Goal: Task Accomplishment & Management: Manage account settings

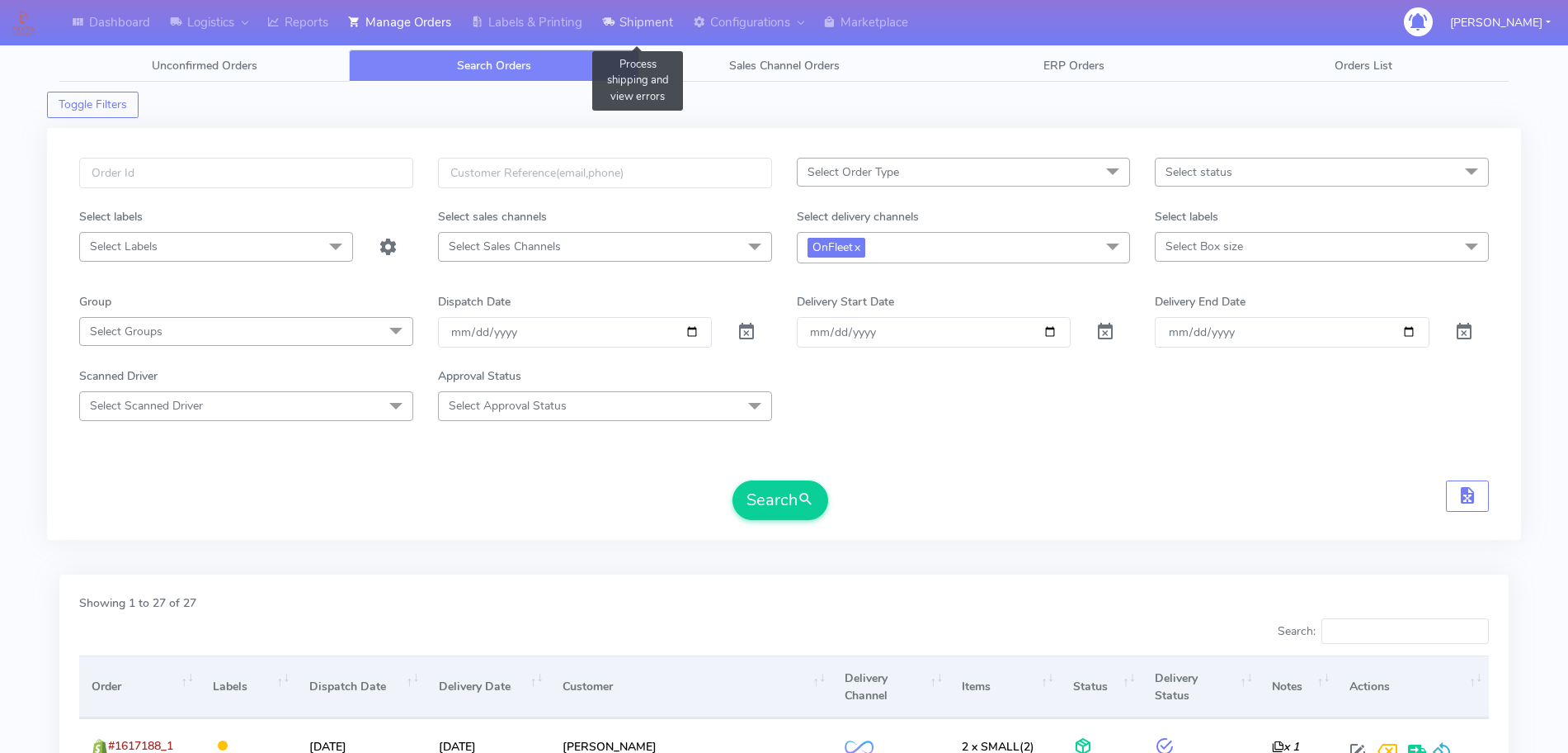
click at [635, 33] on link "Shipment" at bounding box center [638, 22] width 91 height 45
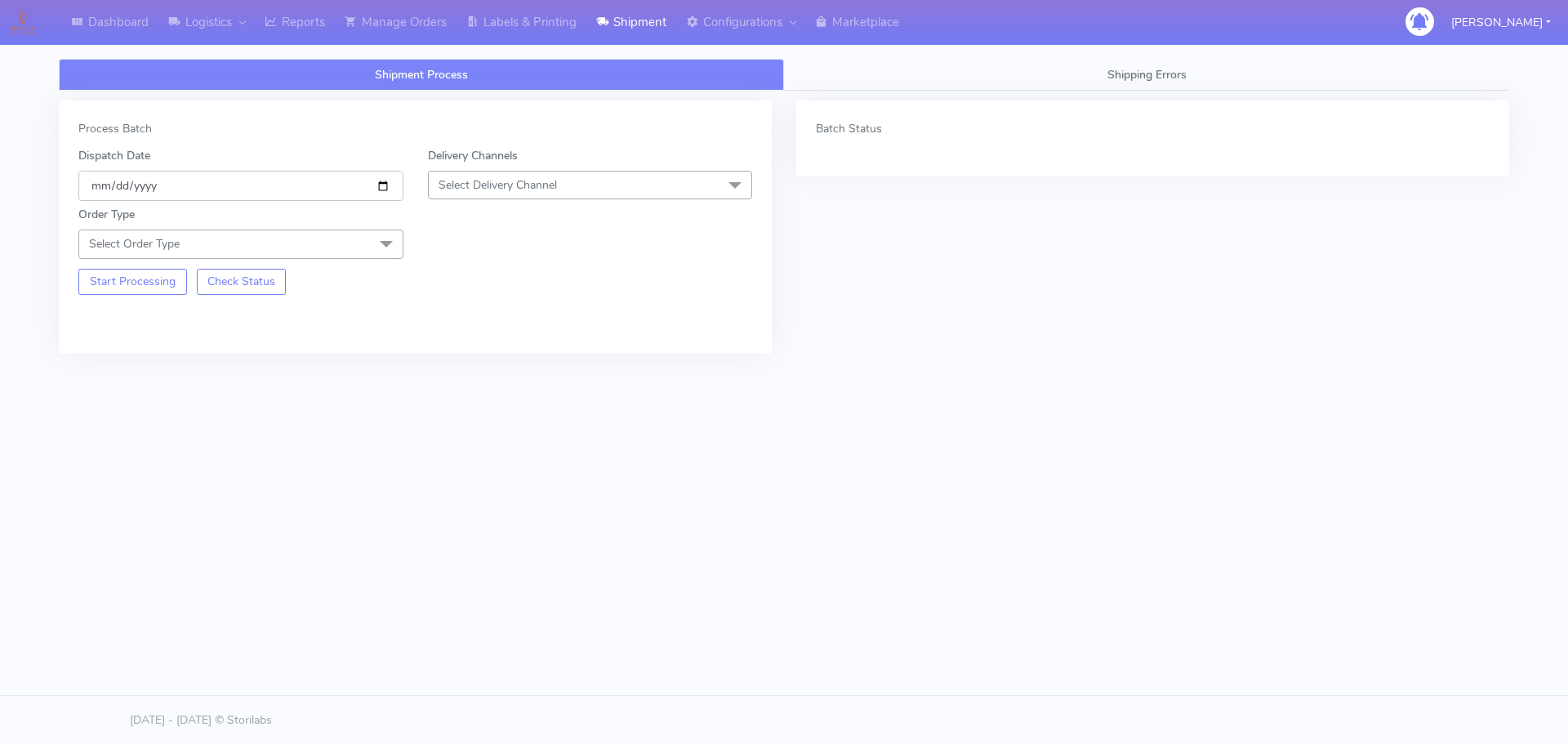
click at [395, 189] on input "[DATE]" at bounding box center [241, 186] width 325 height 31
click at [386, 185] on input "[DATE]" at bounding box center [241, 186] width 325 height 31
type input "[DATE]"
click at [506, 195] on span "Select Delivery Channel" at bounding box center [591, 185] width 325 height 29
click at [472, 286] on div "OnFleet" at bounding box center [590, 288] width 307 height 17
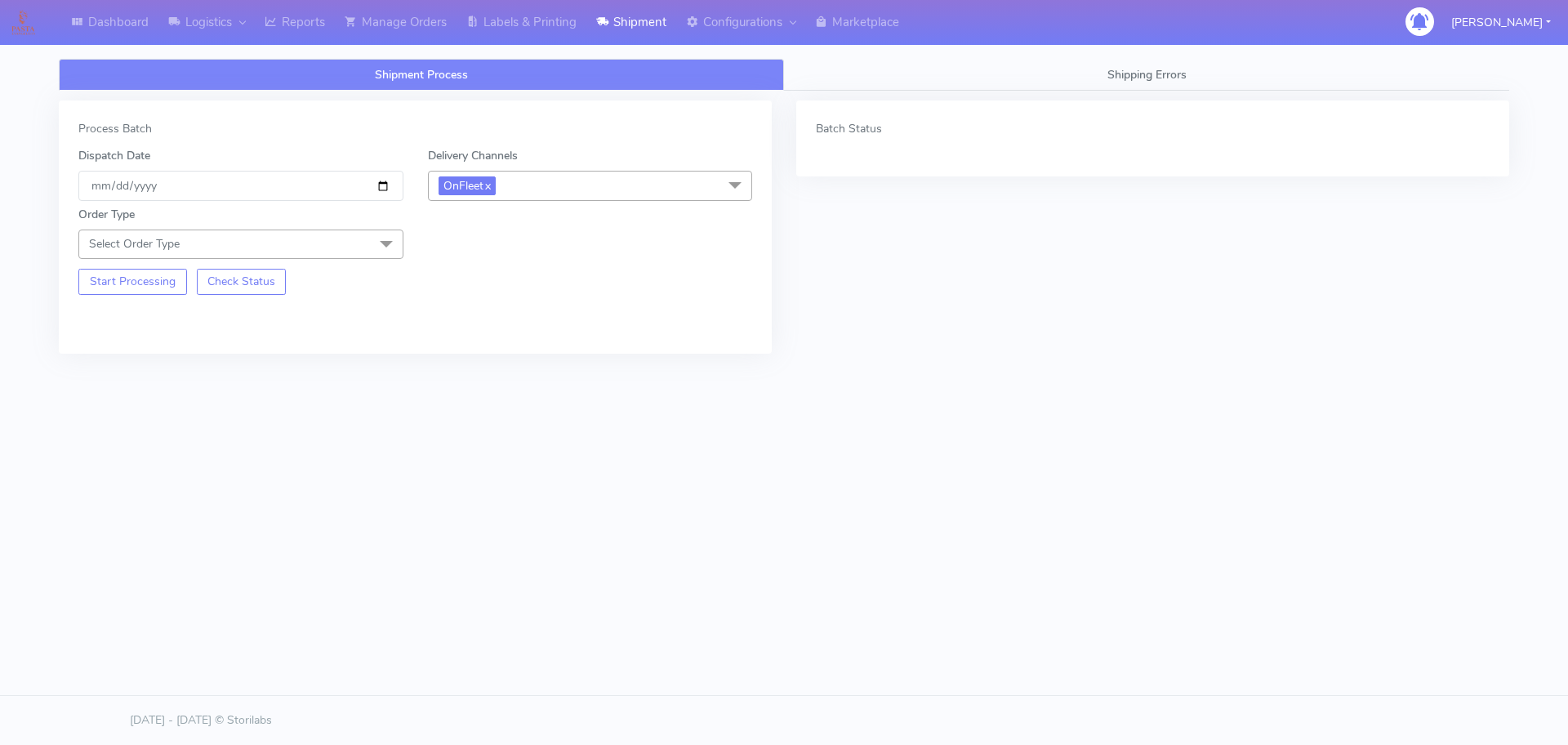
click at [316, 239] on span "Select Order Type" at bounding box center [241, 244] width 325 height 29
click at [142, 321] on div "Meal" at bounding box center [240, 320] width 307 height 17
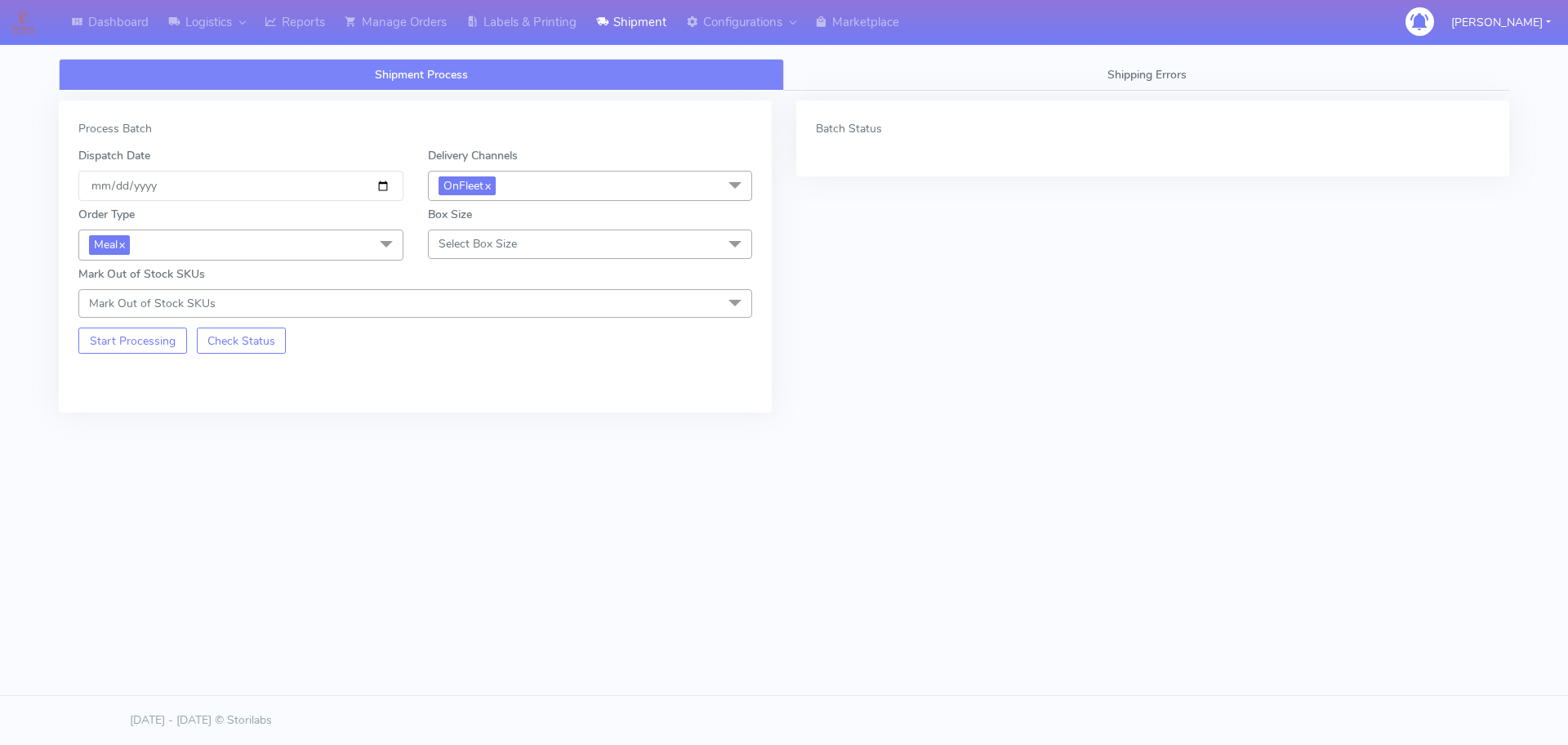
click at [494, 248] on span "Select Box Size" at bounding box center [478, 244] width 78 height 15
click at [465, 311] on li "Small" at bounding box center [590, 320] width 323 height 27
click at [139, 346] on button "Start Processing" at bounding box center [133, 340] width 109 height 26
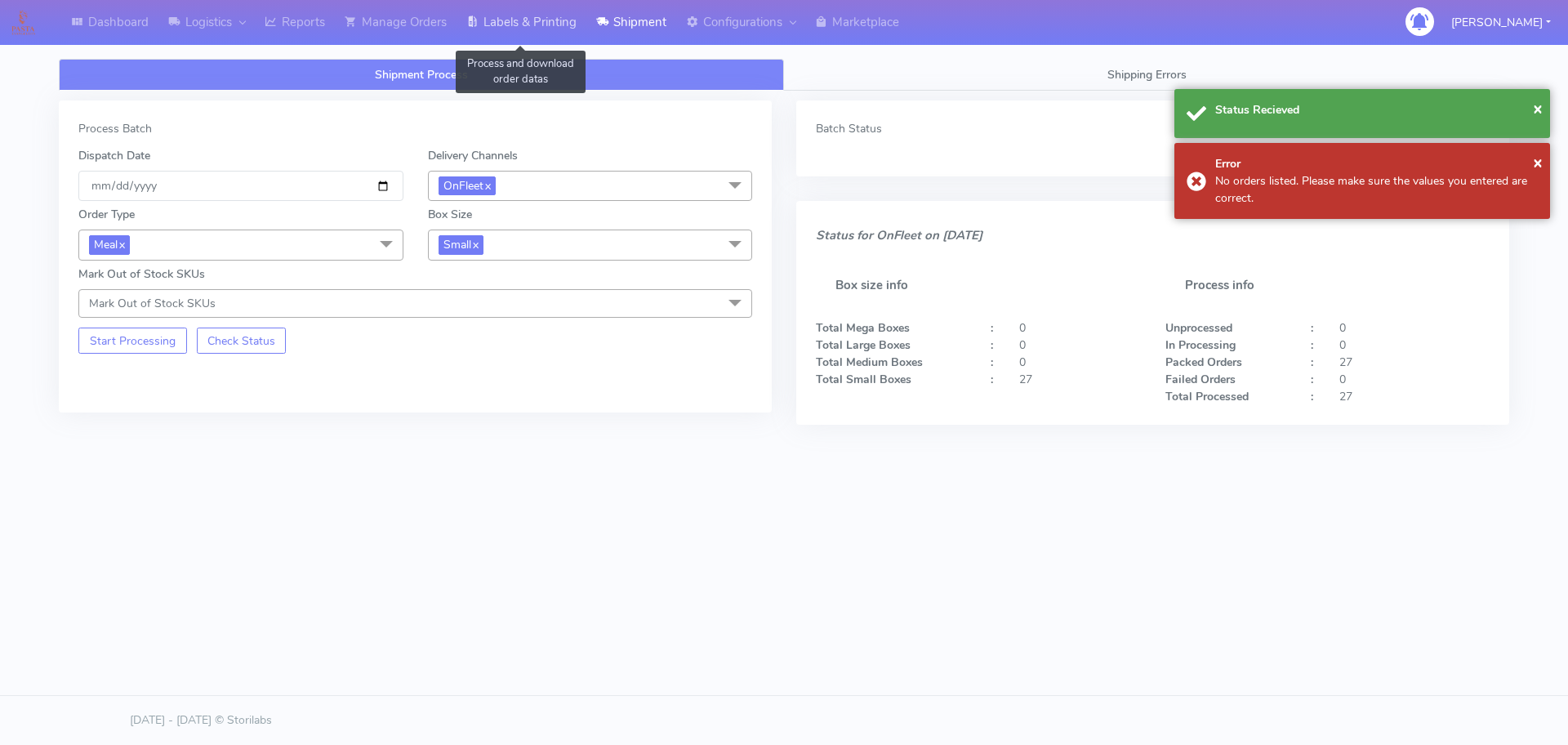
click at [547, 26] on link "Labels & Printing" at bounding box center [521, 22] width 130 height 45
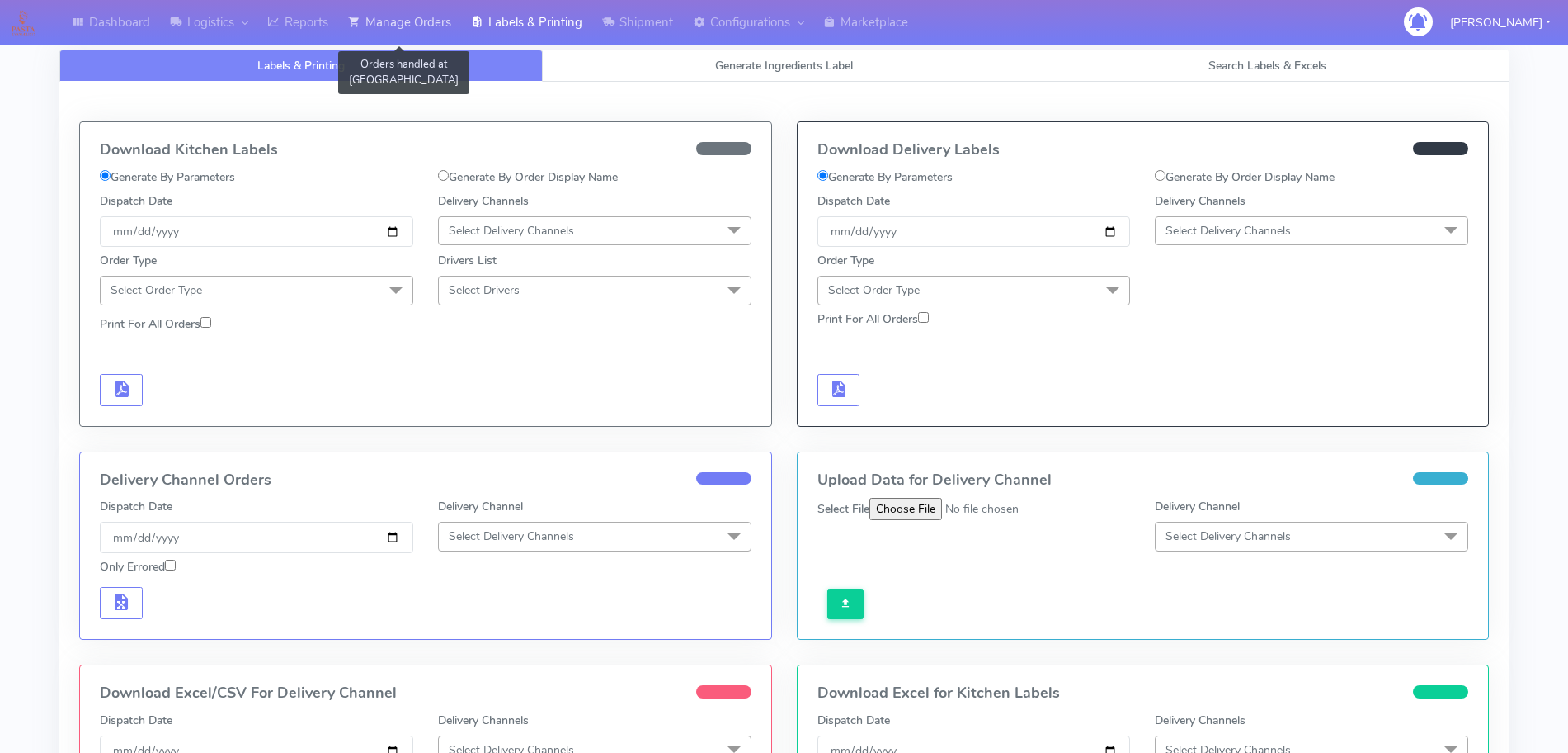
click at [437, 26] on link "Manage Orders" at bounding box center [399, 22] width 123 height 45
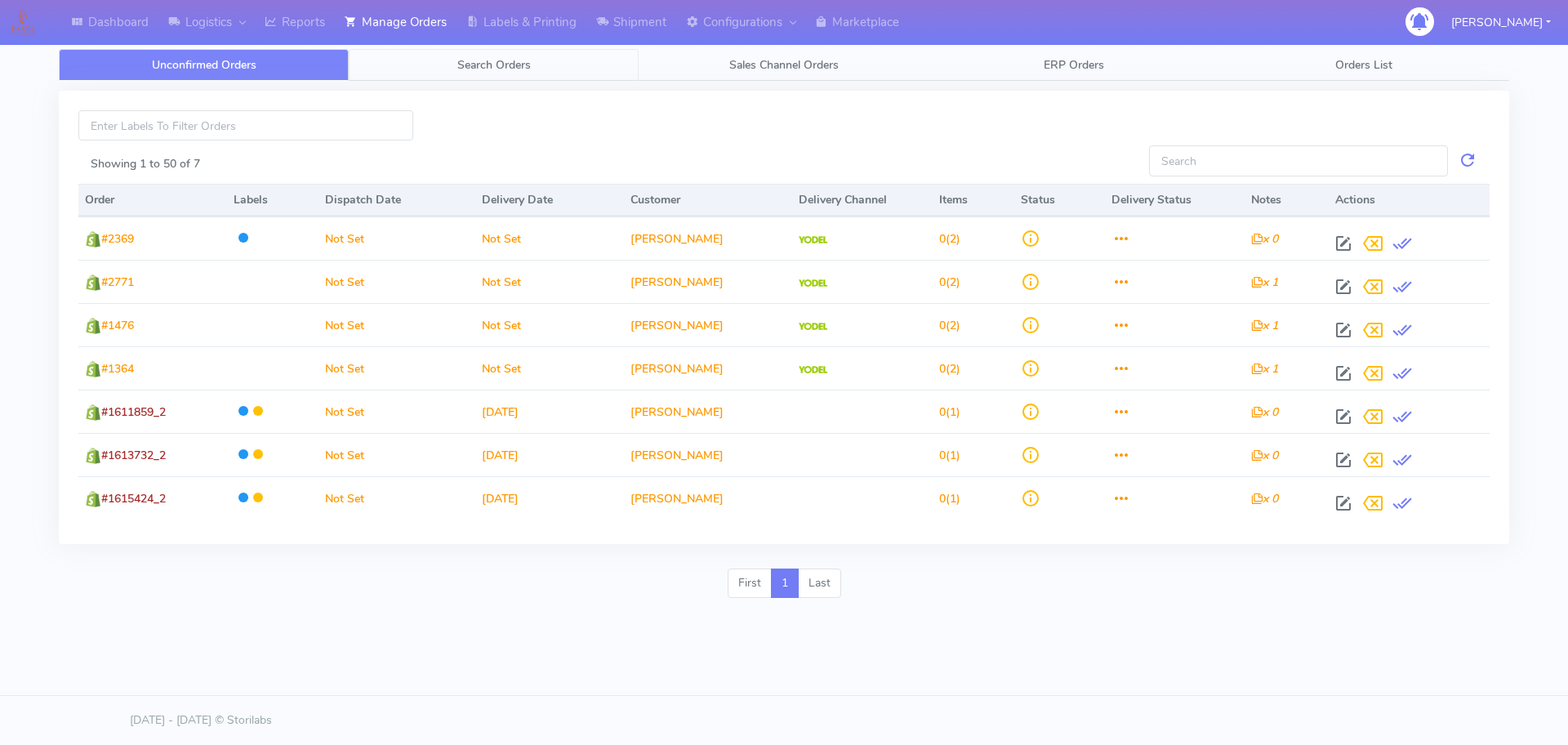
click at [527, 74] on link "Search Orders" at bounding box center [493, 64] width 290 height 32
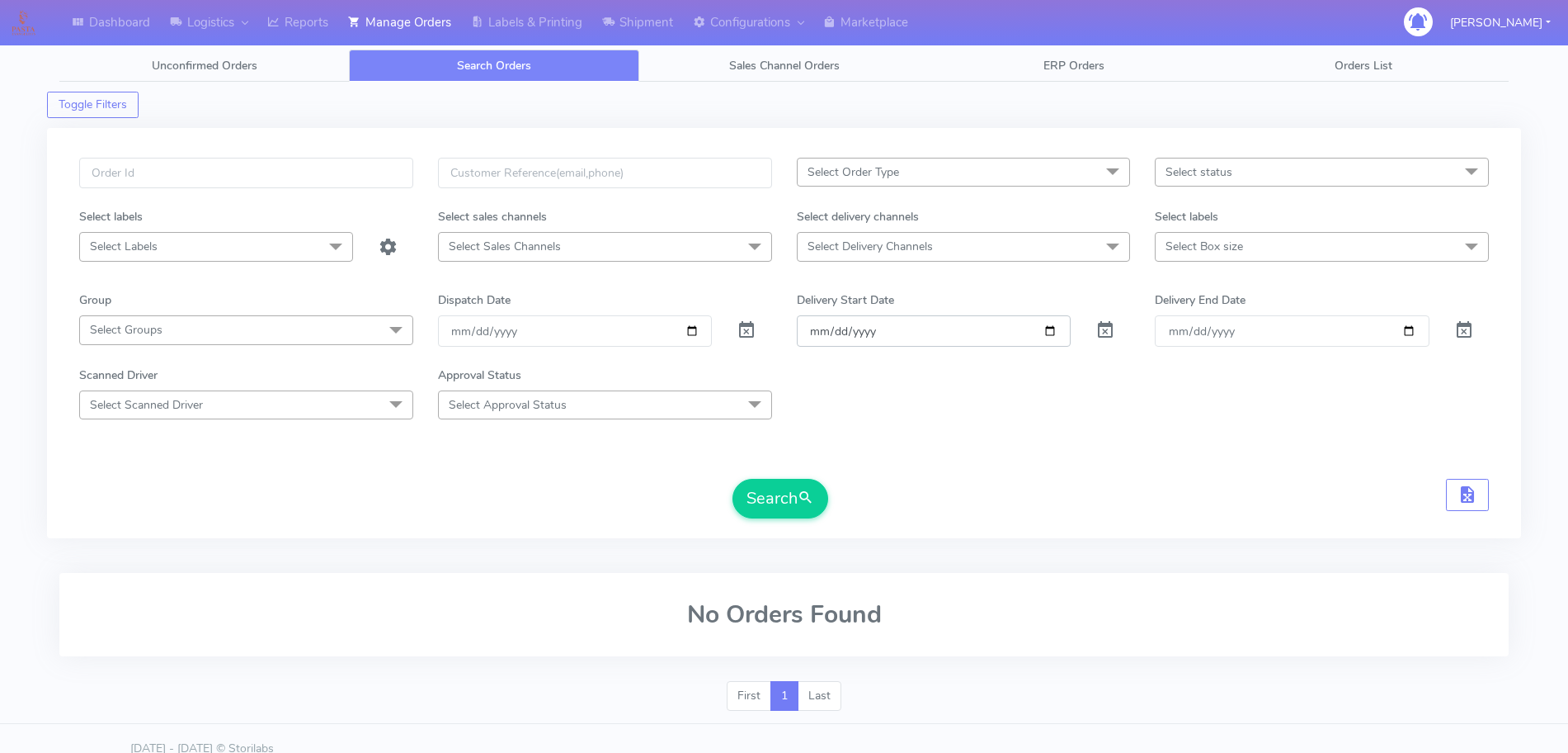
click at [909, 342] on input "Order" at bounding box center [934, 331] width 274 height 31
click at [1046, 333] on input "Order" at bounding box center [934, 331] width 274 height 31
type input "[DATE]"
click at [131, 34] on link "Dashboard" at bounding box center [111, 22] width 99 height 45
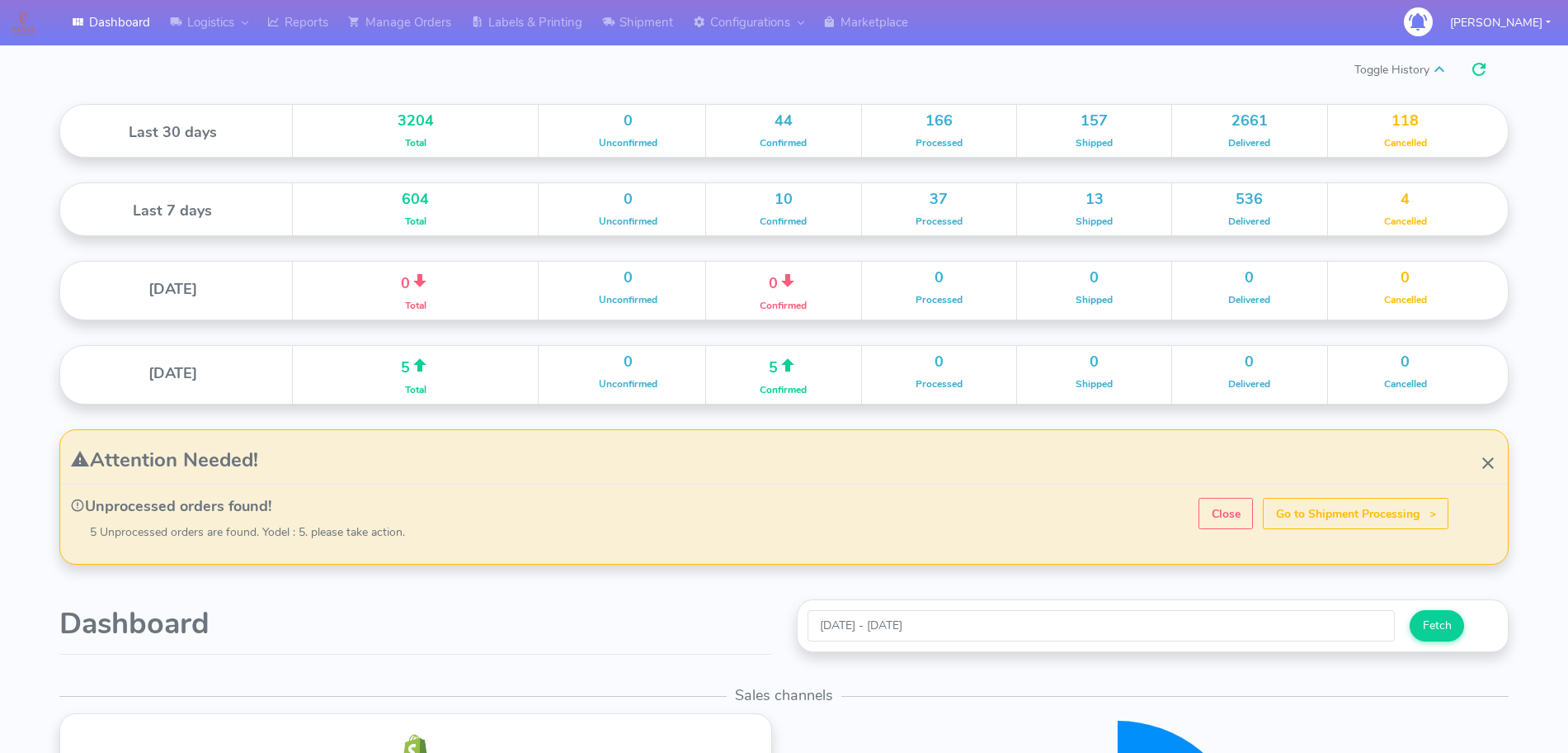
scroll to position [290, 721]
click at [214, 67] on link "London Logistics" at bounding box center [226, 63] width 130 height 27
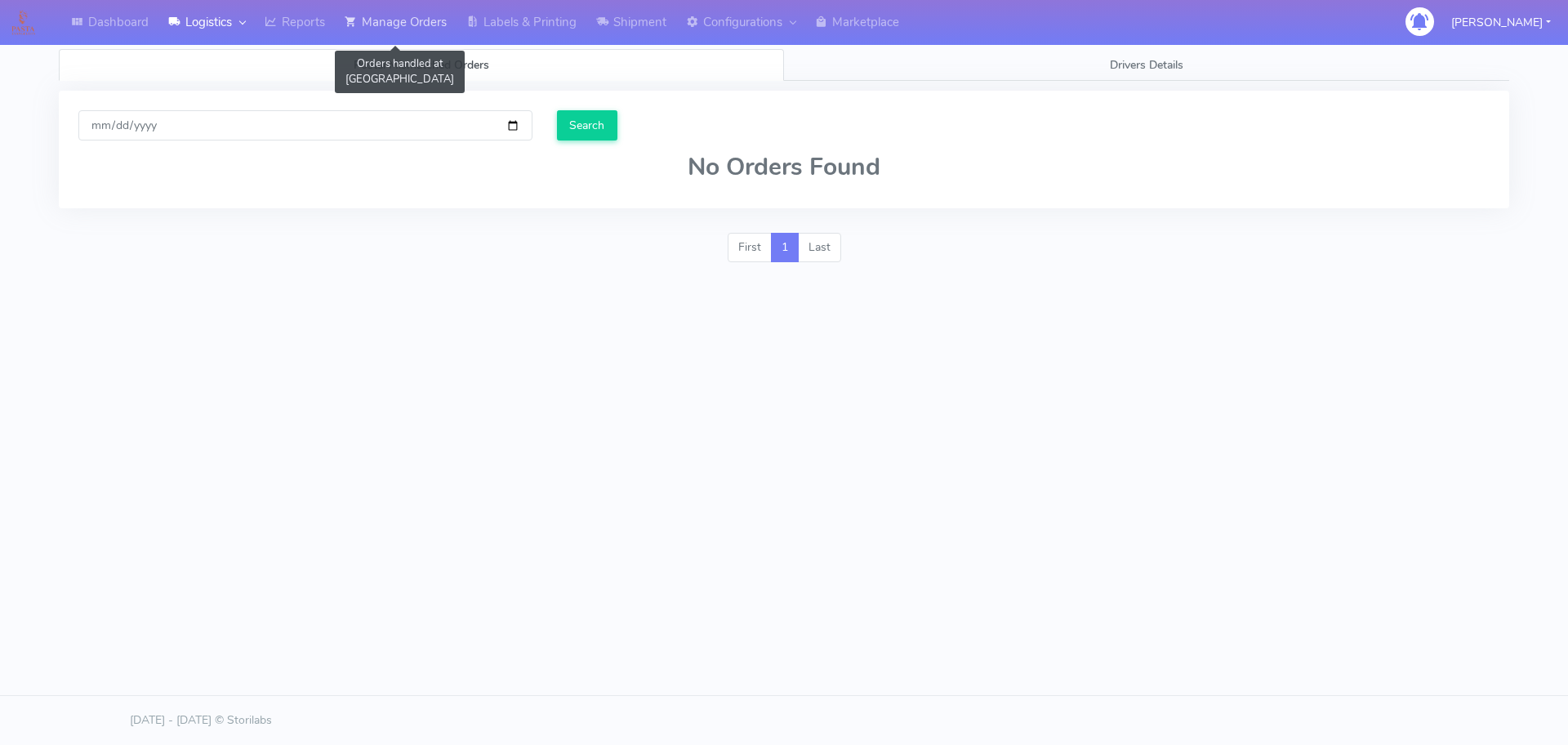
click at [421, 27] on link "Manage Orders" at bounding box center [395, 22] width 121 height 45
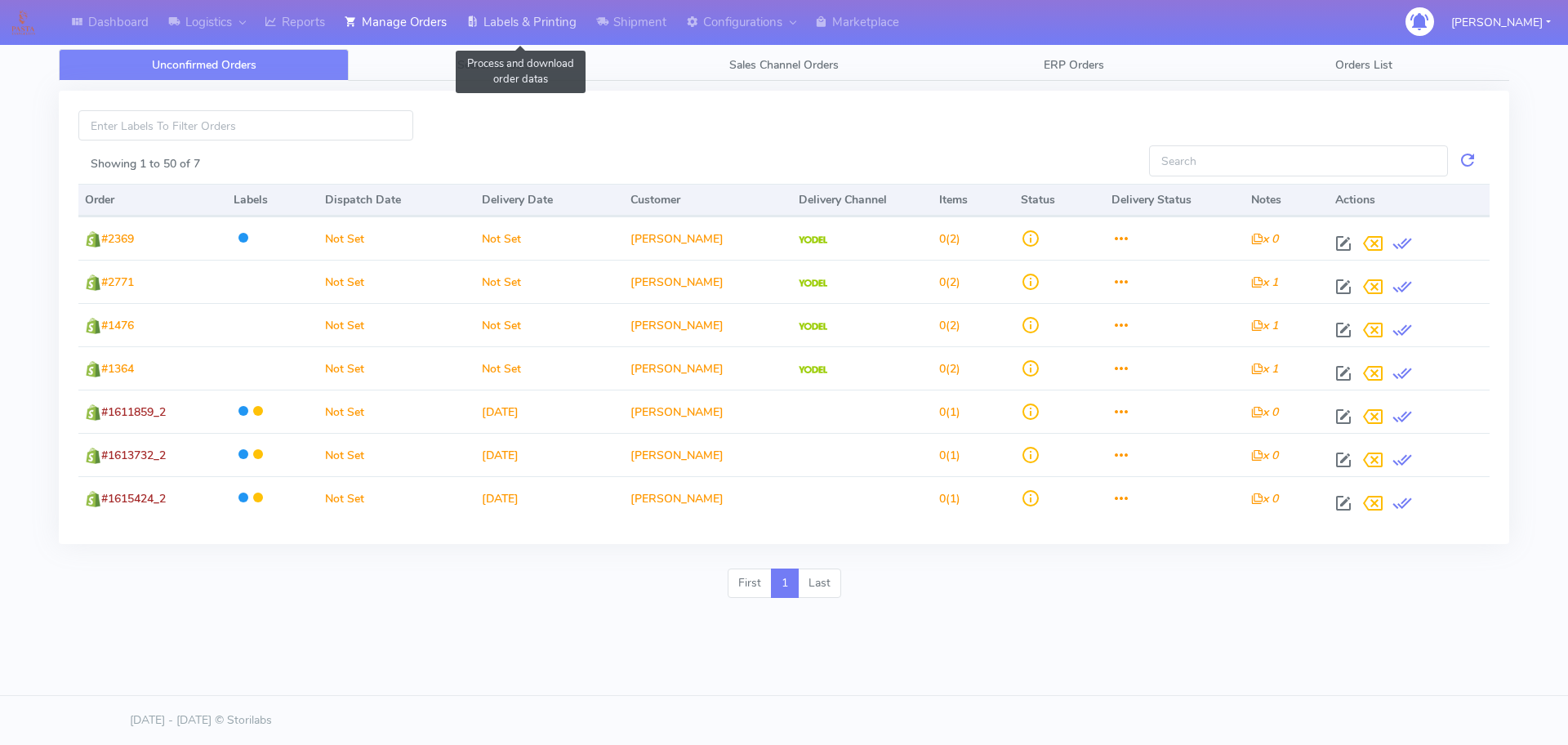
click at [548, 31] on link "Labels & Printing" at bounding box center [521, 22] width 130 height 45
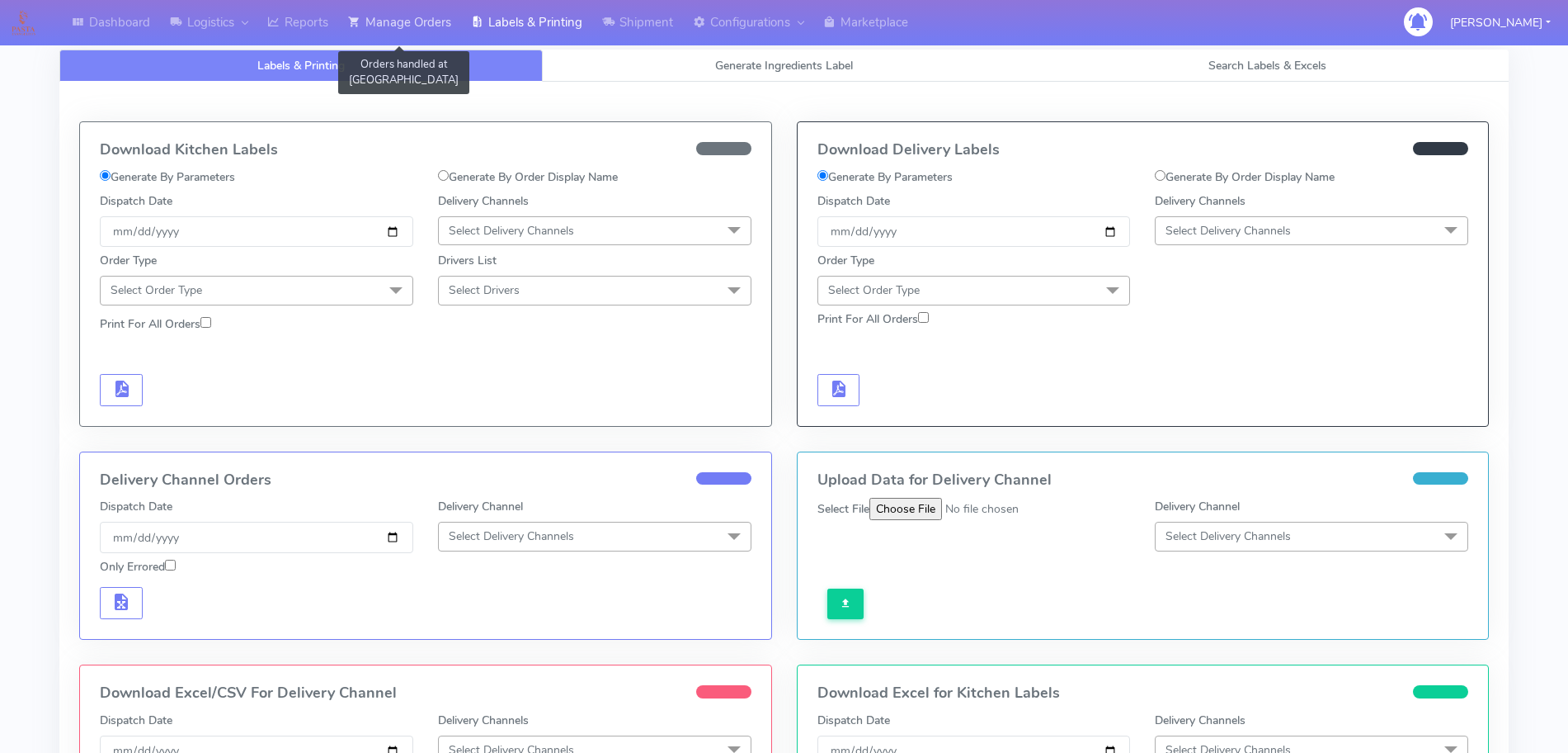
click at [417, 27] on link "Manage Orders" at bounding box center [399, 22] width 123 height 45
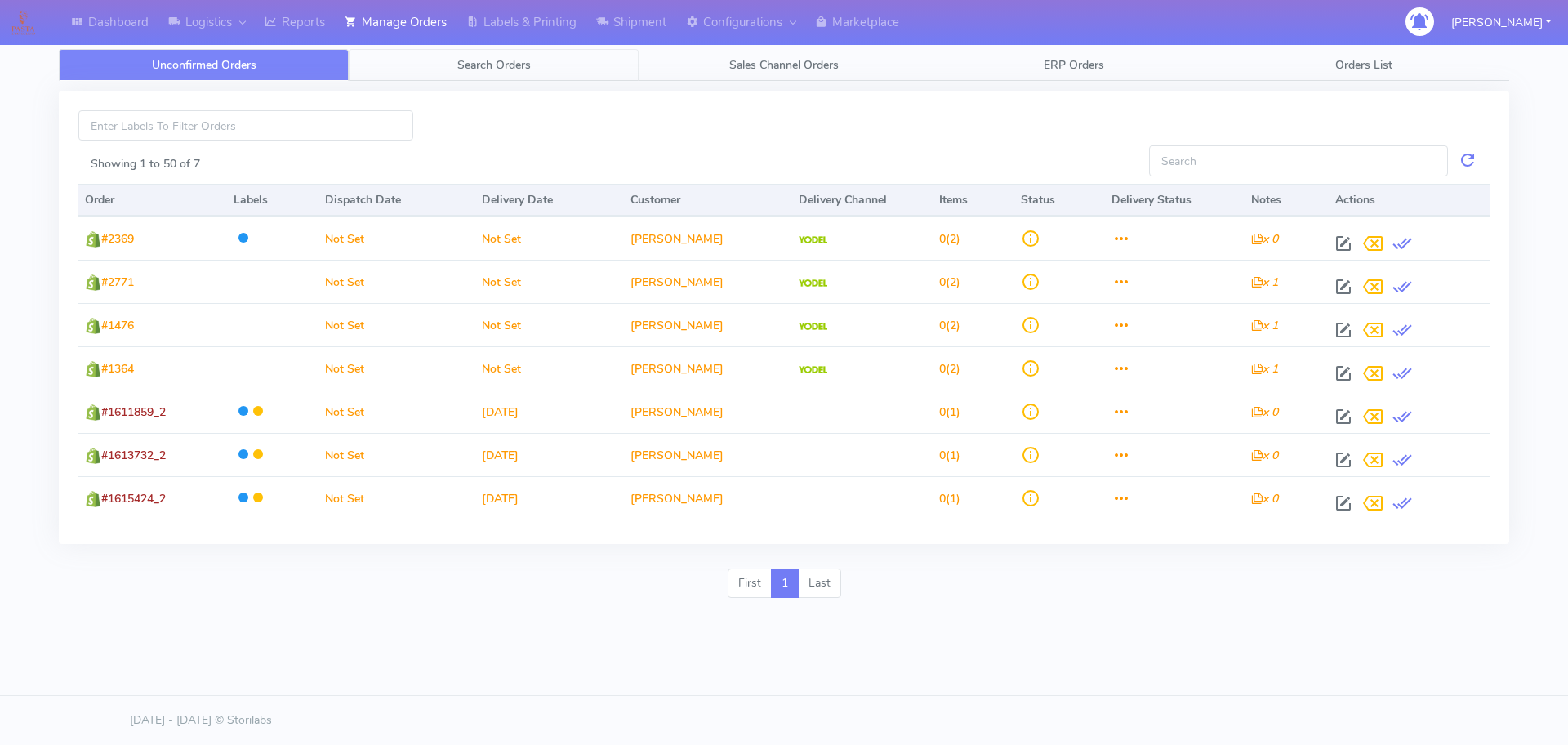
click at [506, 62] on span "Search Orders" at bounding box center [493, 65] width 74 height 15
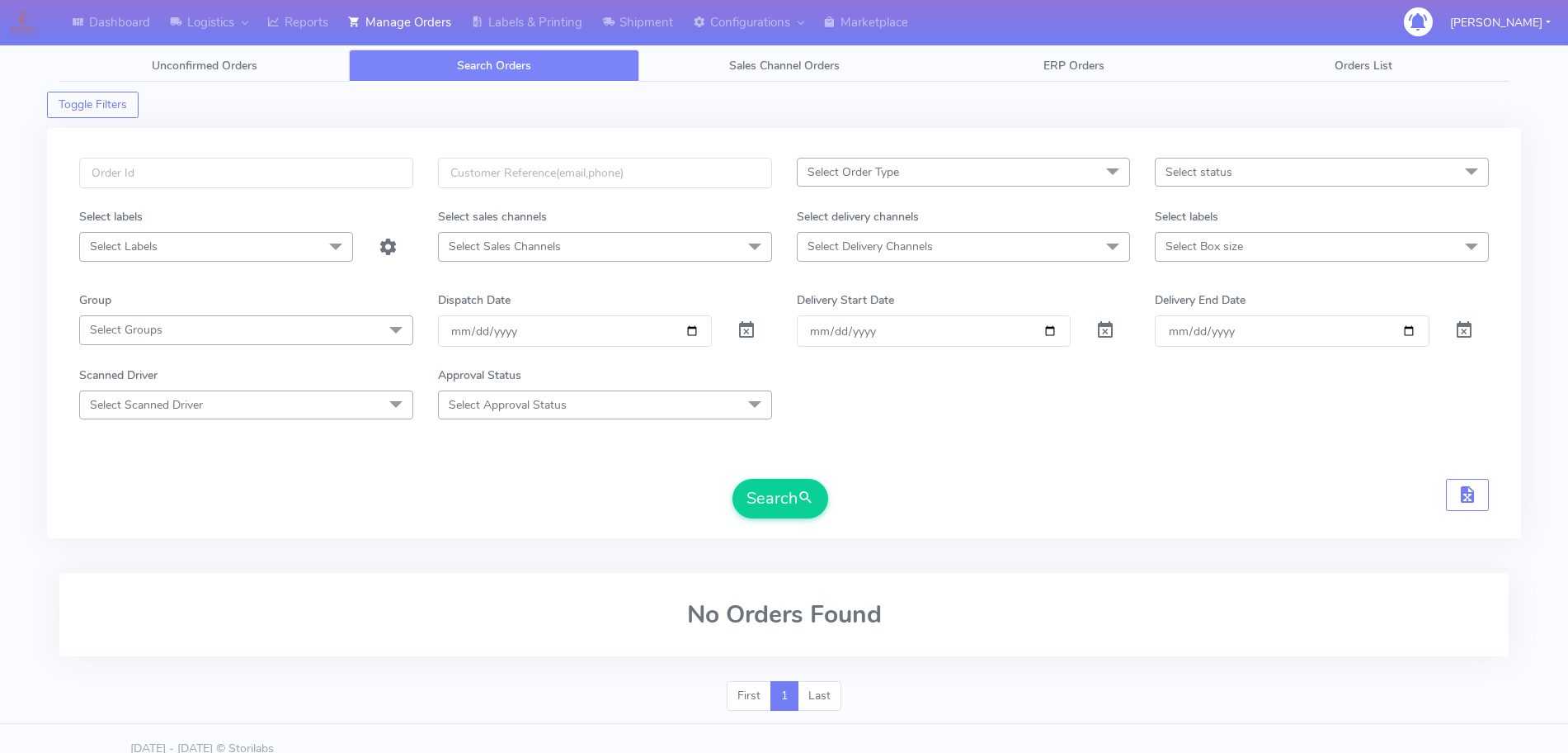
click at [979, 251] on span "Select Delivery Channels" at bounding box center [964, 246] width 334 height 29
click at [855, 460] on div "Yodel" at bounding box center [963, 468] width 316 height 17
checkbox input "true"
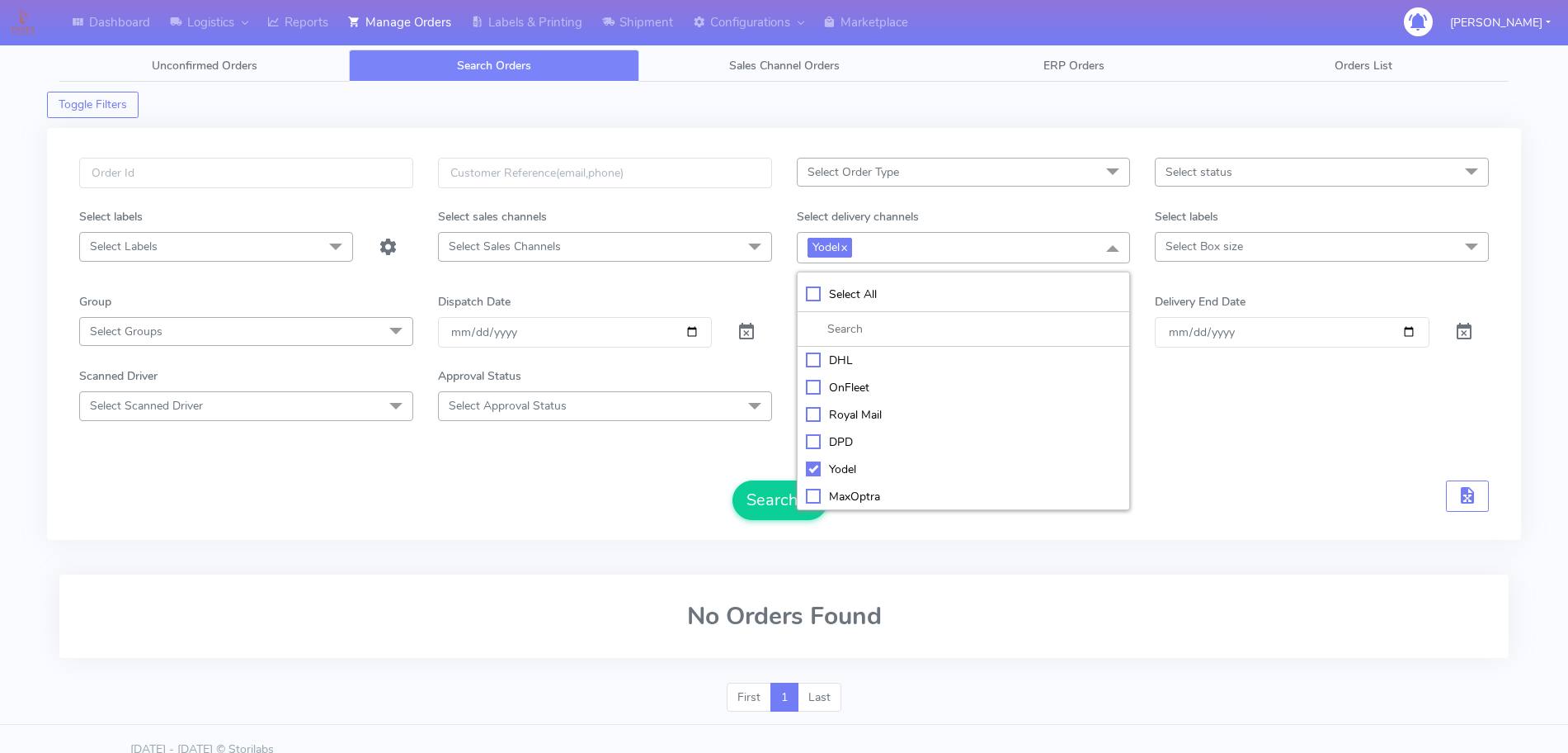
click at [749, 444] on form "Select Order Type Select All MEALS ATAVI One Off Pasta Club Gift Kit Event Unkn…" at bounding box center [784, 338] width 1410 height 362
click at [702, 337] on input "[DATE]" at bounding box center [575, 333] width 274 height 31
click at [687, 331] on input "[DATE]" at bounding box center [575, 333] width 274 height 31
type input "[DATE]"
drag, startPoint x: 745, startPoint y: 498, endPoint x: 755, endPoint y: 497, distance: 10.0
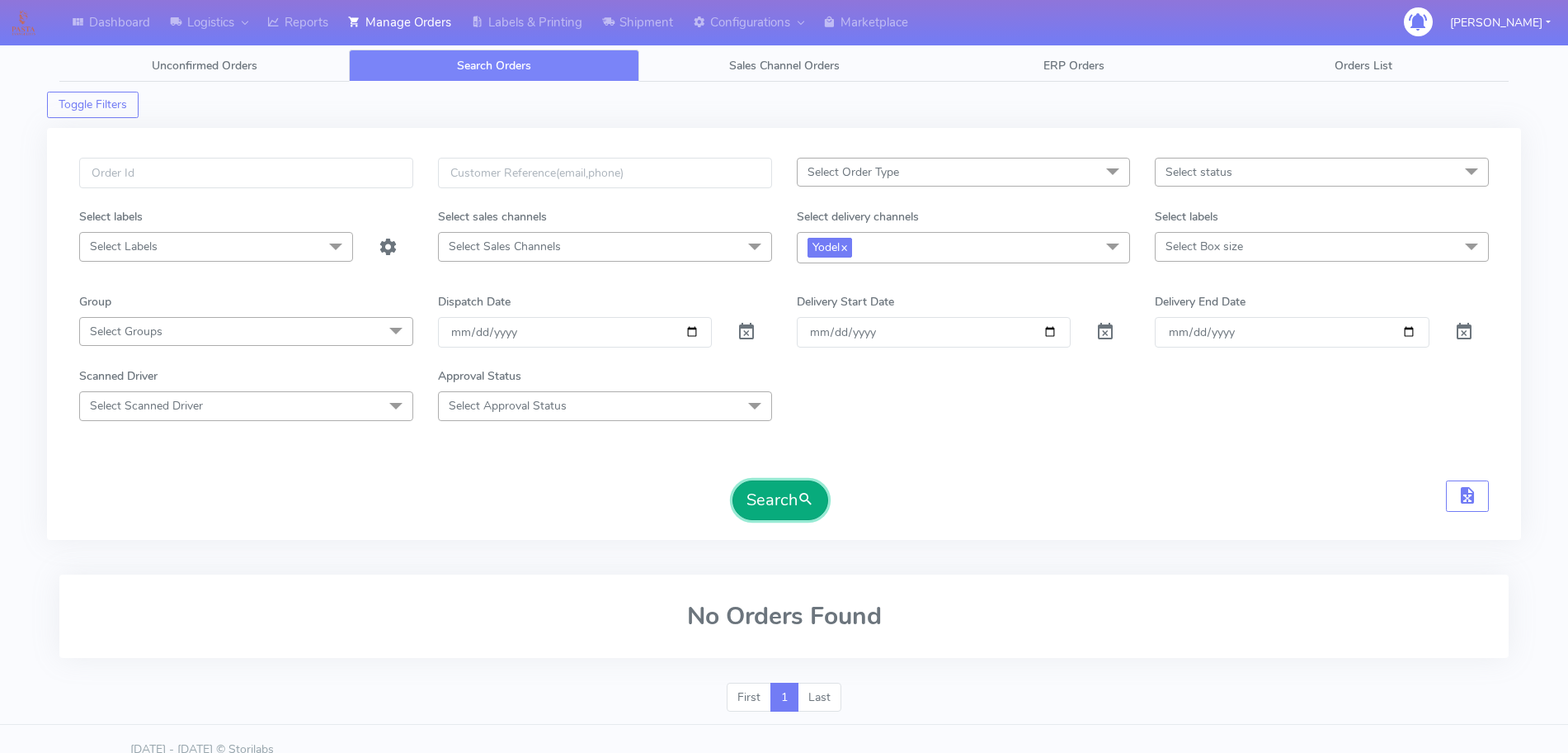
click at [755, 497] on button "Search" at bounding box center [780, 500] width 96 height 40
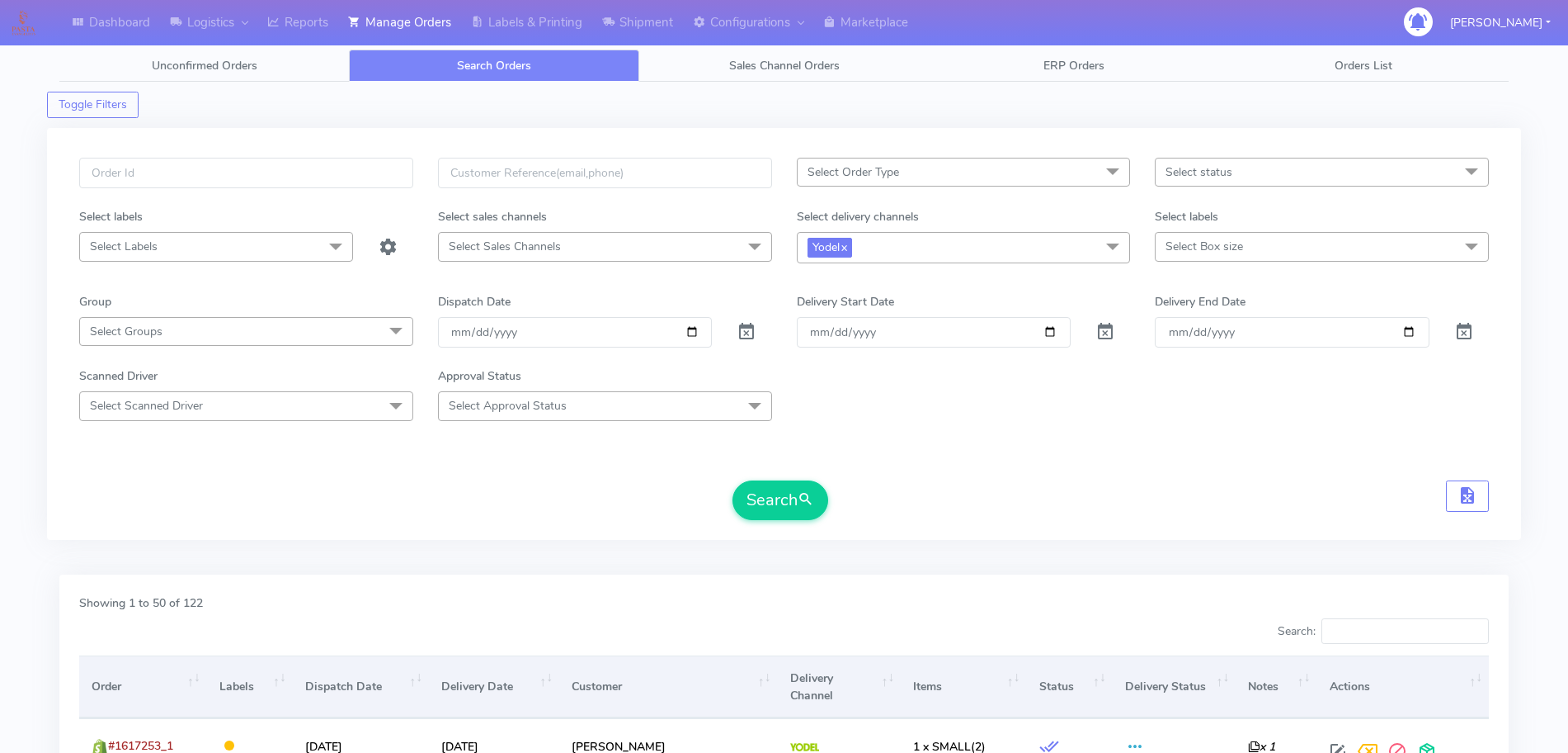
click at [885, 245] on span "Yodel x" at bounding box center [964, 247] width 334 height 31
click at [859, 384] on div "OnFleet" at bounding box center [963, 388] width 316 height 17
checkbox input "true"
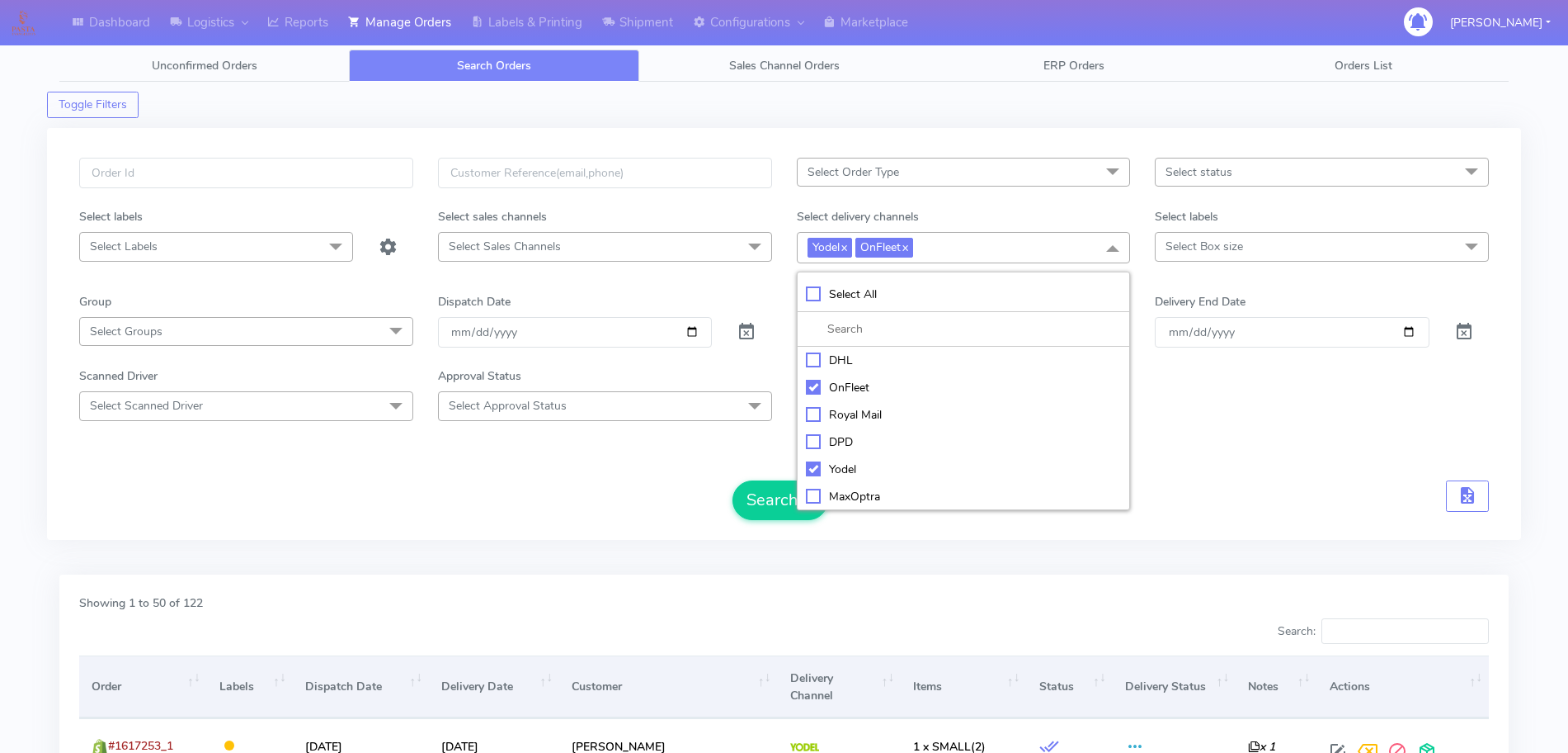
click at [815, 464] on div "Yodel" at bounding box center [963, 470] width 316 height 17
checkbox input "false"
click at [776, 507] on button "Search" at bounding box center [780, 500] width 96 height 40
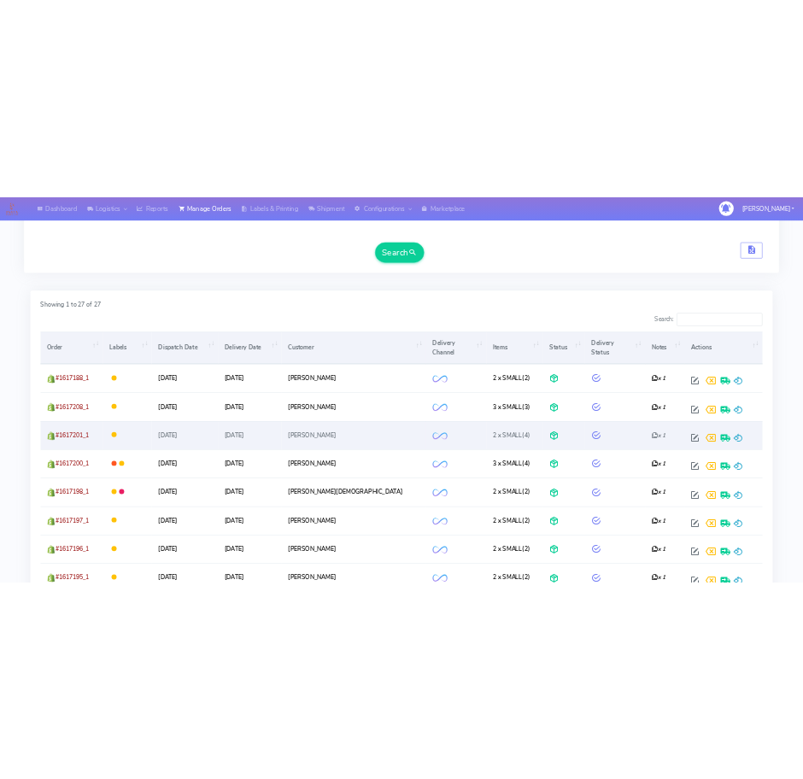
scroll to position [427, 0]
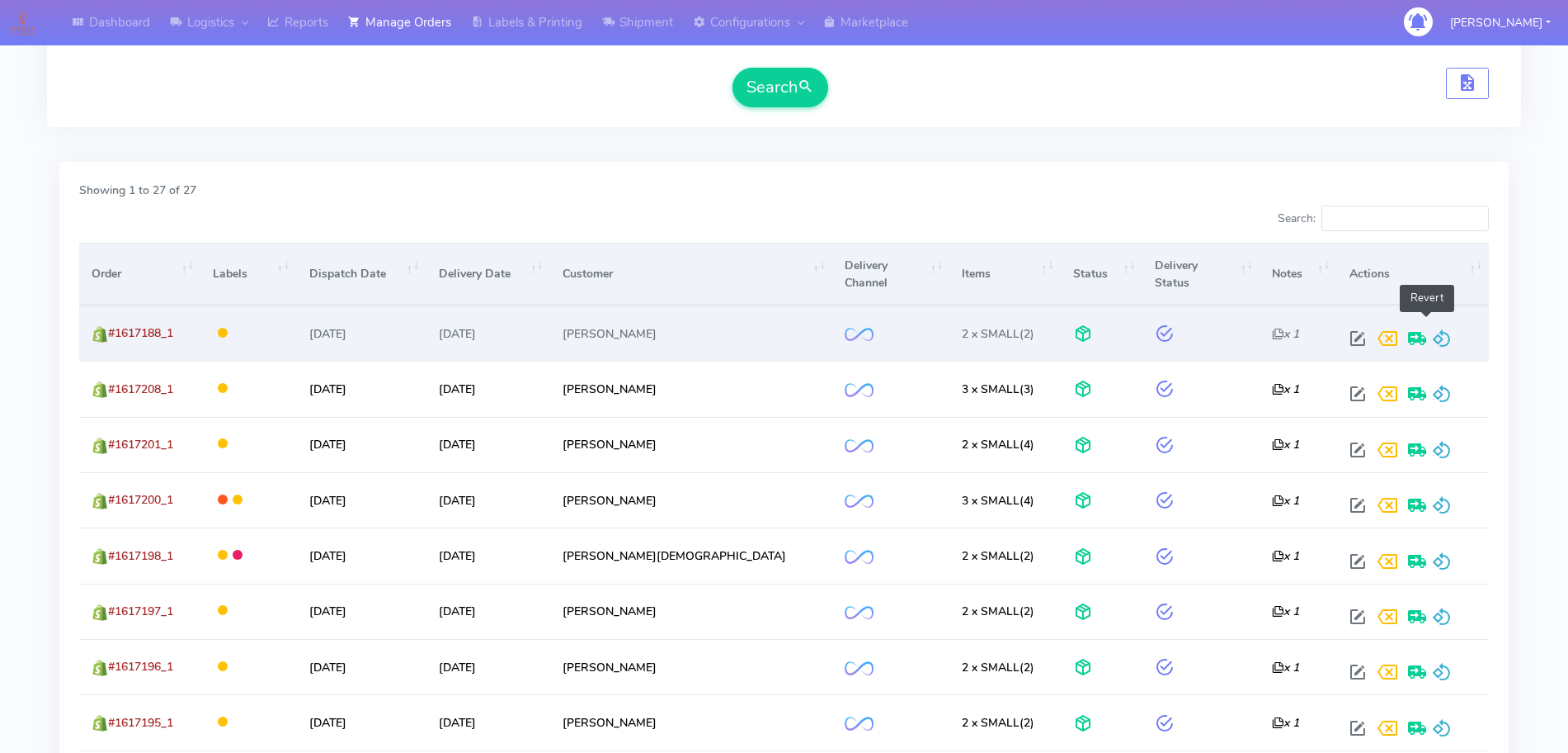
click at [1433, 334] on span at bounding box center [1442, 342] width 19 height 15
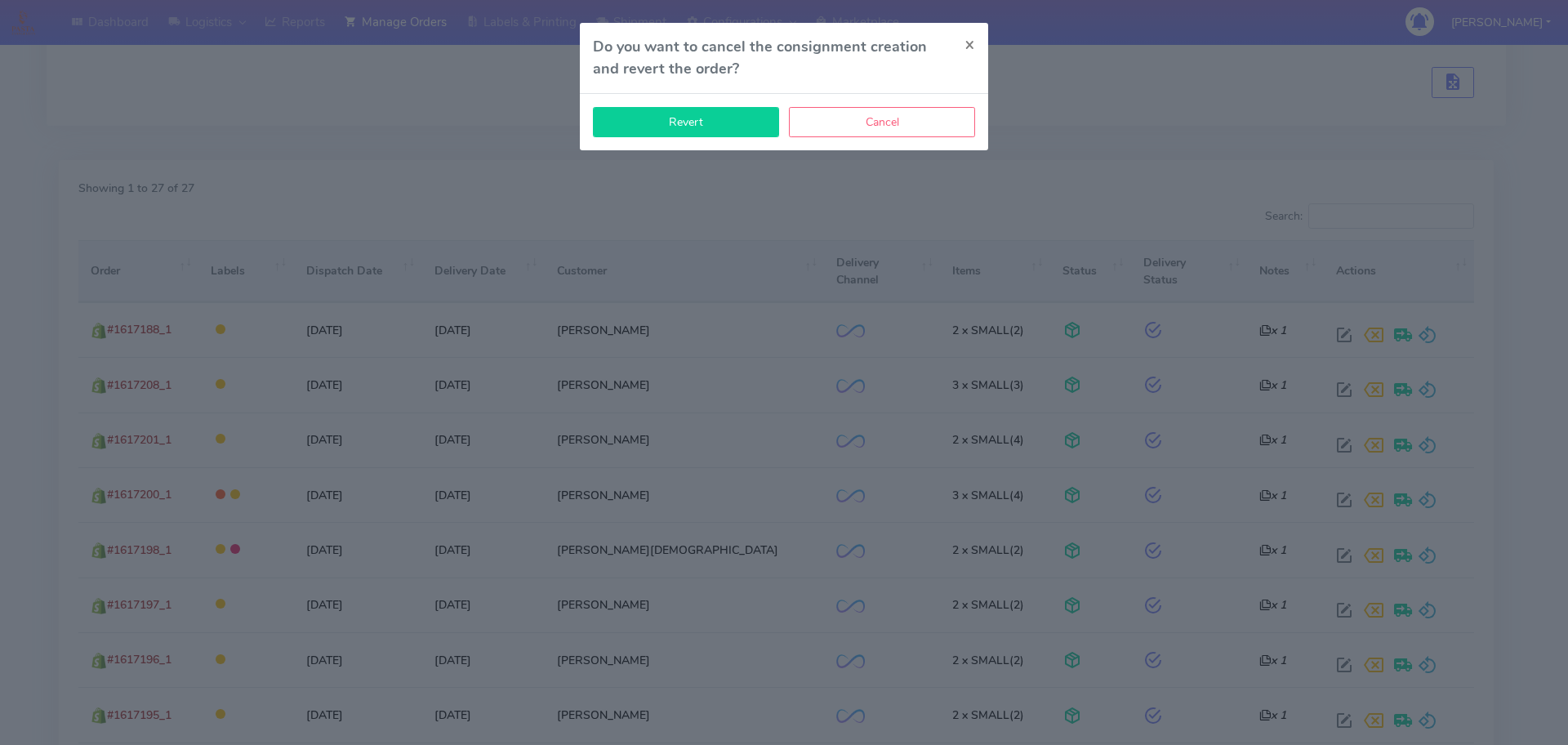
click at [718, 127] on button "Revert" at bounding box center [686, 122] width 186 height 31
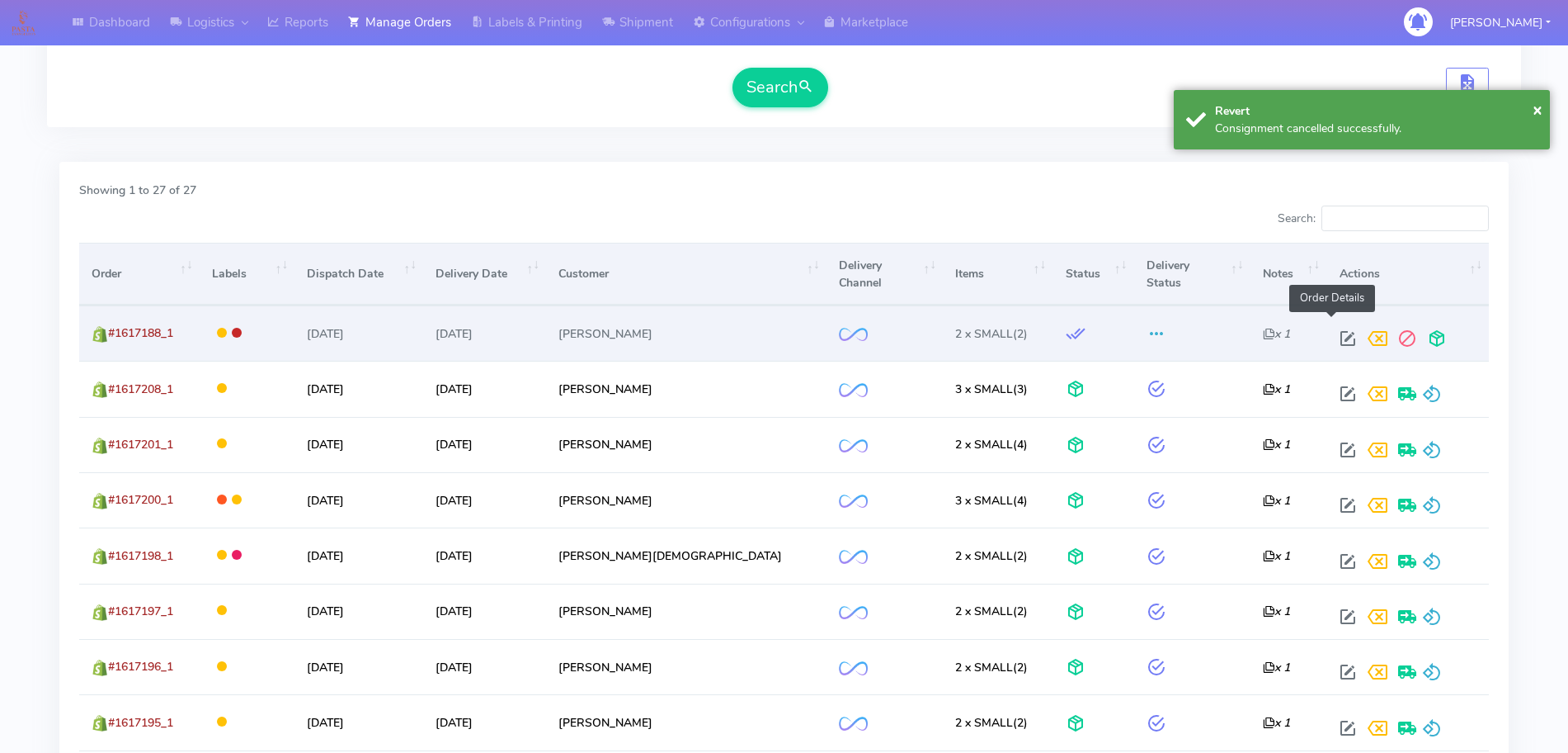
click at [1333, 334] on span at bounding box center [1348, 342] width 30 height 15
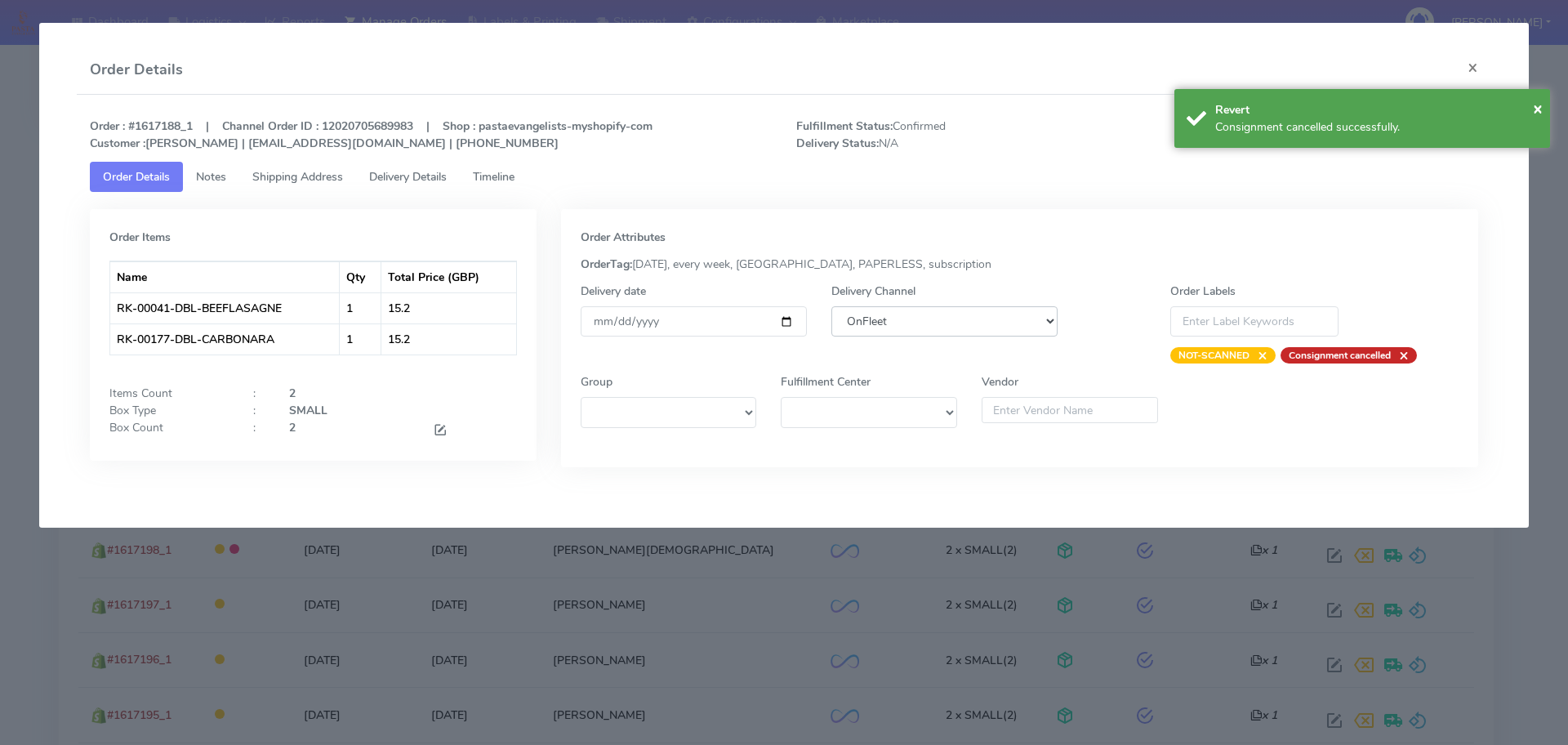
click at [937, 325] on select "DHL OnFleet Royal Mail DPD Yodel MaxOptra Amazon Collection" at bounding box center [944, 321] width 227 height 31
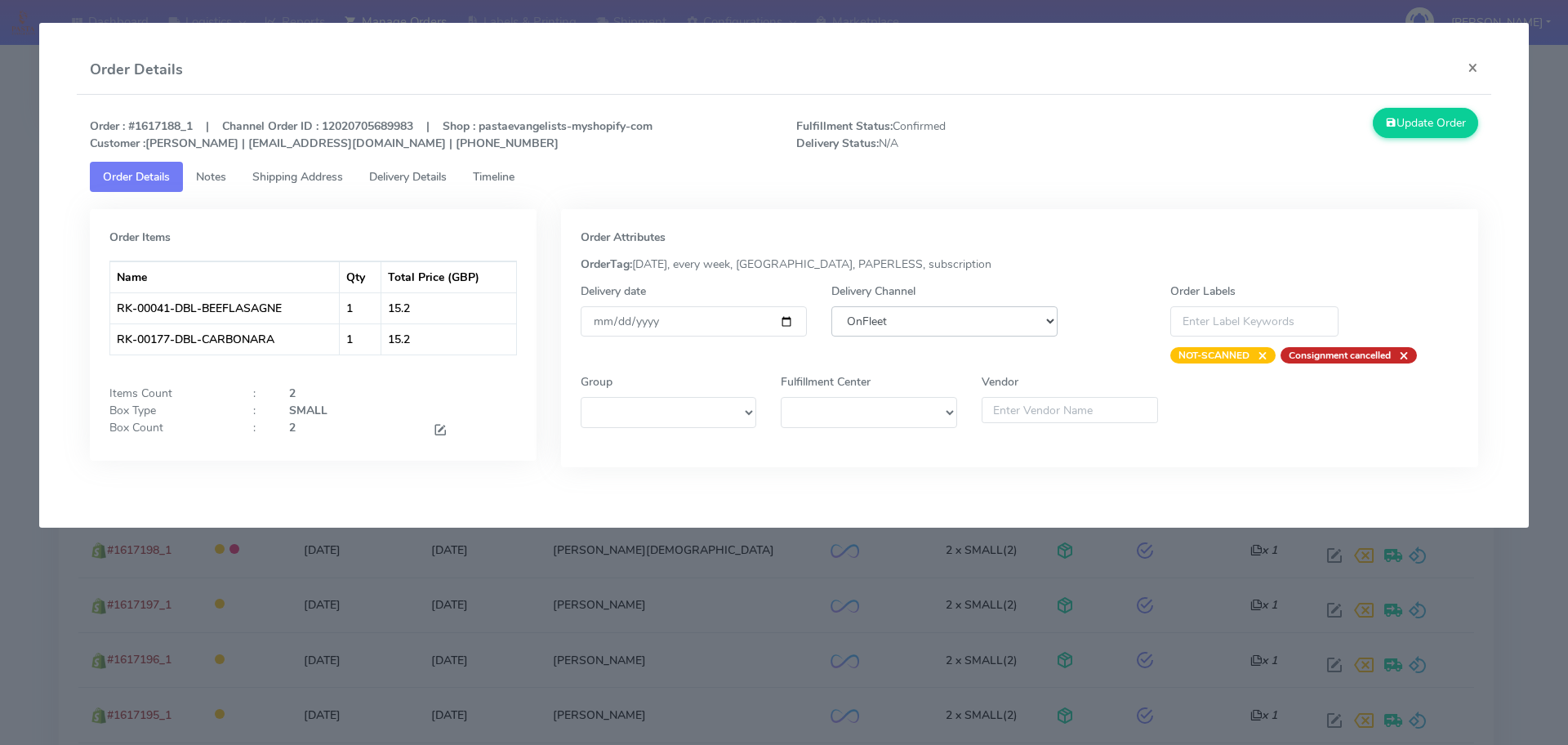
select select "5"
click at [831, 306] on select "DHL OnFleet Royal Mail DPD Yodel MaxOptra Amazon Collection" at bounding box center [944, 321] width 227 height 31
click at [1416, 126] on button "Update Order" at bounding box center [1426, 123] width 106 height 31
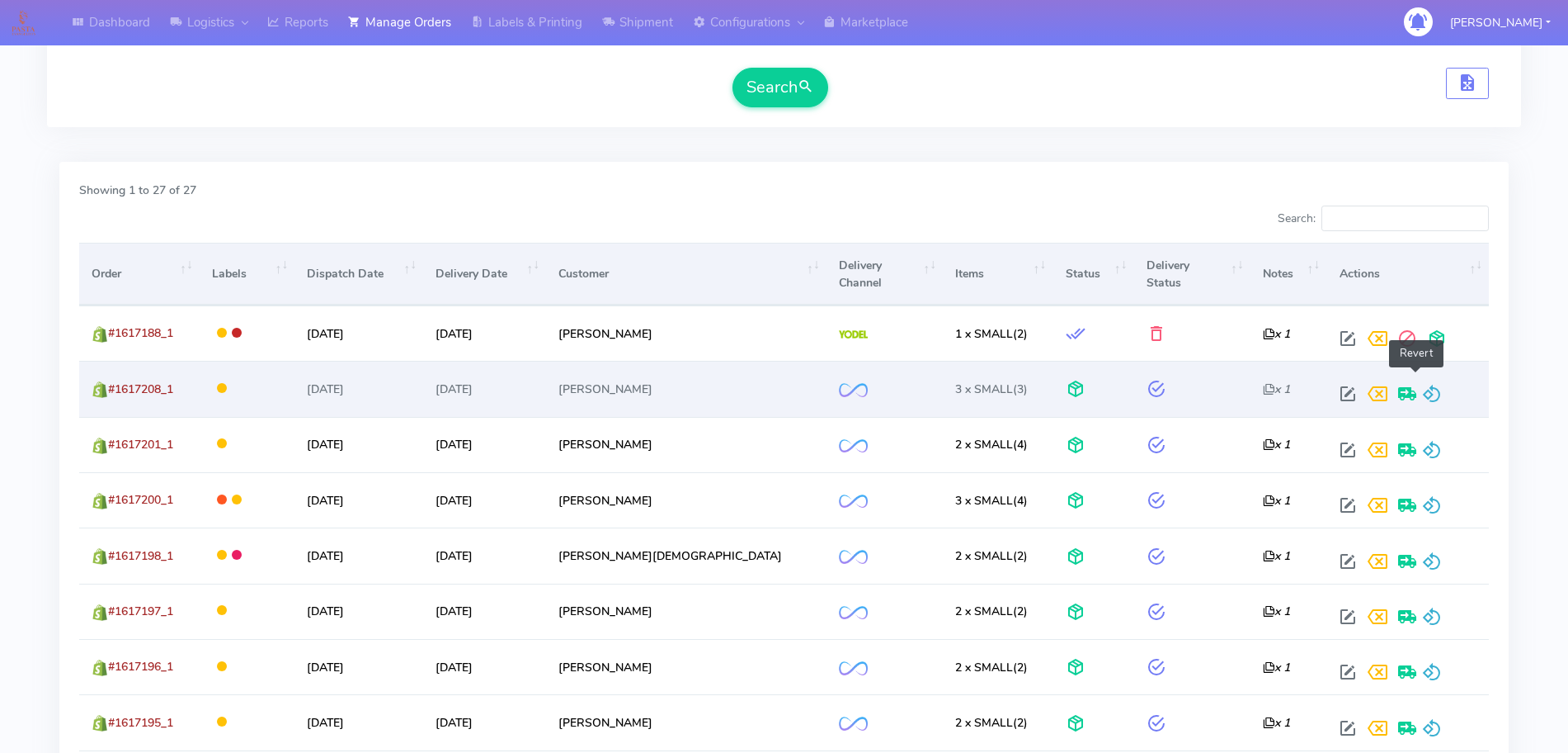
click at [1425, 390] on span at bounding box center [1432, 397] width 19 height 15
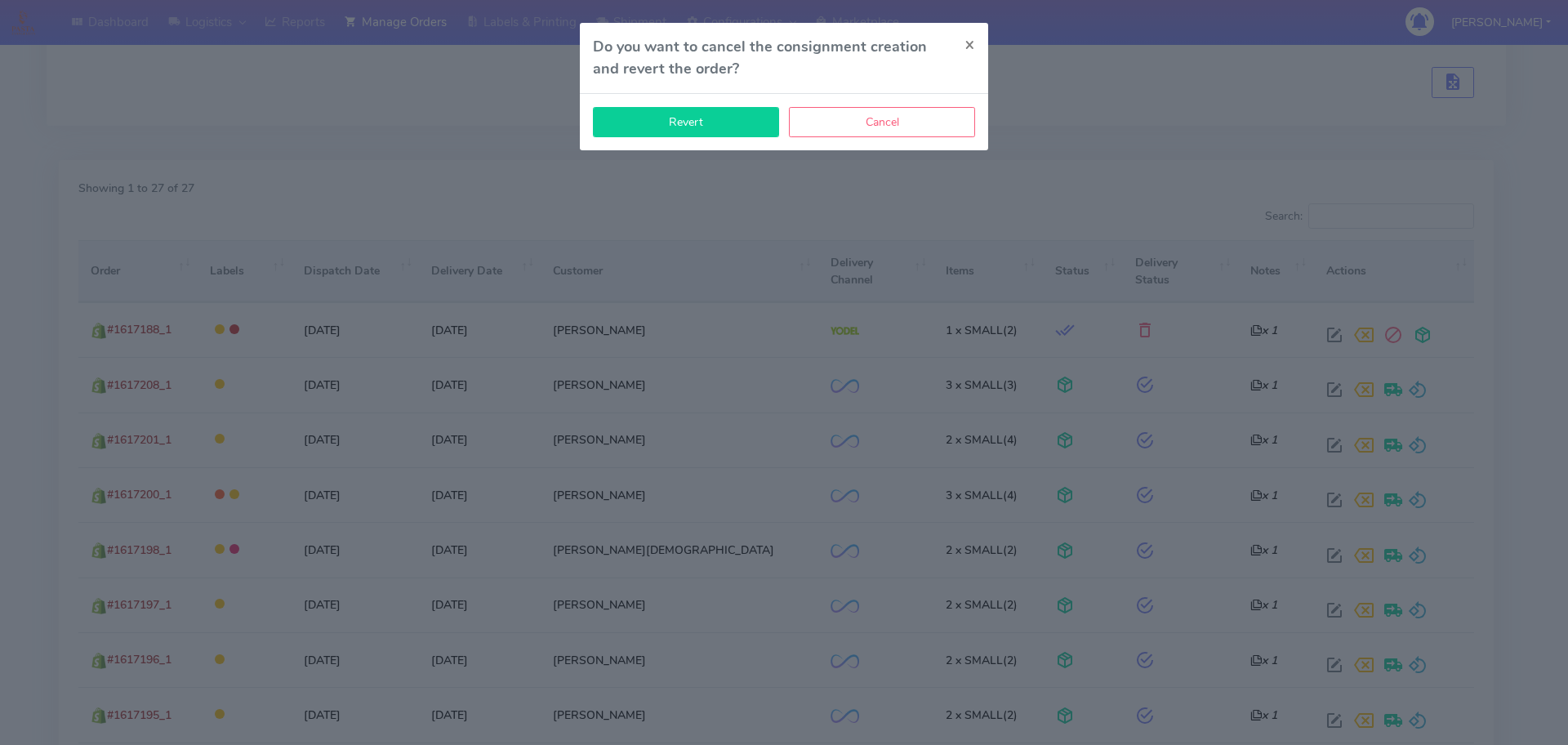
click at [725, 132] on button "Revert" at bounding box center [686, 122] width 186 height 31
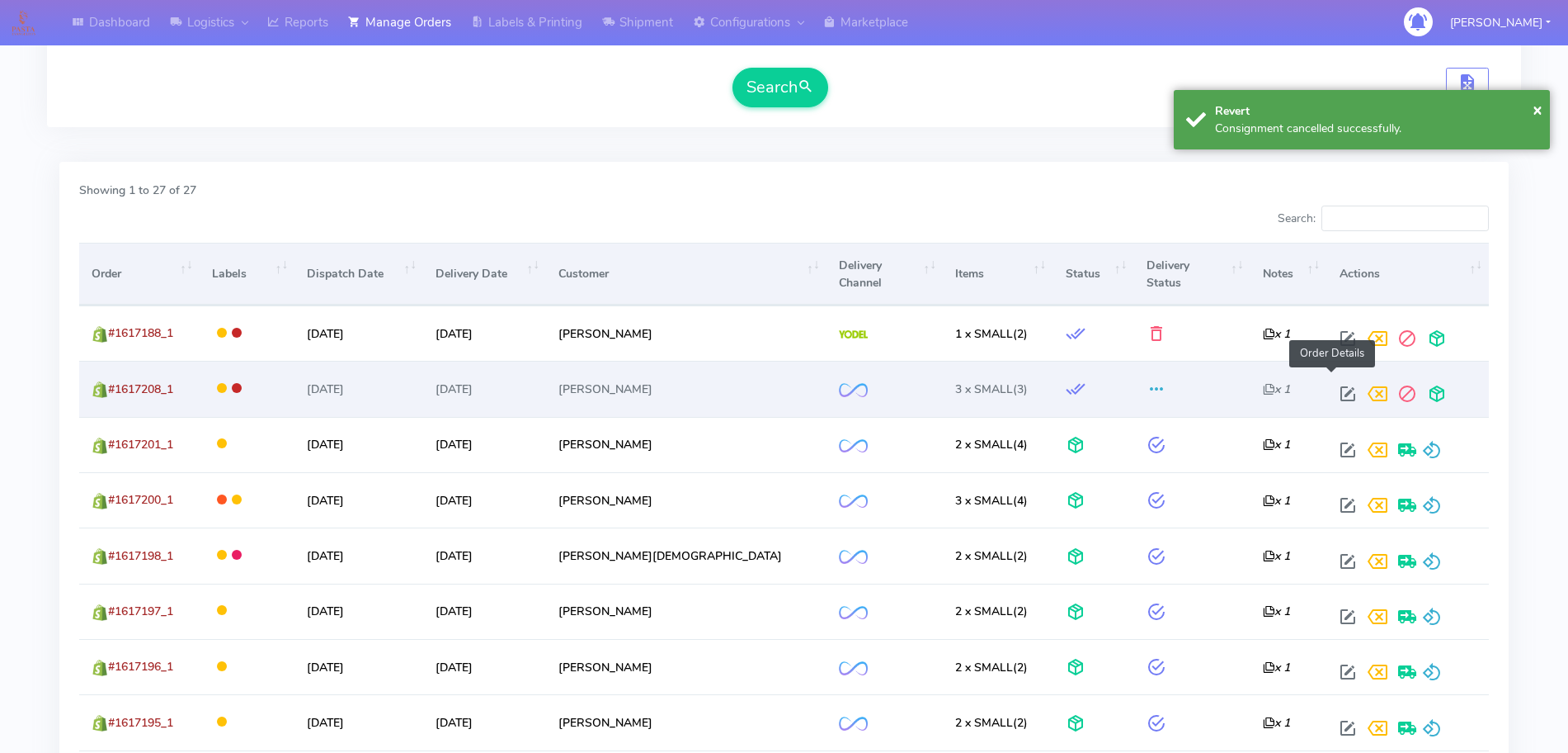
click at [1333, 390] on span at bounding box center [1348, 397] width 30 height 15
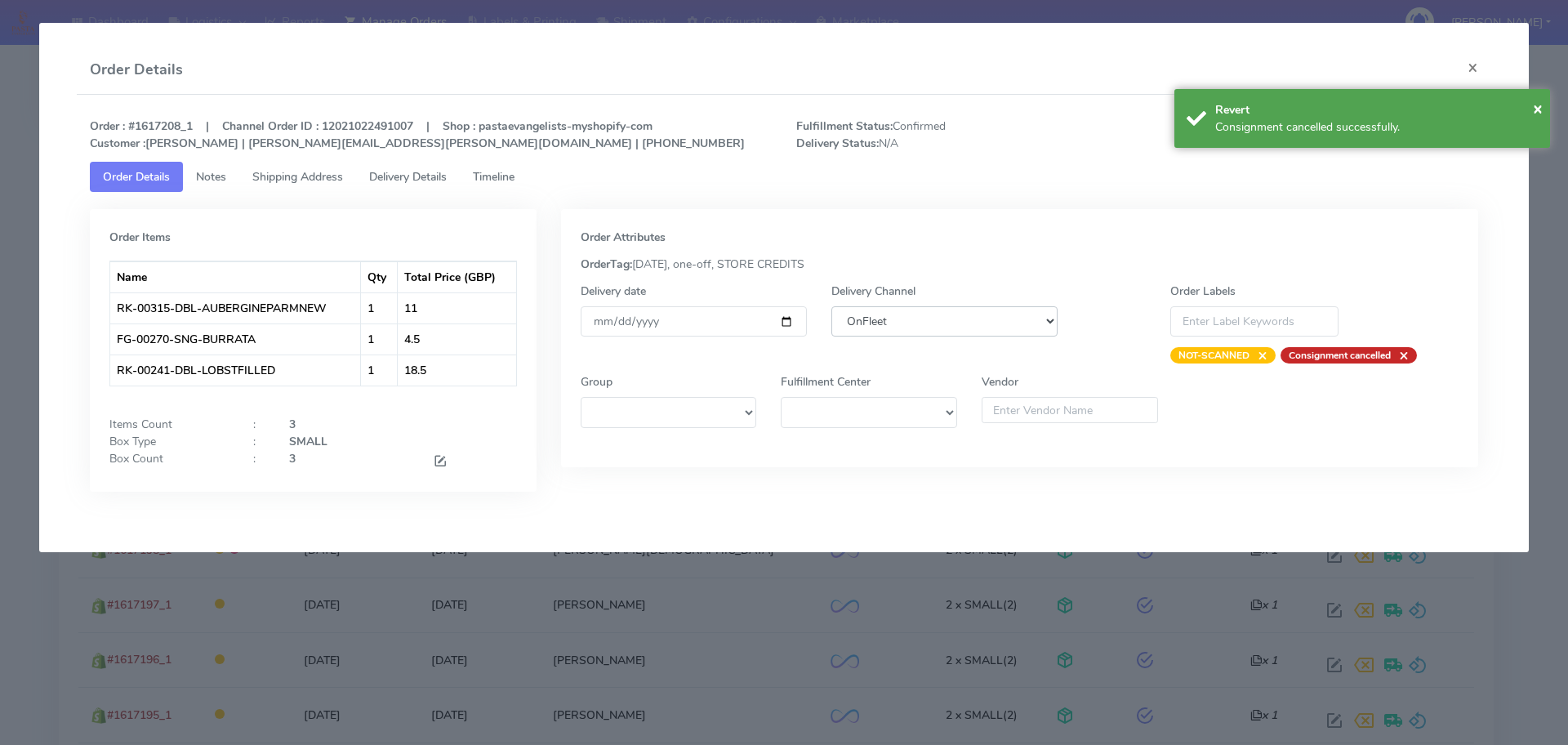
click at [937, 327] on select "DHL OnFleet Royal Mail DPD Yodel MaxOptra Amazon Collection" at bounding box center [944, 321] width 227 height 31
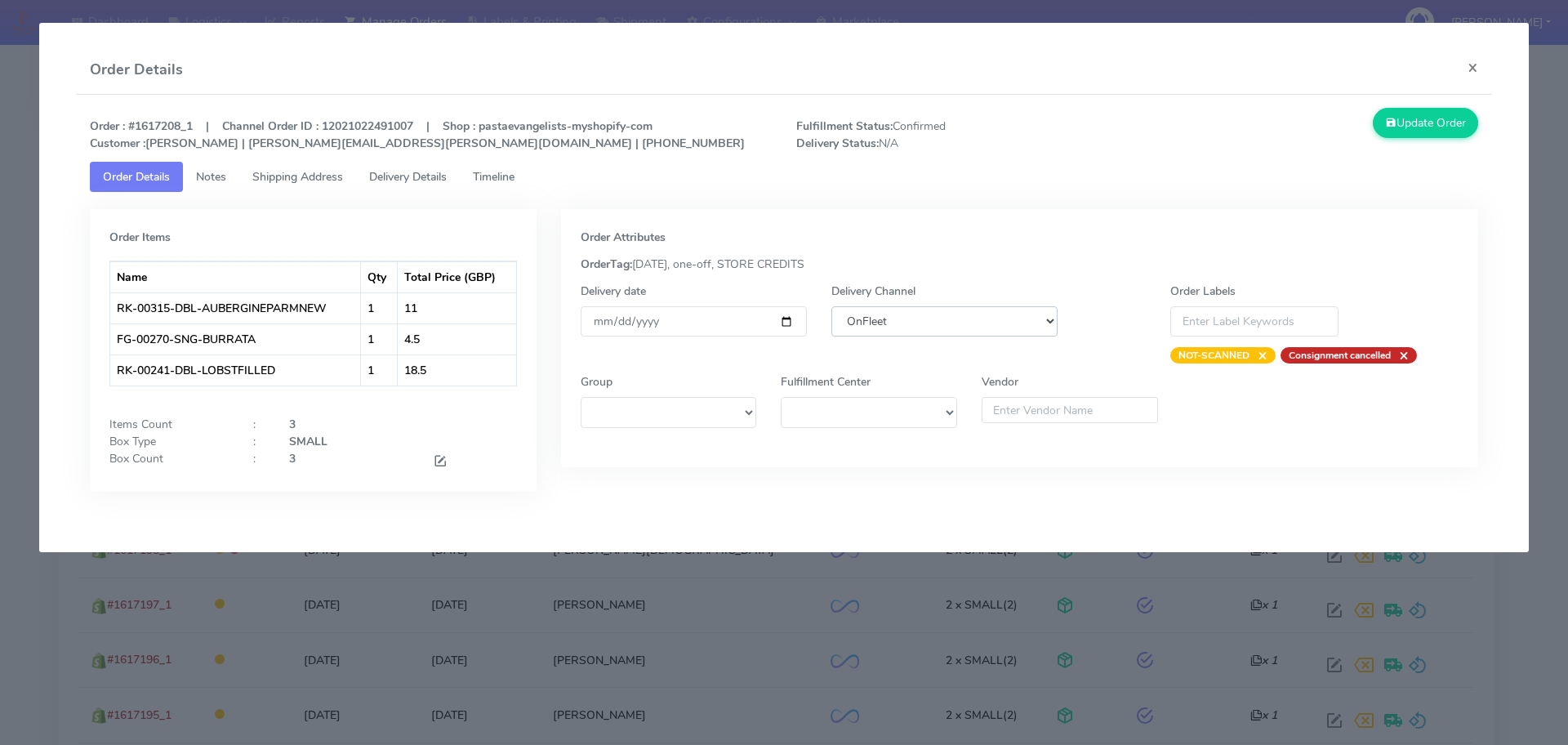
select select "5"
click at [831, 306] on select "DHL OnFleet Royal Mail DPD Yodel MaxOptra Amazon Collection" at bounding box center [944, 321] width 227 height 31
click at [1389, 129] on icon at bounding box center [1390, 122] width 11 height 15
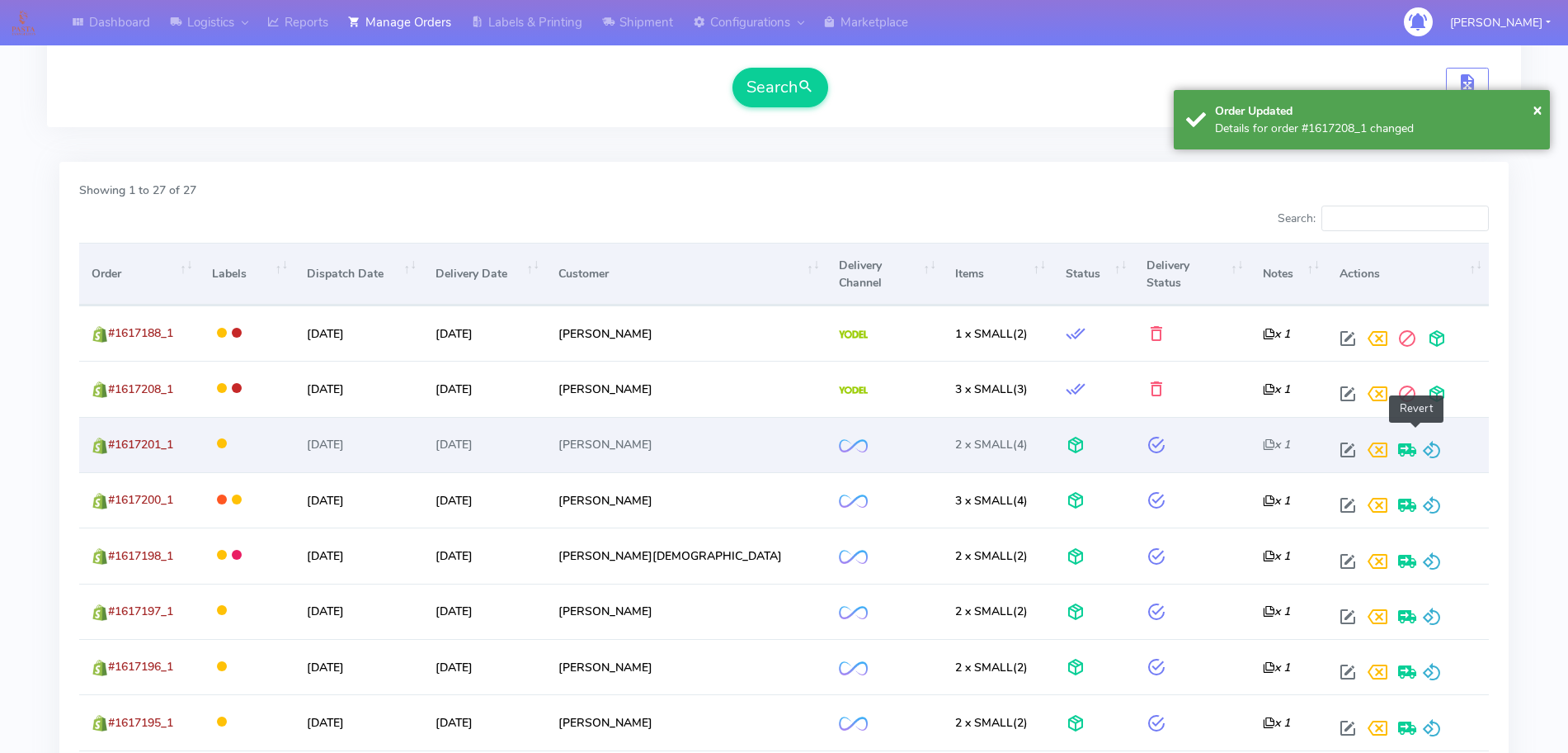
click at [1422, 446] on span at bounding box center [1432, 453] width 19 height 15
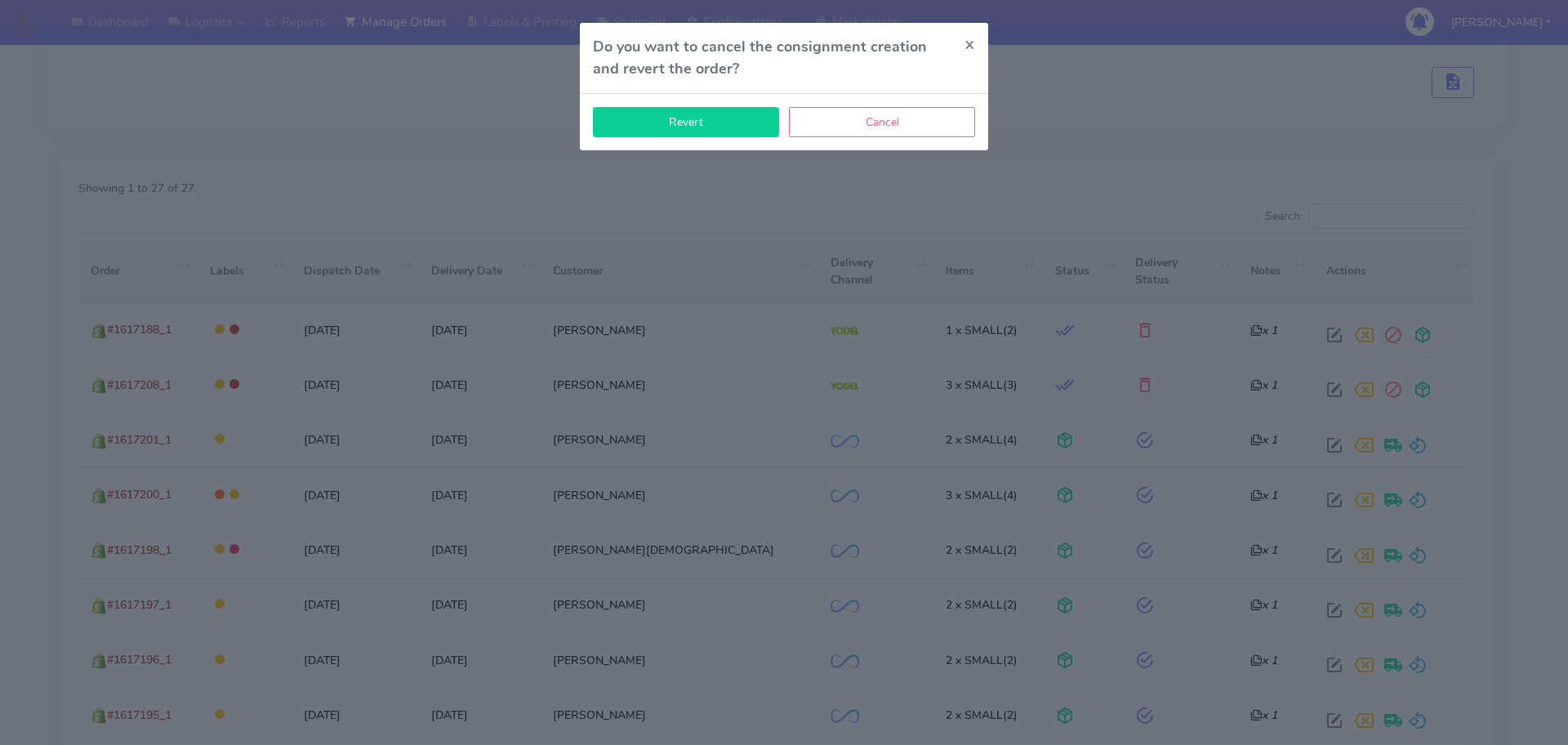
click at [737, 136] on button "Revert" at bounding box center [686, 122] width 186 height 31
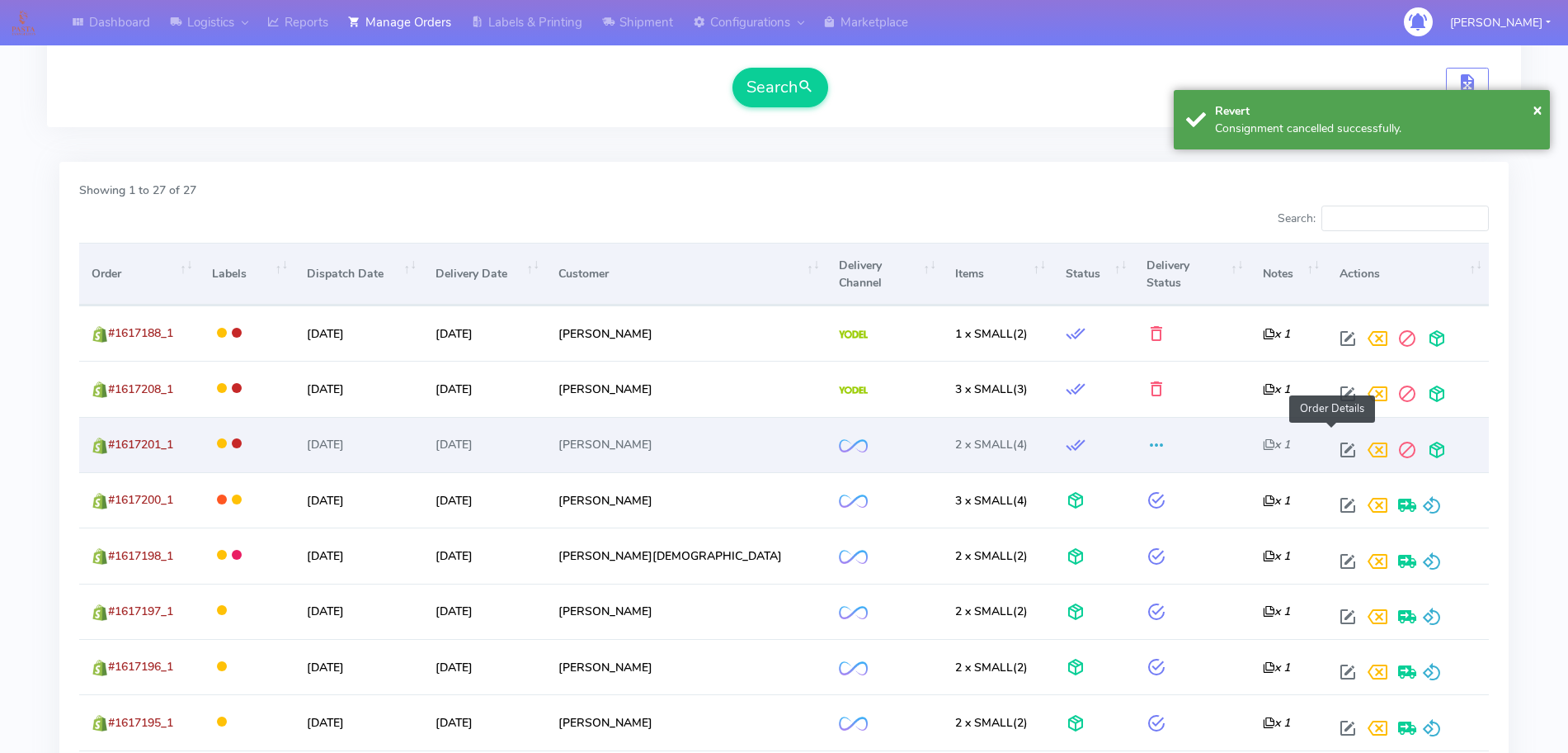
click at [1333, 446] on span at bounding box center [1348, 453] width 30 height 15
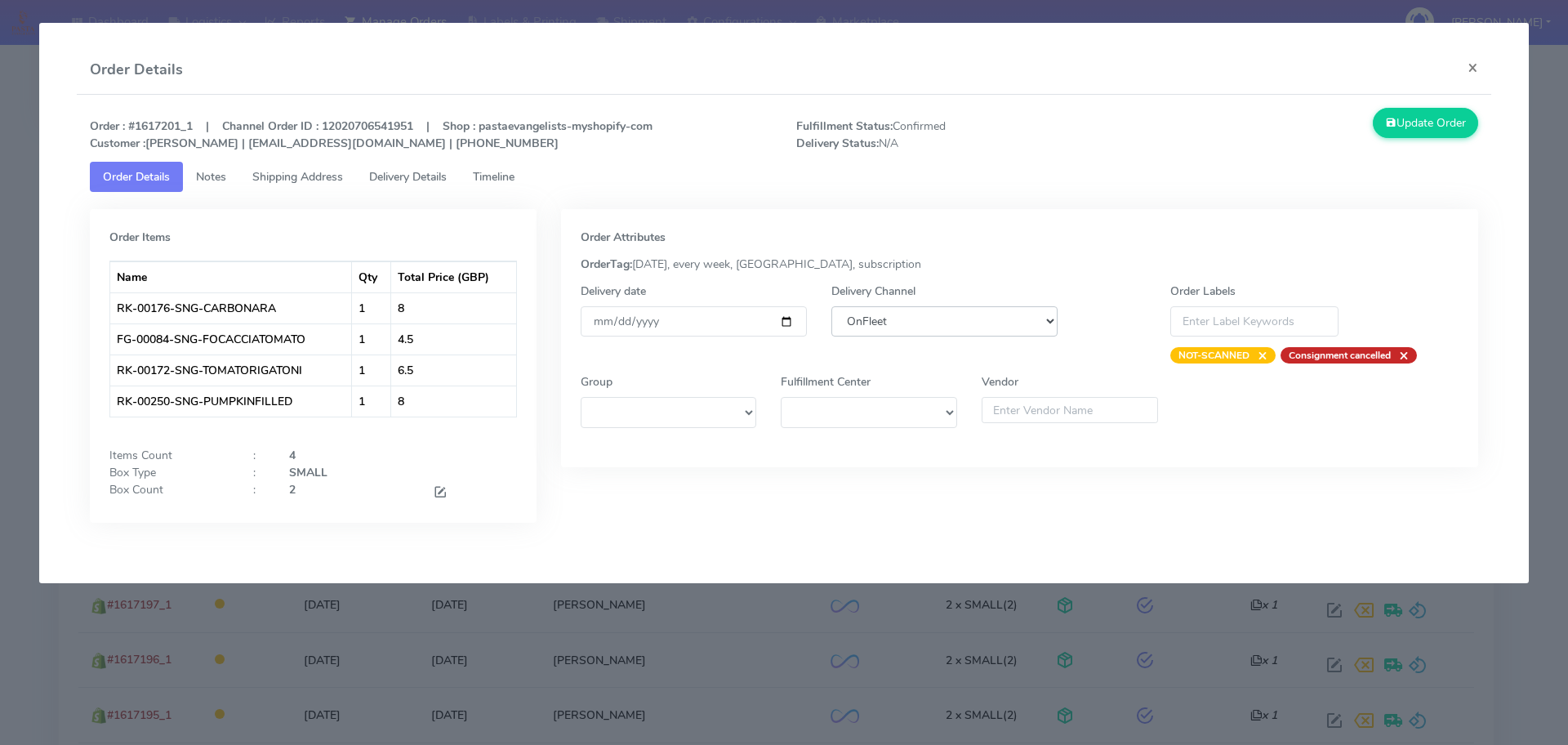
click at [880, 323] on select "DHL OnFleet Royal Mail DPD Yodel MaxOptra Amazon Collection" at bounding box center [944, 321] width 227 height 31
select select "5"
click at [831, 306] on select "DHL OnFleet Royal Mail DPD Yodel MaxOptra Amazon Collection" at bounding box center [944, 321] width 227 height 31
click at [1393, 120] on button "Update Order" at bounding box center [1426, 123] width 106 height 31
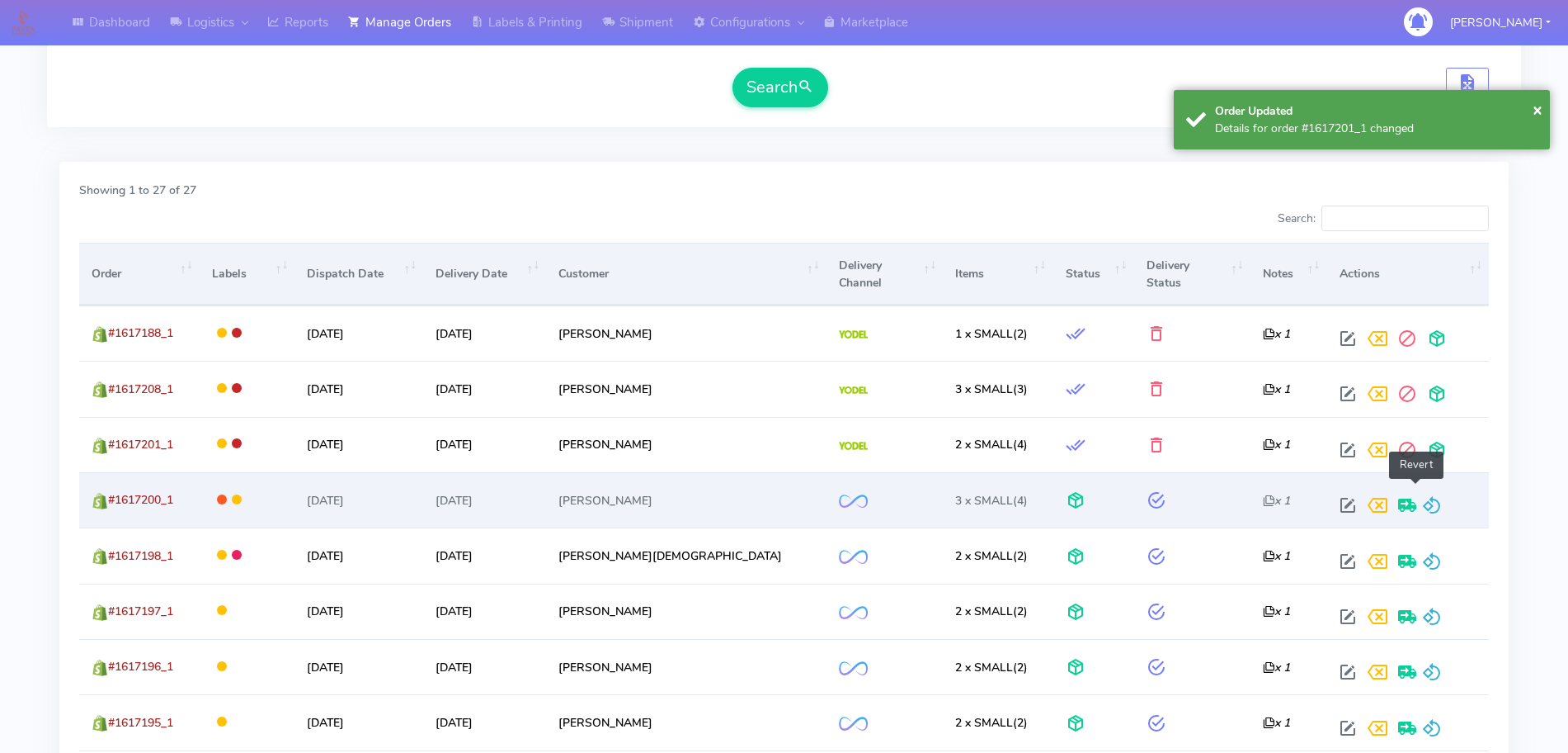
click at [1422, 501] on span at bounding box center [1432, 508] width 19 height 15
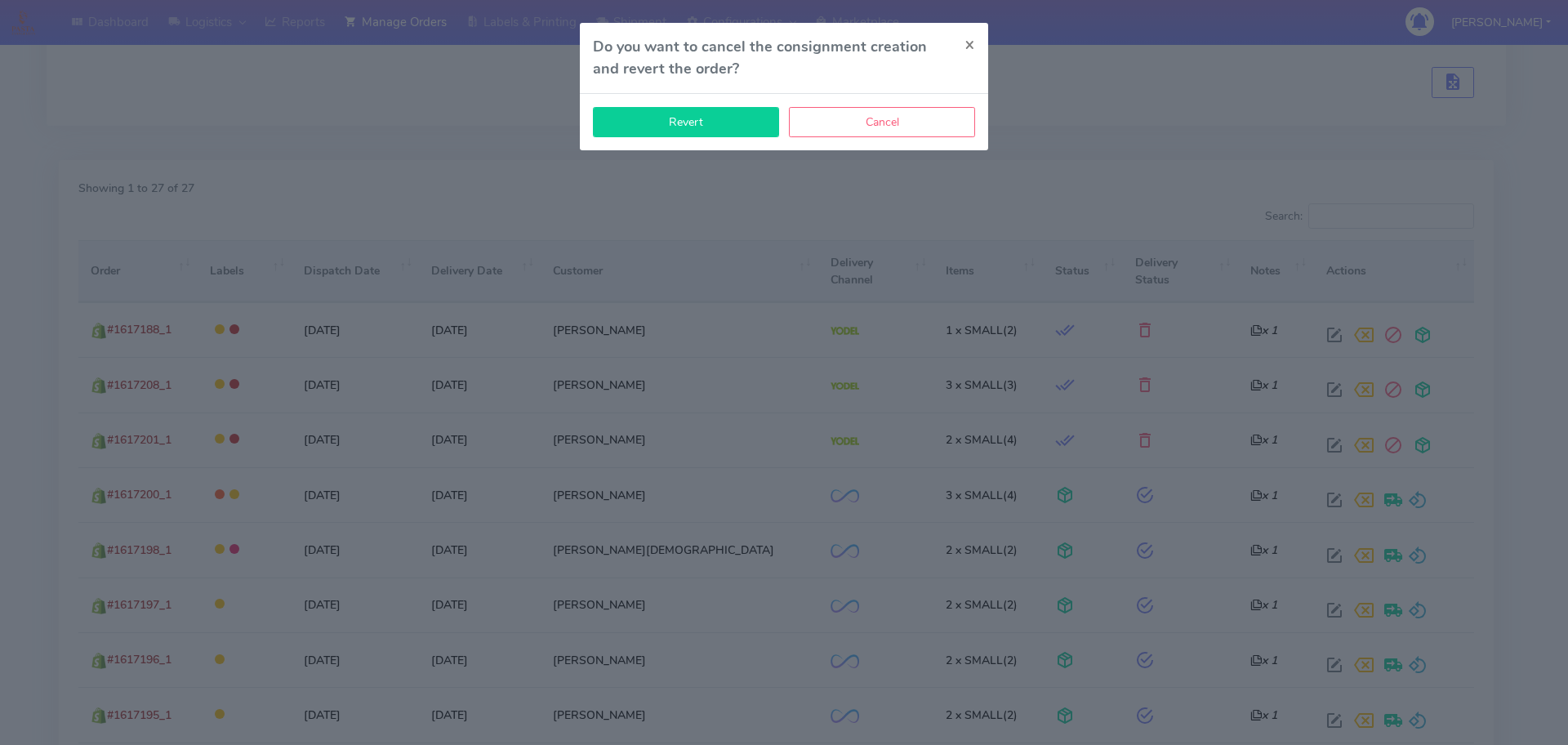
click at [711, 121] on button "Revert" at bounding box center [686, 122] width 186 height 31
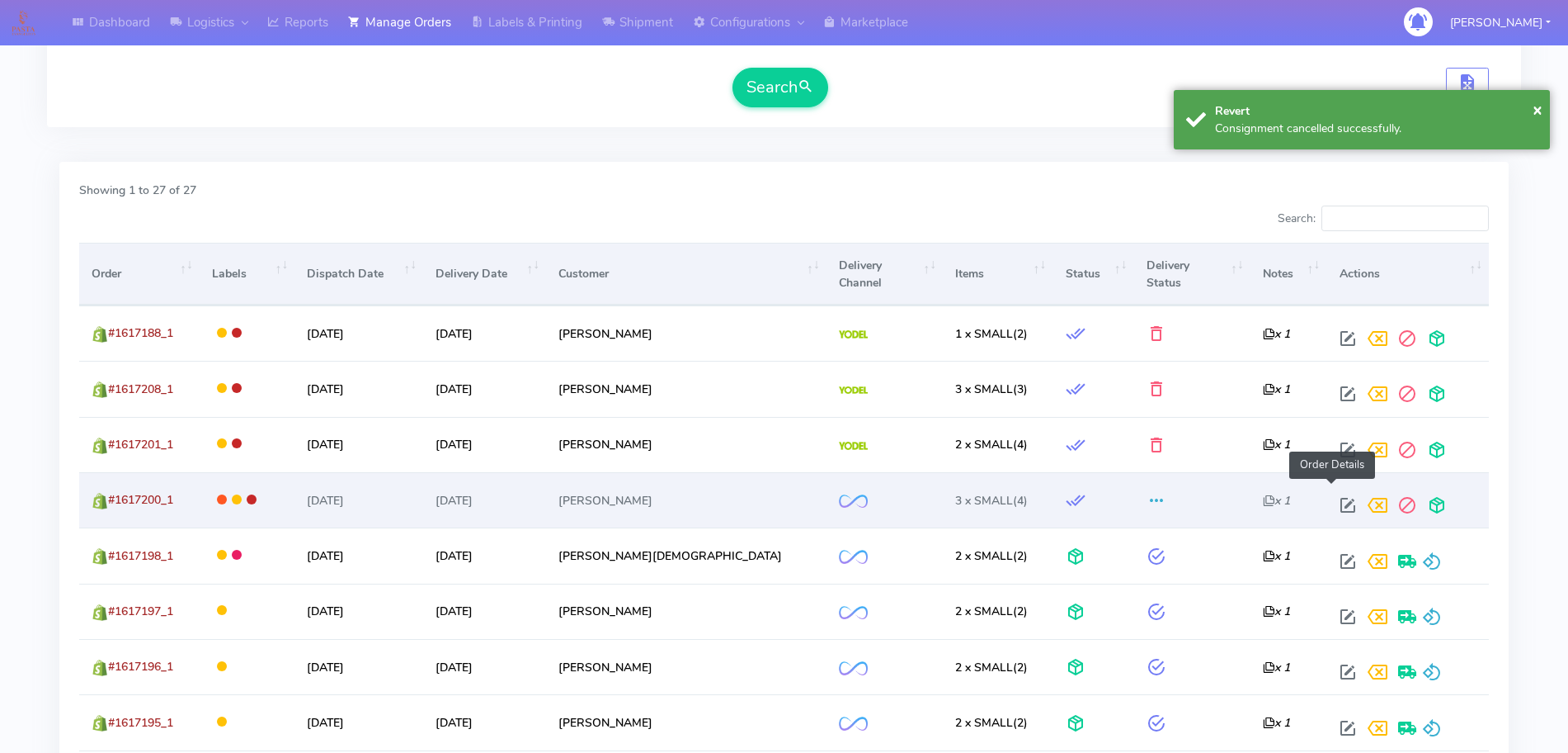
click at [1340, 501] on span at bounding box center [1348, 508] width 30 height 15
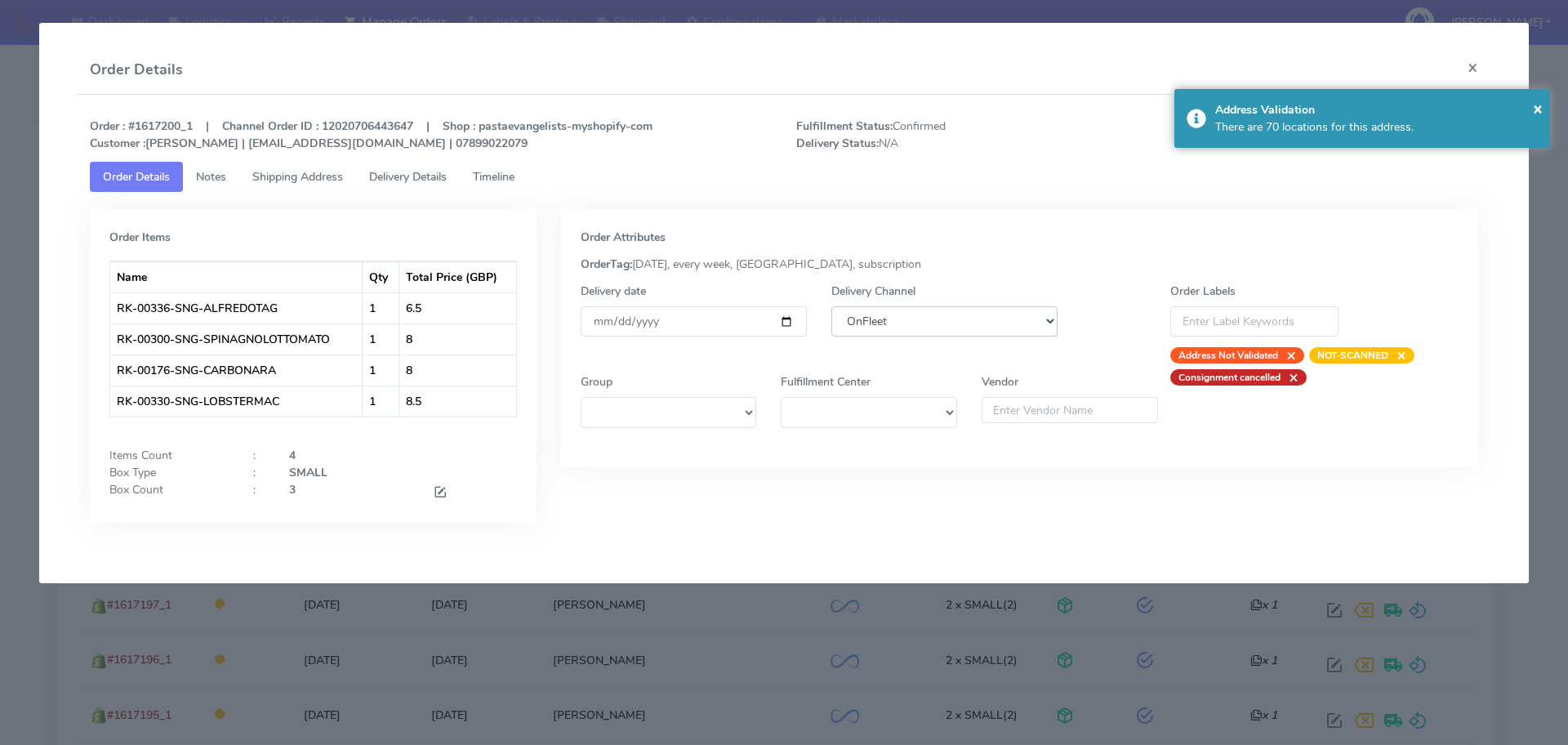
click at [892, 328] on select "DHL OnFleet Royal Mail DPD Yodel MaxOptra Amazon Collection" at bounding box center [944, 321] width 227 height 31
select select "5"
click at [831, 306] on select "DHL OnFleet Royal Mail DPD Yodel MaxOptra Amazon Collection" at bounding box center [944, 321] width 227 height 31
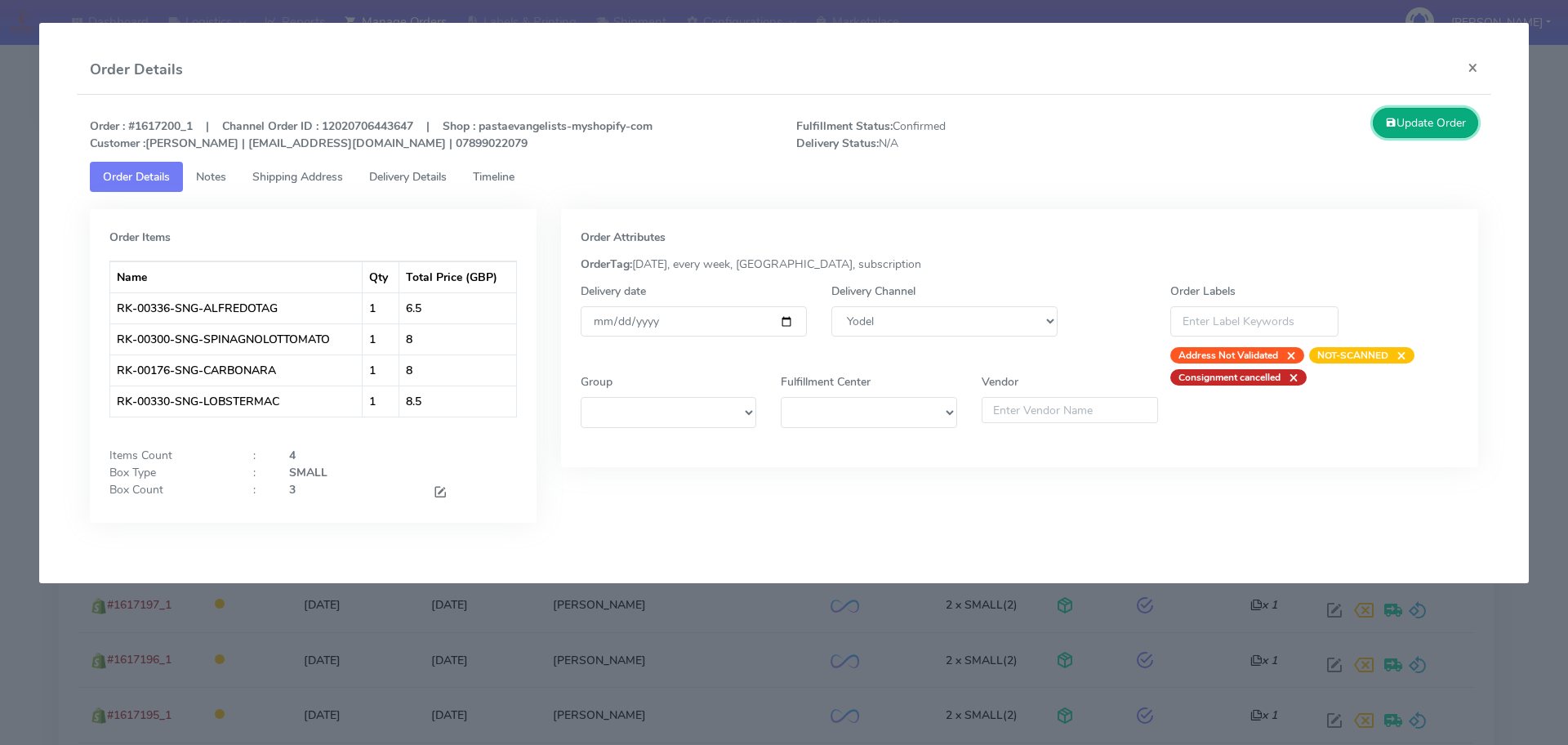
click at [1430, 134] on button "Update Order" at bounding box center [1426, 123] width 106 height 31
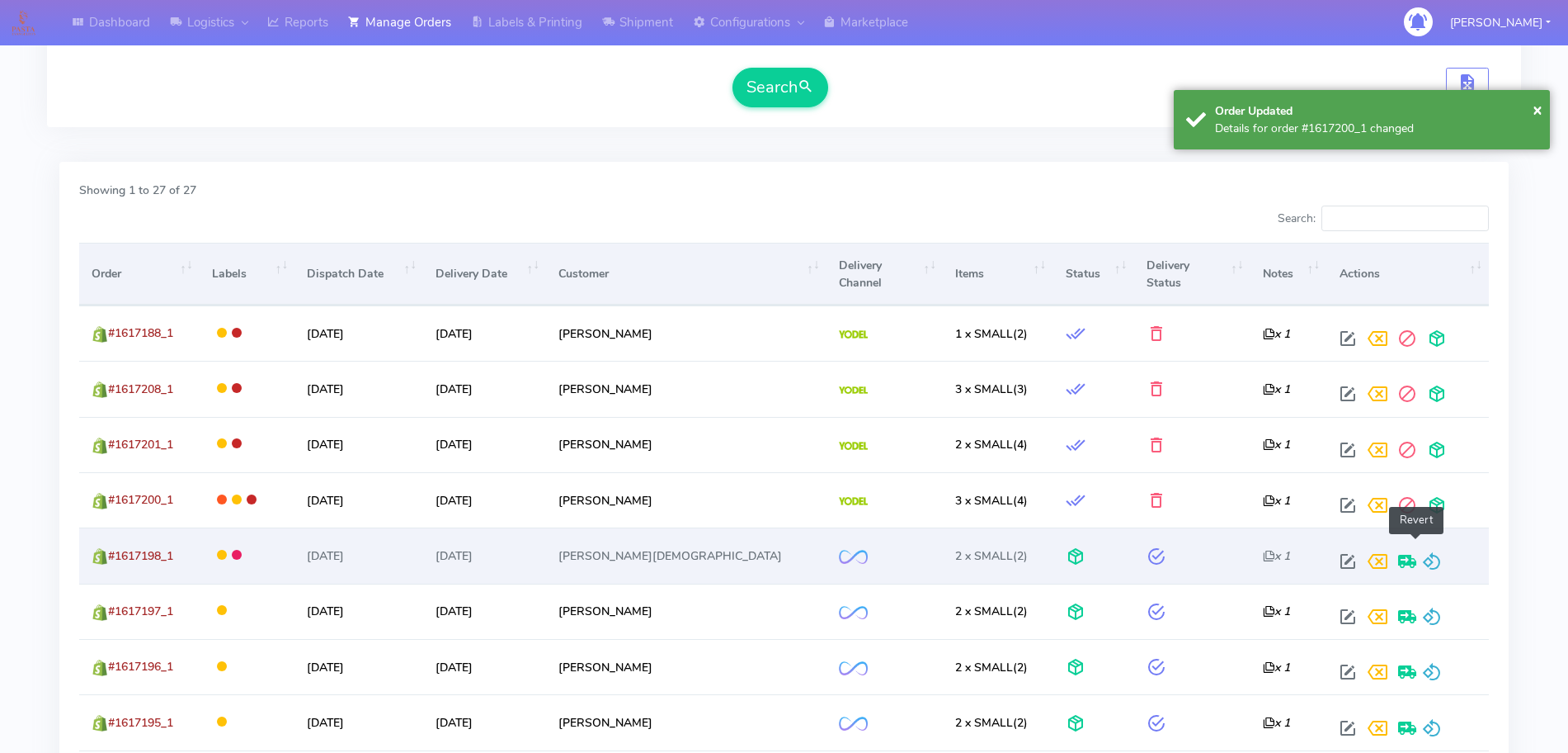
click at [1422, 557] on span at bounding box center [1432, 565] width 19 height 15
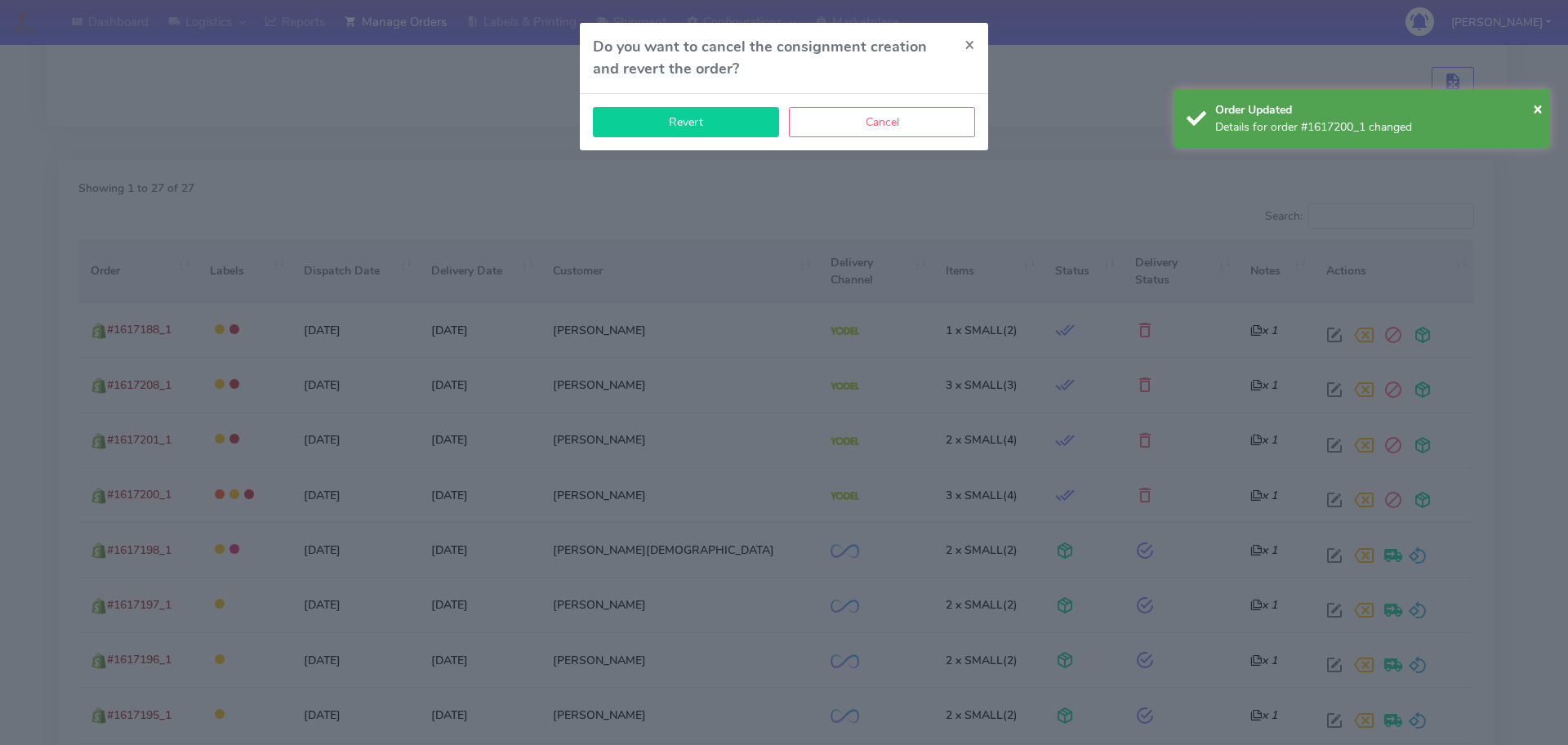
click at [727, 128] on button "Revert" at bounding box center [686, 122] width 186 height 31
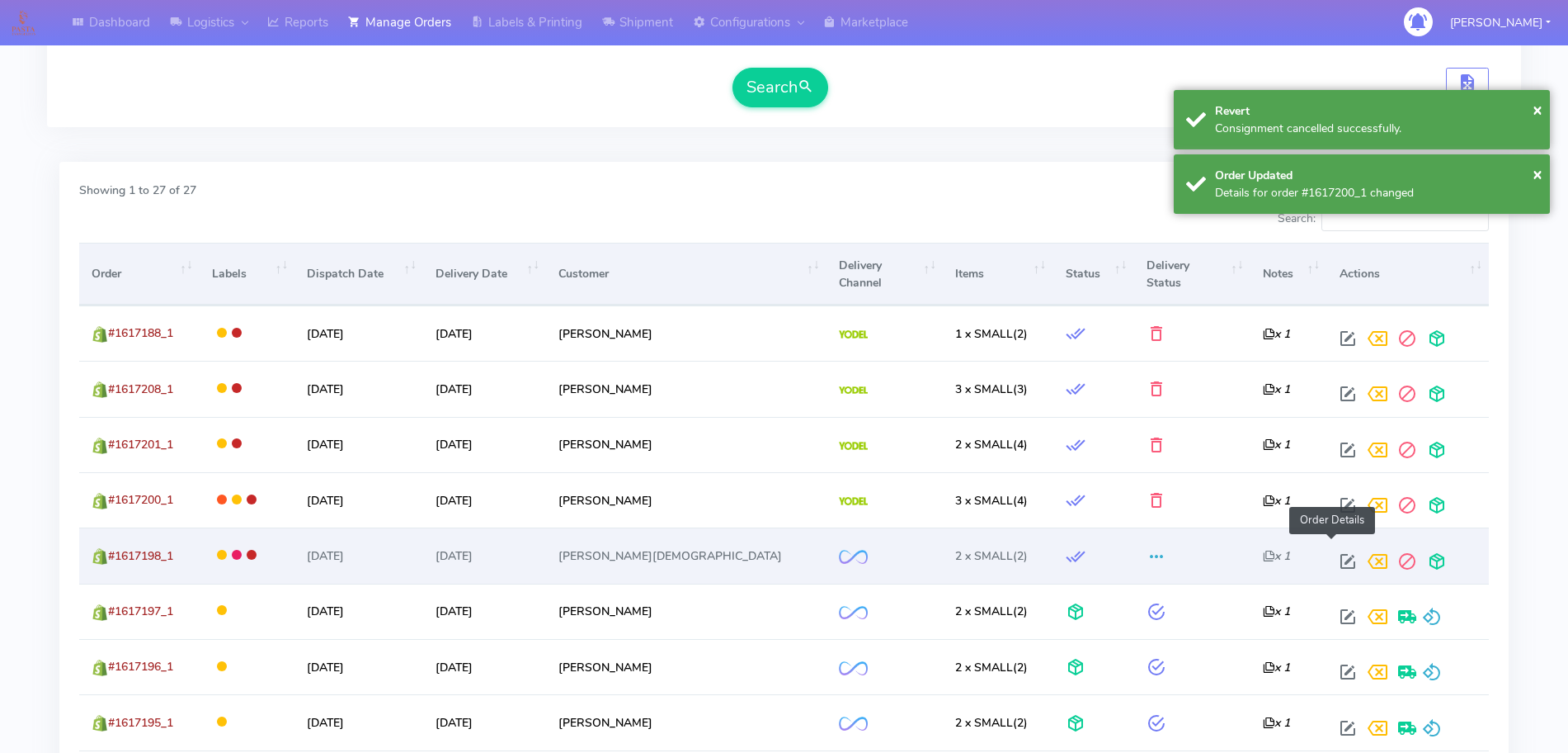
click at [1336, 557] on span at bounding box center [1348, 565] width 30 height 15
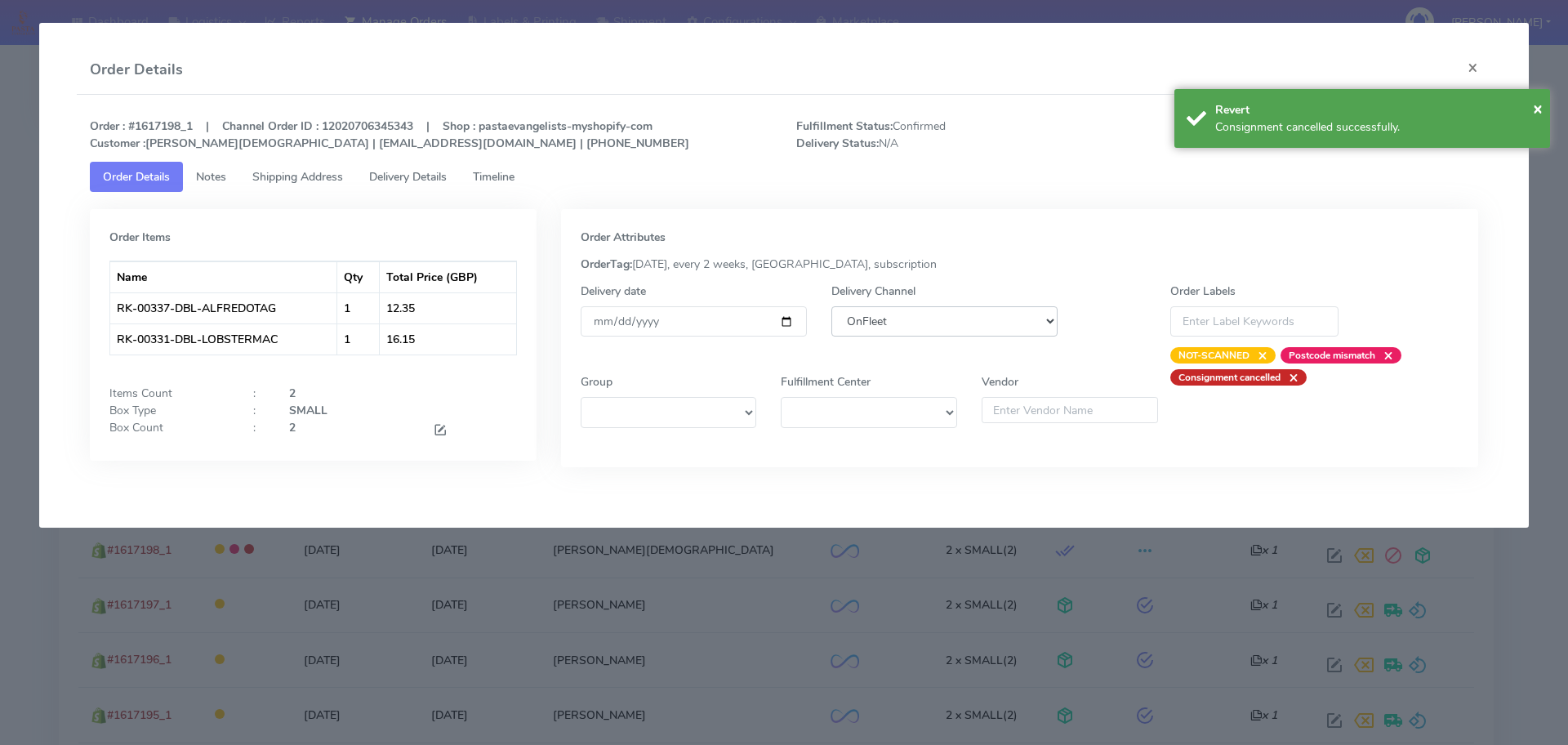
click at [875, 317] on select "DHL OnFleet Royal Mail DPD Yodel MaxOptra Amazon Collection" at bounding box center [944, 321] width 227 height 31
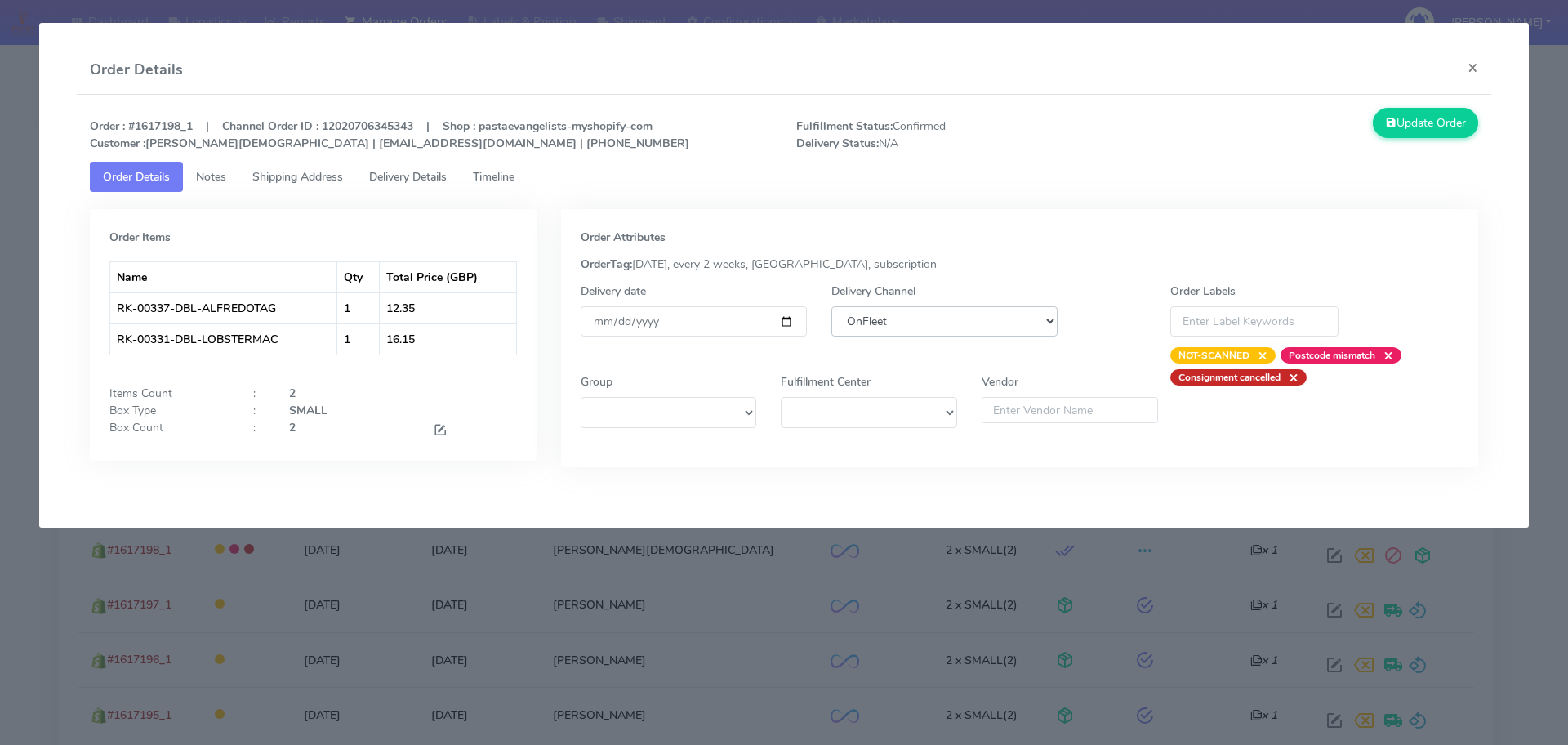
select select "5"
click at [831, 306] on select "DHL OnFleet Royal Mail DPD Yodel MaxOptra Amazon Collection" at bounding box center [944, 321] width 227 height 31
click at [1425, 135] on button "Update Order" at bounding box center [1426, 123] width 106 height 31
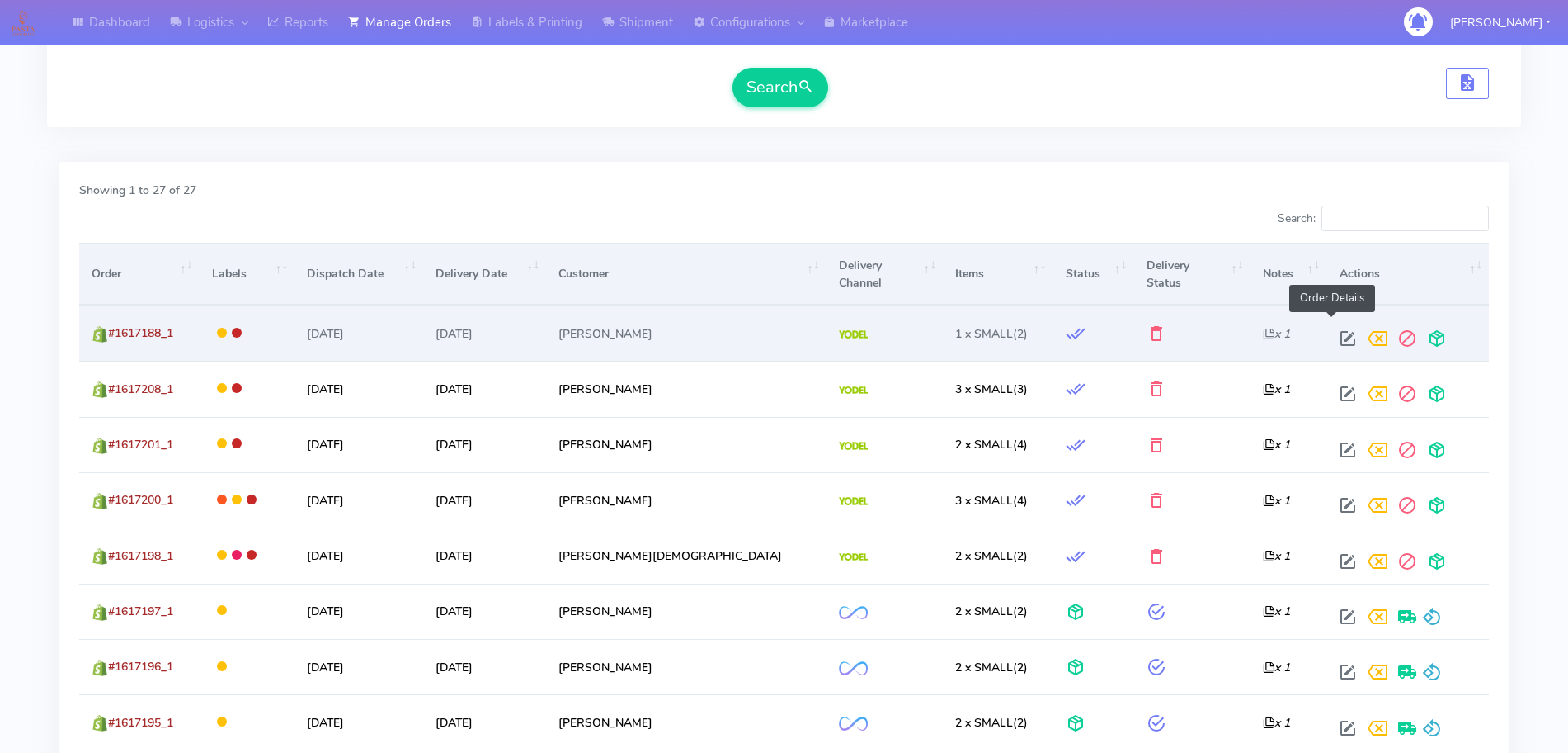
click at [1333, 334] on span at bounding box center [1348, 342] width 30 height 15
select select "5"
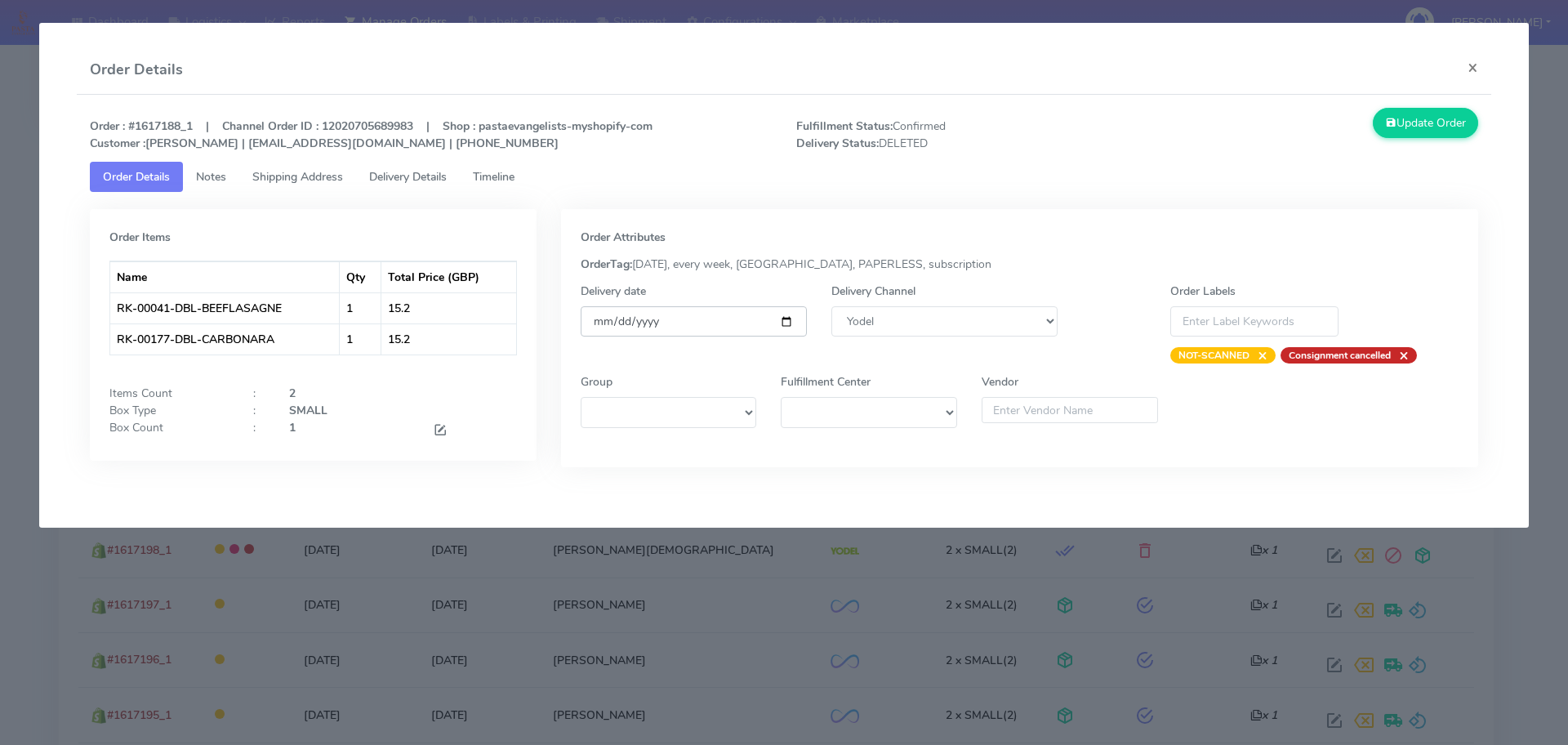
click at [786, 321] on input "[DATE]" at bounding box center [693, 321] width 227 height 31
type input "[DATE]"
click at [1422, 129] on button "Update Order" at bounding box center [1426, 123] width 106 height 31
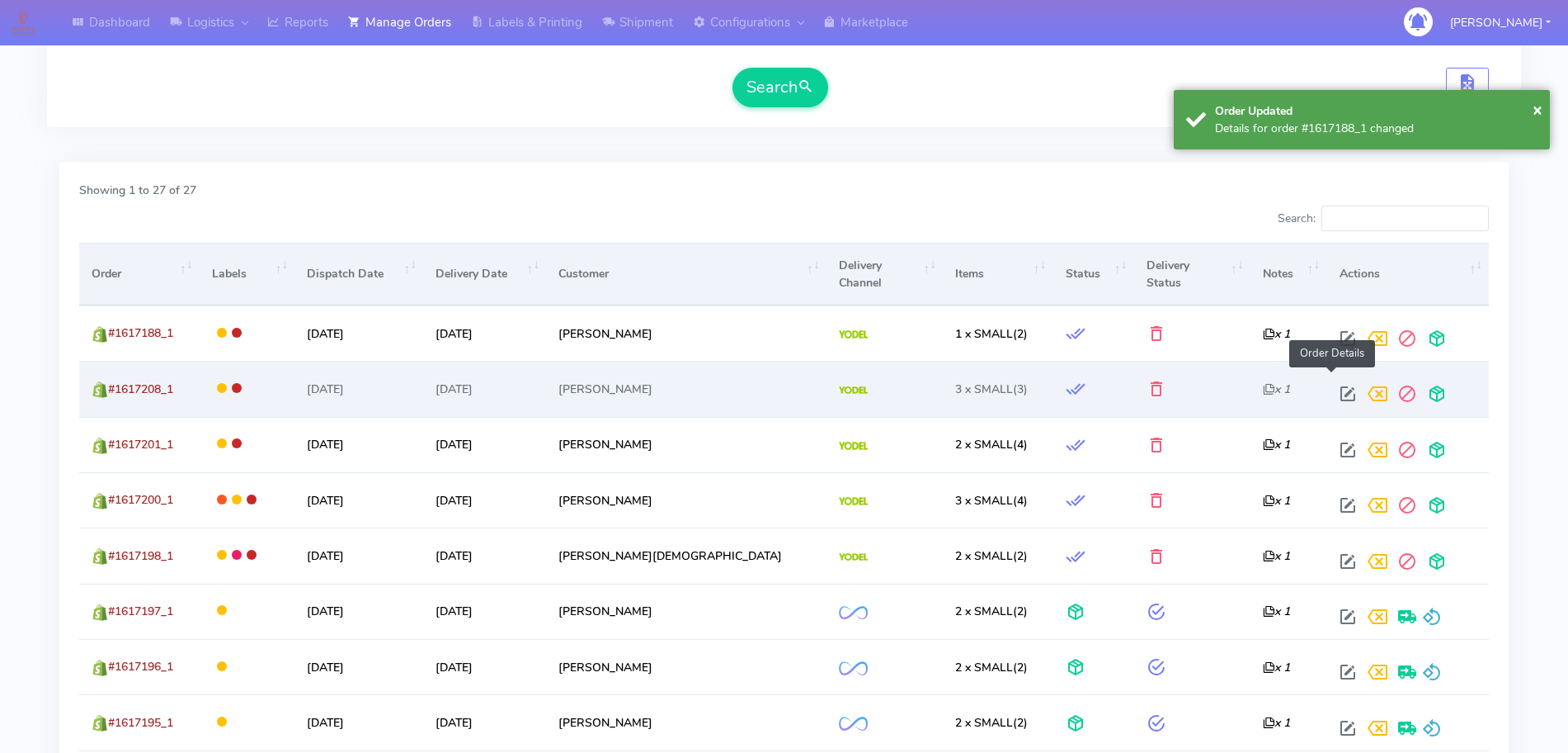
click at [1333, 390] on span at bounding box center [1348, 397] width 30 height 15
select select "5"
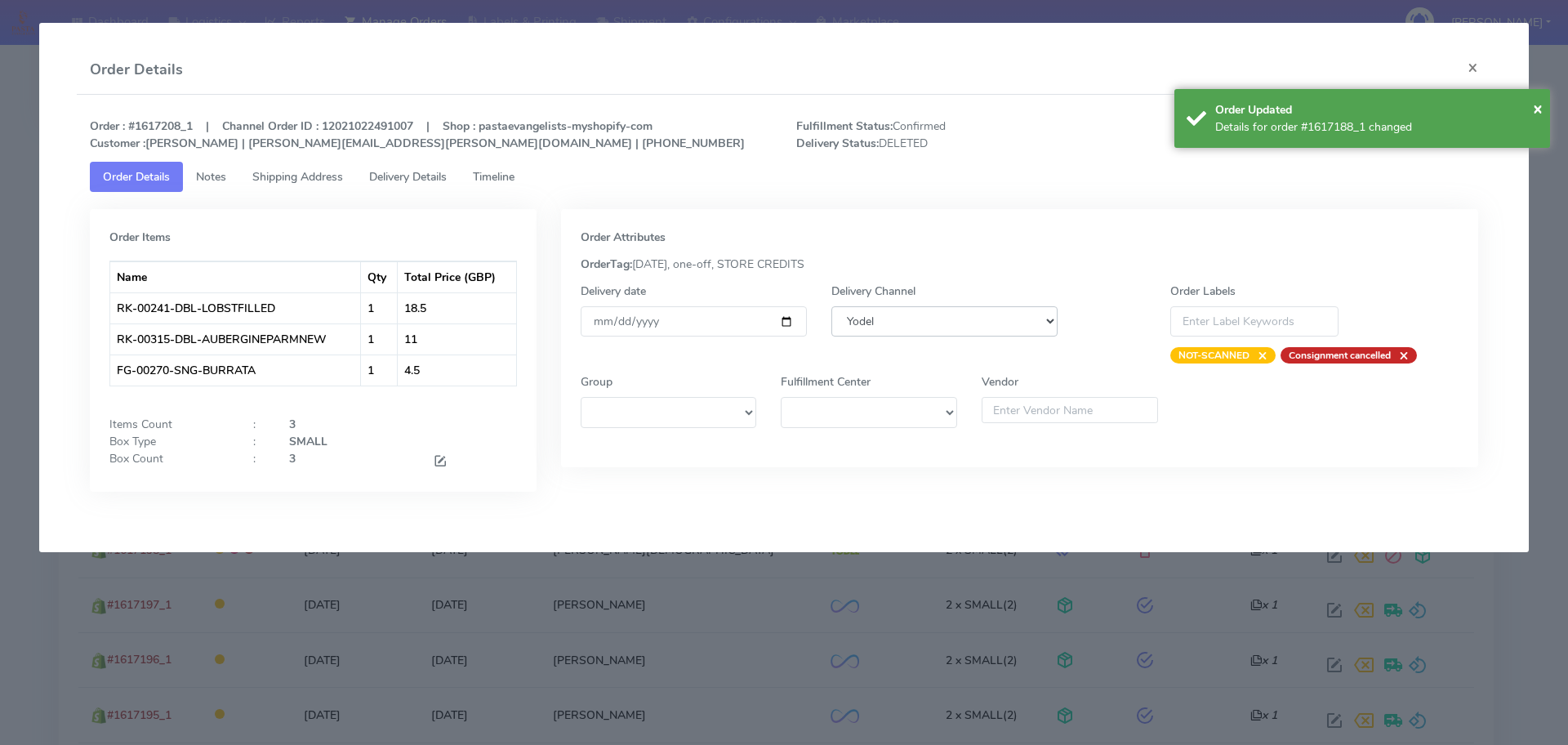
click at [870, 320] on select "DHL OnFleet Royal Mail DPD Yodel MaxOptra Amazon Collection" at bounding box center [944, 321] width 227 height 31
click at [780, 322] on input "[DATE]" at bounding box center [693, 321] width 227 height 31
type input "[DATE]"
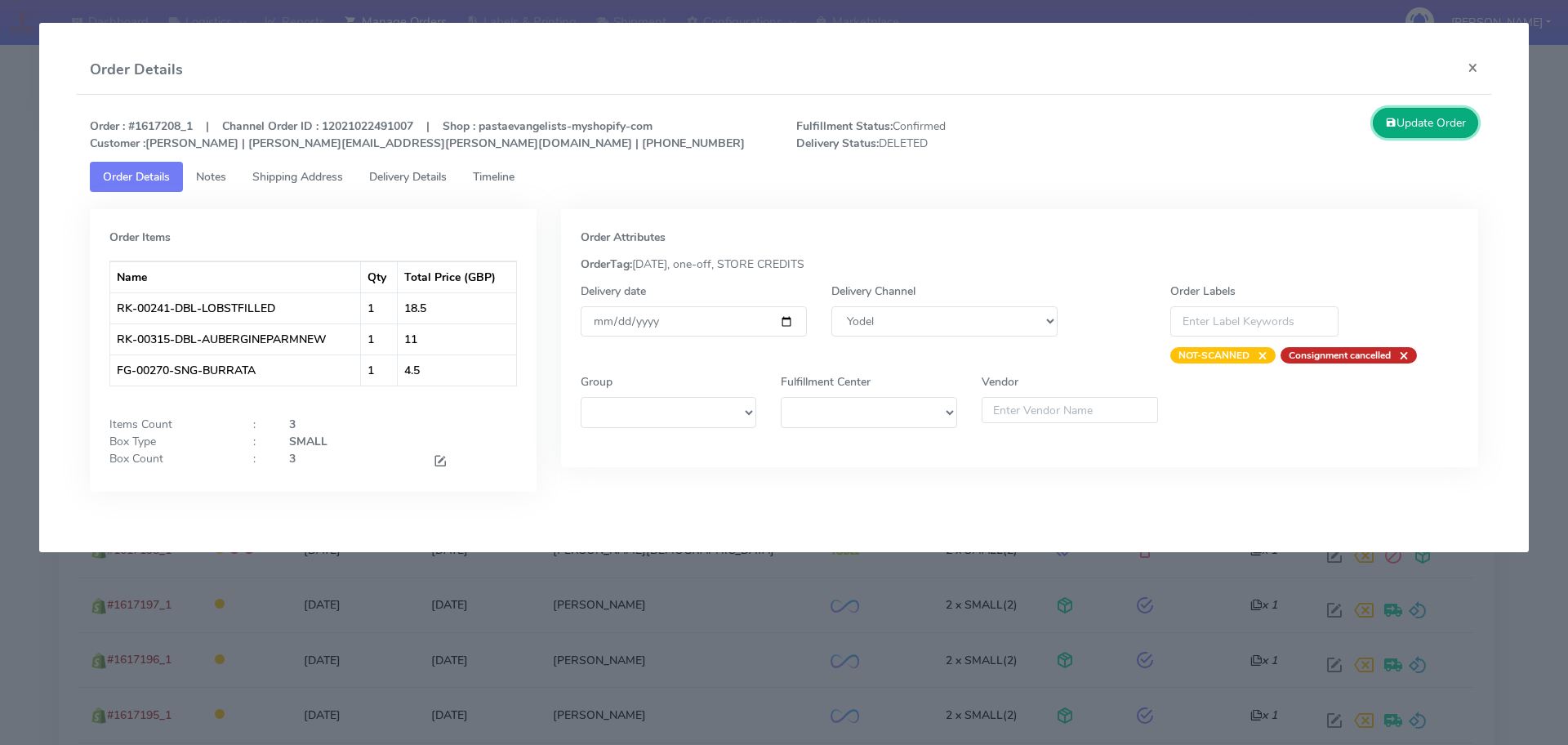
click at [1421, 125] on button "Update Order" at bounding box center [1426, 123] width 106 height 31
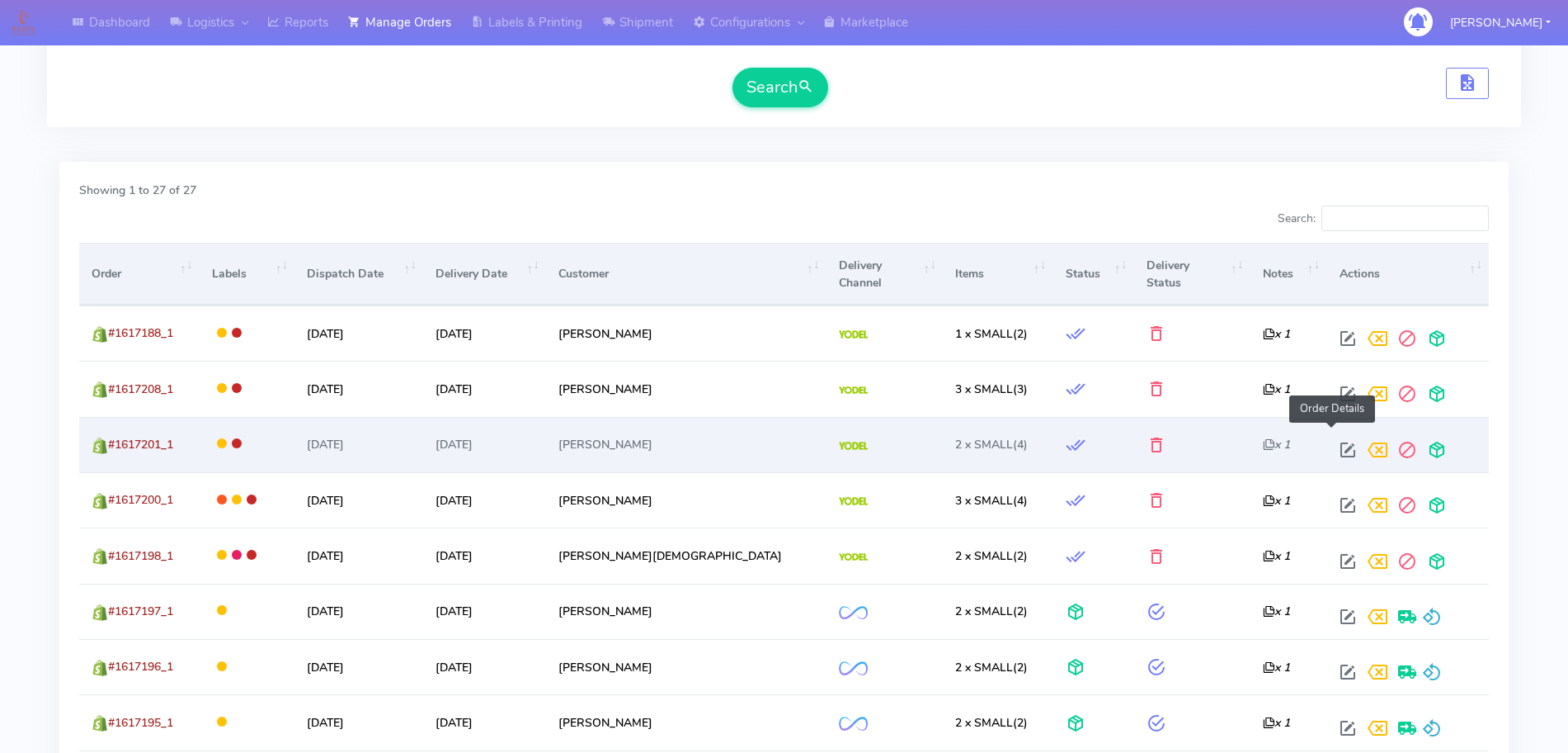
click at [1333, 446] on span at bounding box center [1348, 453] width 30 height 15
select select "5"
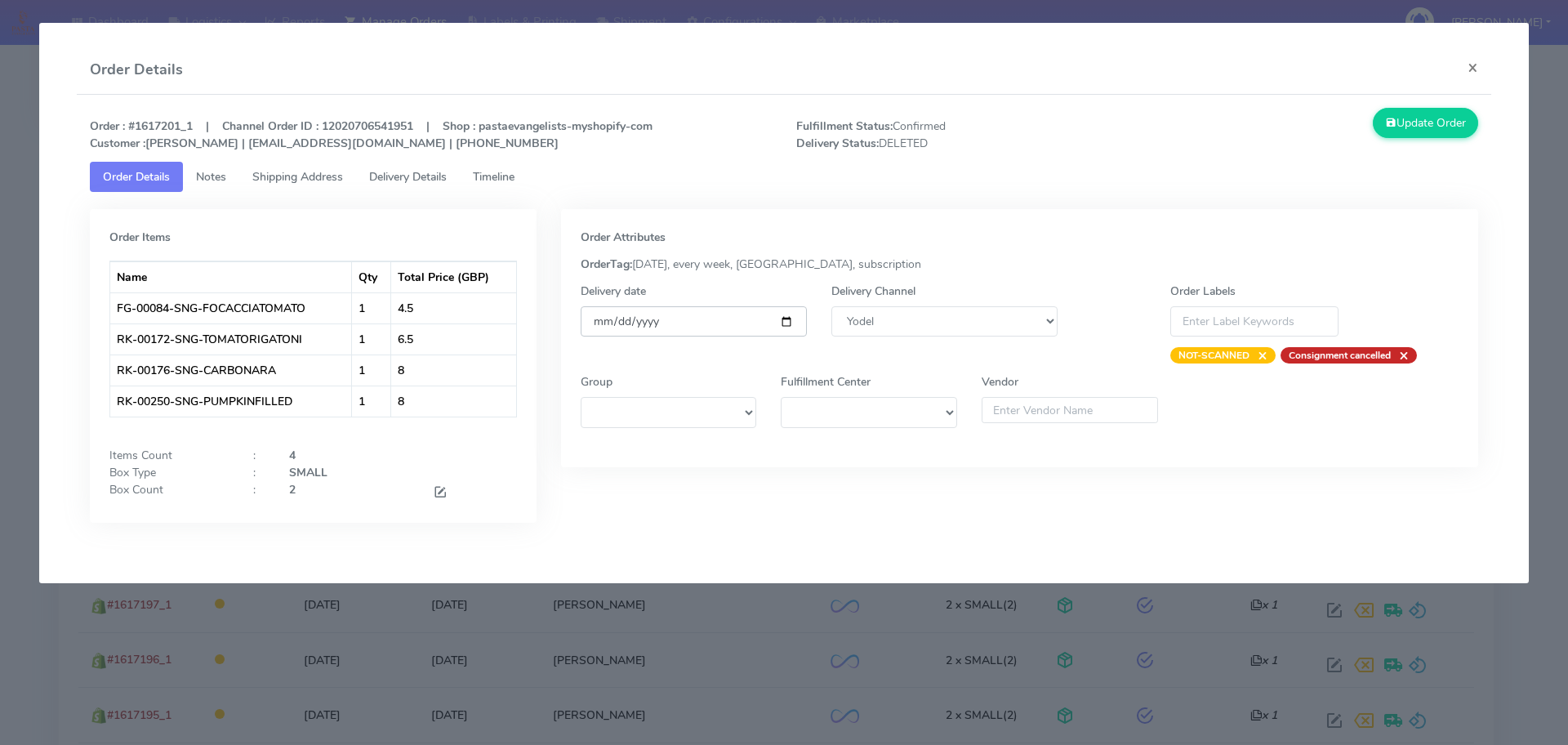
click at [790, 321] on input "[DATE]" at bounding box center [693, 321] width 227 height 31
type input "[DATE]"
click at [1432, 136] on button "Update Order" at bounding box center [1426, 123] width 106 height 31
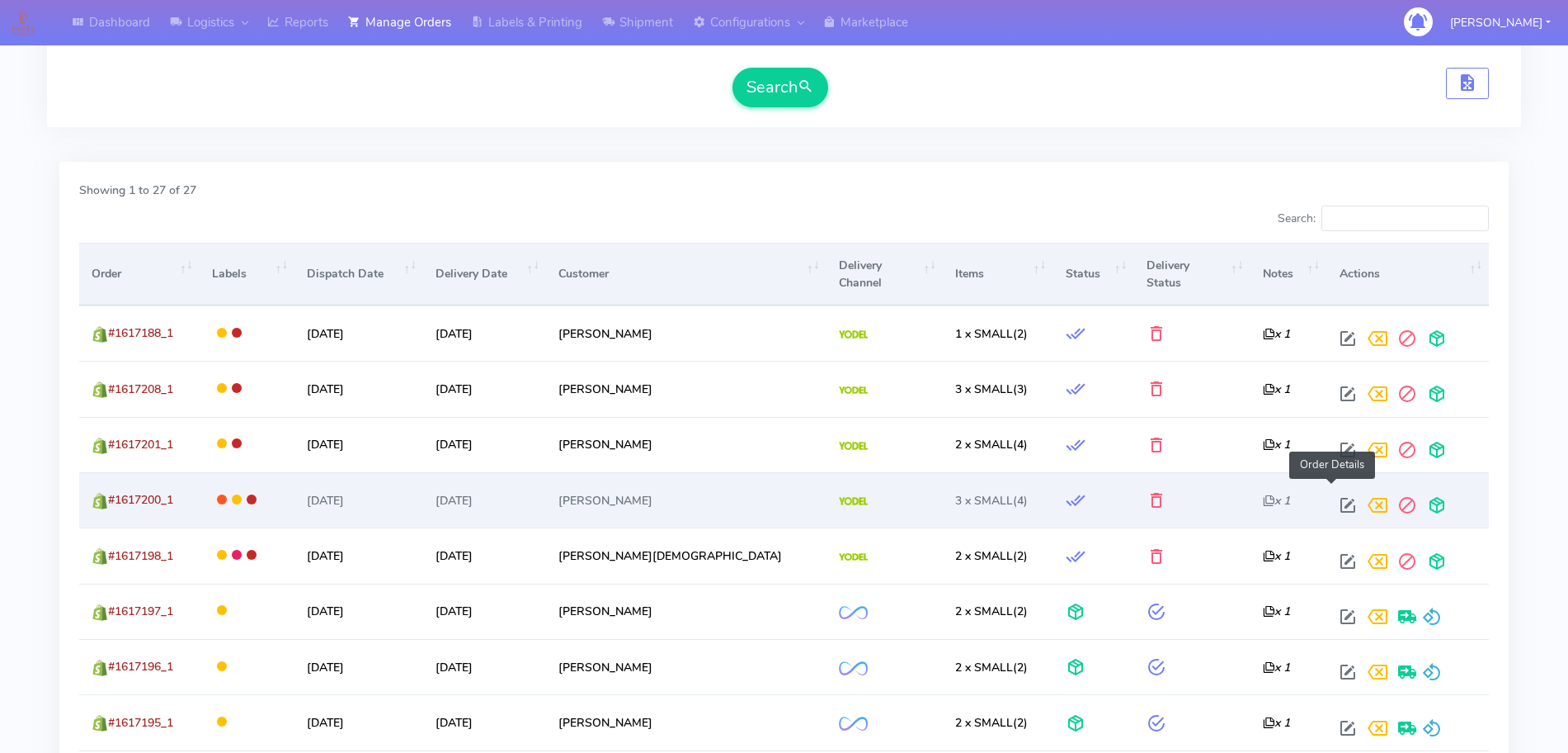
click at [1336, 501] on span at bounding box center [1348, 508] width 30 height 15
select select "5"
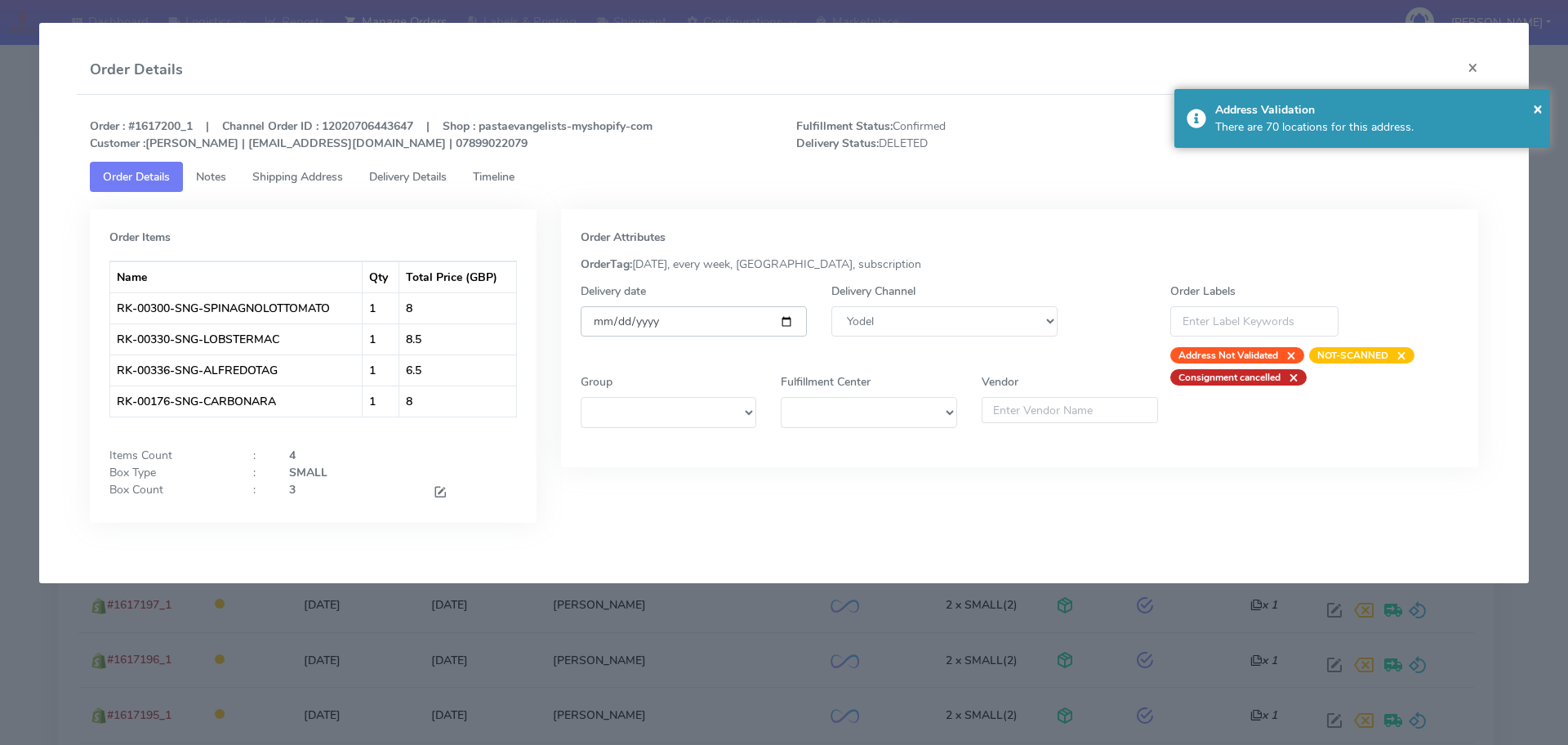
click at [774, 321] on input "[DATE]" at bounding box center [693, 321] width 227 height 31
click at [786, 318] on input "[DATE]" at bounding box center [693, 321] width 227 height 31
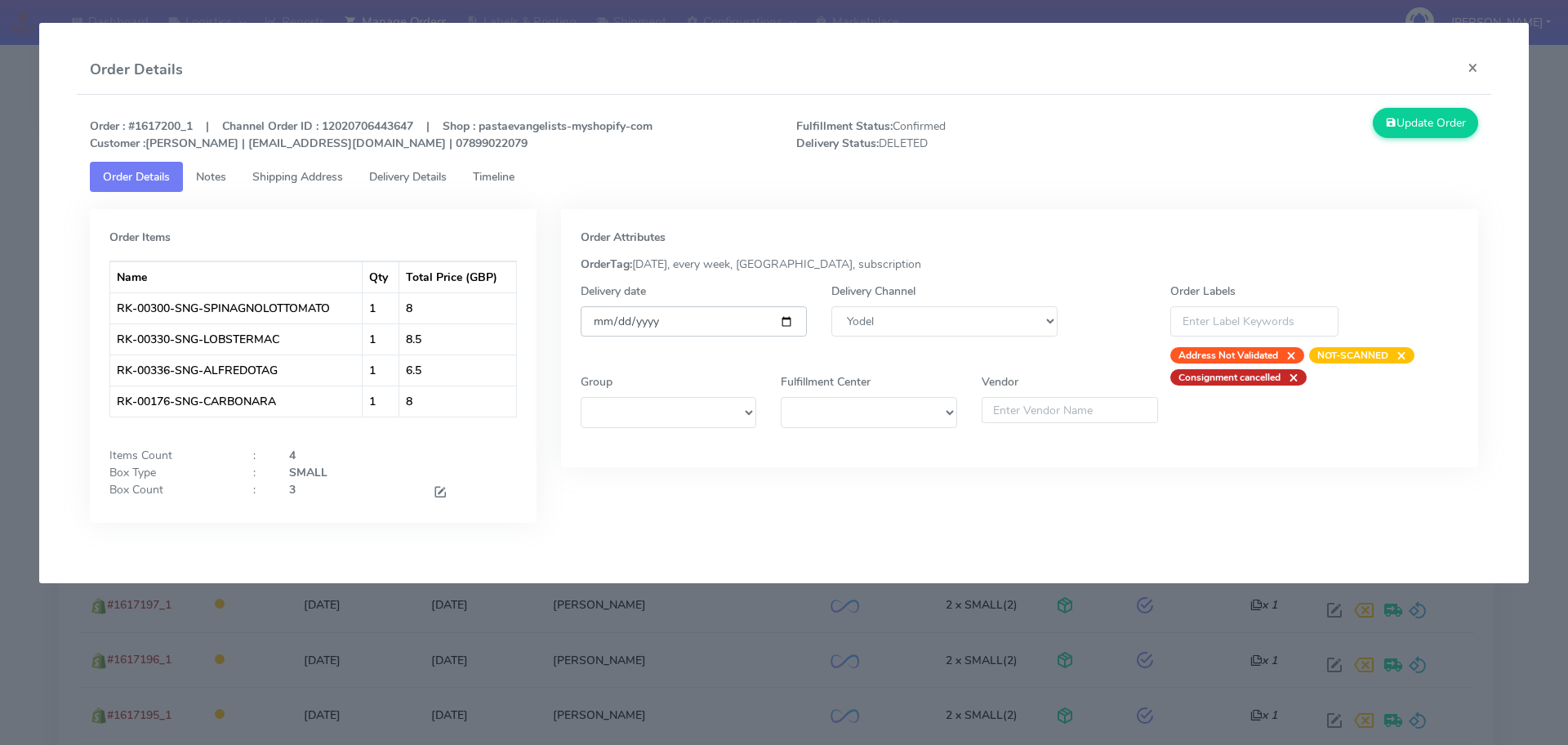
type input "[DATE]"
click at [1447, 121] on button "Update Order" at bounding box center [1426, 123] width 106 height 31
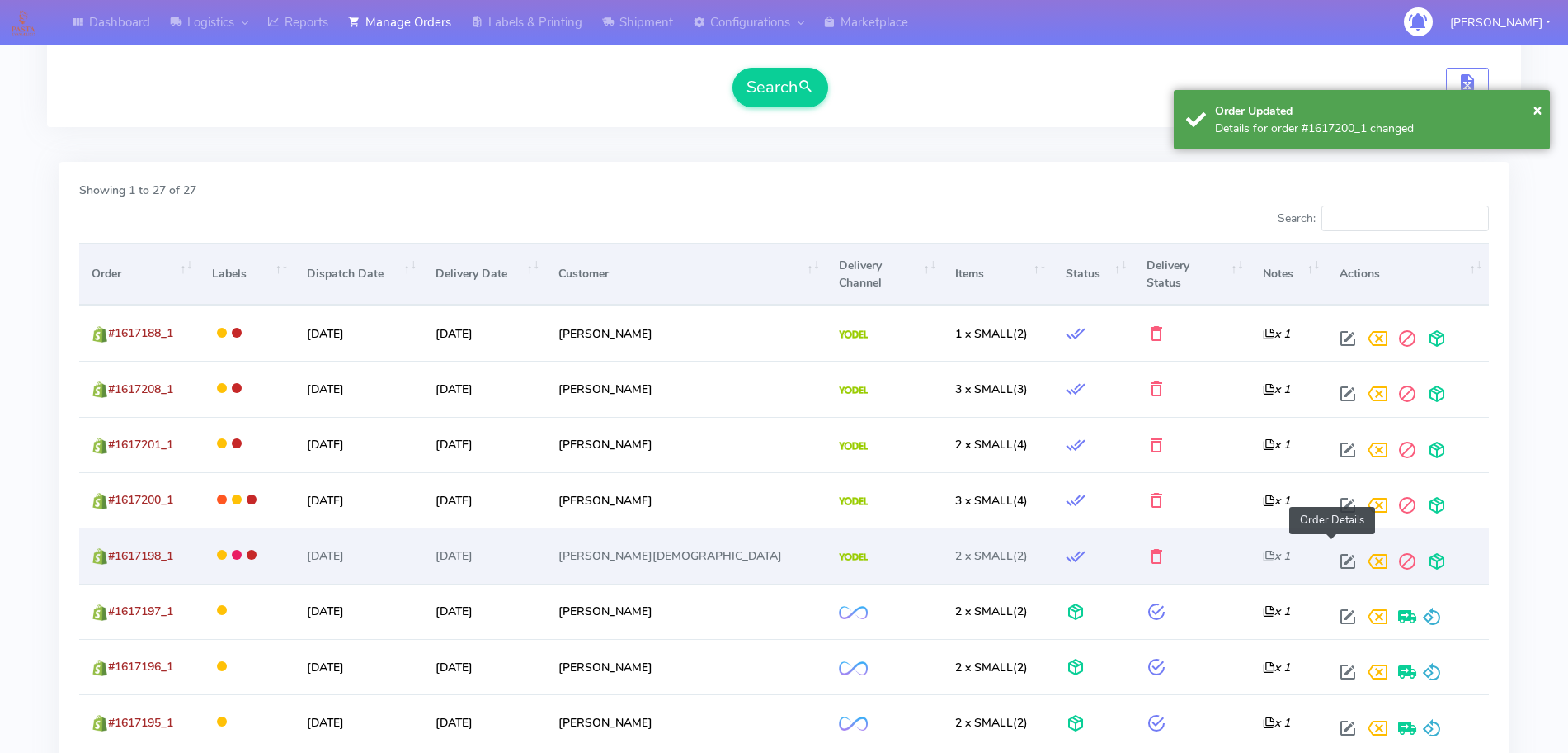
click at [1339, 557] on span at bounding box center [1348, 565] width 30 height 15
select select "5"
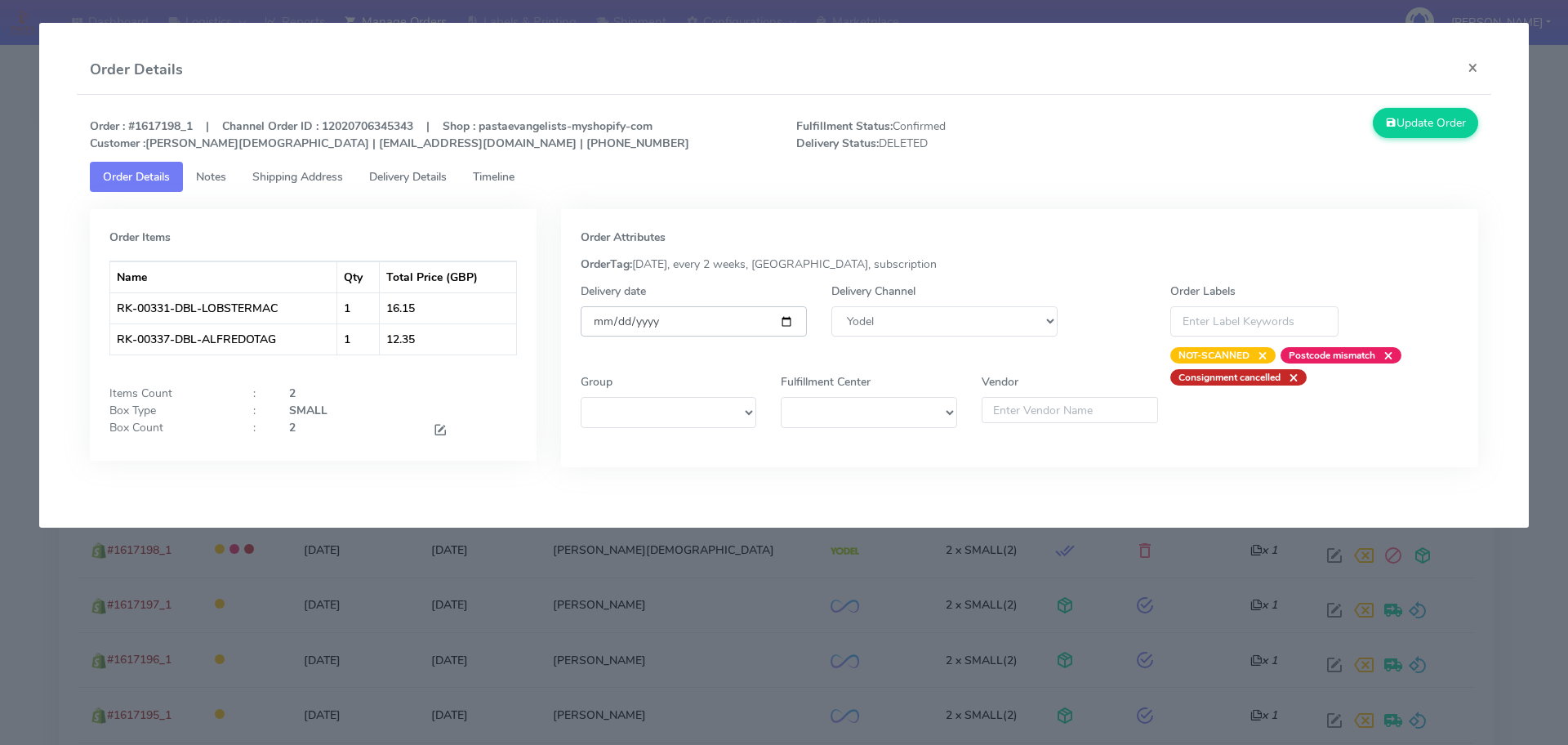
click at [739, 321] on input "[DATE]" at bounding box center [693, 321] width 227 height 31
click at [784, 320] on input "[DATE]" at bounding box center [693, 321] width 227 height 31
type input "[DATE]"
click at [1403, 128] on button "Update Order" at bounding box center [1426, 123] width 106 height 31
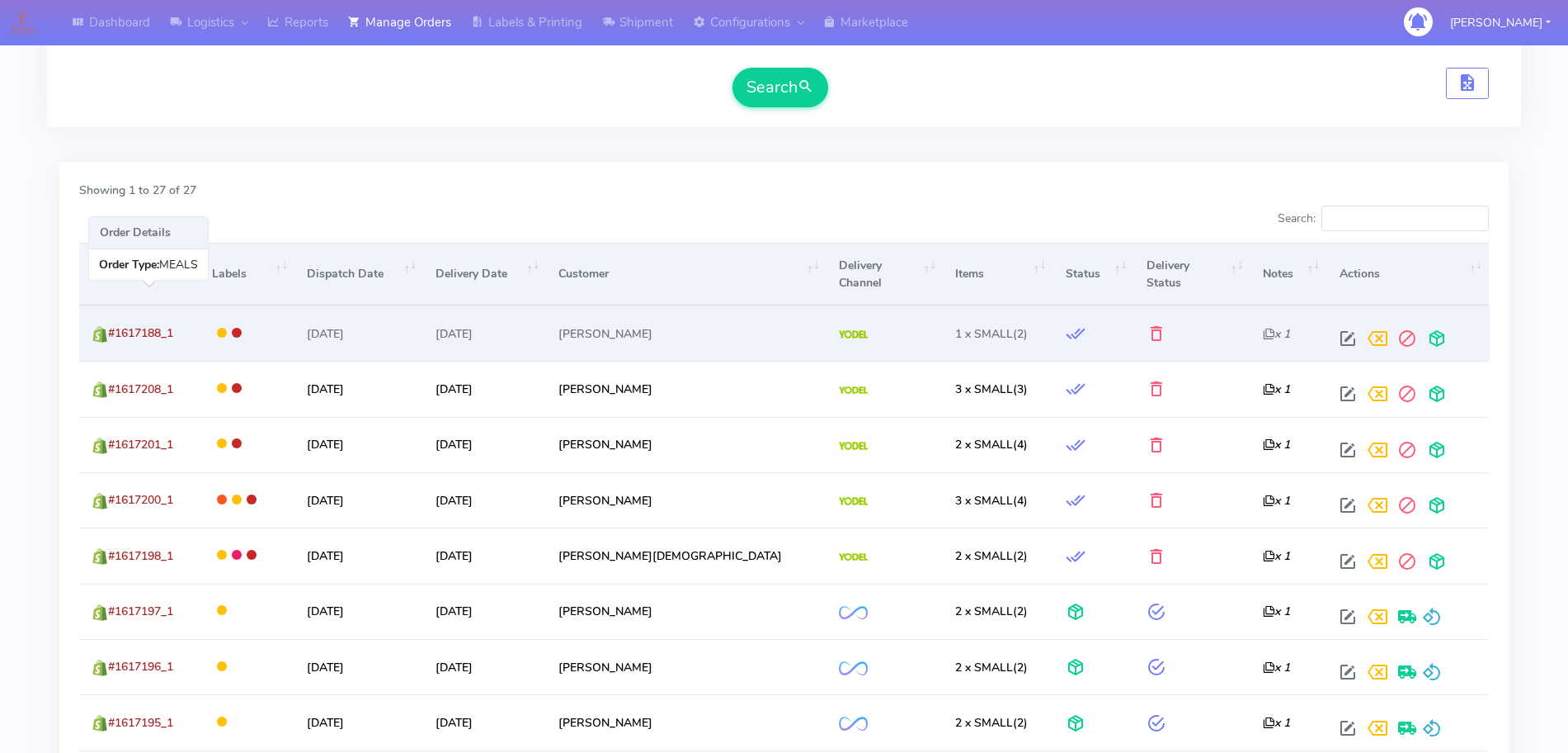
drag, startPoint x: 195, startPoint y: 320, endPoint x: 111, endPoint y: 320, distance: 84.0
click at [111, 320] on td "#1617188_1" at bounding box center [139, 333] width 121 height 55
copy span "#1617188_1"
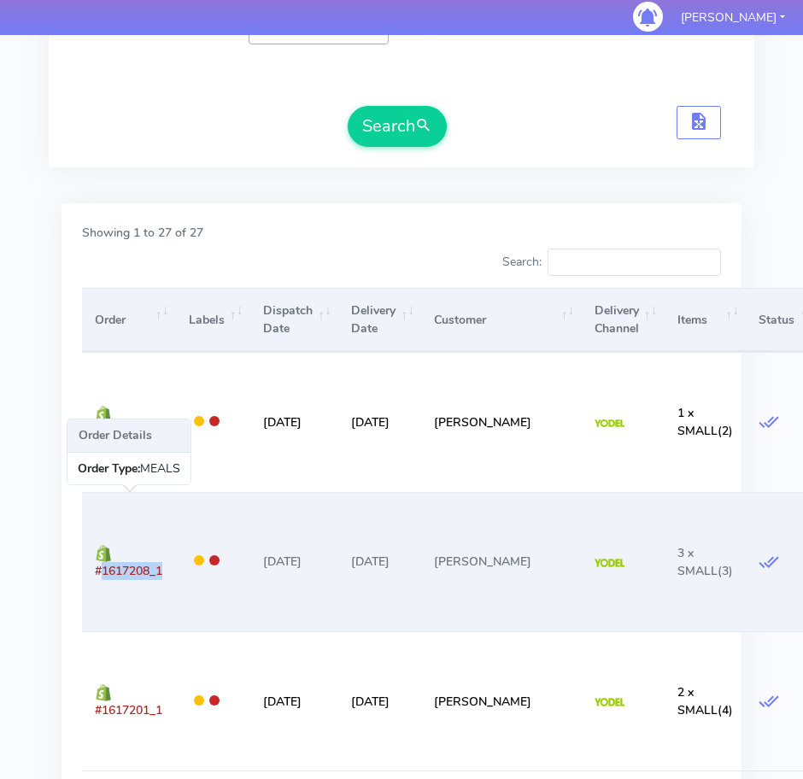
drag, startPoint x: 180, startPoint y: 572, endPoint x: 98, endPoint y: 582, distance: 82.5
click at [98, 582] on tr "#1617208_1 [DATE] [DATE] [PERSON_NAME] 3 x SMALL (3) x 1 Order Details Order Ty…" at bounding box center [568, 561] width 972 height 139
copy span "#1617208_1"
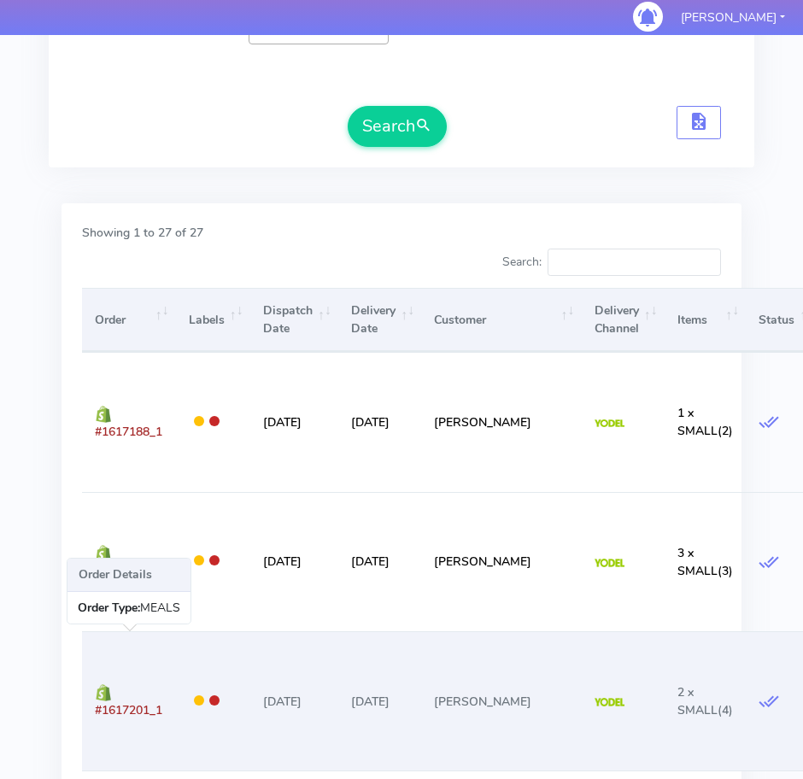
drag, startPoint x: 173, startPoint y: 708, endPoint x: 96, endPoint y: 713, distance: 77.0
click at [96, 713] on td "#1617201_1" at bounding box center [128, 700] width 93 height 139
copy span "#1617201_1"
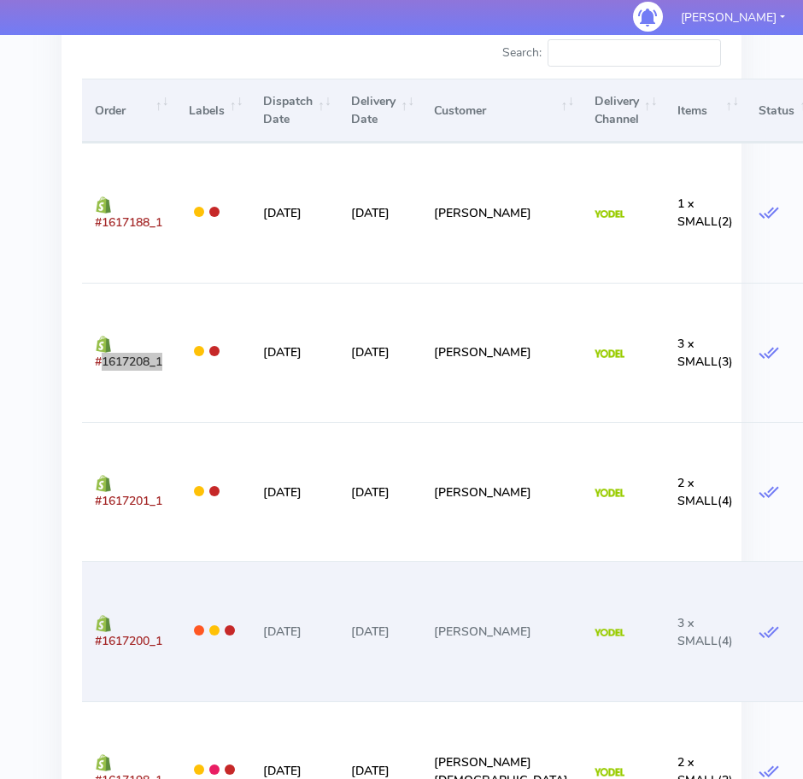
scroll to position [641, 0]
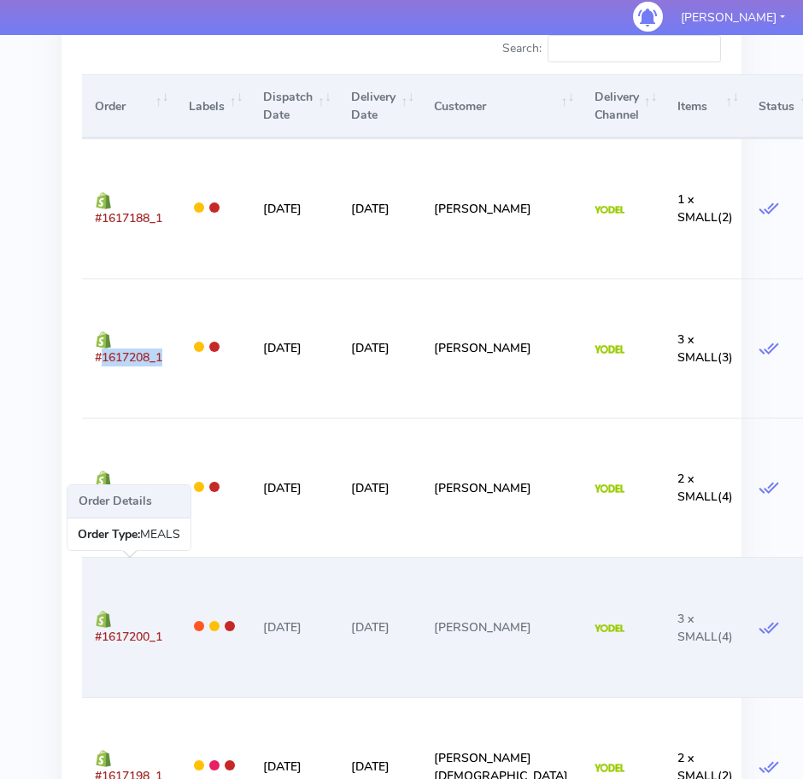
drag, startPoint x: 175, startPoint y: 629, endPoint x: 96, endPoint y: 637, distance: 79.9
click at [96, 637] on td "#1617200_1" at bounding box center [128, 626] width 93 height 139
copy span "#1617200_1"
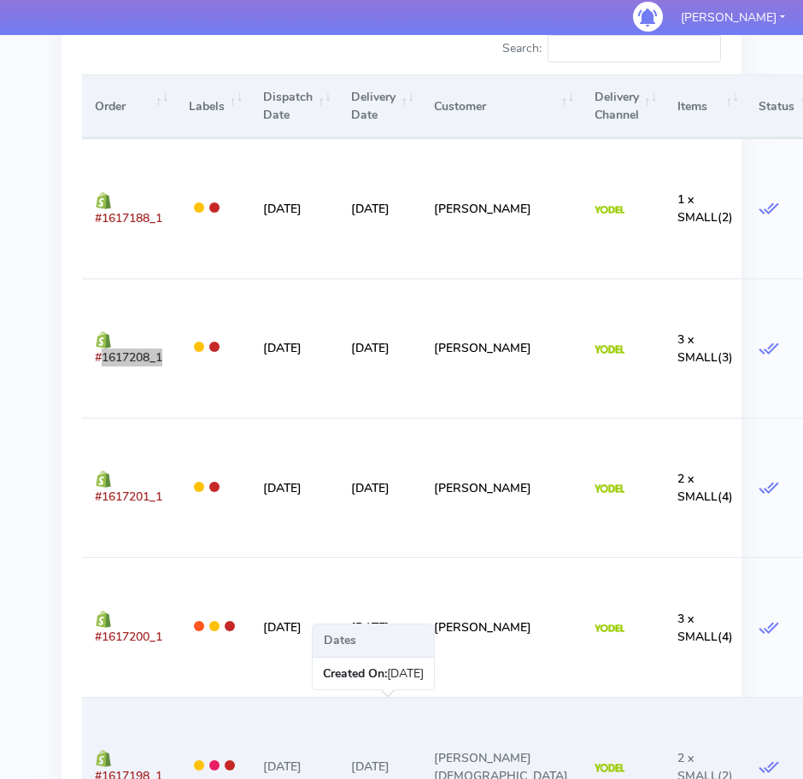
scroll to position [747, 0]
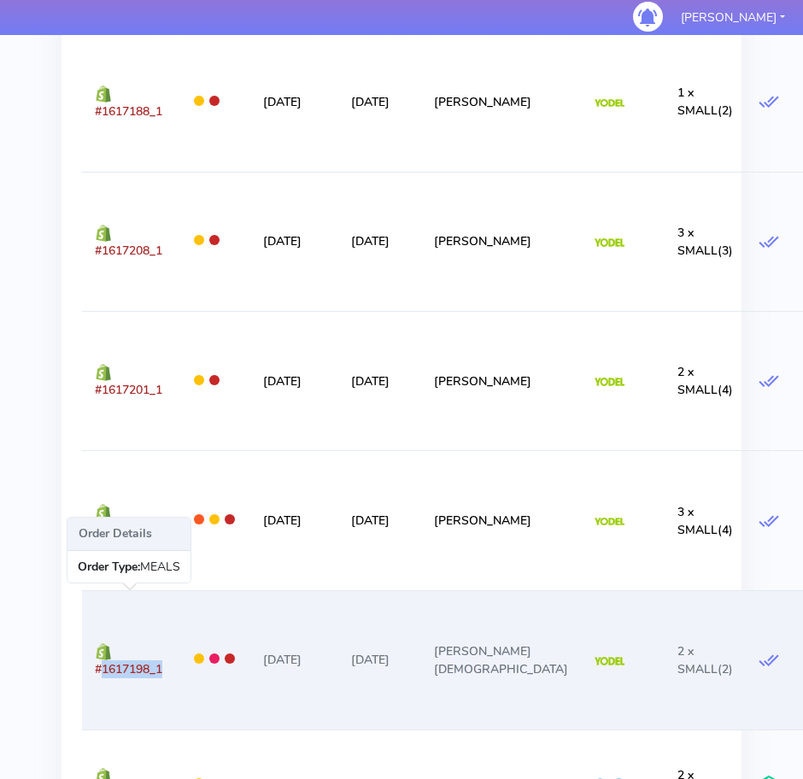
drag, startPoint x: 180, startPoint y: 670, endPoint x: 93, endPoint y: 673, distance: 87.1
click at [93, 673] on tr "#1617198_1 [DATE] [DATE] [PERSON_NAME][DEMOGRAPHIC_DATA] 2 x SMALL (2) x 1 Orde…" at bounding box center [568, 659] width 972 height 139
copy span "#1617198_1"
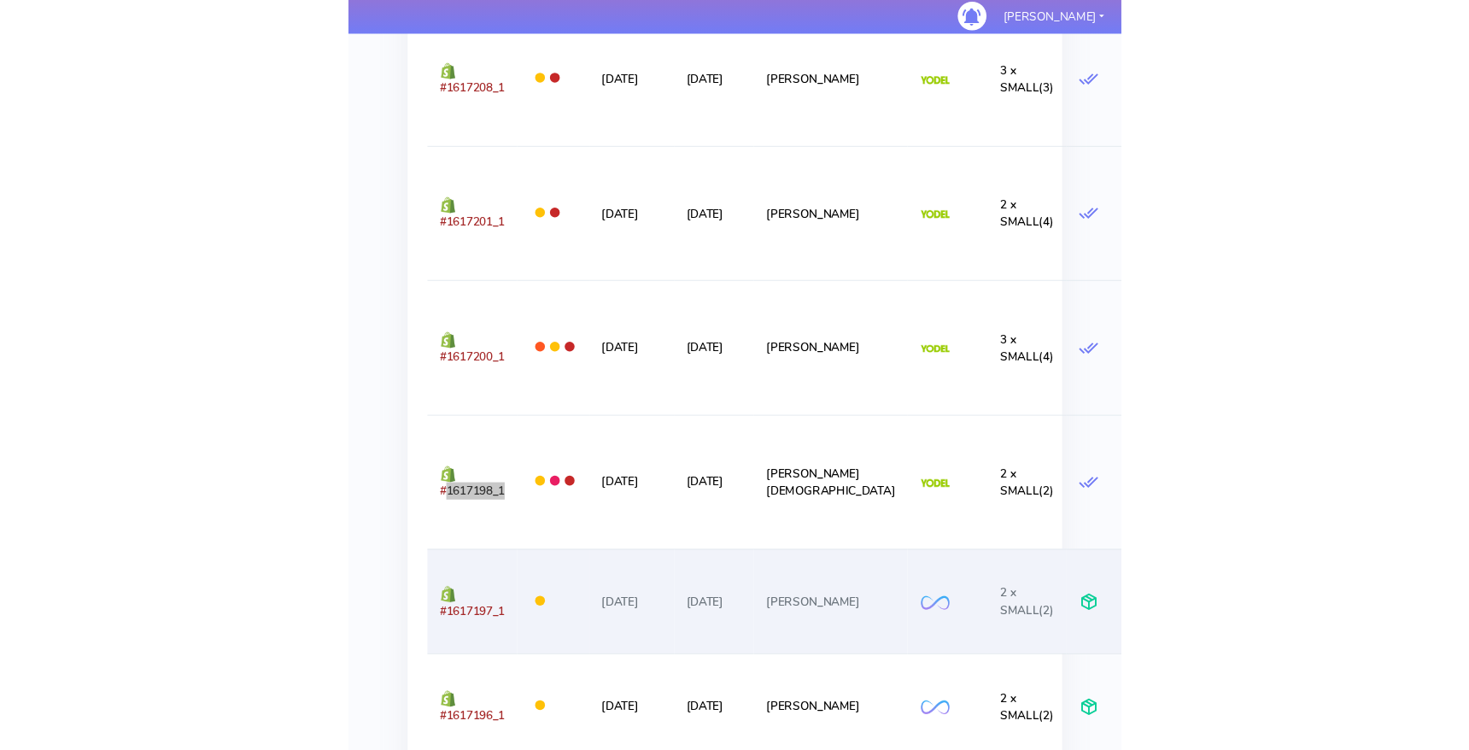
scroll to position [961, 0]
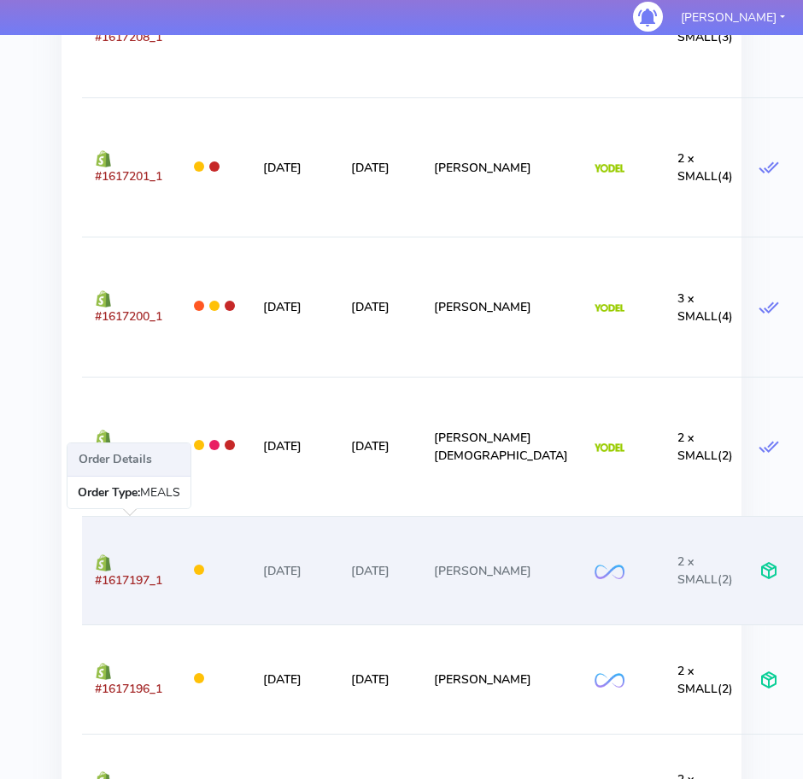
drag, startPoint x: 174, startPoint y: 583, endPoint x: 94, endPoint y: 582, distance: 80.3
click at [94, 582] on td "#1617197_1" at bounding box center [128, 570] width 93 height 108
copy span "#1617197_1"
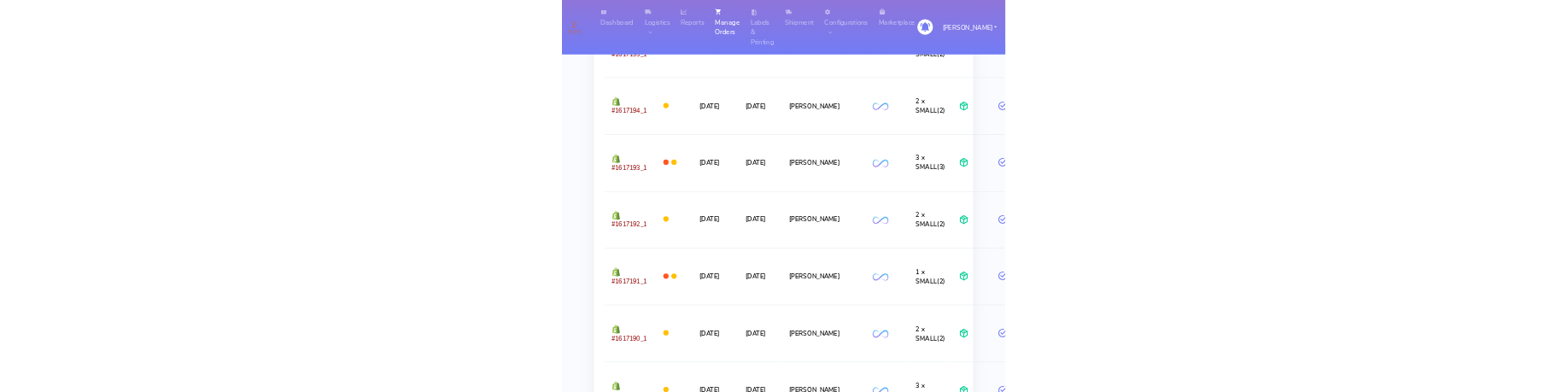
scroll to position [1600, 0]
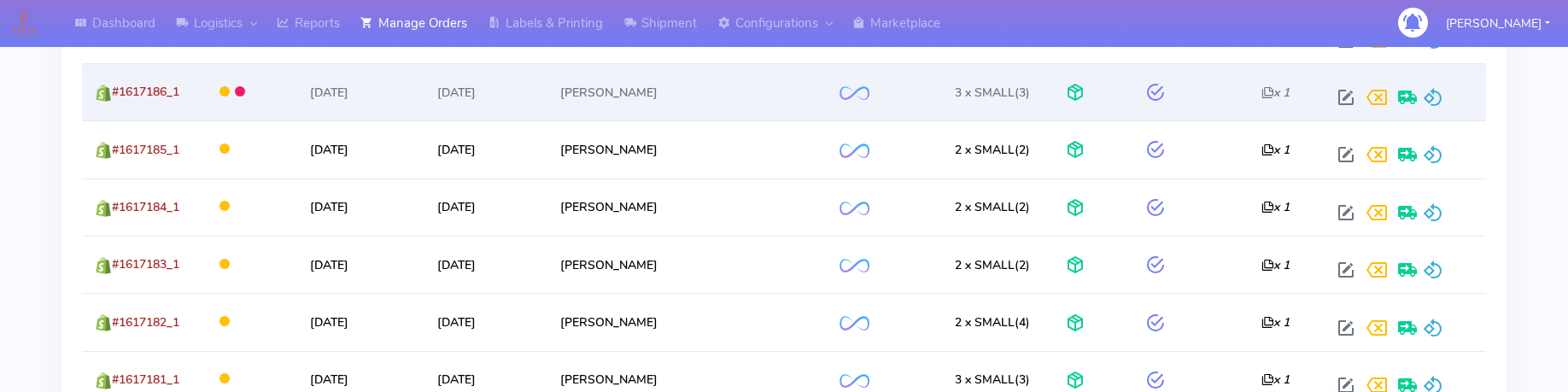
click at [1174, 67] on td at bounding box center [1190, 91] width 116 height 57
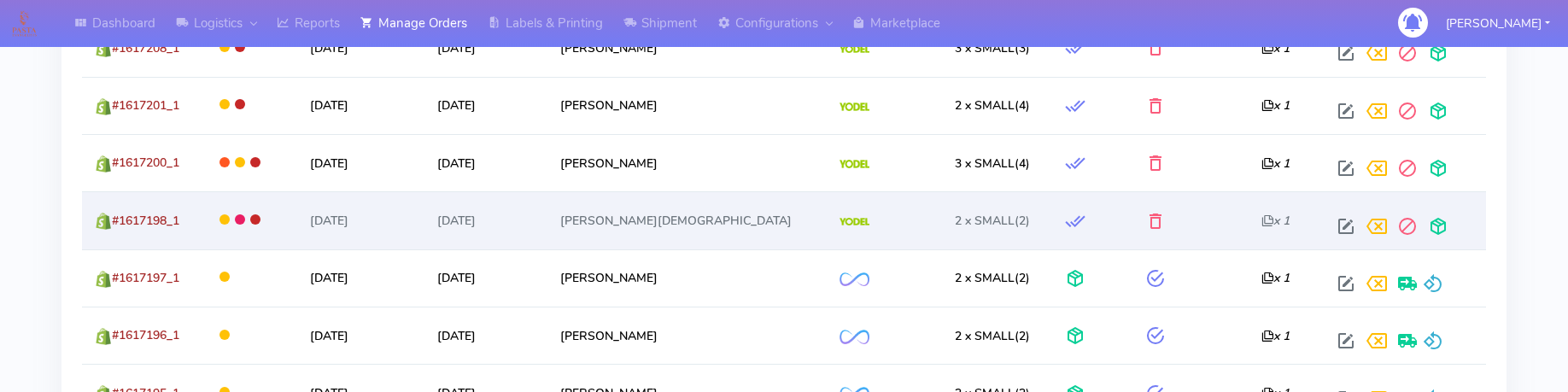
scroll to position [746, 0]
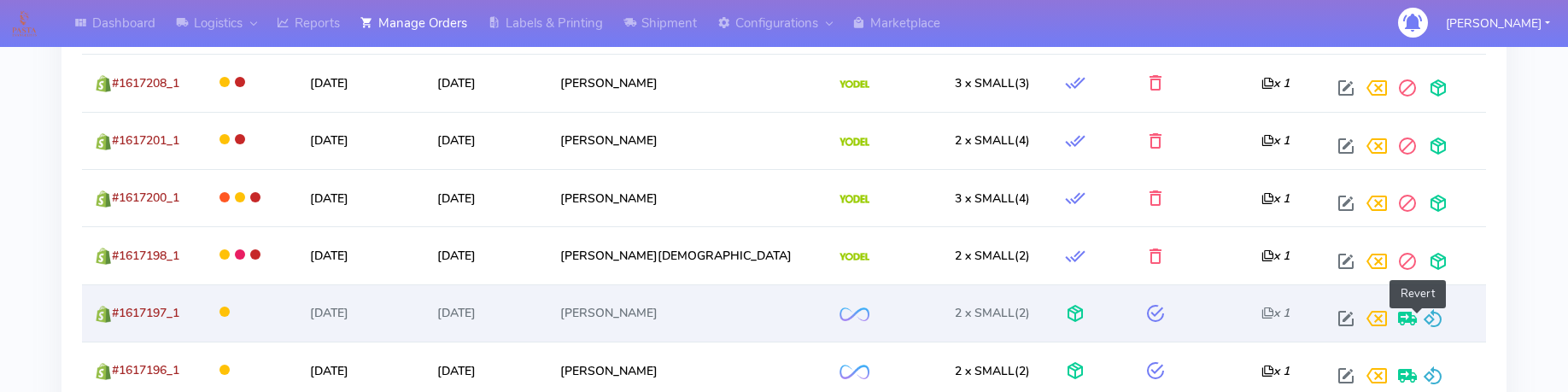
click at [1423, 319] on span at bounding box center [1433, 322] width 20 height 16
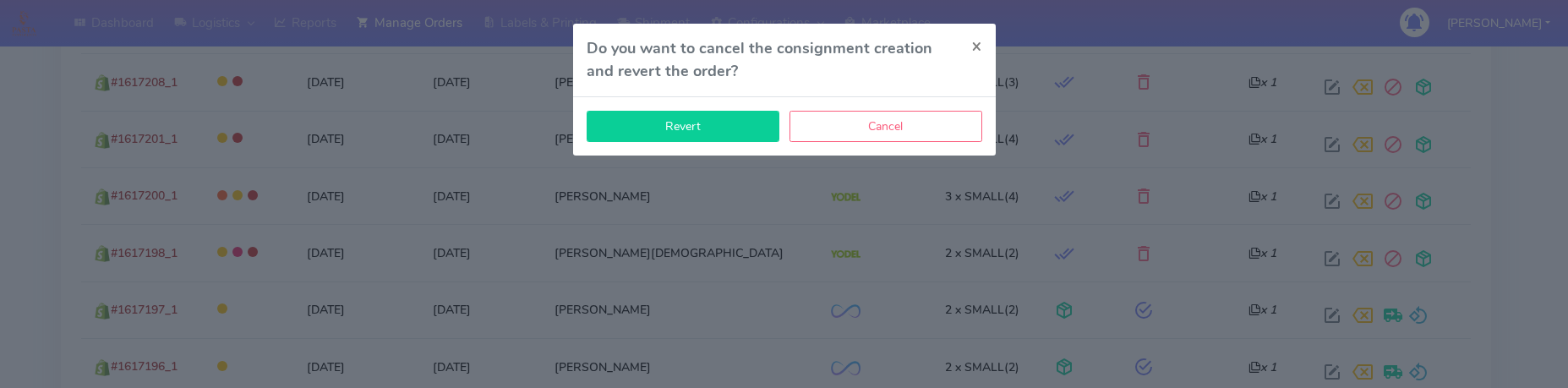
click at [694, 142] on button "Revert" at bounding box center [683, 127] width 193 height 32
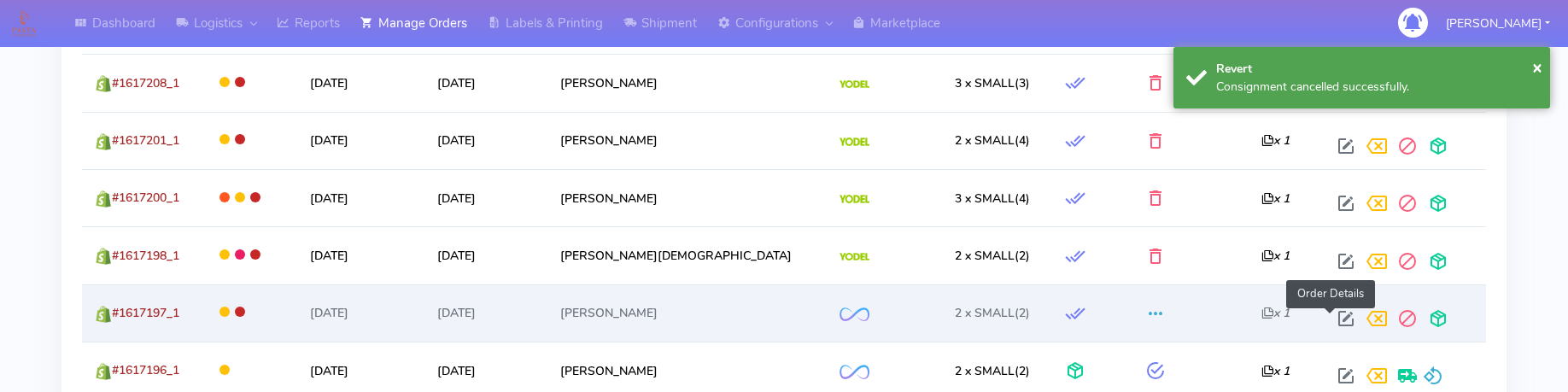
click at [1331, 315] on span at bounding box center [1346, 322] width 31 height 16
select select "2"
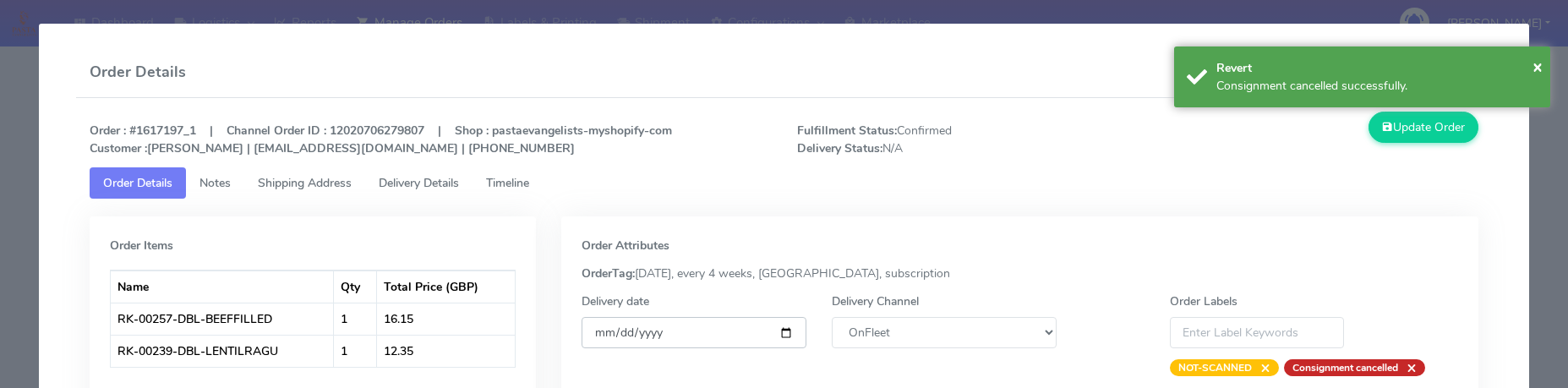
click at [782, 337] on input "[DATE]" at bounding box center [694, 333] width 225 height 32
type input "[DATE]"
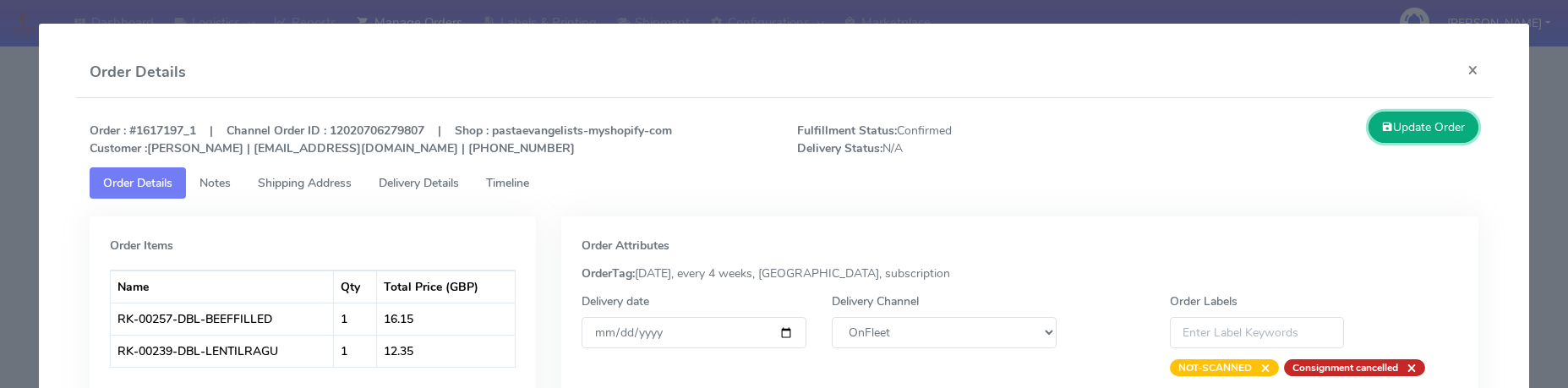
click at [1445, 124] on button "Update Order" at bounding box center [1423, 128] width 110 height 32
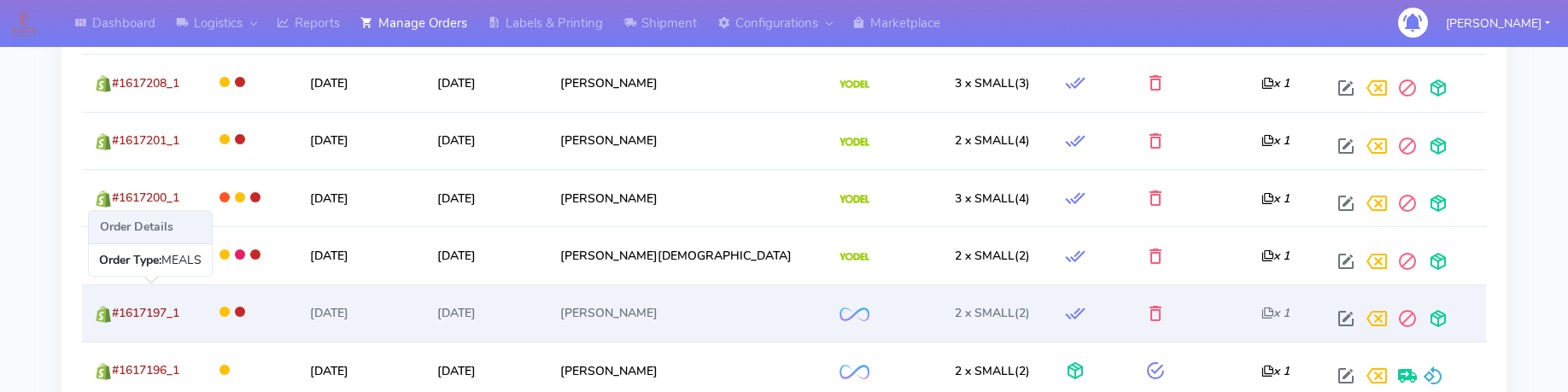
drag, startPoint x: 198, startPoint y: 313, endPoint x: 118, endPoint y: 320, distance: 80.6
click at [118, 320] on td "#1617197_1" at bounding box center [142, 312] width 120 height 57
copy span "#1617197_1"
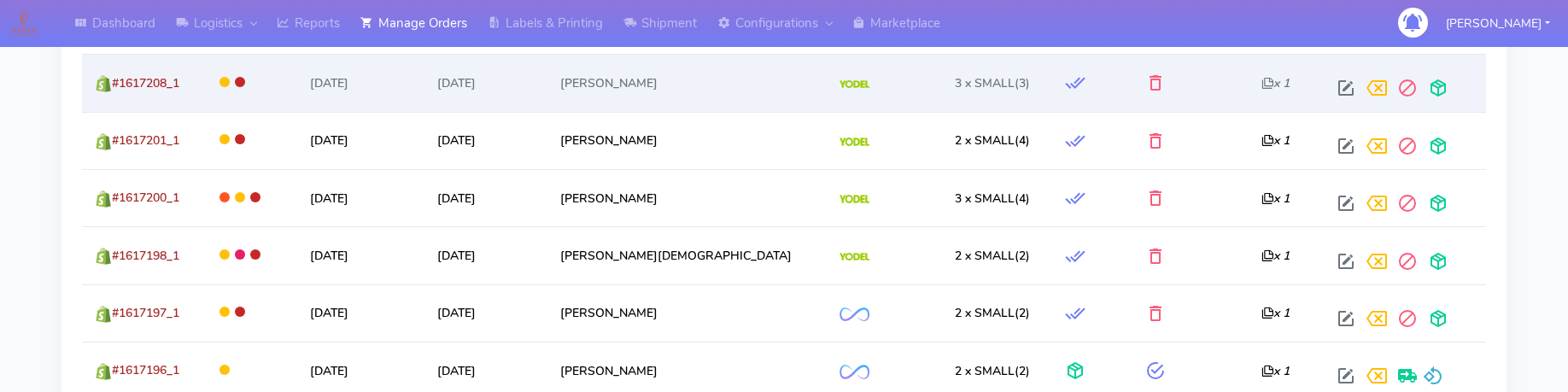
click at [1185, 82] on td at bounding box center [1190, 82] width 116 height 57
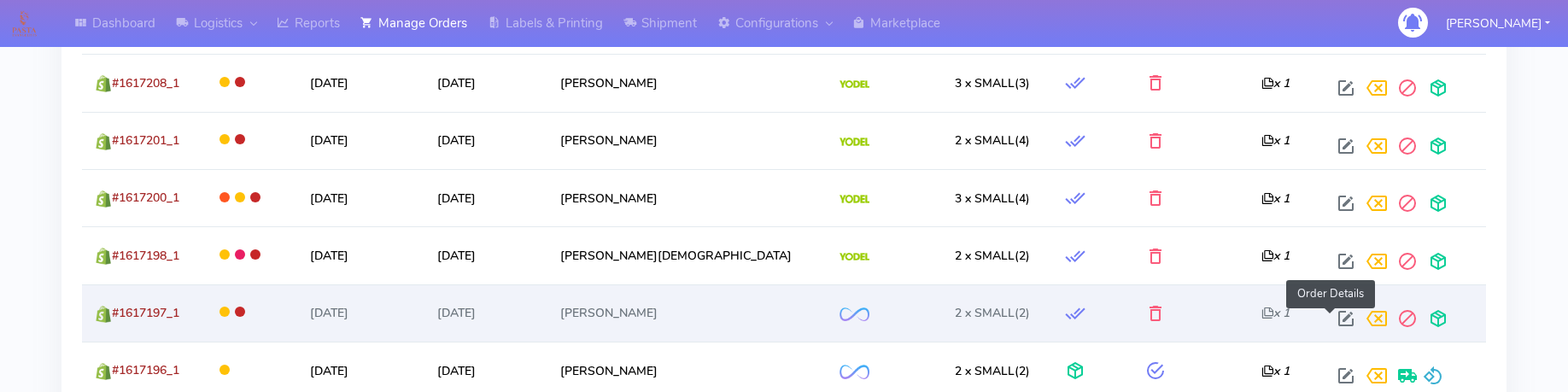
click at [1331, 314] on span at bounding box center [1346, 322] width 31 height 16
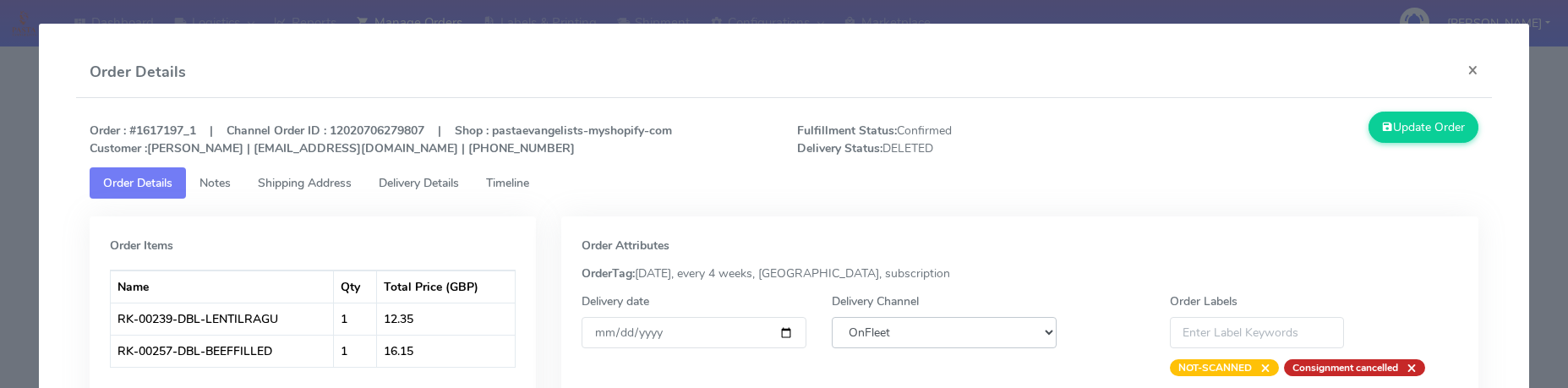
click at [892, 323] on select "DHL OnFleet Royal Mail DPD Yodel MaxOptra Amazon Collection" at bounding box center [943, 333] width 225 height 32
select select "5"
click at [832, 317] on select "DHL OnFleet Royal Mail DPD Yodel MaxOptra Amazon Collection" at bounding box center [943, 333] width 225 height 32
click at [1399, 121] on button "Update Order" at bounding box center [1423, 128] width 110 height 32
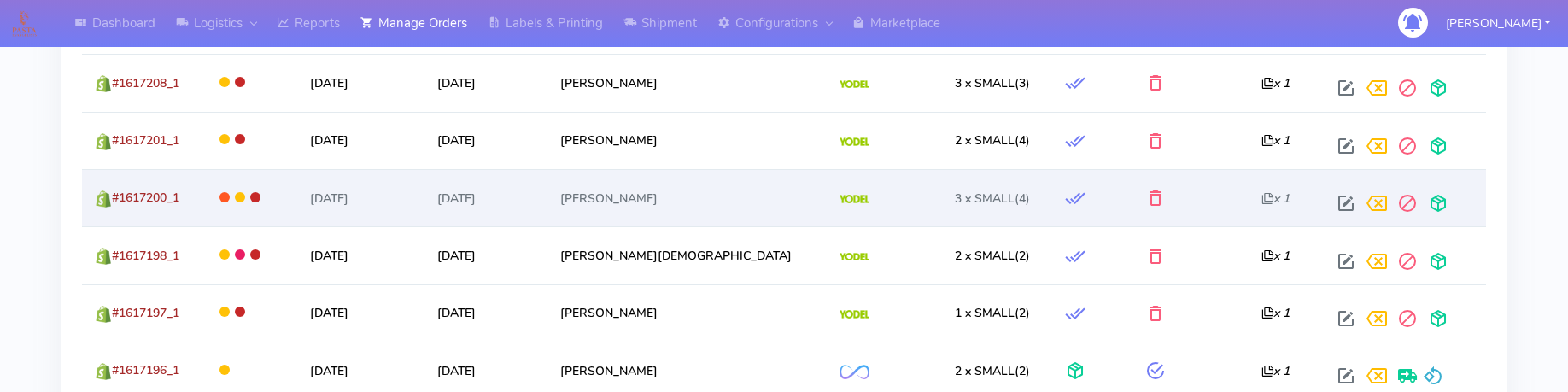
click at [1177, 197] on td at bounding box center [1190, 197] width 116 height 57
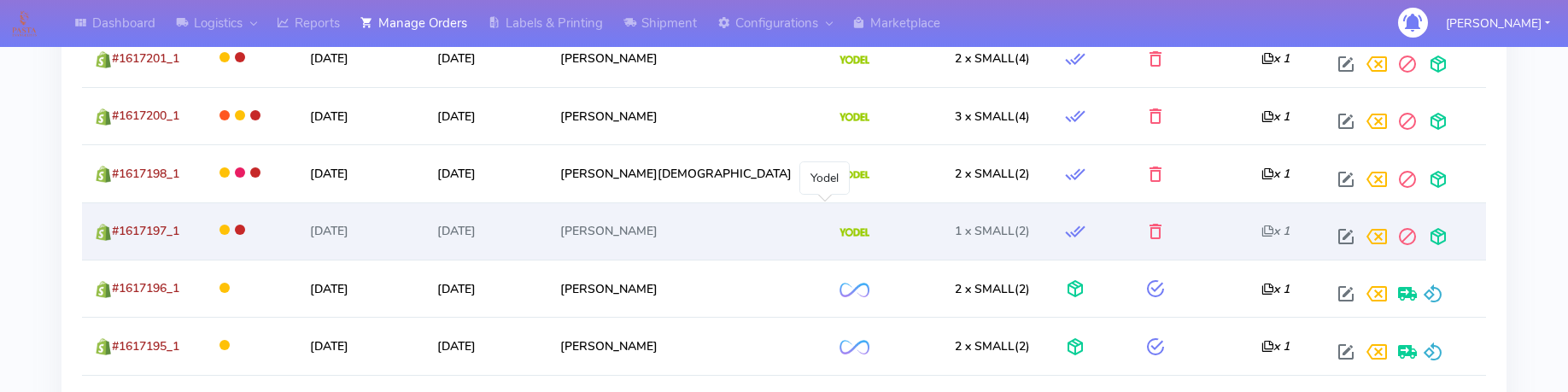
scroll to position [960, 0]
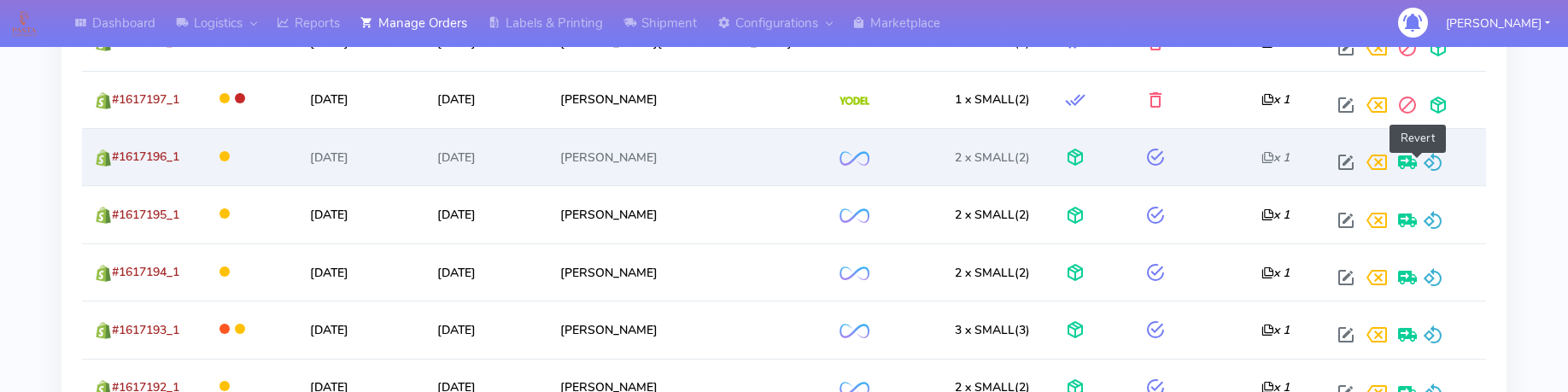
click at [1423, 164] on span at bounding box center [1433, 166] width 20 height 16
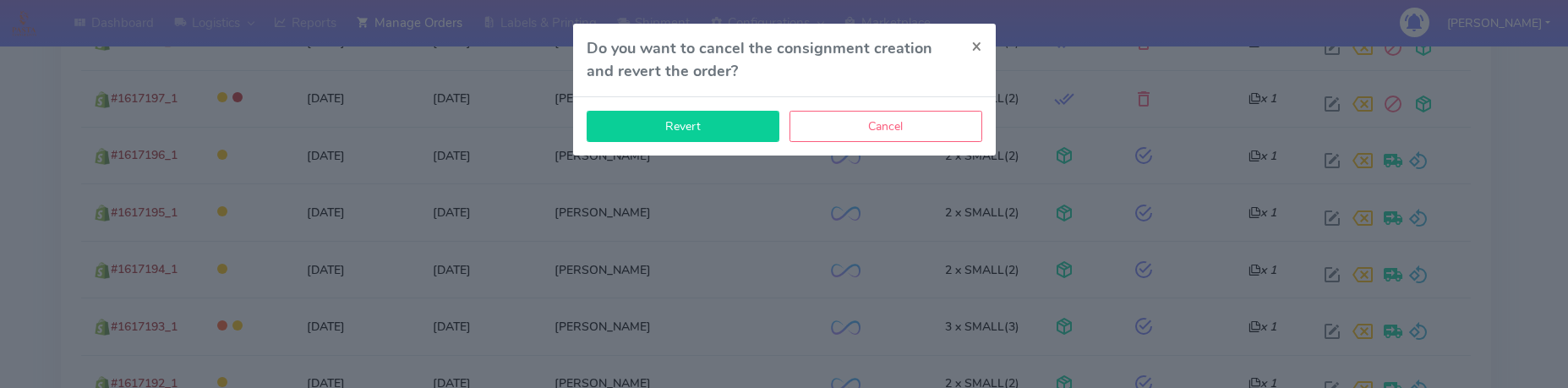
click at [701, 126] on button "Revert" at bounding box center [683, 127] width 193 height 32
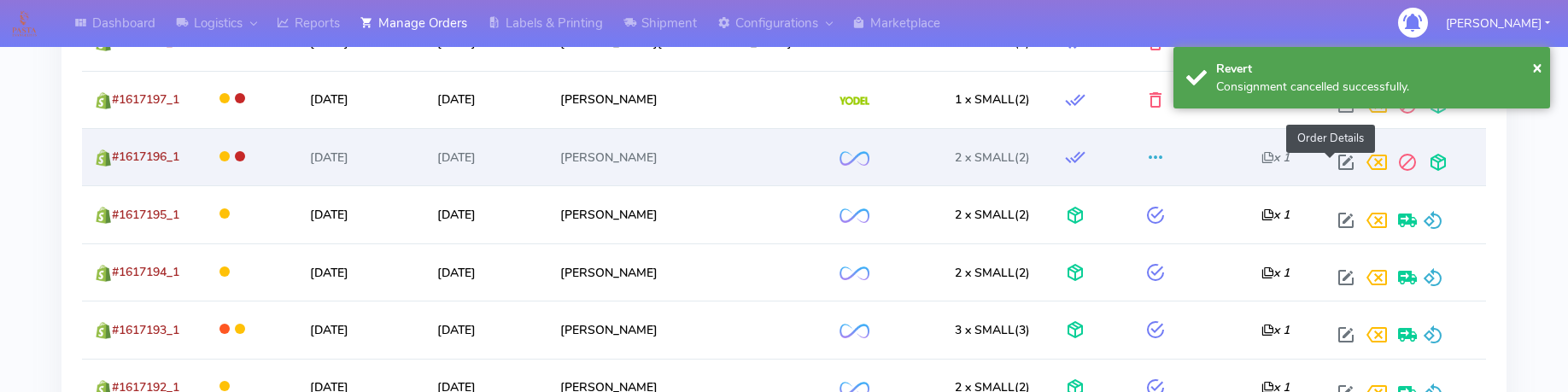
click at [1331, 162] on span at bounding box center [1346, 166] width 31 height 16
select select "2"
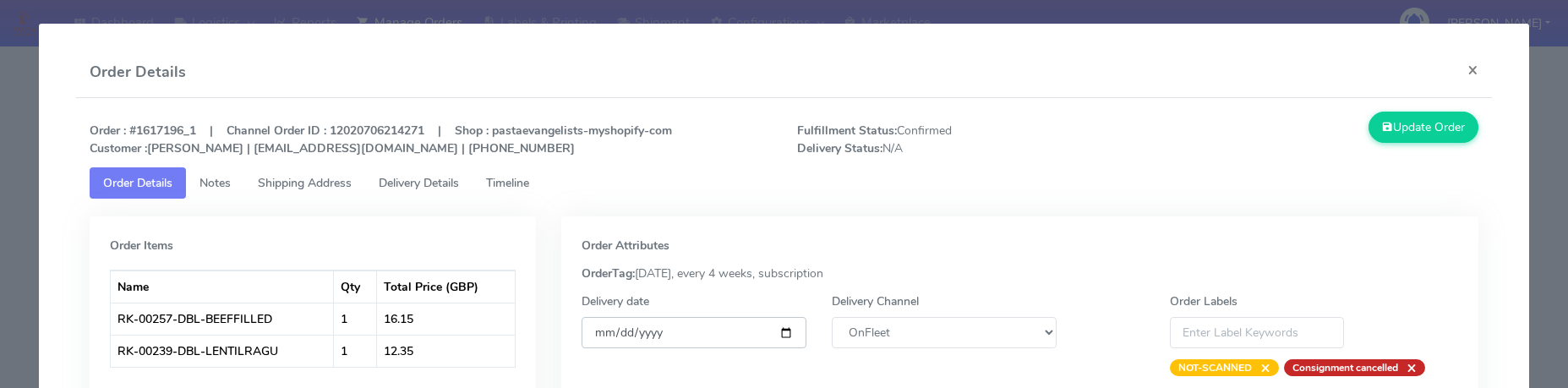
click at [773, 334] on input "[DATE]" at bounding box center [694, 333] width 225 height 32
type input "[DATE]"
click at [958, 320] on select "DHL OnFleet Royal Mail DPD Yodel MaxOptra Amazon Collection" at bounding box center [943, 333] width 225 height 32
select select "5"
click at [832, 317] on select "DHL OnFleet Royal Mail DPD Yodel MaxOptra Amazon Collection" at bounding box center [943, 333] width 225 height 32
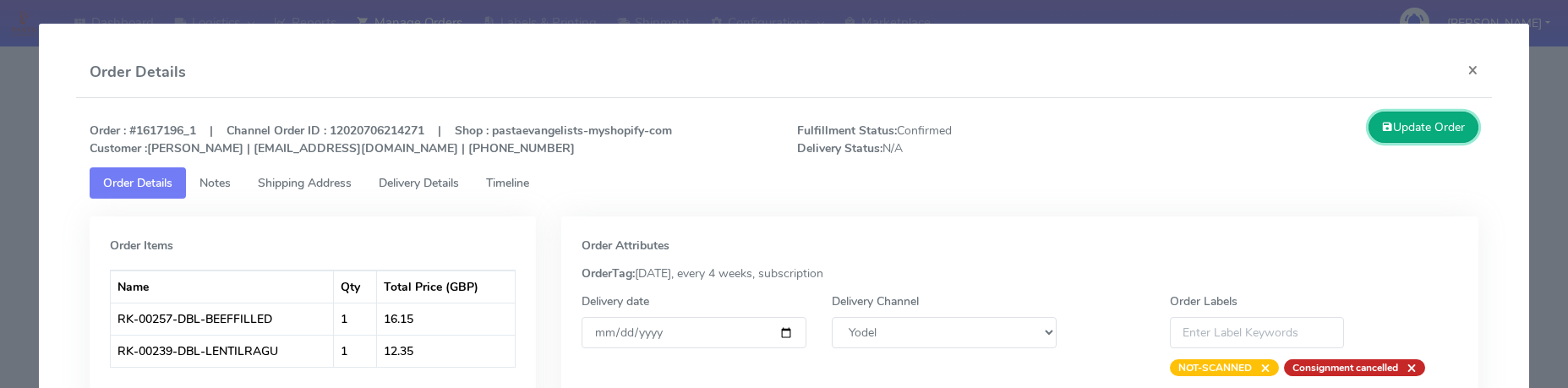
click at [1399, 127] on button "Update Order" at bounding box center [1423, 128] width 110 height 32
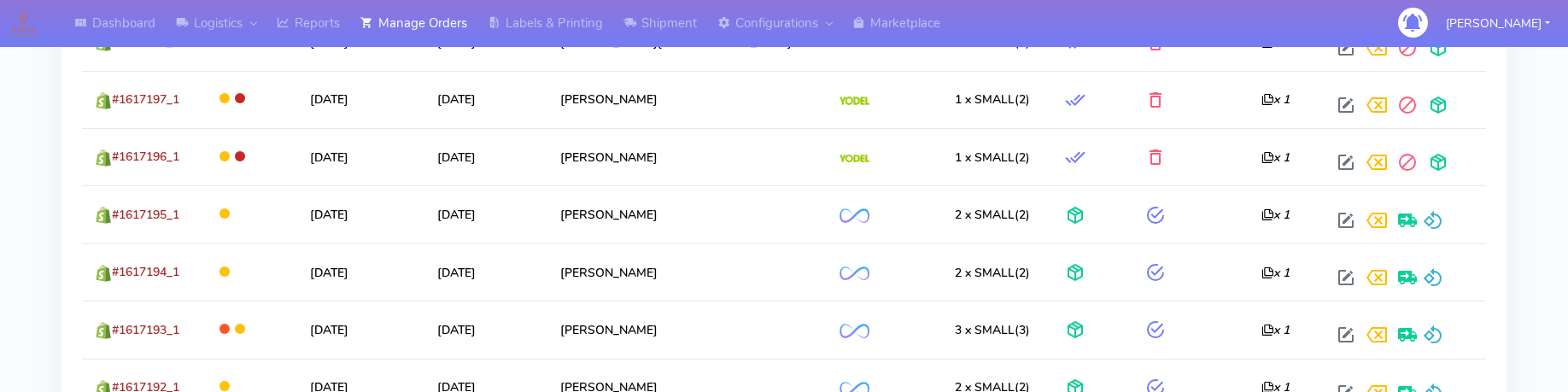
click at [14, 199] on div "Dashboard Logistics London Logistics Reports Manage Orders Labels & Printing Sh…" at bounding box center [784, 251] width 1568 height 2360
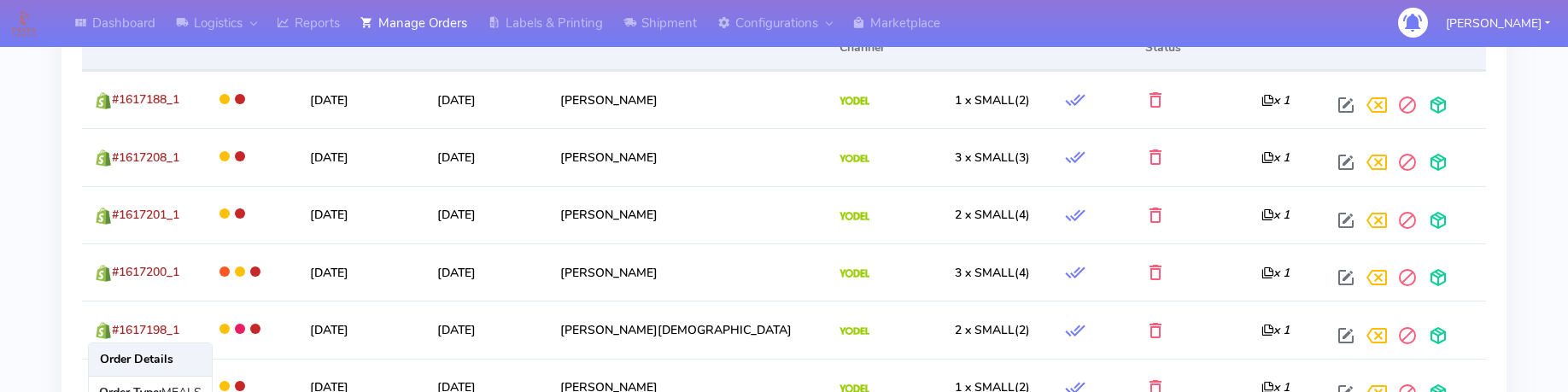
scroll to position [853, 0]
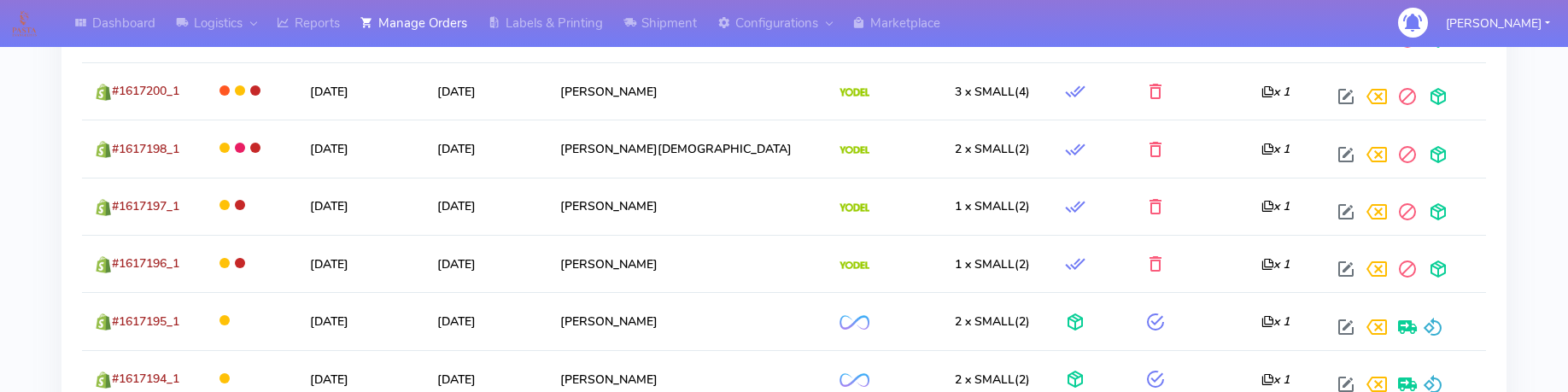
click at [44, 270] on div "Dashboard Logistics London Logistics Reports Manage Orders Labels & Printing Sh…" at bounding box center [784, 358] width 1568 height 2360
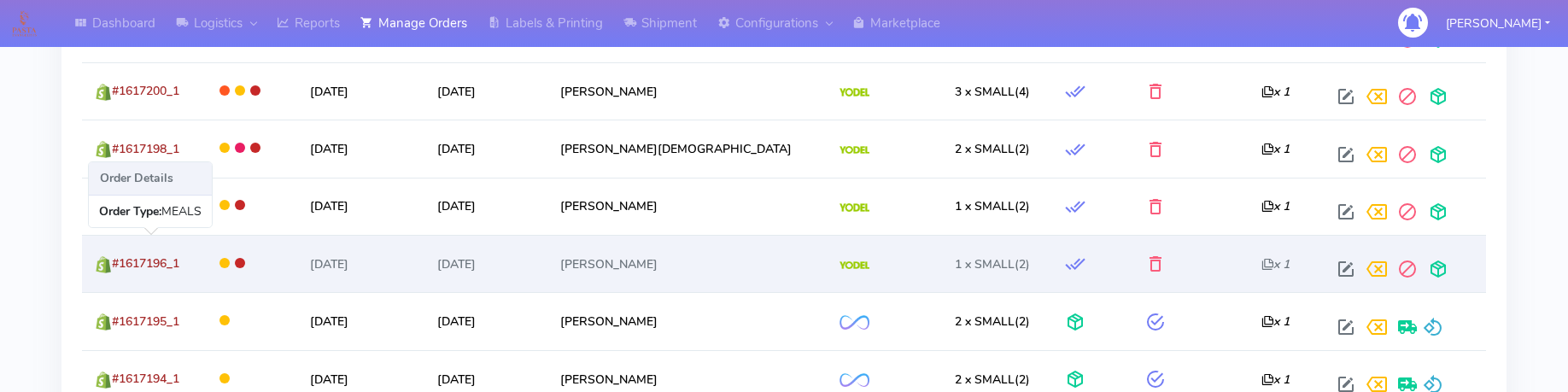
drag, startPoint x: 201, startPoint y: 265, endPoint x: 114, endPoint y: 272, distance: 86.5
click at [114, 272] on td "#1617196_1" at bounding box center [142, 263] width 120 height 57
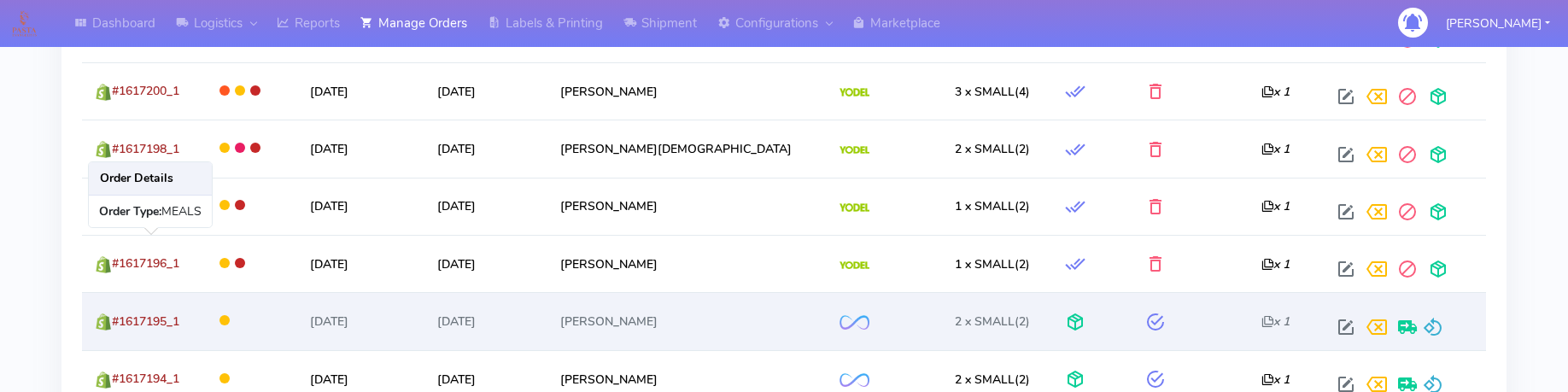
copy span "#1617196_1"
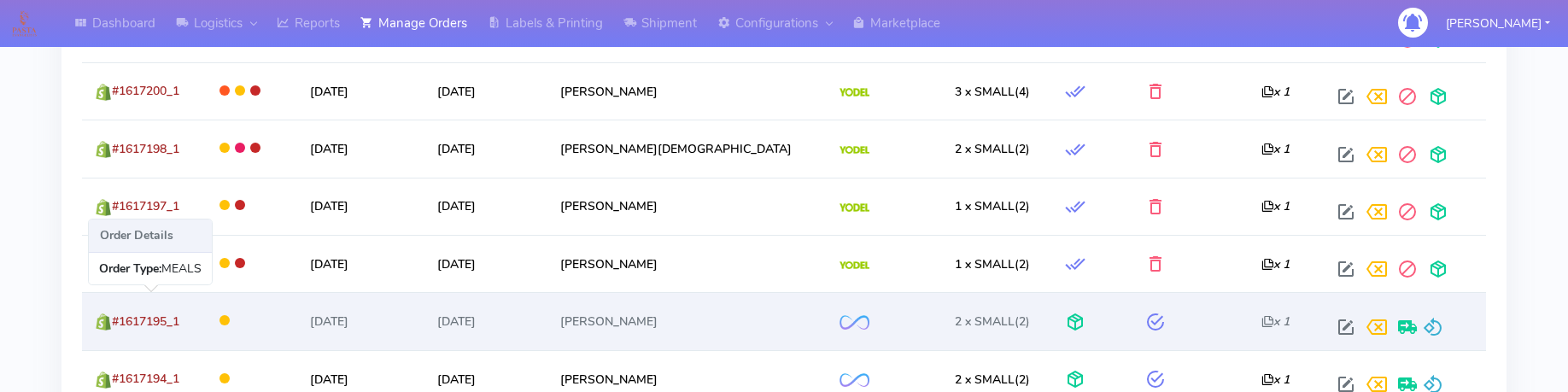
click at [199, 323] on td "#1617195_1" at bounding box center [142, 320] width 120 height 57
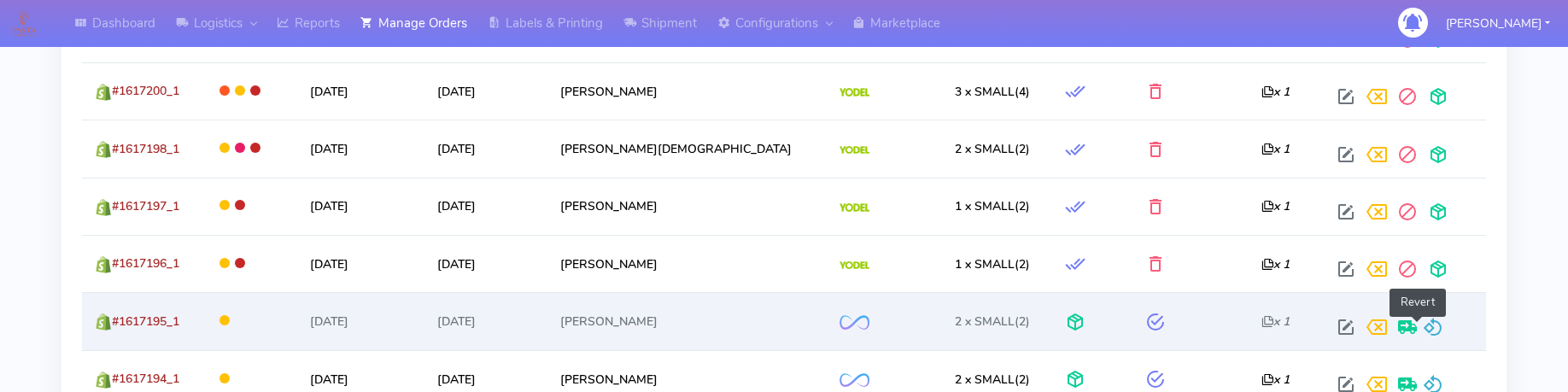
click at [1423, 323] on span at bounding box center [1433, 331] width 20 height 16
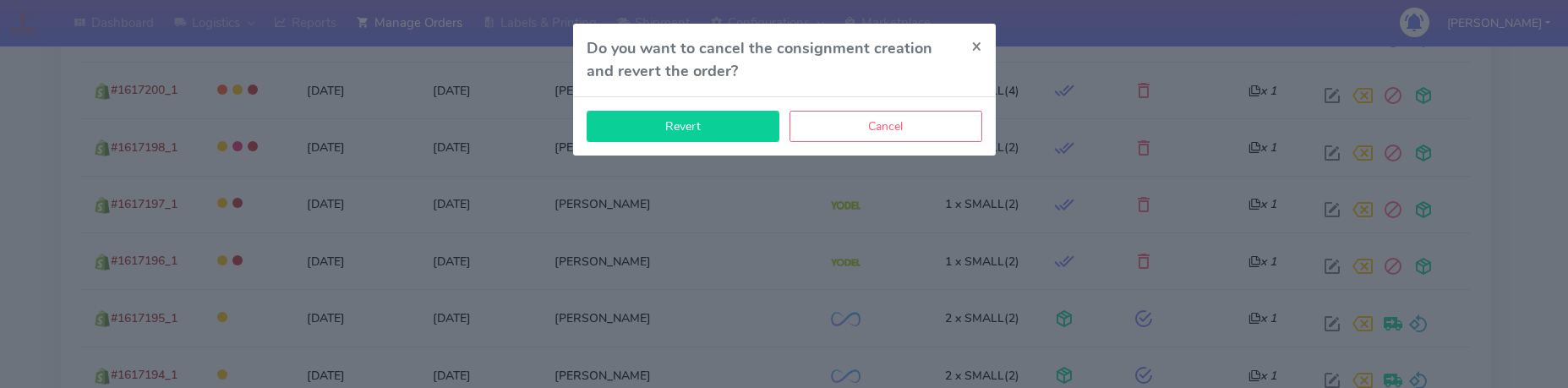
click at [711, 135] on button "Revert" at bounding box center [683, 127] width 193 height 32
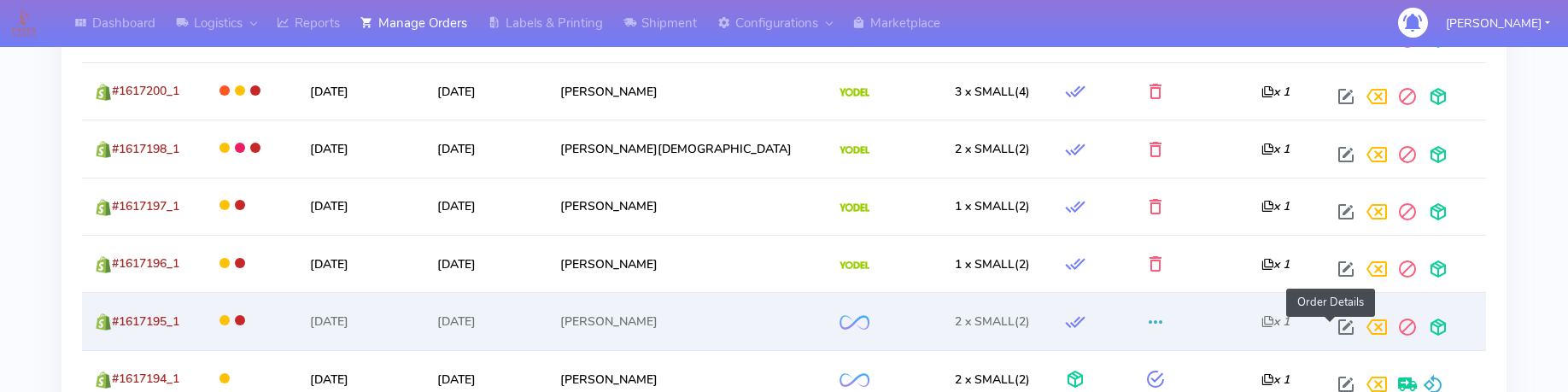
click at [1331, 325] on span at bounding box center [1346, 331] width 31 height 16
select select "2"
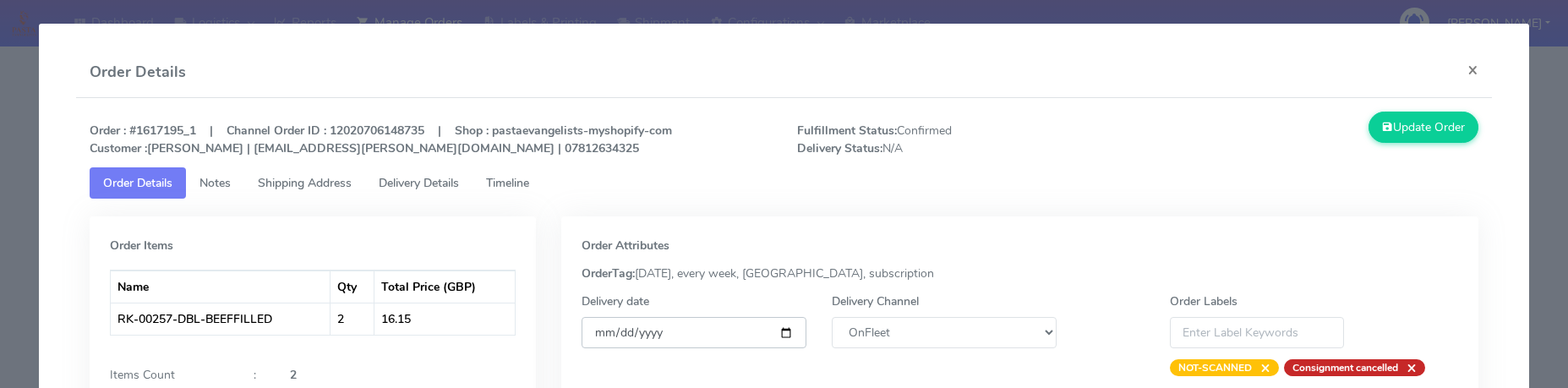
click at [768, 328] on input "[DATE]" at bounding box center [694, 333] width 225 height 32
click at [770, 338] on input "[DATE]" at bounding box center [694, 333] width 225 height 32
type input "[DATE]"
click at [944, 328] on select "DHL OnFleet Royal Mail DPD Yodel MaxOptra Amazon Collection" at bounding box center [943, 333] width 225 height 32
select select "5"
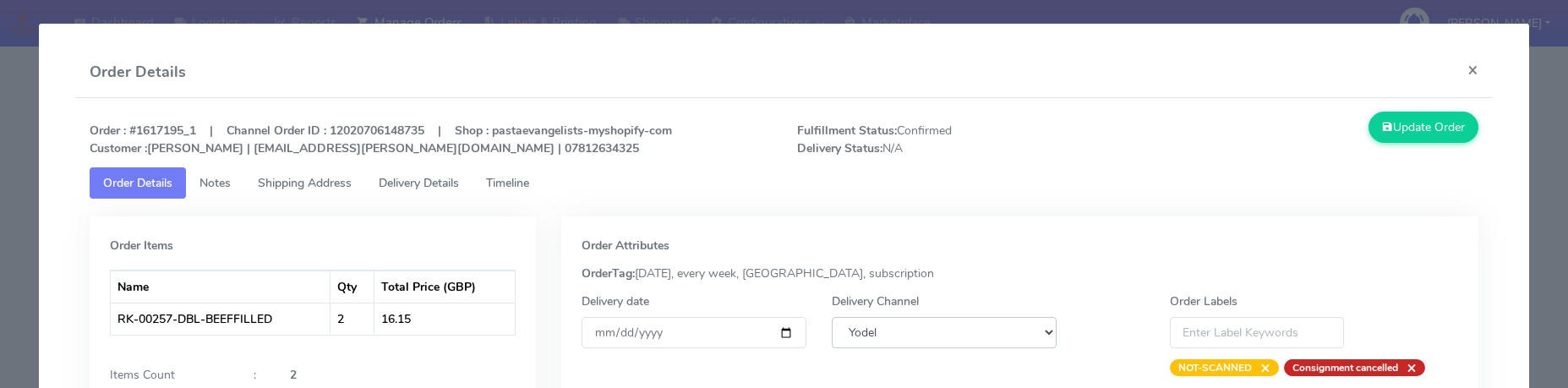
click at [832, 317] on select "DHL OnFleet Royal Mail DPD Yodel MaxOptra Amazon Collection" at bounding box center [943, 333] width 225 height 32
click at [1402, 127] on button "Update Order" at bounding box center [1423, 128] width 110 height 32
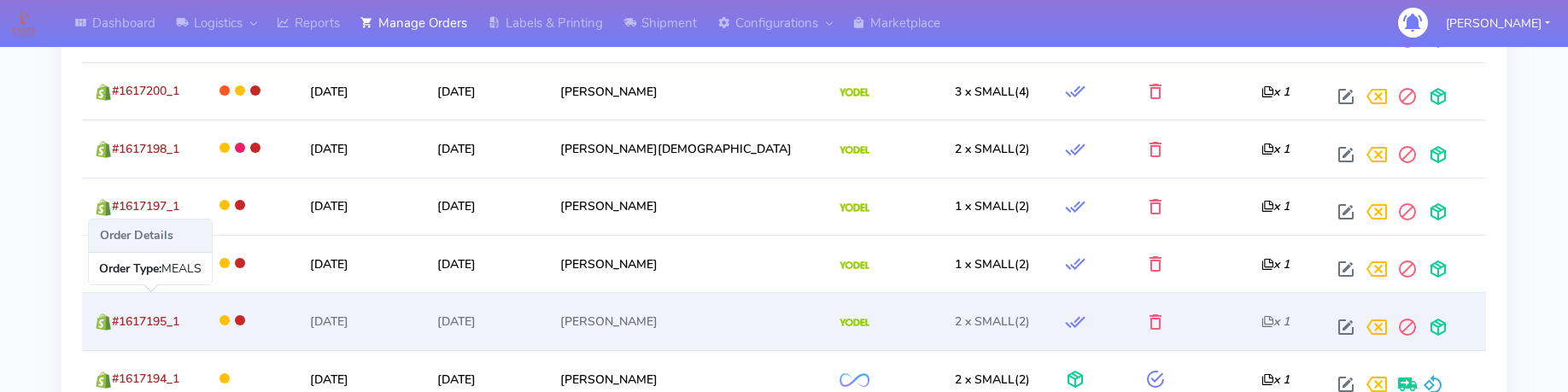
drag, startPoint x: 195, startPoint y: 324, endPoint x: 117, endPoint y: 334, distance: 78.4
click at [117, 334] on td "#1617195_1" at bounding box center [142, 320] width 120 height 57
copy span "#1617195_1"
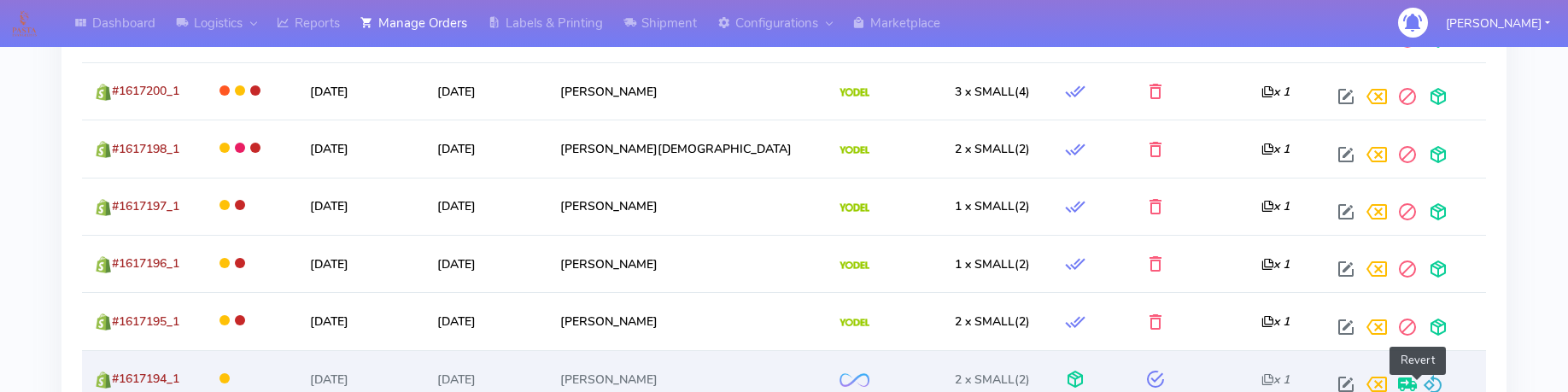
click at [1423, 380] on span at bounding box center [1433, 388] width 20 height 16
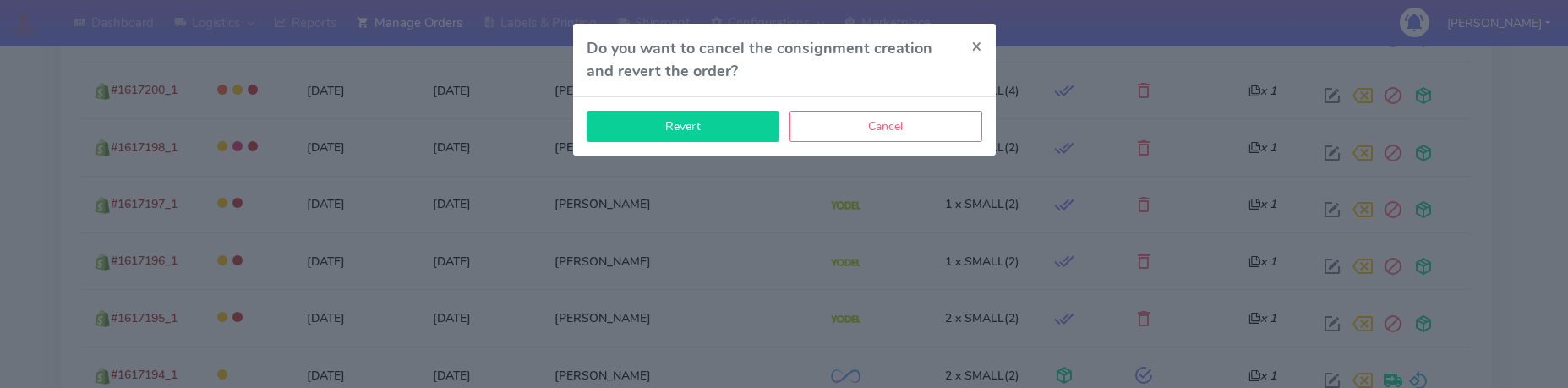
click at [734, 135] on button "Revert" at bounding box center [683, 127] width 193 height 32
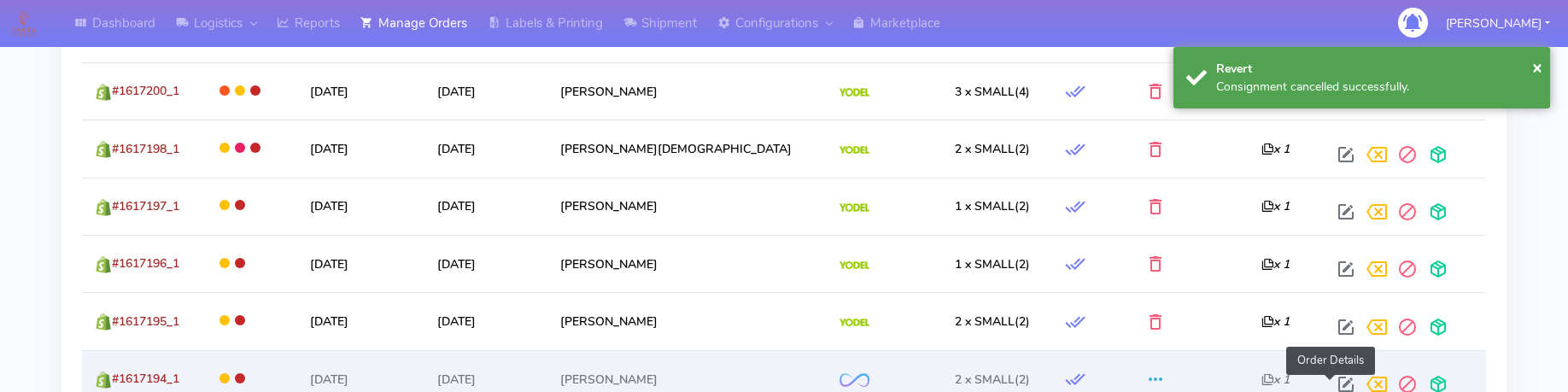
click at [1331, 380] on span at bounding box center [1346, 388] width 31 height 16
select select "2"
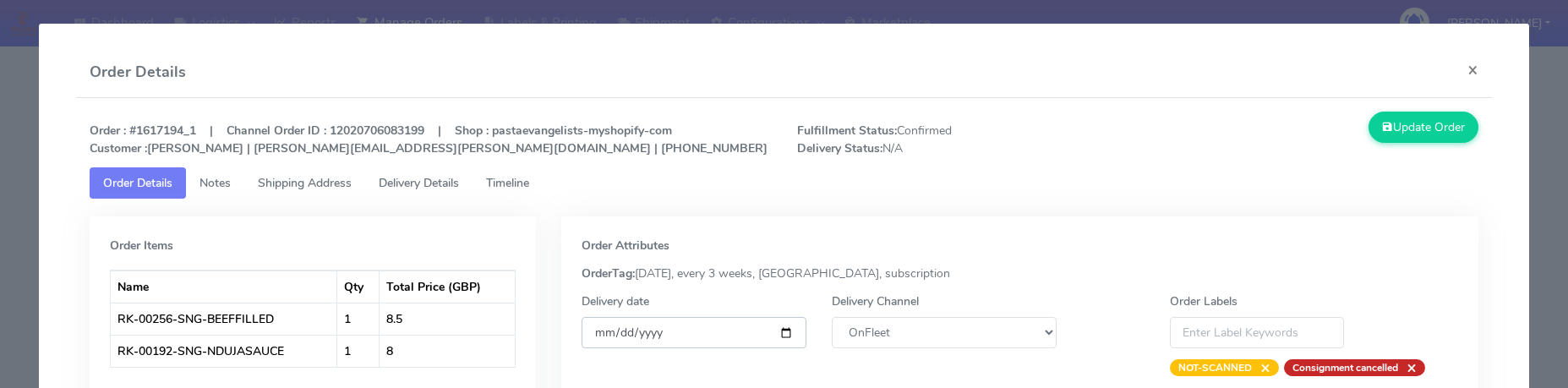
click at [784, 330] on input "[DATE]" at bounding box center [694, 333] width 225 height 32
type input "[DATE]"
click at [866, 324] on select "DHL OnFleet Royal Mail DPD Yodel MaxOptra Amazon Collection" at bounding box center [943, 333] width 225 height 32
select select "5"
click at [832, 317] on select "DHL OnFleet Royal Mail DPD Yodel MaxOptra Amazon Collection" at bounding box center [943, 333] width 225 height 32
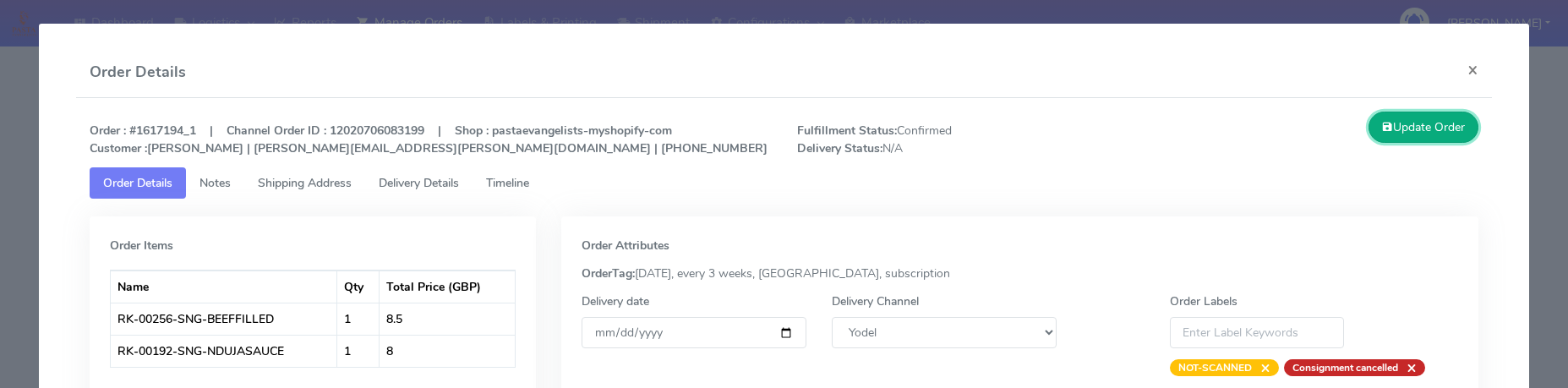
click at [1419, 130] on button "Update Order" at bounding box center [1423, 128] width 110 height 32
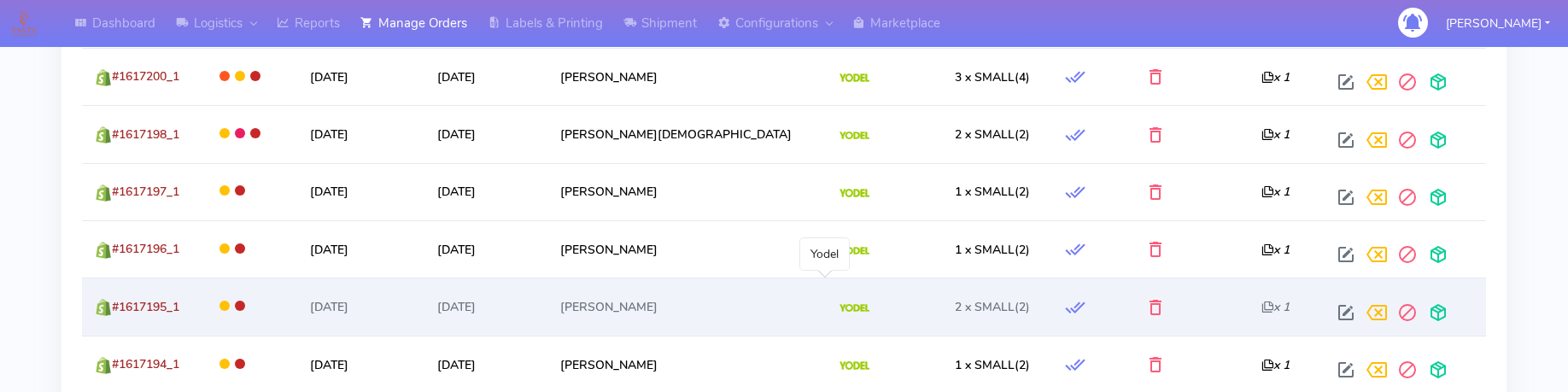
scroll to position [960, 0]
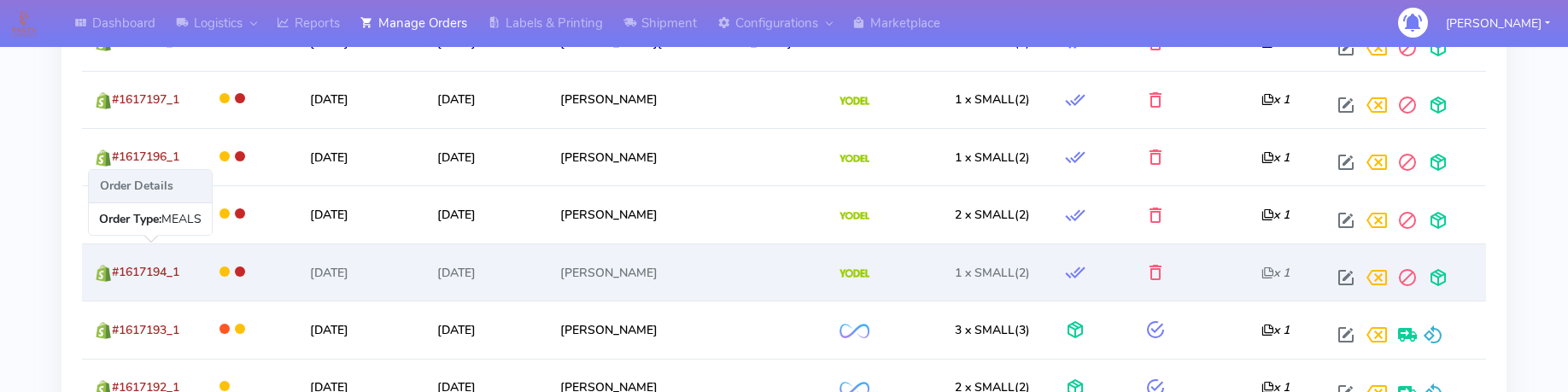
drag, startPoint x: 207, startPoint y: 273, endPoint x: 115, endPoint y: 279, distance: 91.6
click at [115, 279] on td "#1617194_1" at bounding box center [142, 271] width 120 height 57
copy span "#1617194_1"
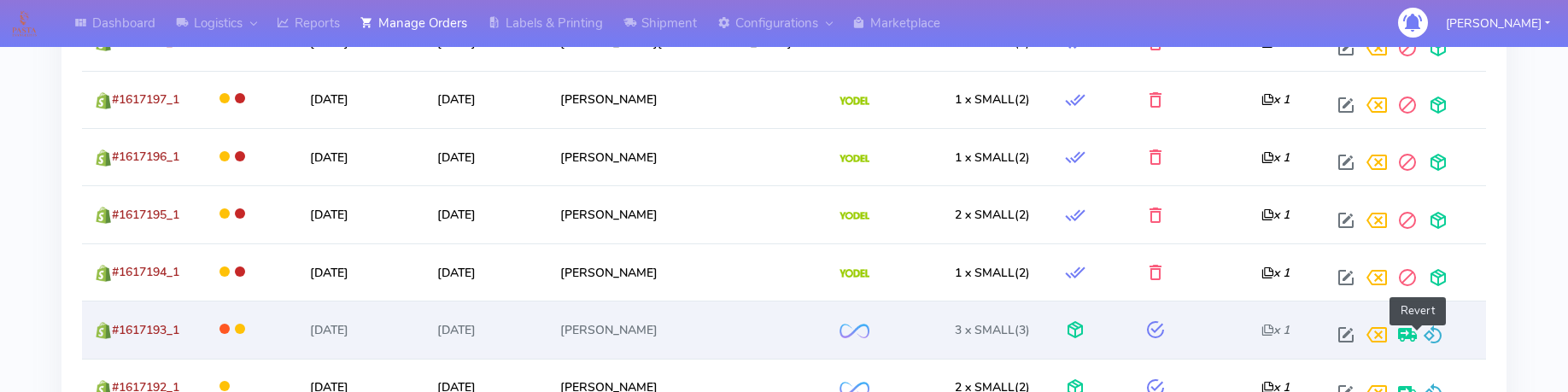
click at [1423, 331] on span at bounding box center [1433, 339] width 20 height 16
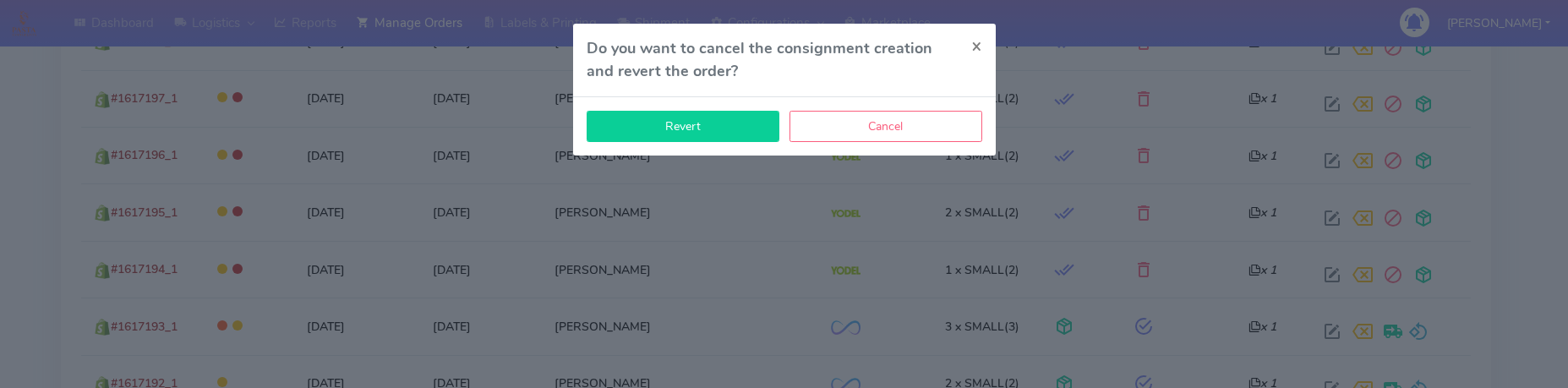
click at [730, 125] on button "Revert" at bounding box center [683, 127] width 193 height 32
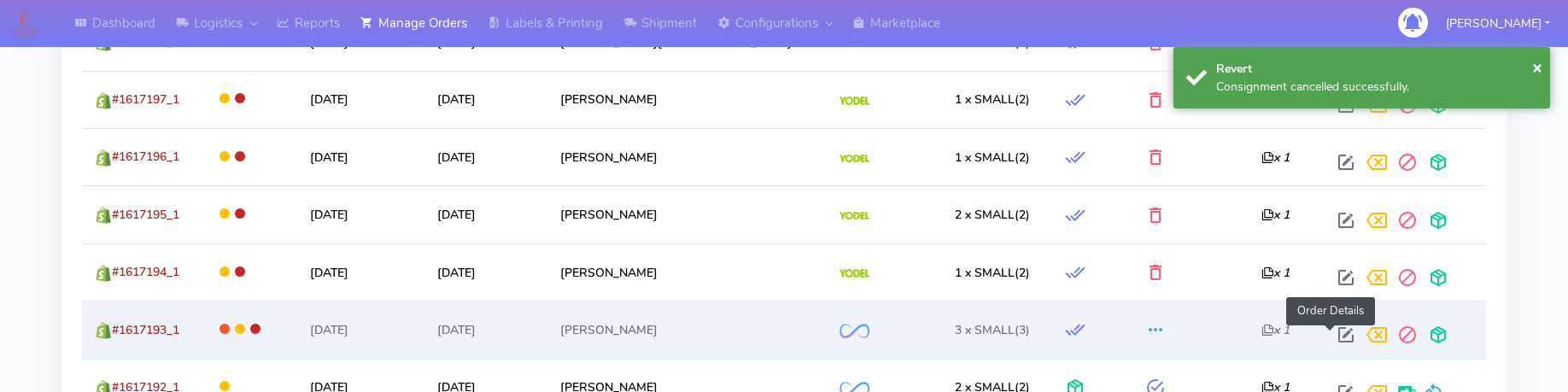
click at [1331, 331] on span at bounding box center [1346, 339] width 31 height 16
select select "2"
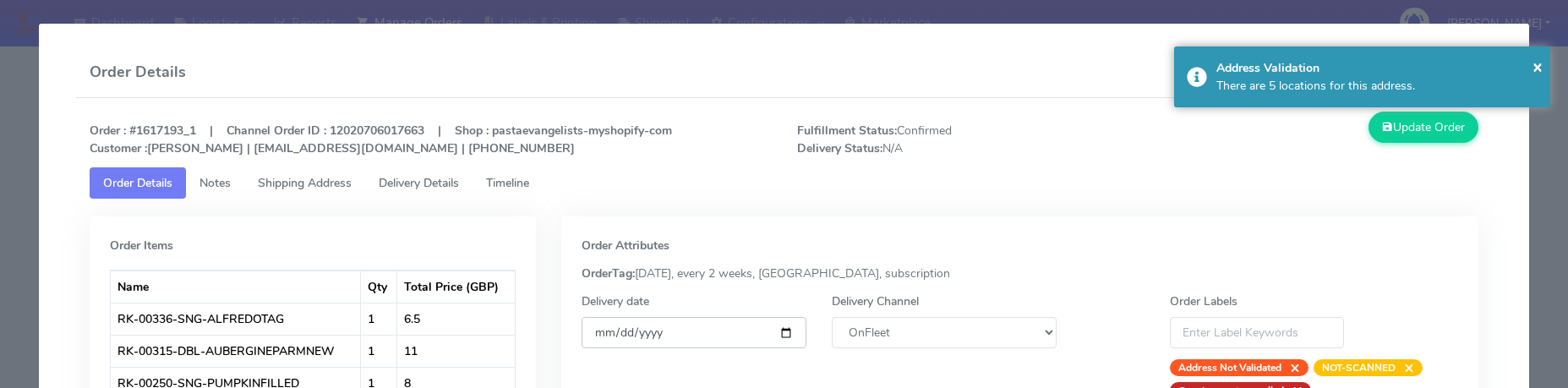
click at [775, 329] on input "[DATE]" at bounding box center [694, 333] width 225 height 32
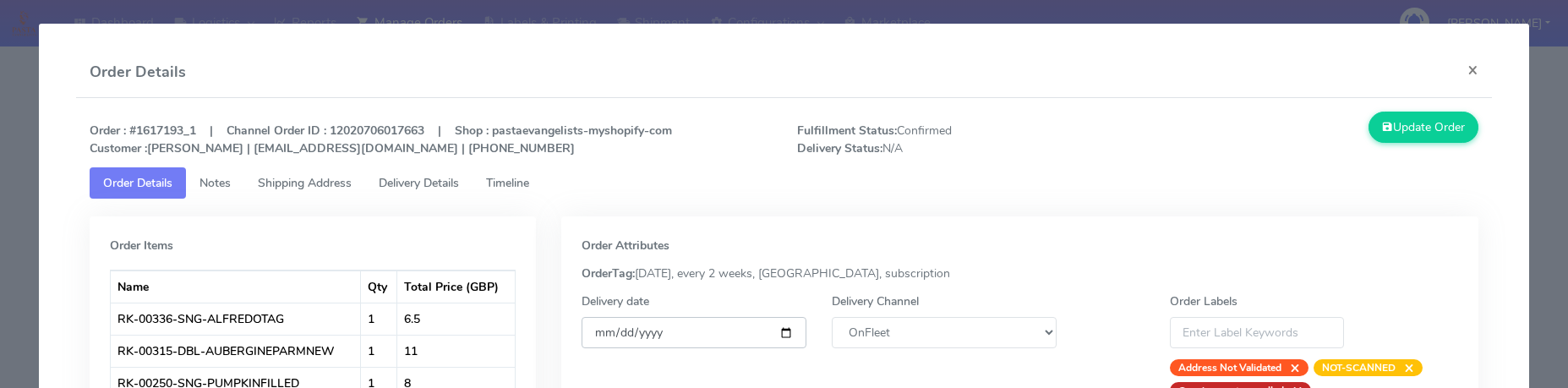
type input "[DATE]"
click at [910, 344] on select "DHL OnFleet Royal Mail DPD Yodel MaxOptra Amazon Collection" at bounding box center [943, 333] width 225 height 32
select select "5"
click at [832, 317] on select "DHL OnFleet Royal Mail DPD Yodel MaxOptra Amazon Collection" at bounding box center [943, 333] width 225 height 32
click at [1439, 123] on button "Update Order" at bounding box center [1423, 128] width 110 height 32
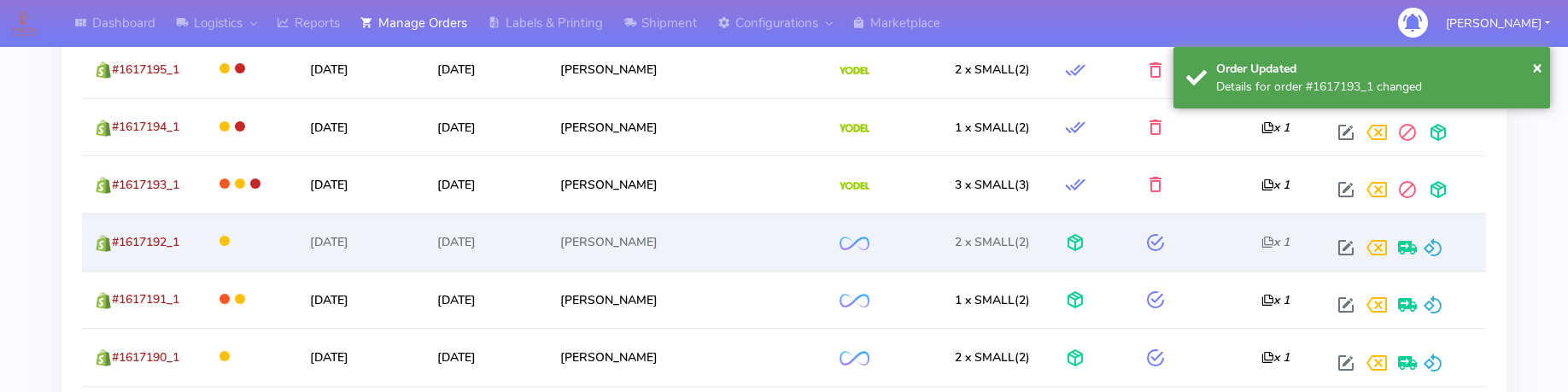
scroll to position [1173, 0]
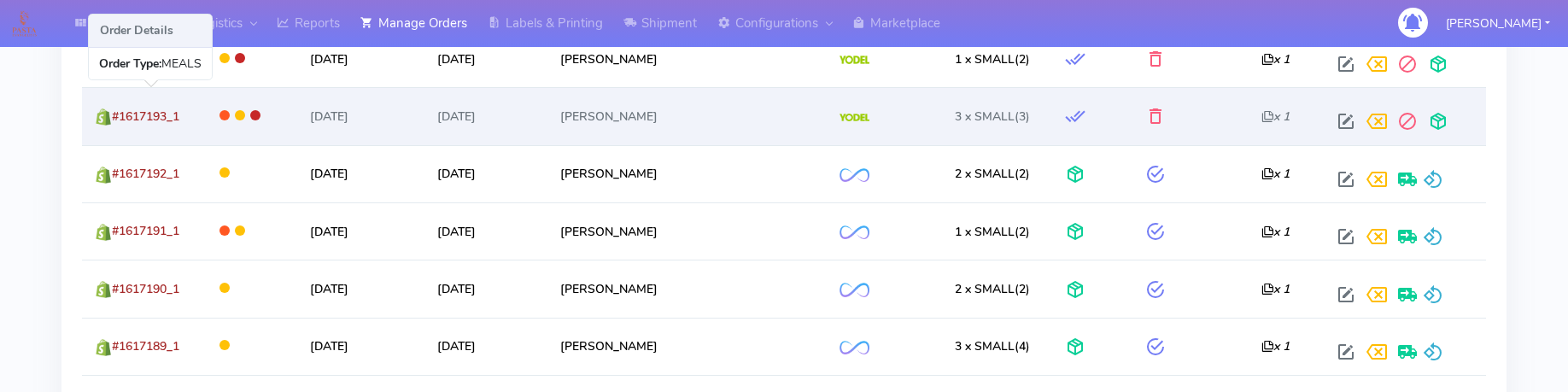
drag, startPoint x: 203, startPoint y: 124, endPoint x: 110, endPoint y: 126, distance: 93.1
click at [110, 126] on td "#1617193_1" at bounding box center [142, 115] width 120 height 57
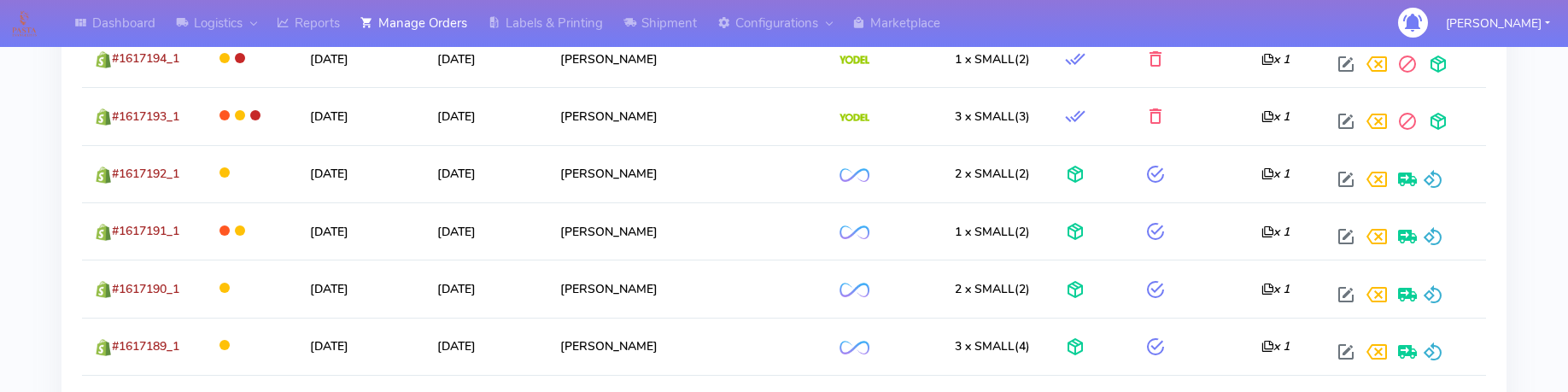
click at [30, 207] on div "Dashboard Logistics London Logistics Reports Manage Orders Labels & Printing Sh…" at bounding box center [784, 37] width 1568 height 2360
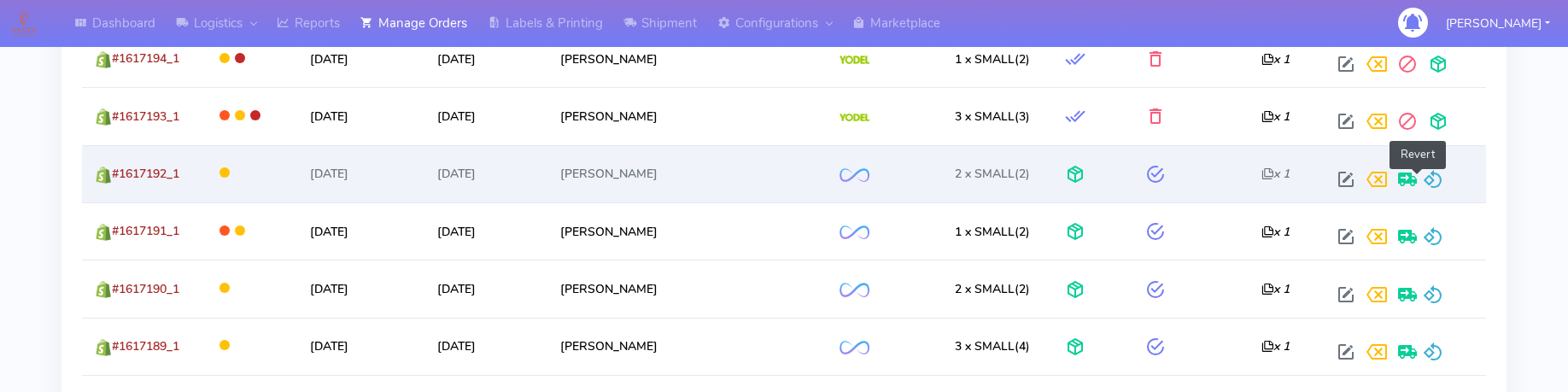
click at [1423, 176] on span at bounding box center [1433, 183] width 20 height 16
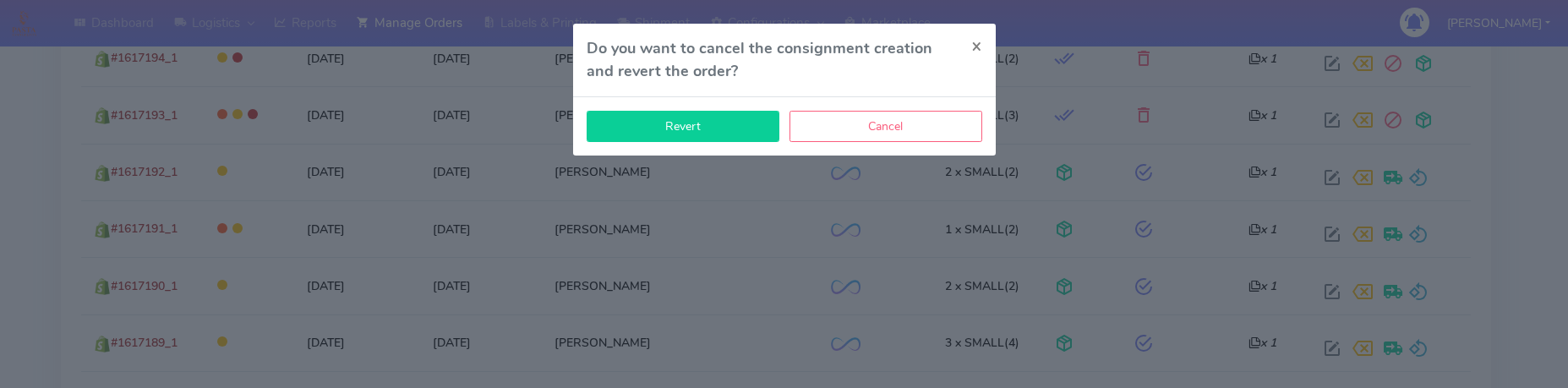
click at [720, 136] on button "Revert" at bounding box center [683, 127] width 193 height 32
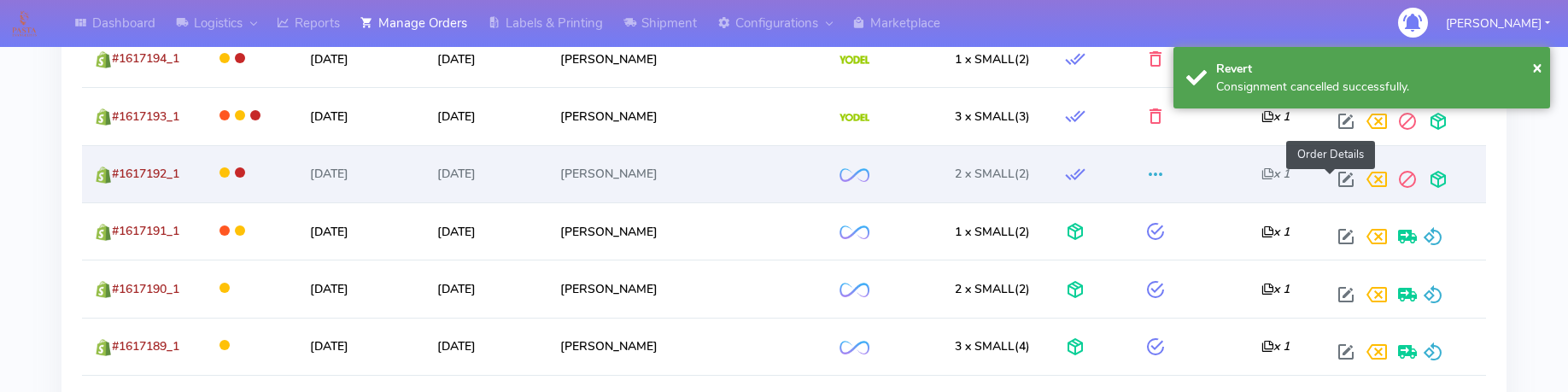
click at [1331, 184] on span at bounding box center [1346, 183] width 31 height 16
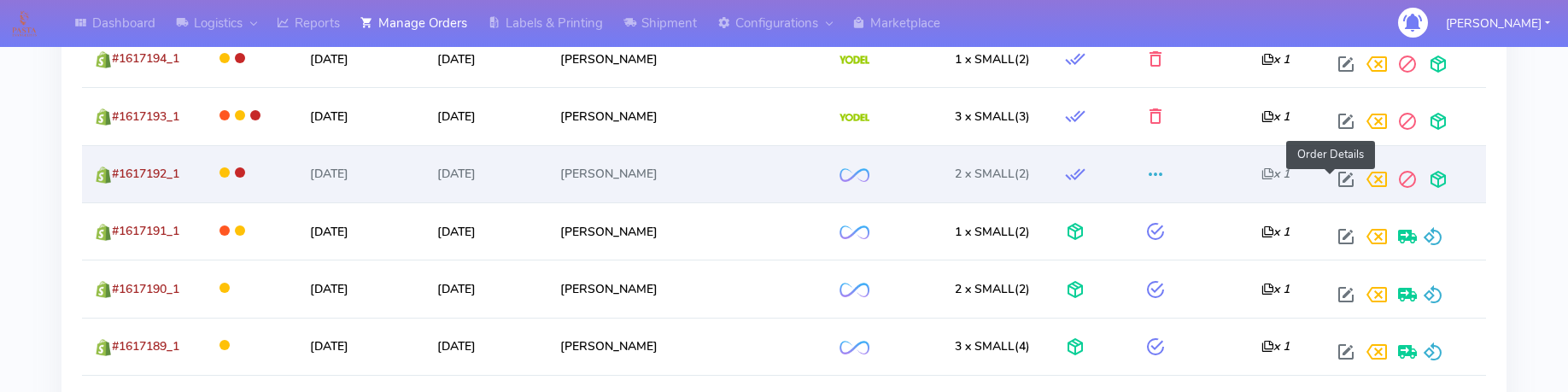
select select "2"
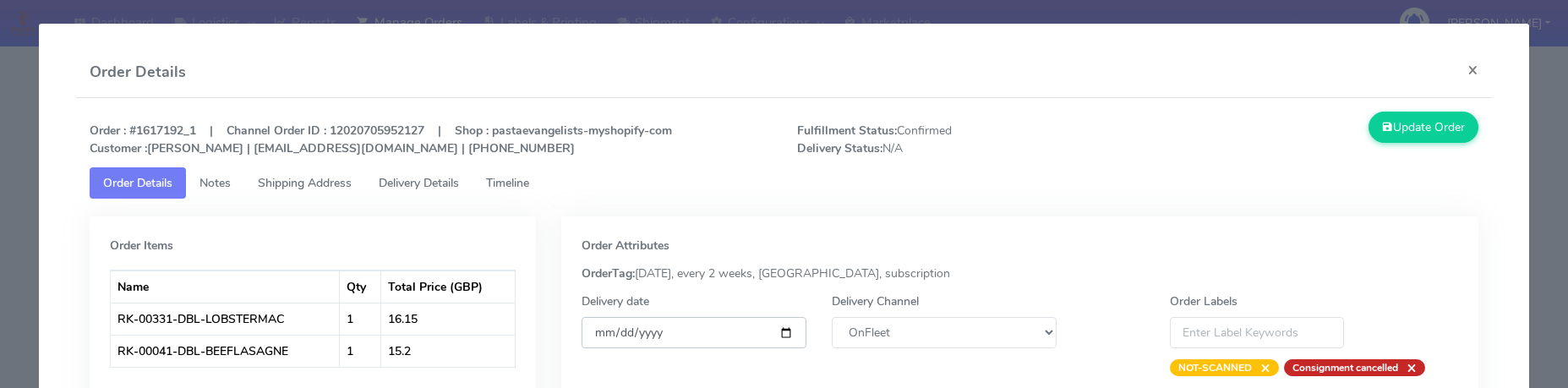
click at [783, 336] on input "[DATE]" at bounding box center [694, 333] width 225 height 32
type input "[DATE]"
click at [896, 335] on select "DHL OnFleet Royal Mail DPD Yodel MaxOptra Amazon Collection" at bounding box center [943, 333] width 225 height 32
select select "5"
click at [832, 317] on select "DHL OnFleet Royal Mail DPD Yodel MaxOptra Amazon Collection" at bounding box center [943, 333] width 225 height 32
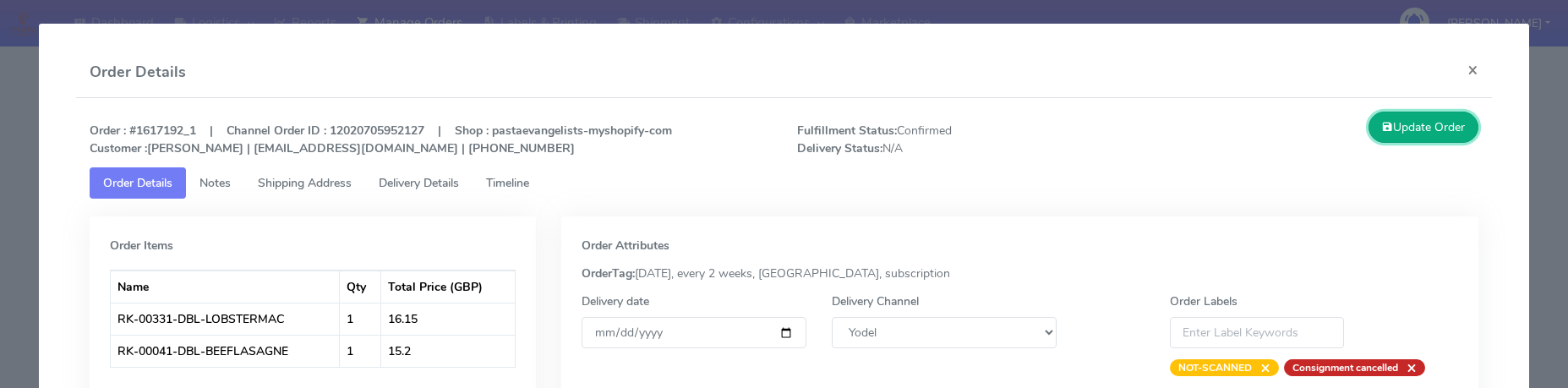
click at [1411, 123] on button "Update Order" at bounding box center [1423, 128] width 110 height 32
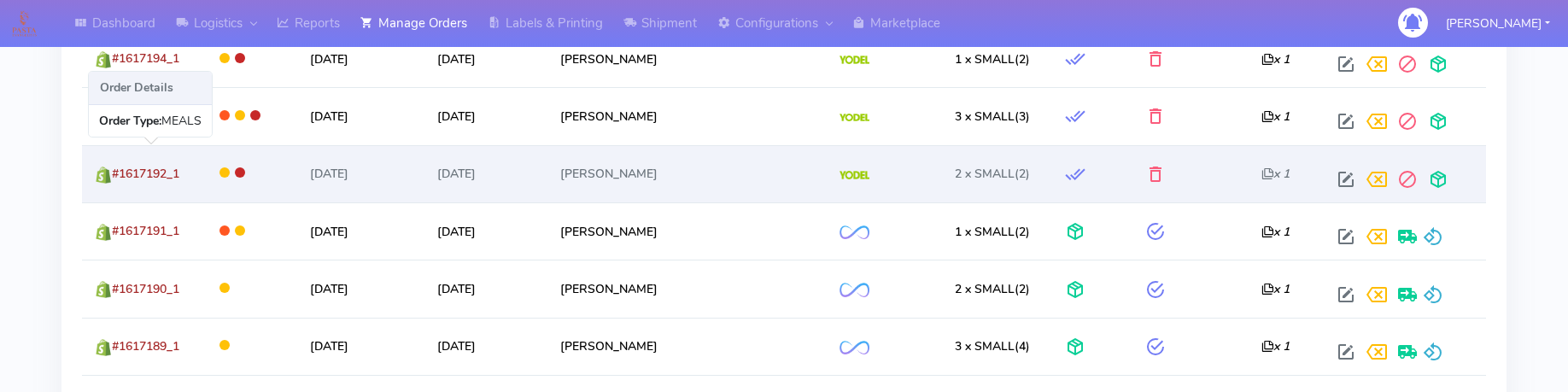
drag, startPoint x: 196, startPoint y: 184, endPoint x: 112, endPoint y: 181, distance: 84.6
click at [112, 181] on td "#1617192_1" at bounding box center [142, 173] width 120 height 57
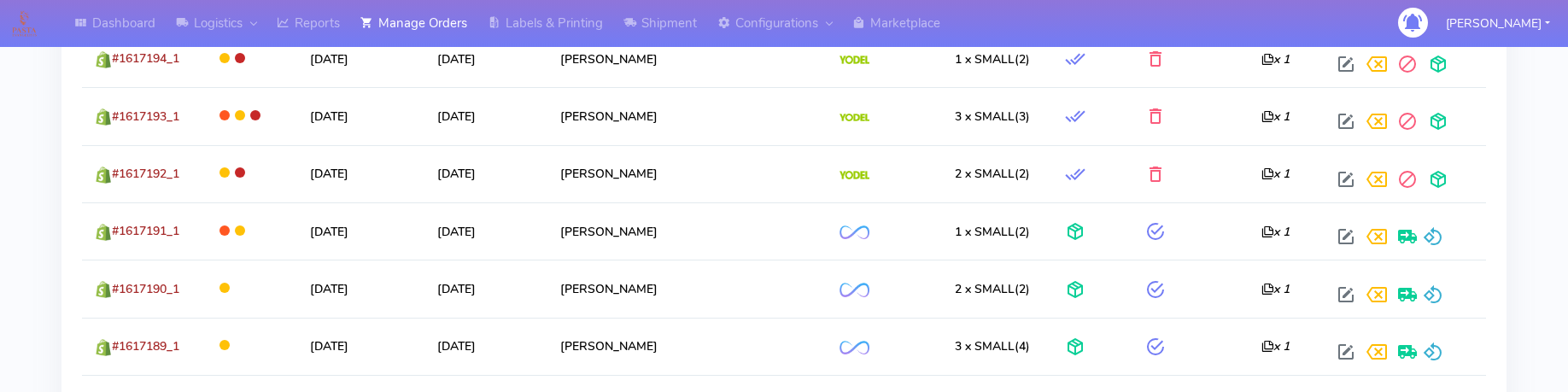
click at [50, 230] on div "Showing 1 to 27 of 27 Search: Order Labels Dispatch Date Delivery Date Customer…" at bounding box center [784, 297] width 1471 height 1753
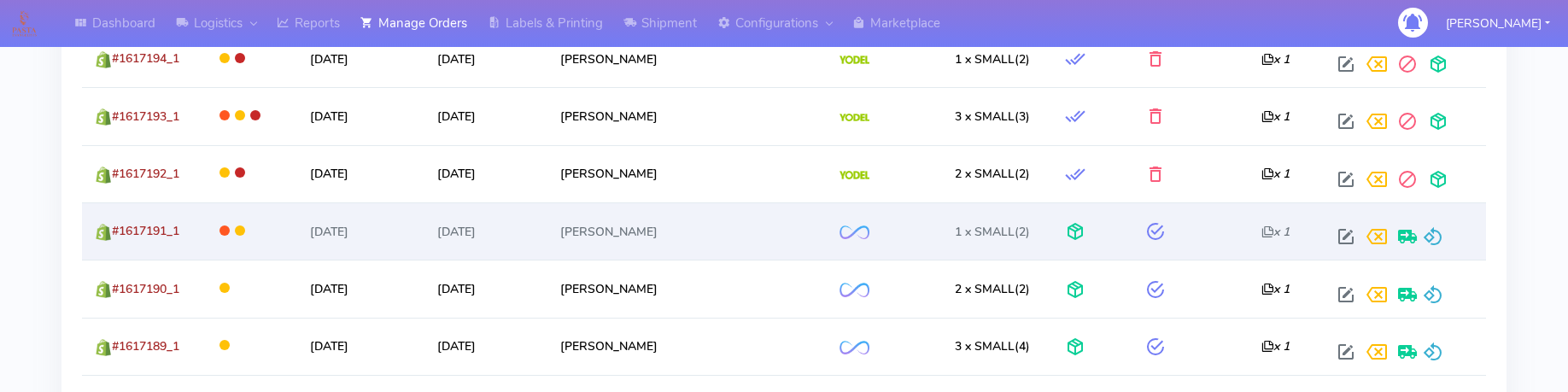
click at [1428, 234] on div at bounding box center [1402, 236] width 143 height 31
click at [1423, 239] on span at bounding box center [1433, 240] width 20 height 16
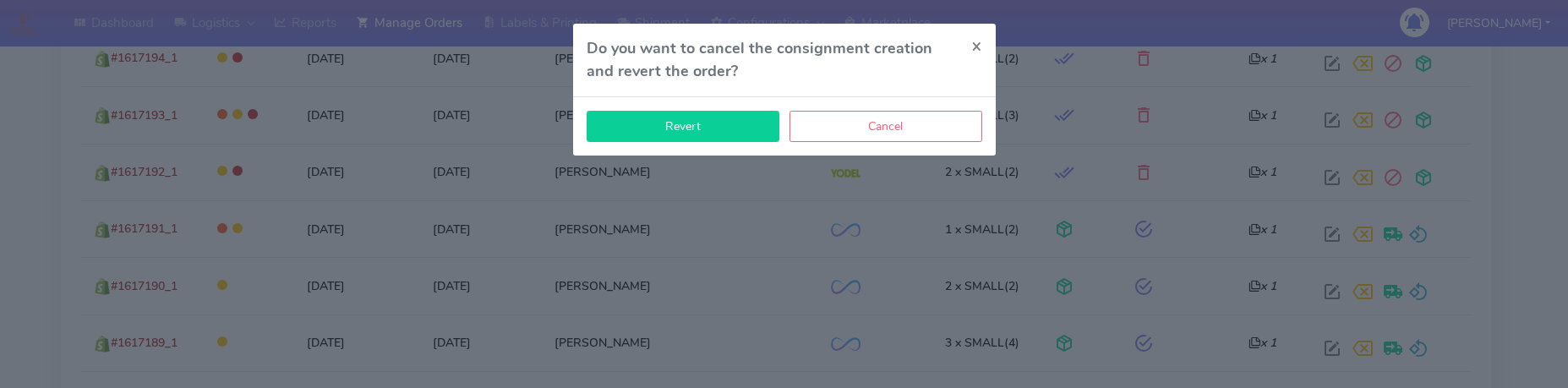
click at [722, 113] on button "Revert" at bounding box center [683, 127] width 193 height 32
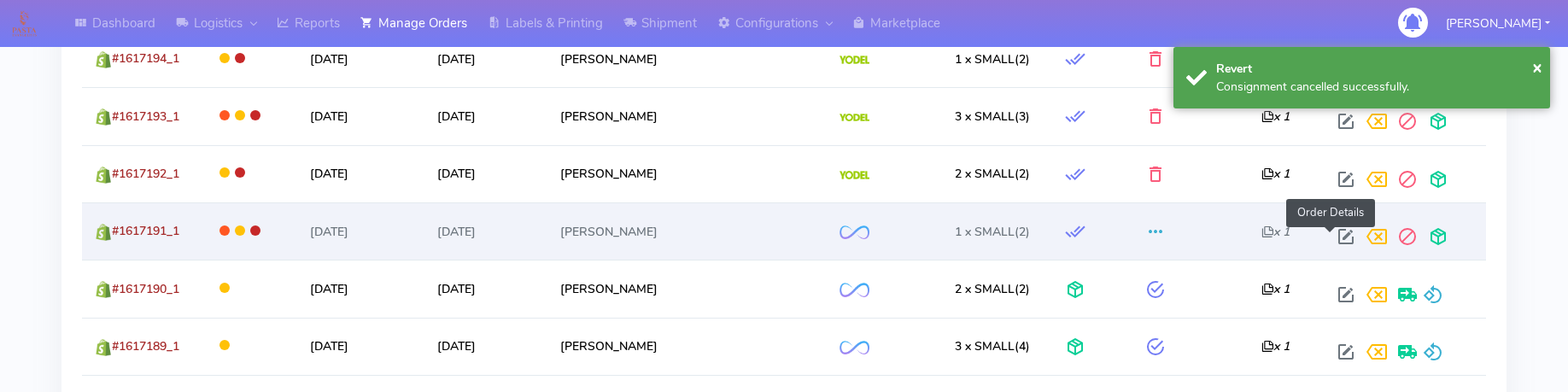
click at [1334, 241] on span at bounding box center [1346, 240] width 31 height 16
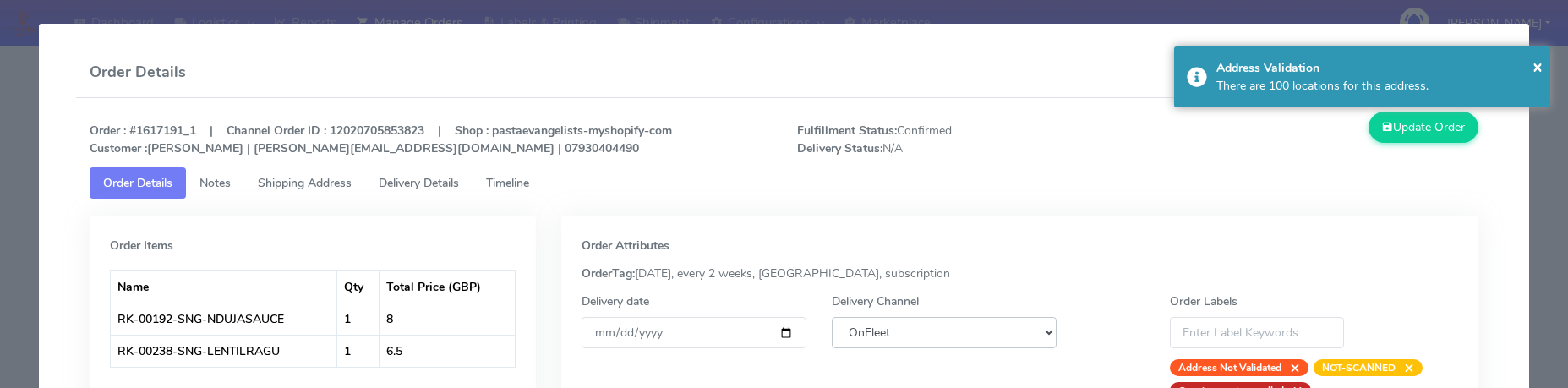
click at [860, 328] on select "DHL OnFleet Royal Mail DPD Yodel MaxOptra Amazon Collection" at bounding box center [943, 333] width 225 height 32
select select "5"
click at [832, 317] on select "DHL OnFleet Royal Mail DPD Yodel MaxOptra Amazon Collection" at bounding box center [943, 333] width 225 height 32
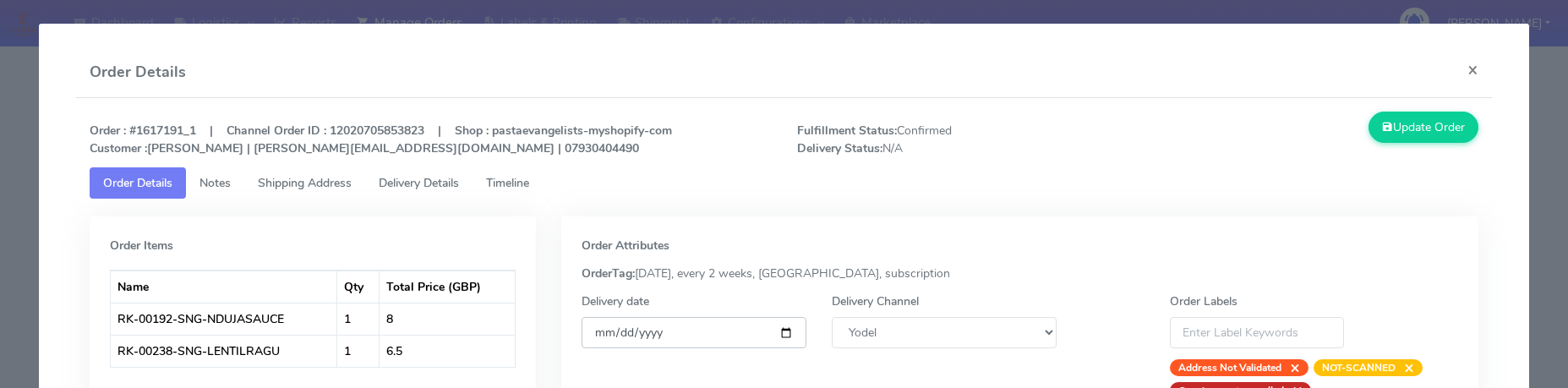
click at [781, 340] on input "[DATE]" at bounding box center [694, 333] width 225 height 32
click at [746, 331] on input "[DATE]" at bounding box center [694, 333] width 225 height 32
click at [780, 330] on input "[DATE]" at bounding box center [694, 333] width 225 height 32
type input "[DATE]"
click at [1439, 122] on button "Update Order" at bounding box center [1423, 128] width 110 height 32
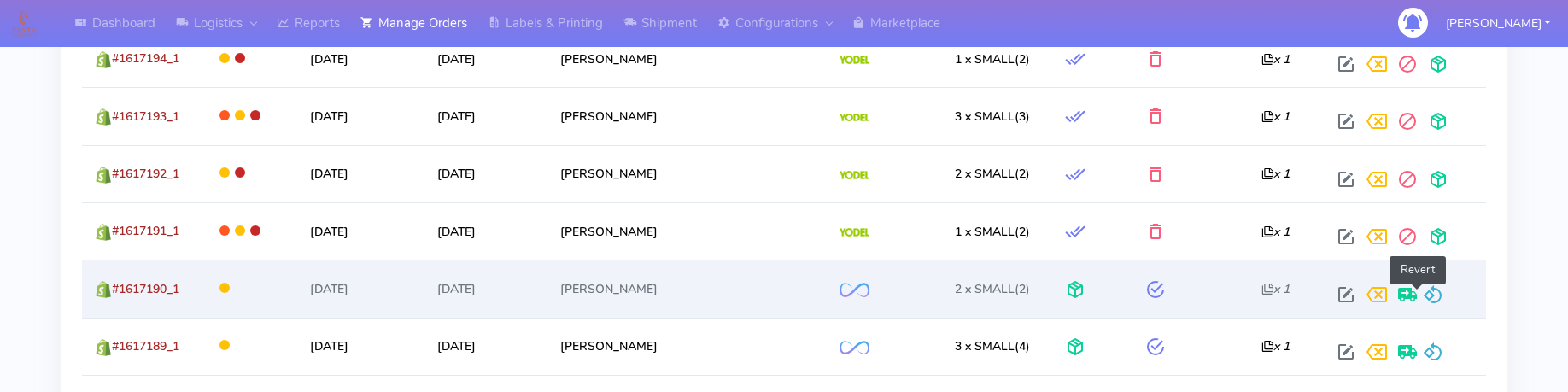
click at [1423, 292] on span at bounding box center [1433, 298] width 20 height 16
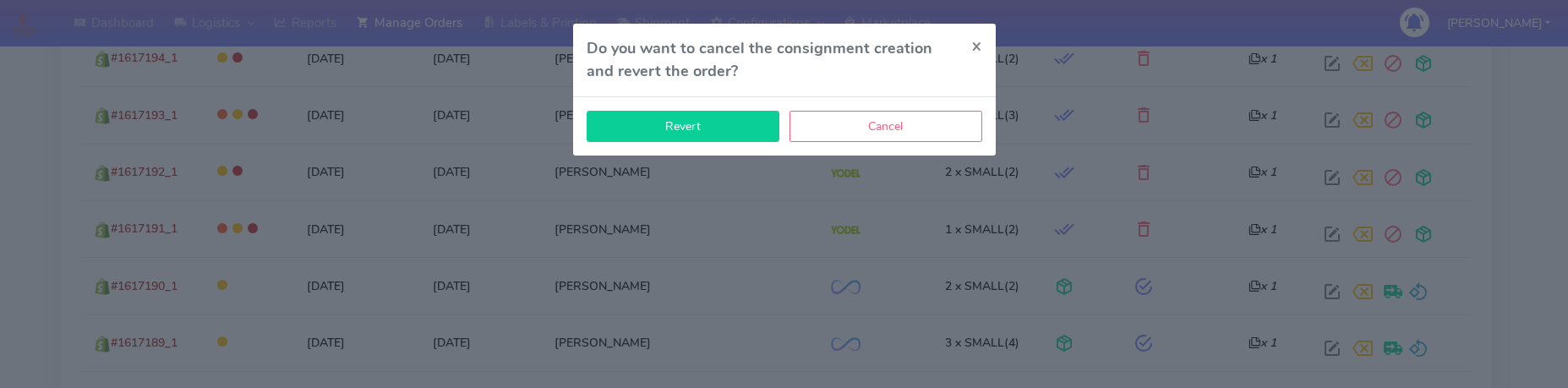
click at [736, 134] on button "Revert" at bounding box center [683, 127] width 193 height 32
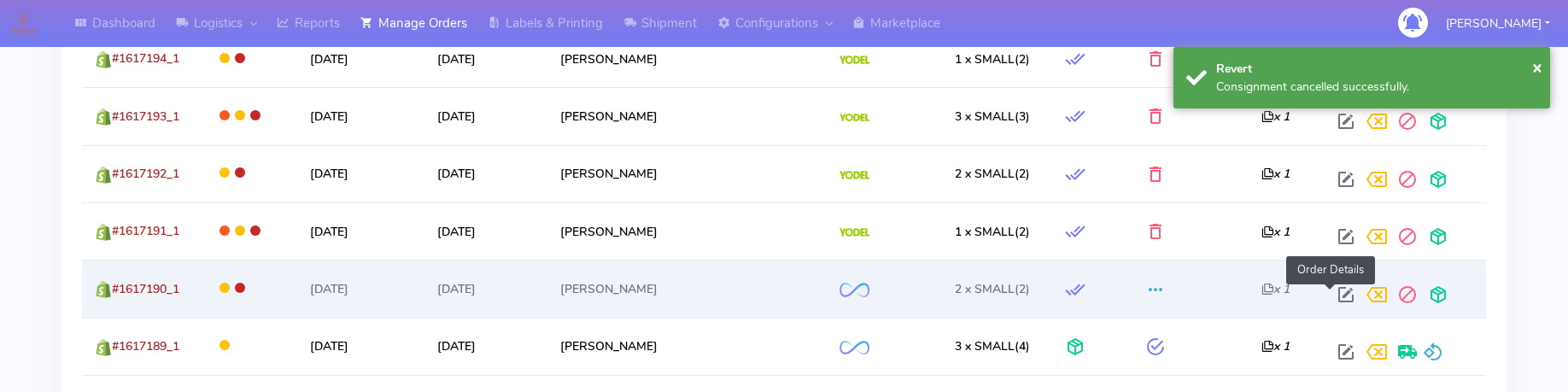
click at [1331, 294] on span at bounding box center [1346, 298] width 31 height 16
select select "2"
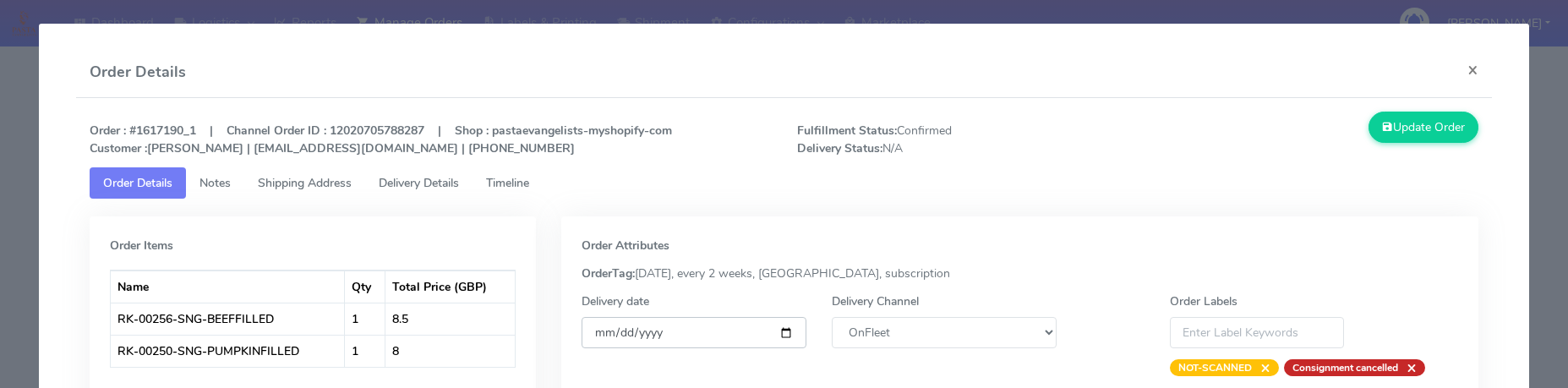
click at [781, 333] on input "[DATE]" at bounding box center [694, 333] width 225 height 32
type input "[DATE]"
click at [895, 334] on select "DHL OnFleet Royal Mail DPD Yodel MaxOptra Amazon Collection" at bounding box center [943, 333] width 225 height 32
select select "5"
click at [832, 317] on select "DHL OnFleet Royal Mail DPD Yodel MaxOptra Amazon Collection" at bounding box center [943, 333] width 225 height 32
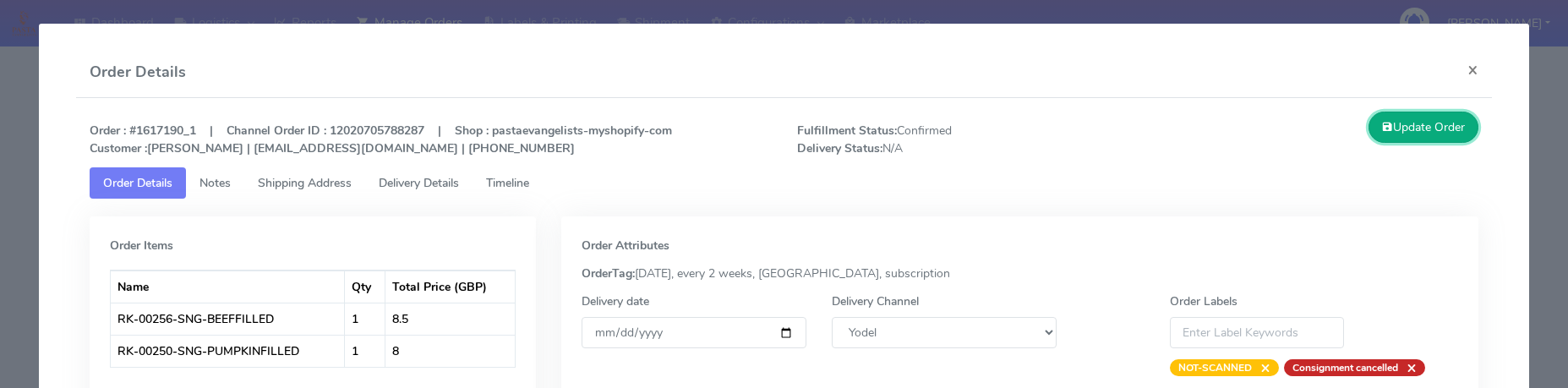
click at [1400, 113] on button "Update Order" at bounding box center [1423, 128] width 110 height 32
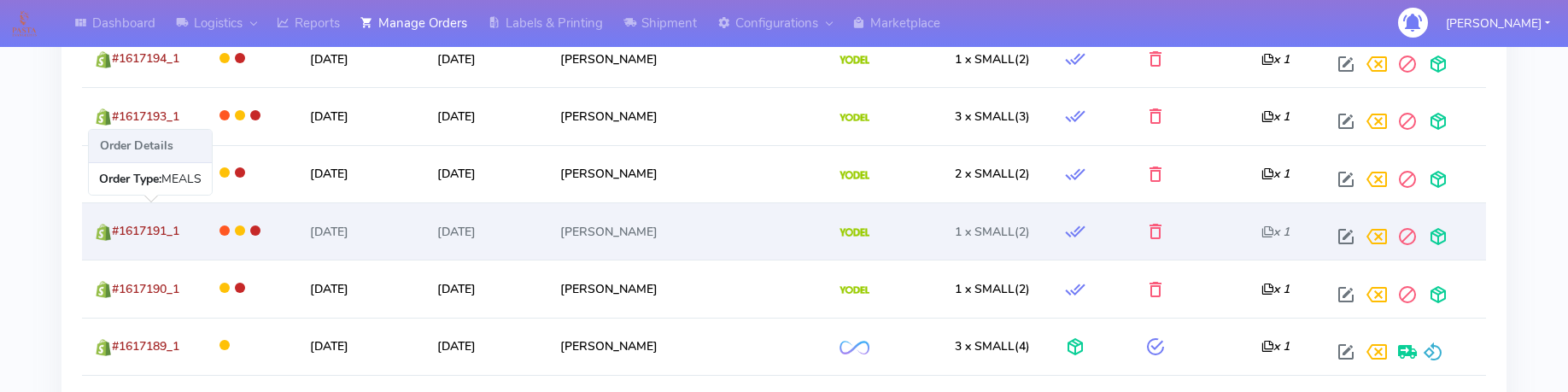
drag, startPoint x: 206, startPoint y: 235, endPoint x: 114, endPoint y: 236, distance: 92.2
click at [114, 236] on td "#1617191_1" at bounding box center [142, 230] width 120 height 57
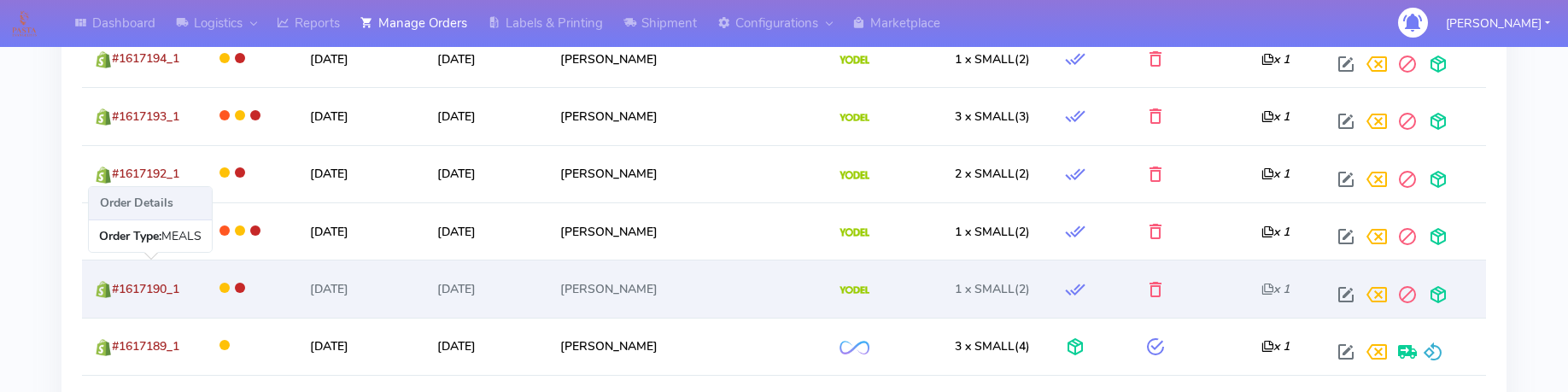
drag, startPoint x: 192, startPoint y: 291, endPoint x: 116, endPoint y: 291, distance: 76.0
click at [116, 291] on td "#1617190_1" at bounding box center [142, 288] width 120 height 57
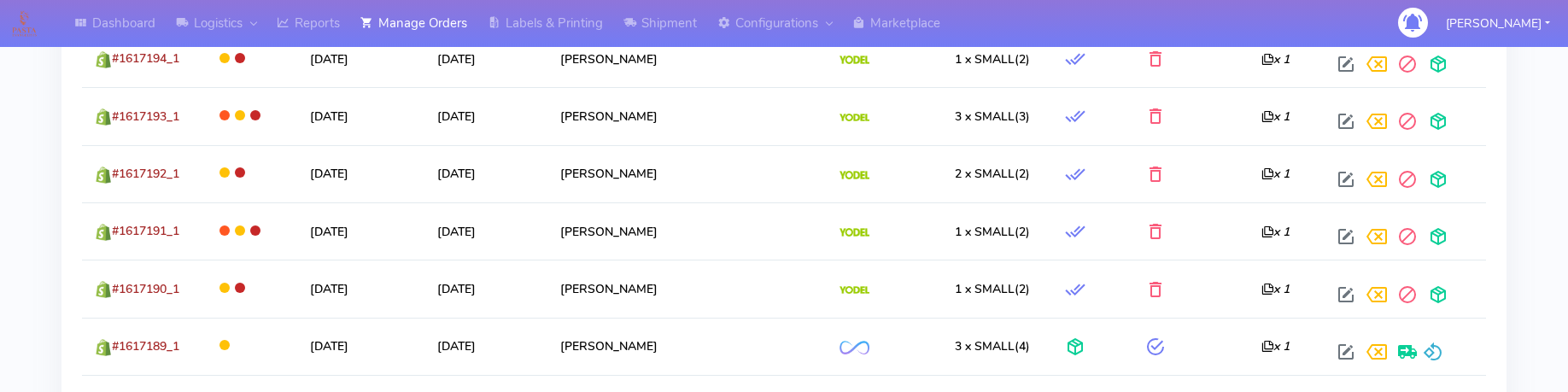
click at [38, 240] on div "Dashboard Logistics London Logistics Reports Manage Orders Labels & Printing Sh…" at bounding box center [784, 37] width 1568 height 2360
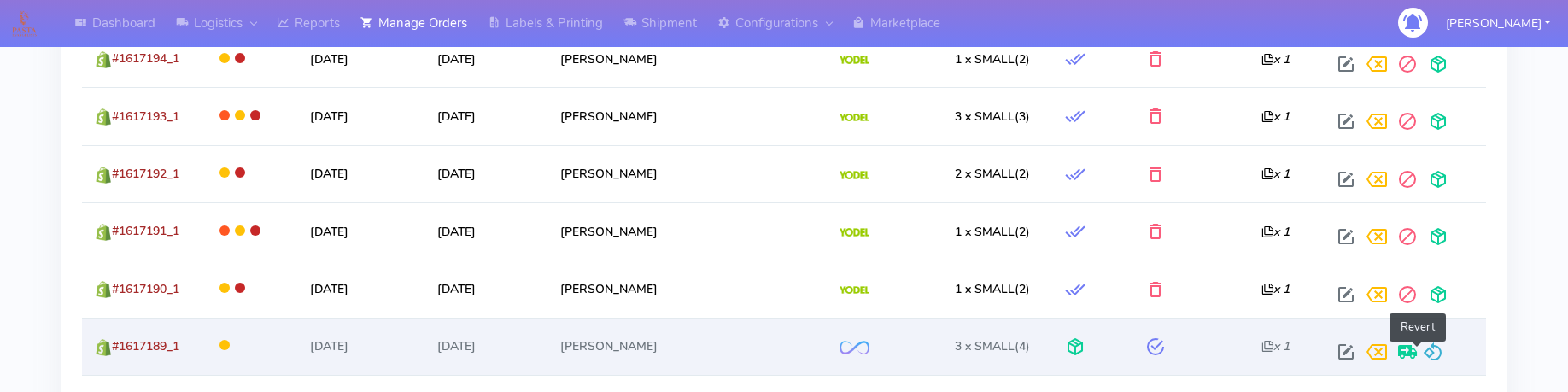
click at [1423, 348] on span at bounding box center [1433, 356] width 20 height 16
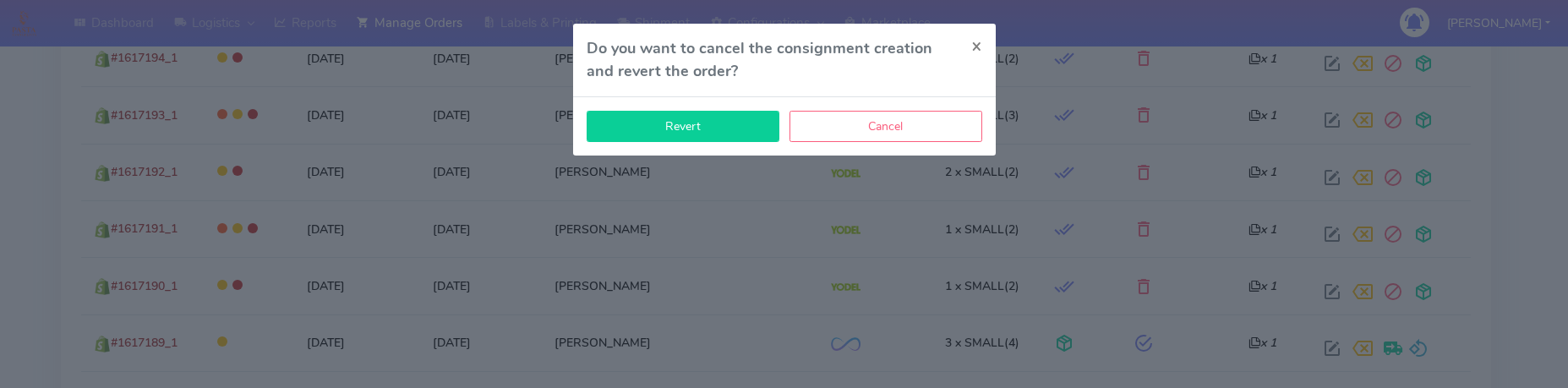
click at [731, 136] on button "Revert" at bounding box center [683, 127] width 193 height 32
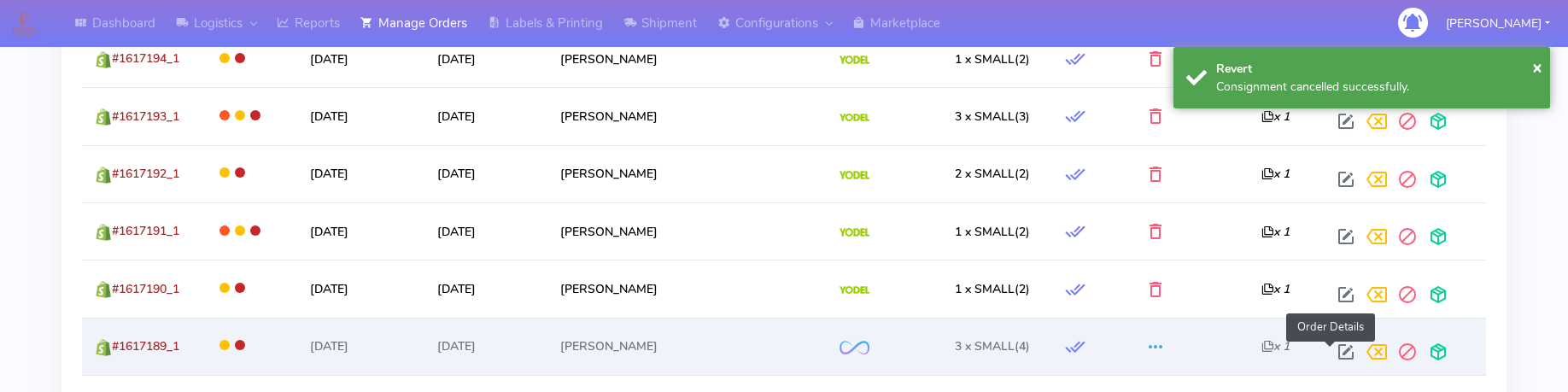
click at [1334, 348] on span at bounding box center [1346, 356] width 31 height 16
select select "2"
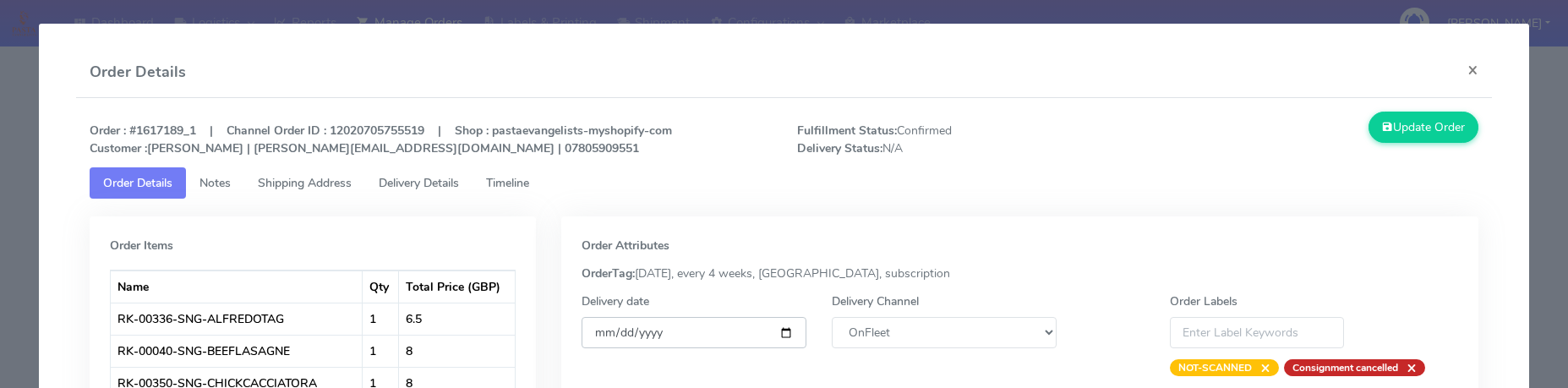
click at [773, 337] on input "[DATE]" at bounding box center [694, 333] width 225 height 32
type input "[DATE]"
click at [904, 339] on select "DHL OnFleet Royal Mail DPD Yodel MaxOptra Amazon Collection" at bounding box center [943, 333] width 225 height 32
select select "5"
click at [832, 317] on select "DHL OnFleet Royal Mail DPD Yodel MaxOptra Amazon Collection" at bounding box center [943, 333] width 225 height 32
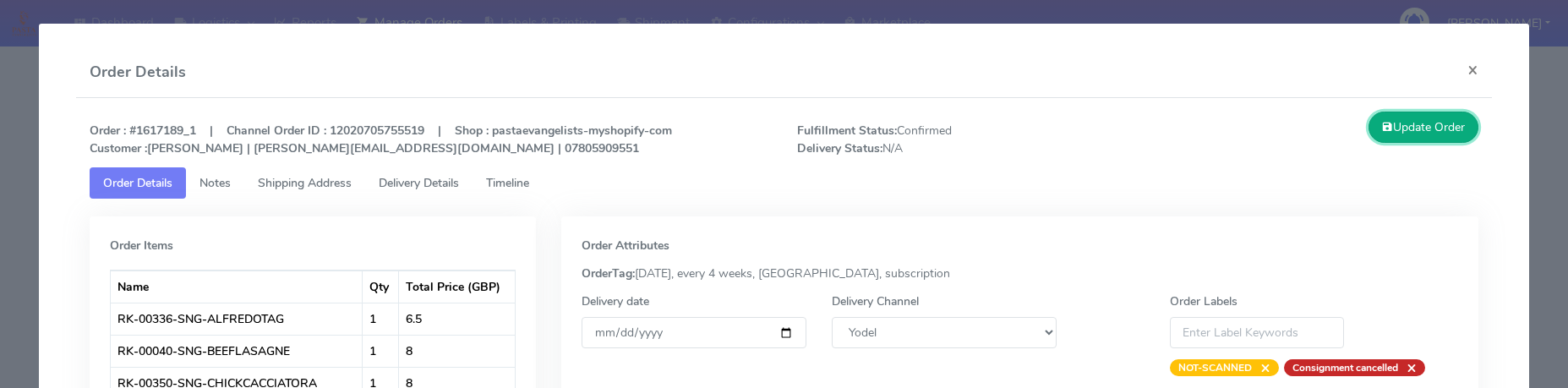
click at [1436, 131] on button "Update Order" at bounding box center [1423, 128] width 110 height 32
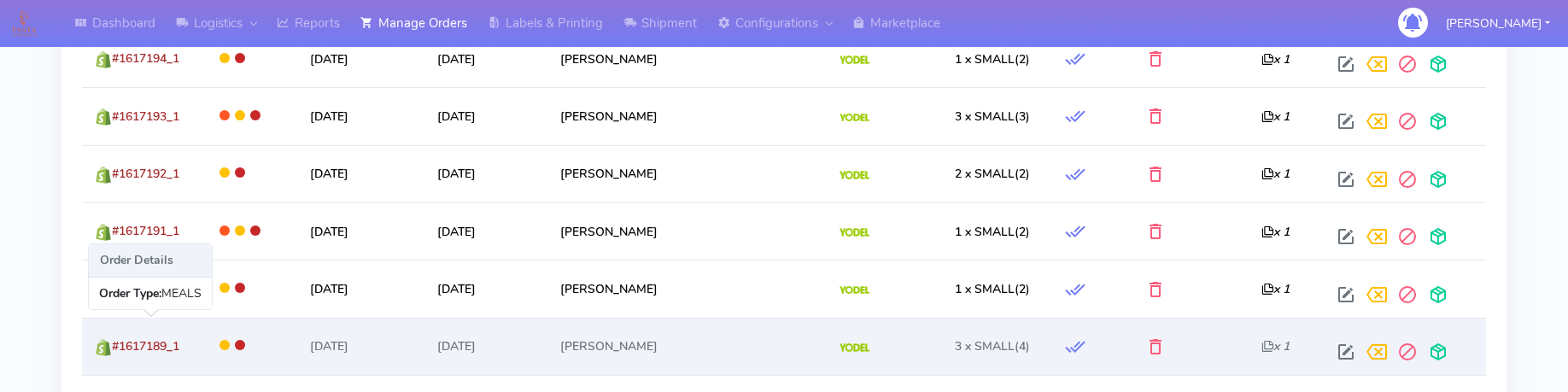
drag, startPoint x: 190, startPoint y: 349, endPoint x: 119, endPoint y: 362, distance: 72.9
click at [119, 362] on td "#1617189_1" at bounding box center [142, 346] width 120 height 57
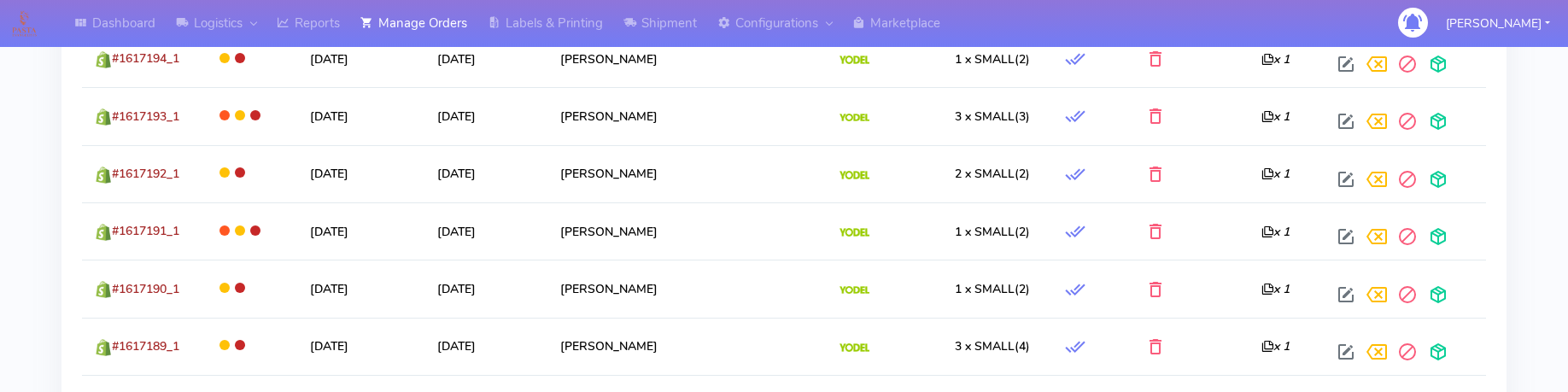
click at [35, 207] on div "Dashboard Logistics London Logistics Reports Manage Orders Labels & Printing Sh…" at bounding box center [784, 37] width 1568 height 2360
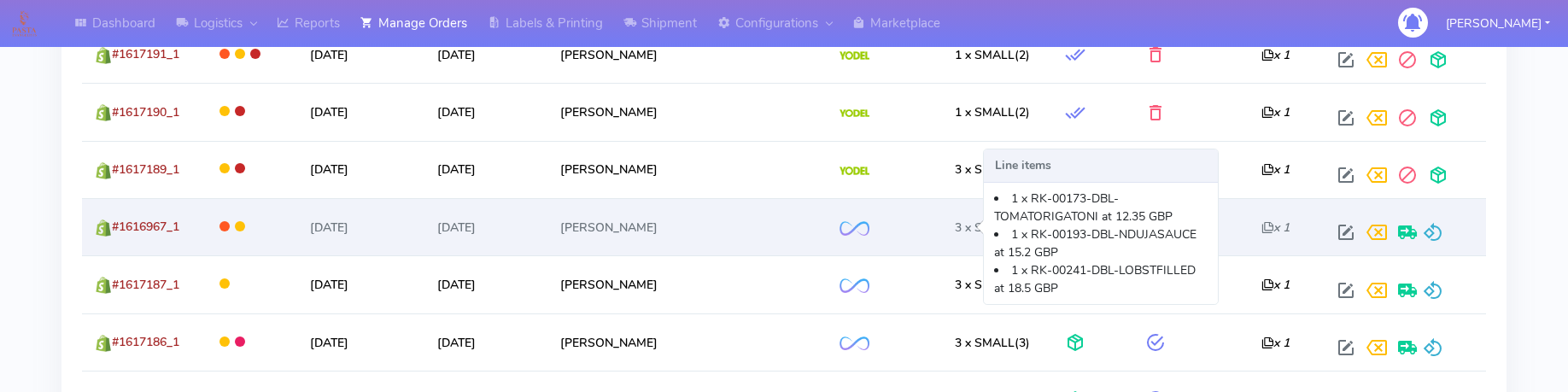
scroll to position [1387, 0]
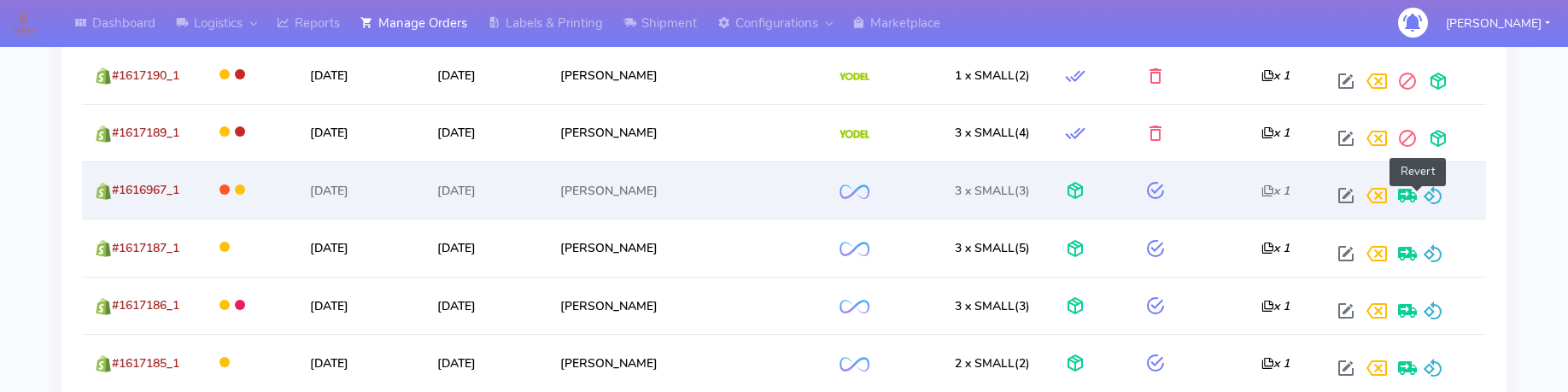
click at [1423, 196] on span at bounding box center [1433, 199] width 20 height 16
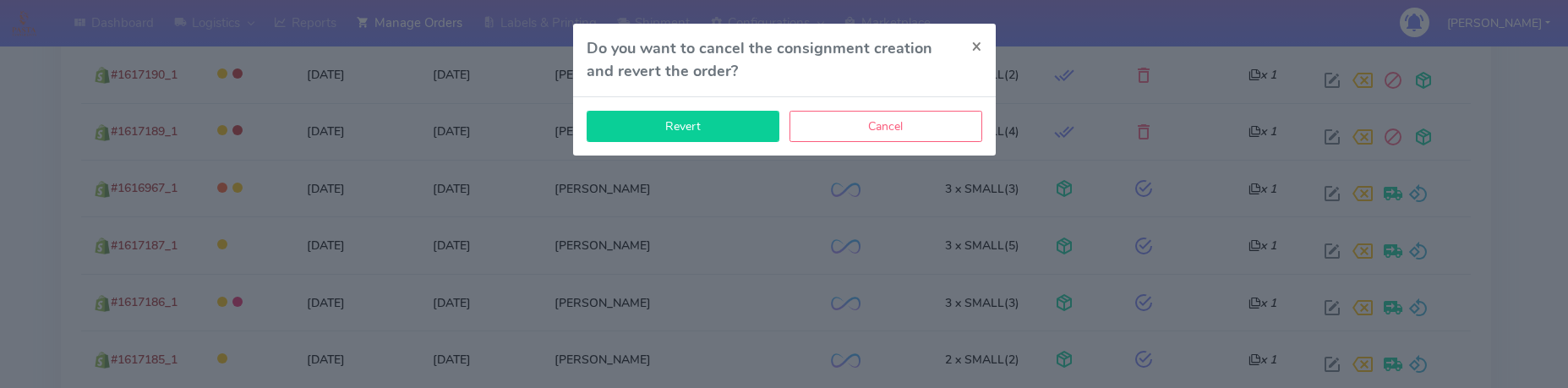
click at [735, 126] on button "Revert" at bounding box center [683, 127] width 193 height 32
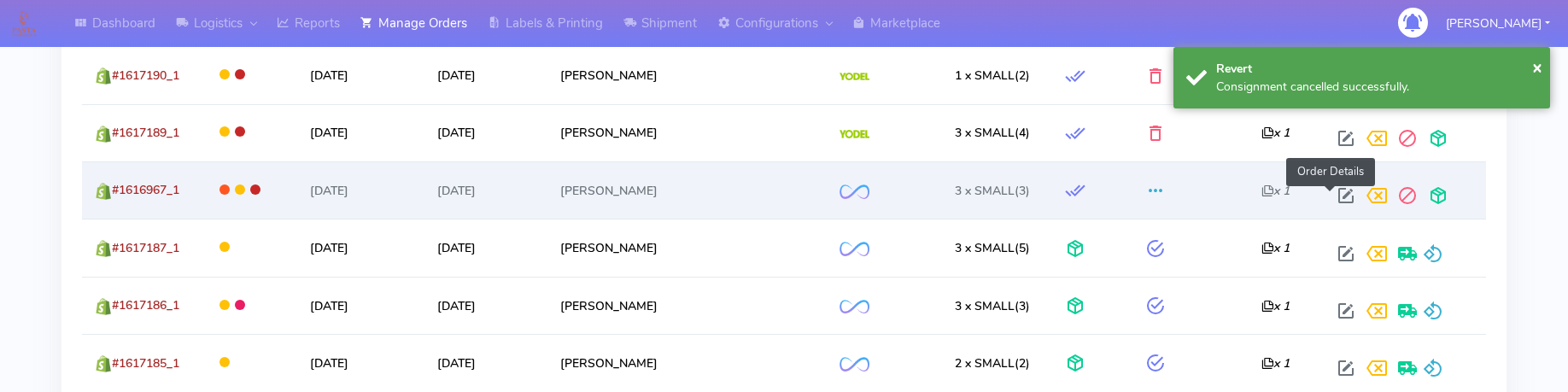
click at [1331, 191] on span at bounding box center [1346, 199] width 31 height 16
select select "2"
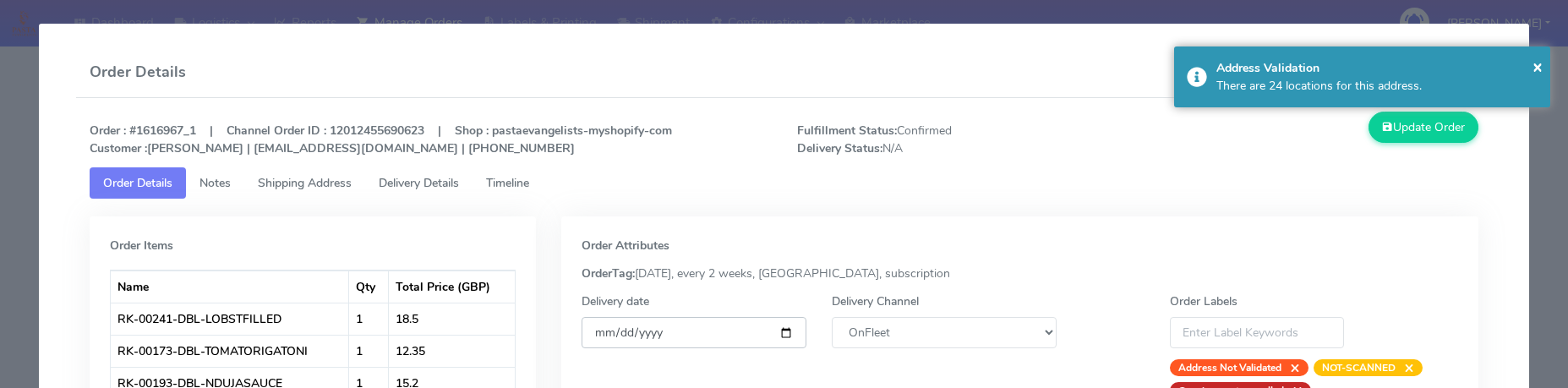
click at [784, 339] on input "[DATE]" at bounding box center [694, 333] width 225 height 32
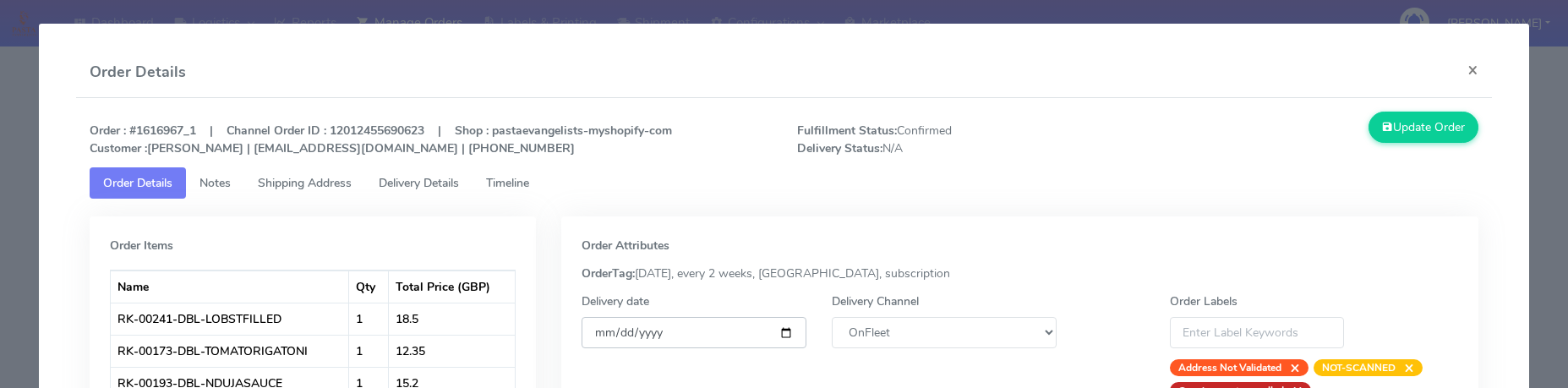
type input "[DATE]"
click at [941, 336] on select "DHL OnFleet Royal Mail DPD Yodel MaxOptra Amazon Collection" at bounding box center [943, 333] width 225 height 32
select select "5"
click at [832, 317] on select "DHL OnFleet Royal Mail DPD Yodel MaxOptra Amazon Collection" at bounding box center [943, 333] width 225 height 32
click at [1385, 127] on button "Update Order" at bounding box center [1423, 128] width 110 height 32
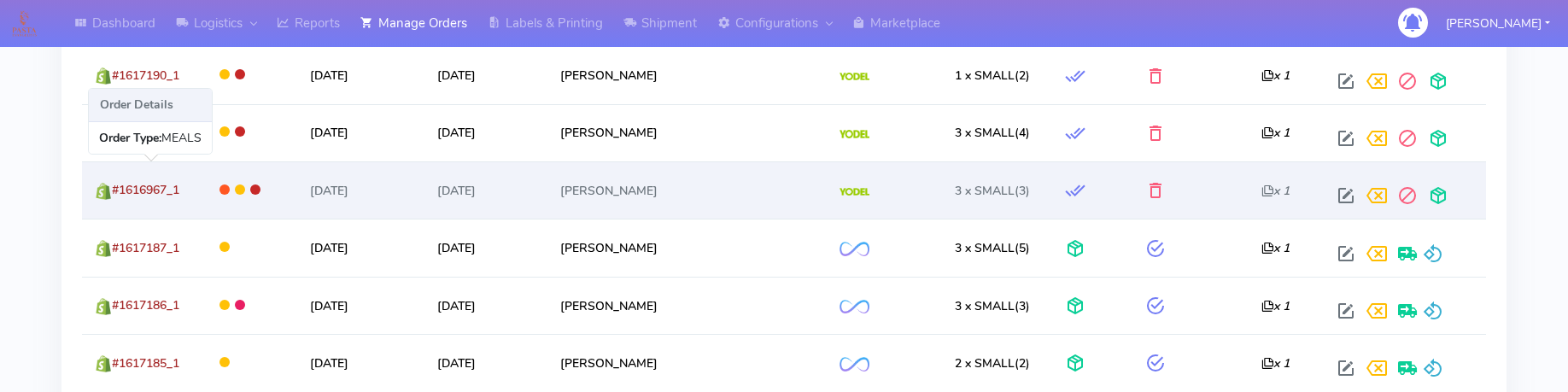
drag, startPoint x: 176, startPoint y: 195, endPoint x: 118, endPoint y: 198, distance: 58.2
click at [118, 198] on td "#1616967_1" at bounding box center [142, 189] width 120 height 57
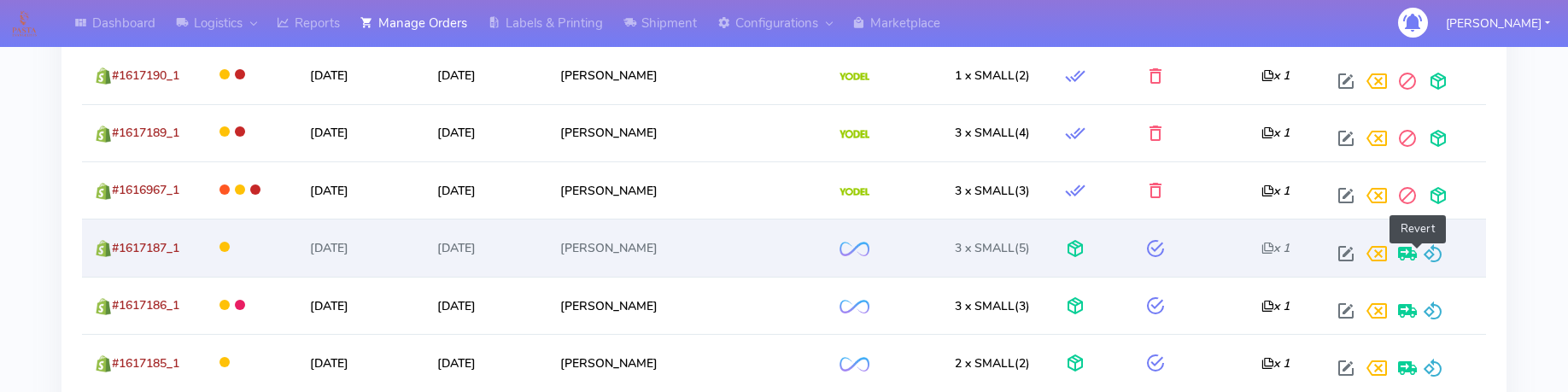
click at [1424, 251] on span at bounding box center [1433, 257] width 20 height 16
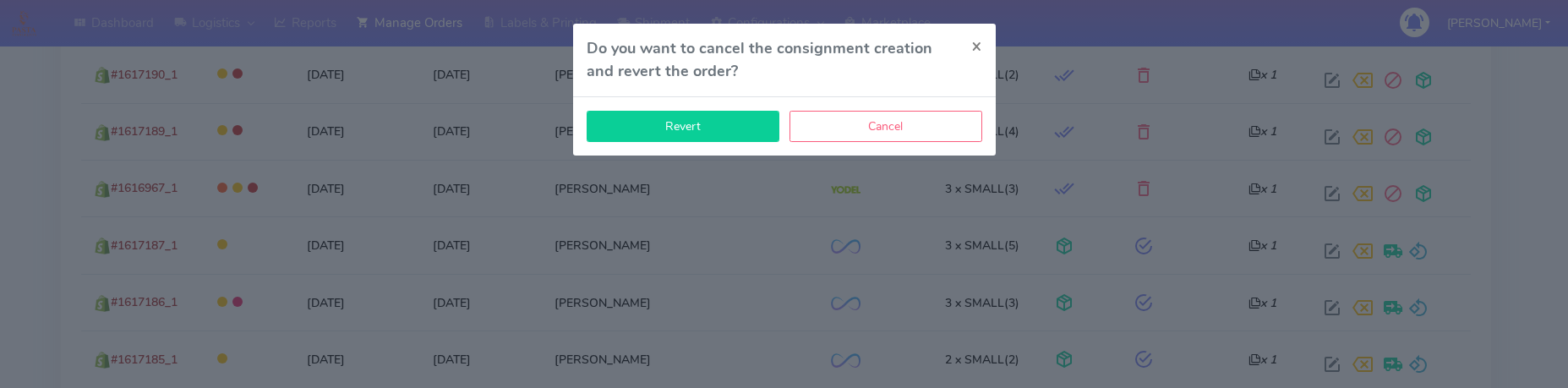
click at [720, 132] on button "Revert" at bounding box center [683, 127] width 193 height 32
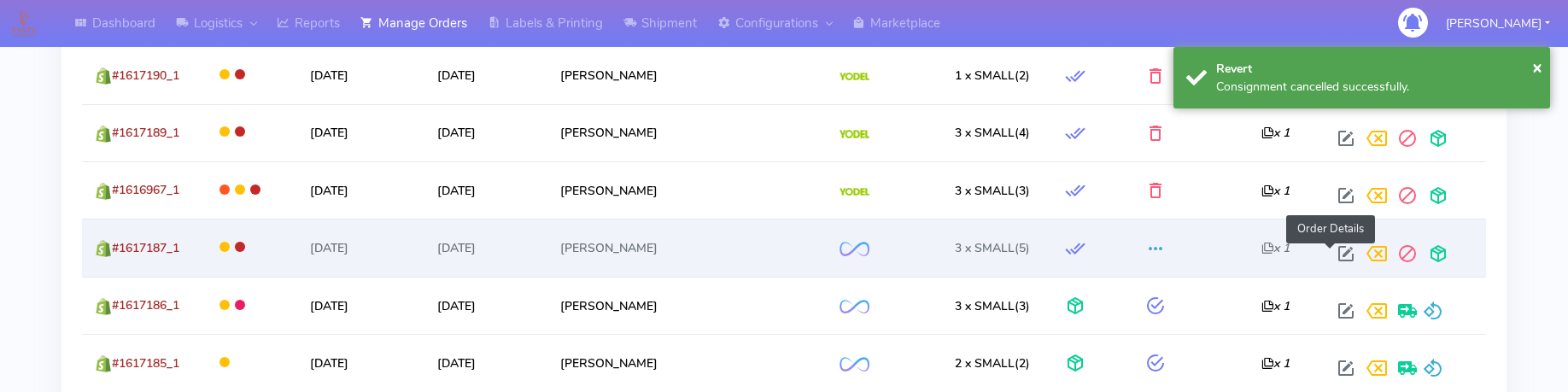
click at [1331, 249] on span at bounding box center [1346, 257] width 31 height 16
select select "2"
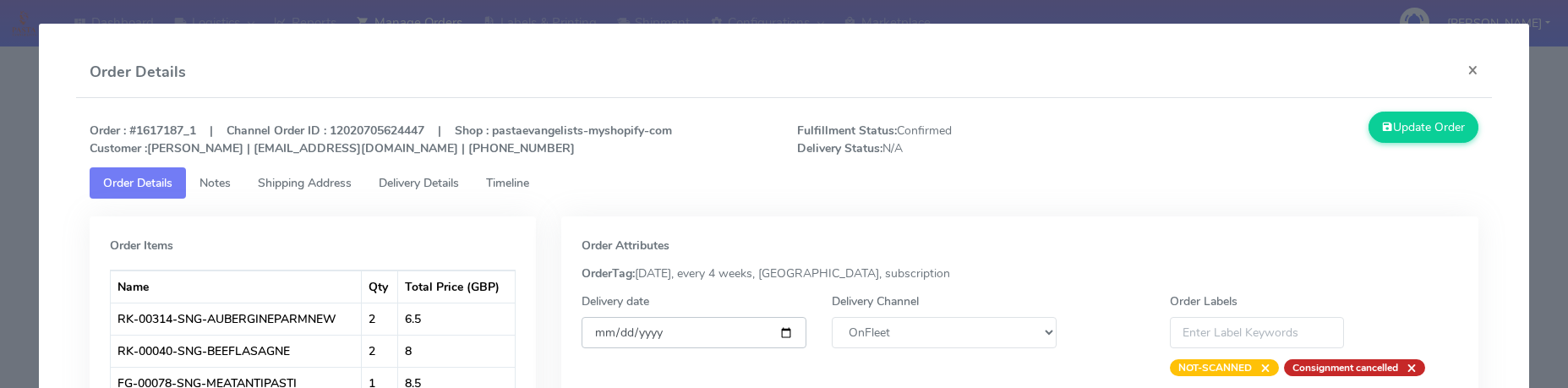
click at [788, 329] on input "[DATE]" at bounding box center [694, 333] width 225 height 32
click at [775, 339] on input "[DATE]" at bounding box center [694, 333] width 225 height 32
type input "[DATE]"
click at [909, 329] on select "DHL OnFleet Royal Mail DPD Yodel MaxOptra Amazon Collection" at bounding box center [943, 333] width 225 height 32
select select "5"
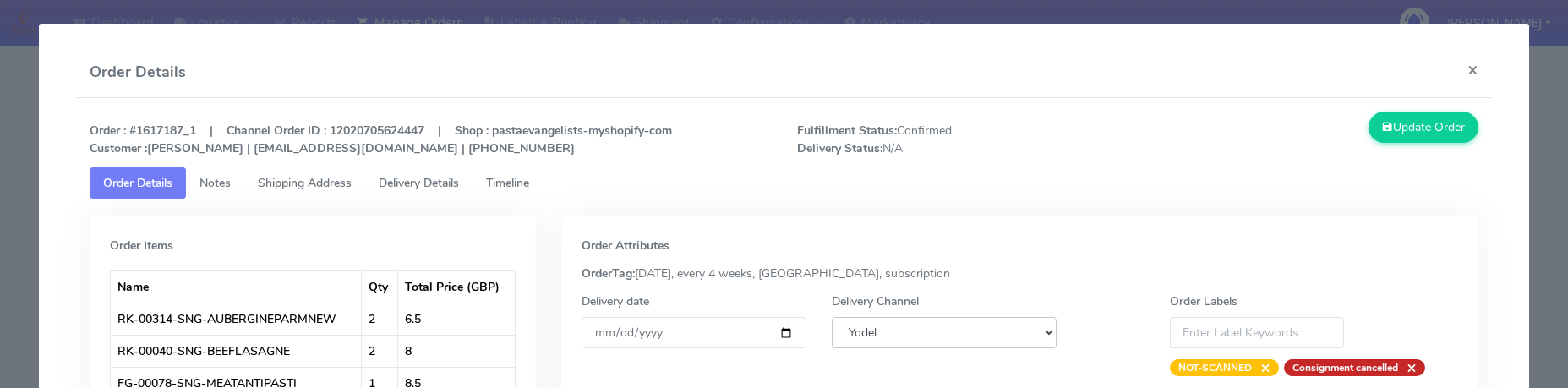
click at [832, 317] on select "DHL OnFleet Royal Mail DPD Yodel MaxOptra Amazon Collection" at bounding box center [943, 333] width 225 height 32
click at [1390, 131] on button "Update Order" at bounding box center [1423, 128] width 110 height 32
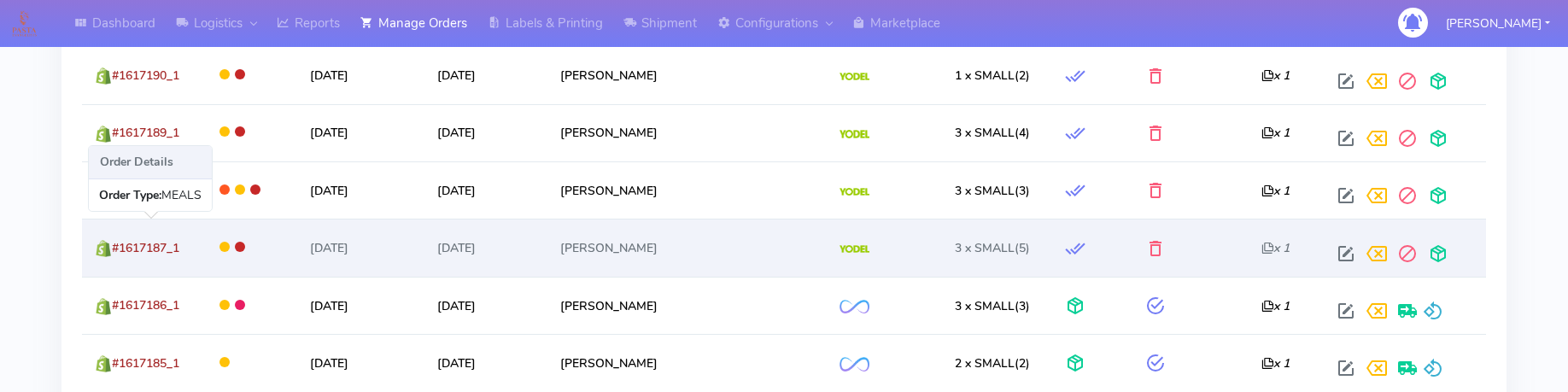
drag, startPoint x: 178, startPoint y: 254, endPoint x: 114, endPoint y: 259, distance: 64.2
click at [114, 259] on td "#1617187_1" at bounding box center [142, 247] width 120 height 57
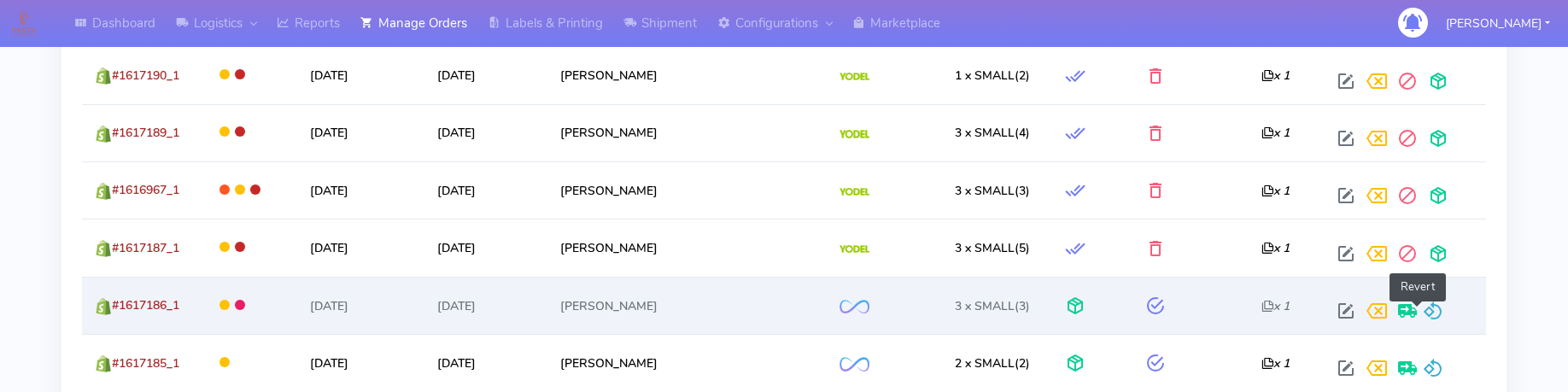
click at [1423, 309] on span at bounding box center [1433, 315] width 20 height 16
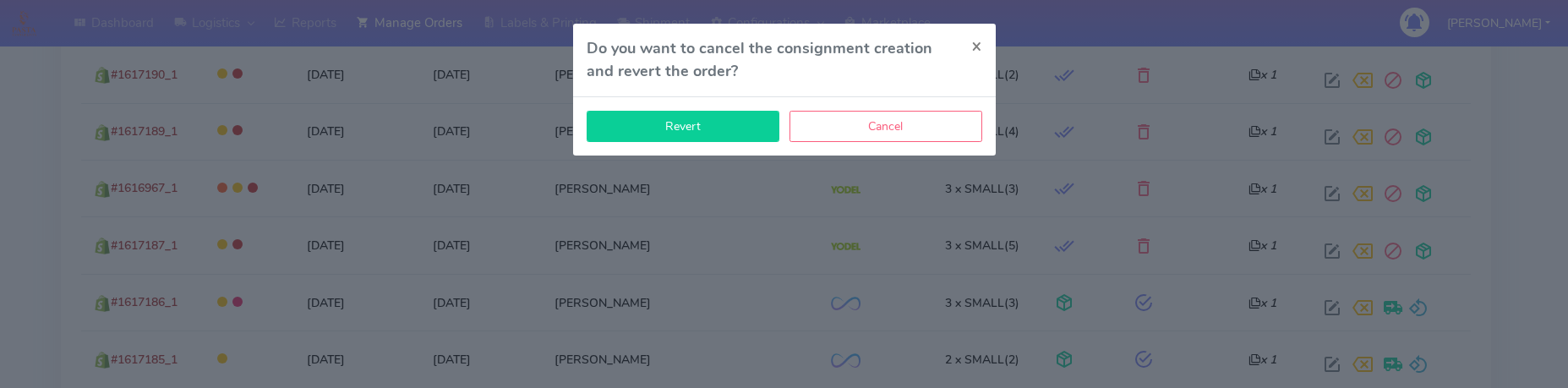
click at [710, 119] on button "Revert" at bounding box center [683, 127] width 193 height 32
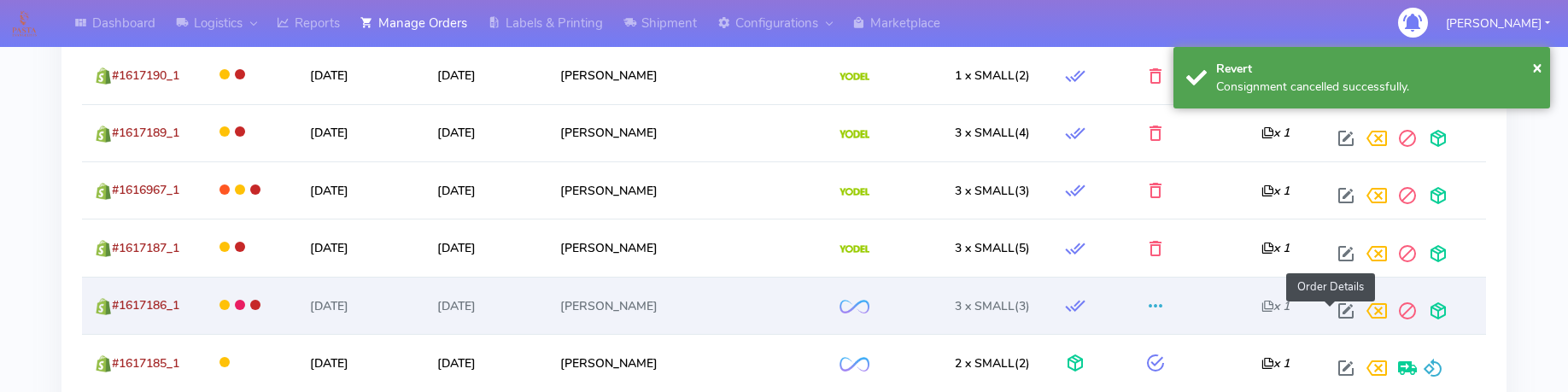
click at [1332, 314] on span at bounding box center [1346, 315] width 31 height 16
select select "2"
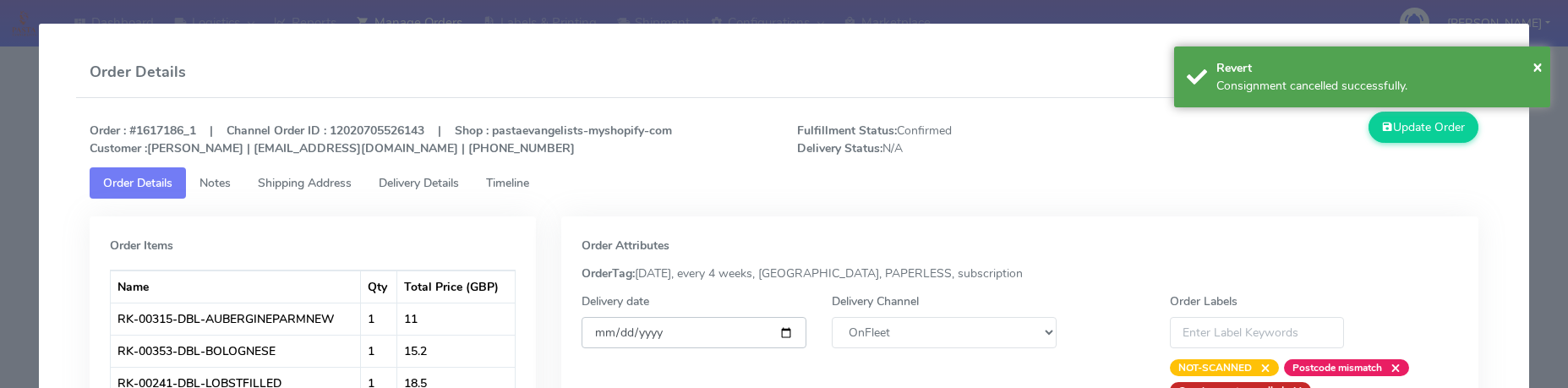
click at [775, 343] on input "[DATE]" at bounding box center [694, 333] width 225 height 32
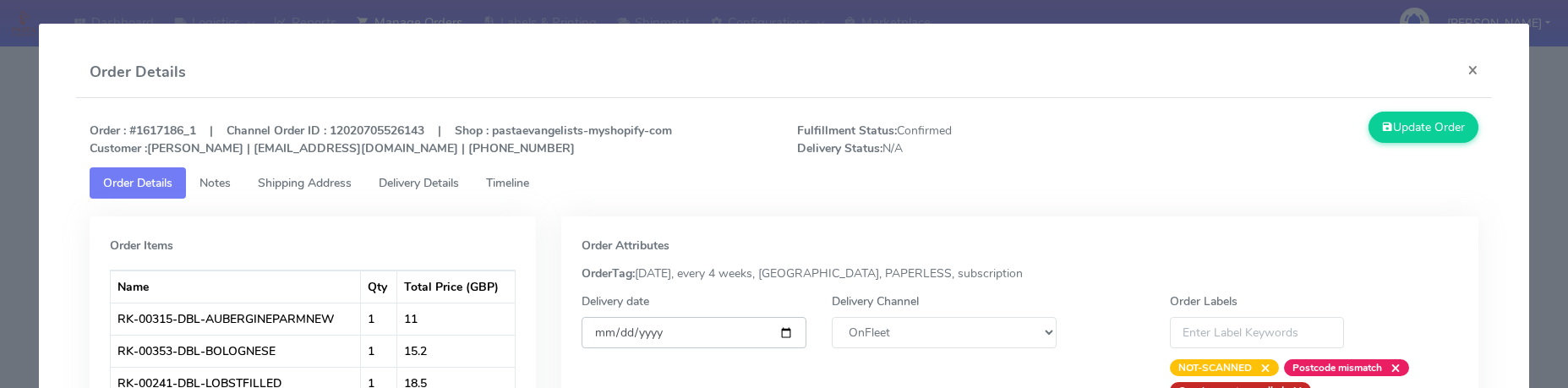
click at [767, 337] on input "[DATE]" at bounding box center [694, 333] width 225 height 32
click at [750, 333] on input "[DATE]" at bounding box center [694, 333] width 225 height 32
click at [781, 335] on input "[DATE]" at bounding box center [694, 333] width 225 height 32
click at [780, 335] on input "[DATE]" at bounding box center [694, 333] width 225 height 32
type input "[DATE]"
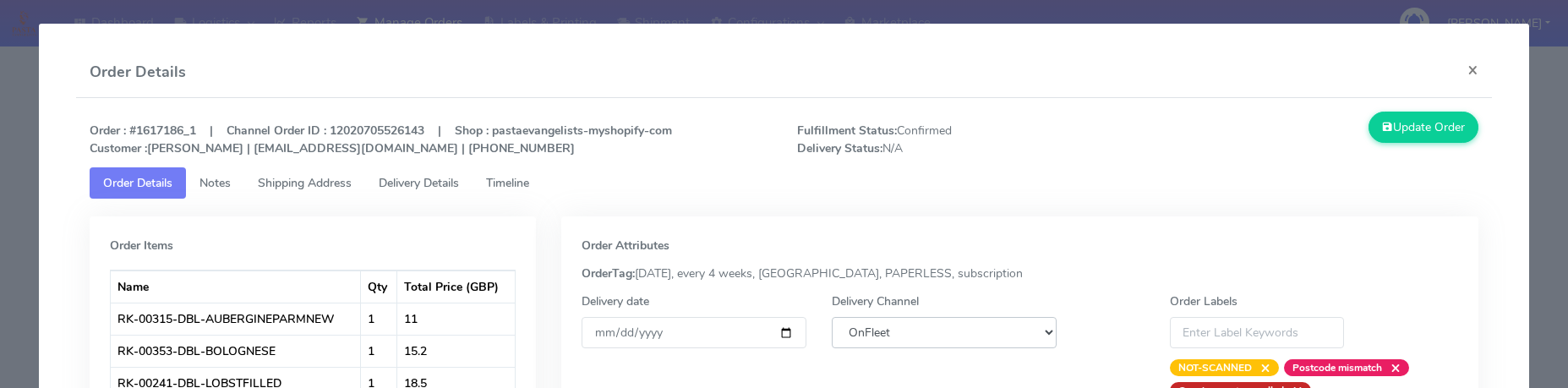
click at [887, 343] on select "DHL OnFleet Royal Mail DPD Yodel MaxOptra Amazon Collection" at bounding box center [943, 333] width 225 height 32
select select "5"
click at [832, 317] on select "DHL OnFleet Royal Mail DPD Yodel MaxOptra Amazon Collection" at bounding box center [943, 333] width 225 height 32
click at [1405, 134] on button "Update Order" at bounding box center [1423, 128] width 110 height 32
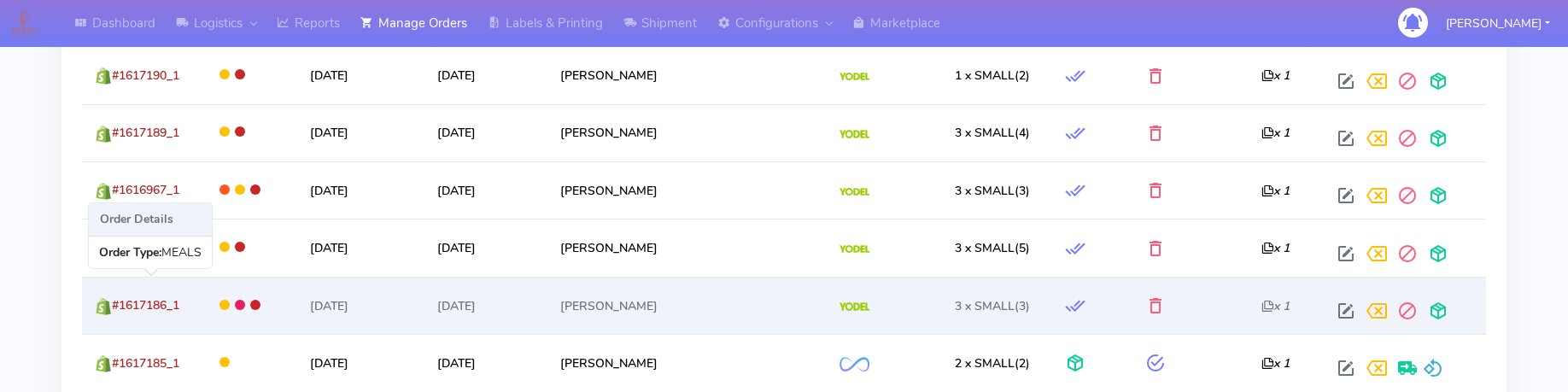
drag, startPoint x: 188, startPoint y: 307, endPoint x: 115, endPoint y: 312, distance: 72.7
click at [115, 312] on td "#1617186_1" at bounding box center [142, 305] width 120 height 57
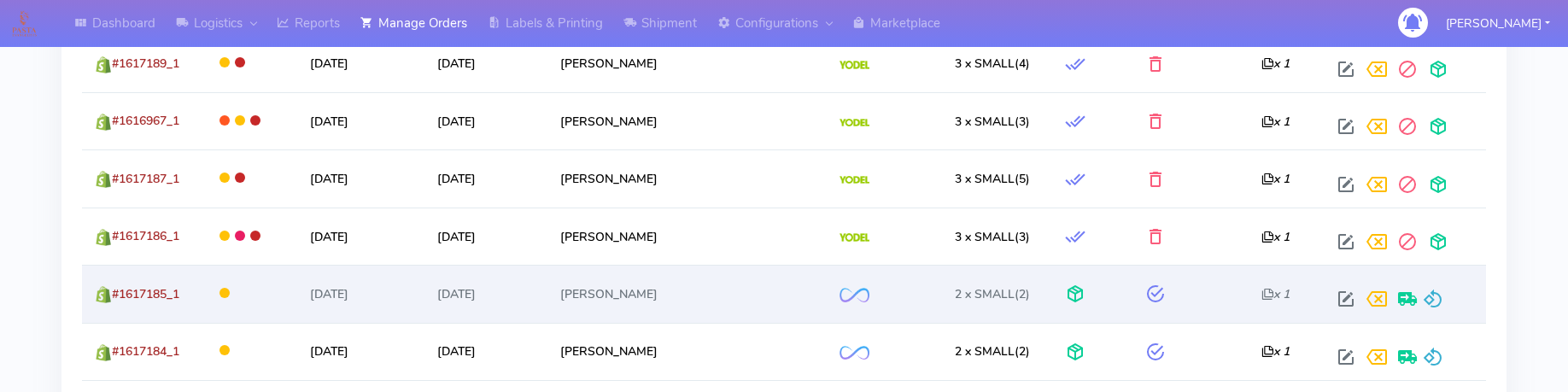
scroll to position [1494, 0]
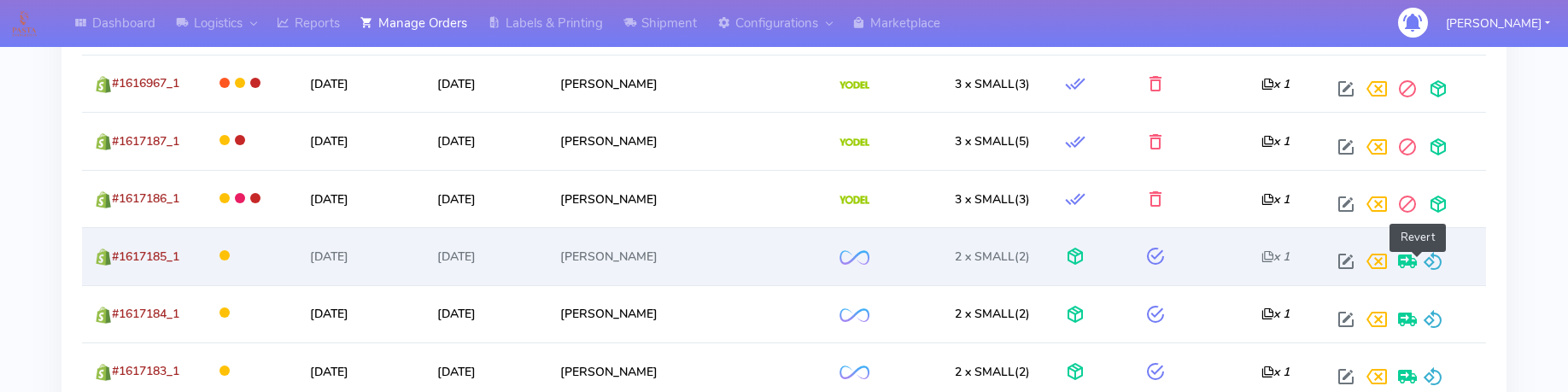
click at [1423, 258] on span at bounding box center [1433, 265] width 20 height 16
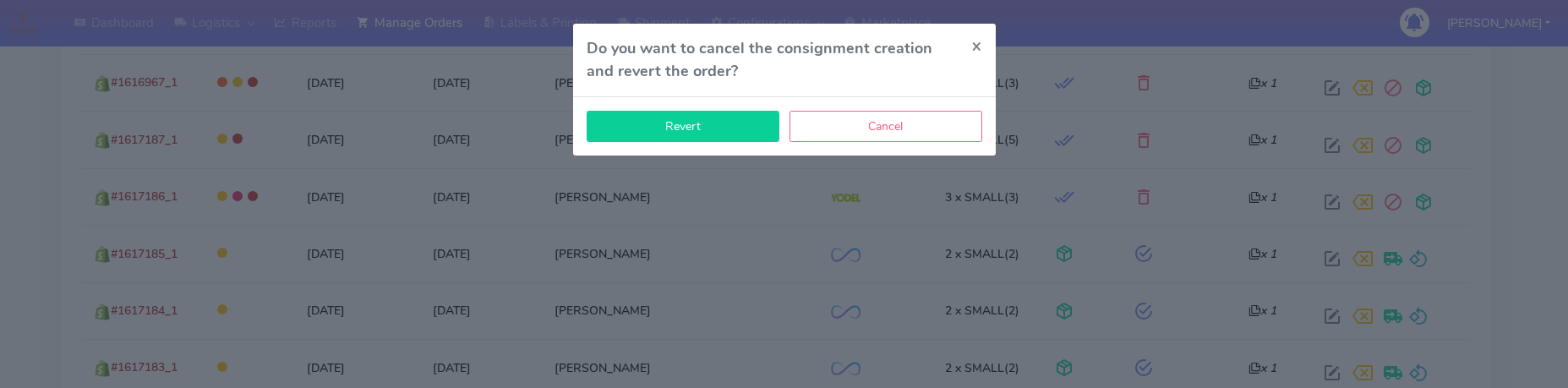
click at [732, 139] on button "Revert" at bounding box center [683, 127] width 193 height 32
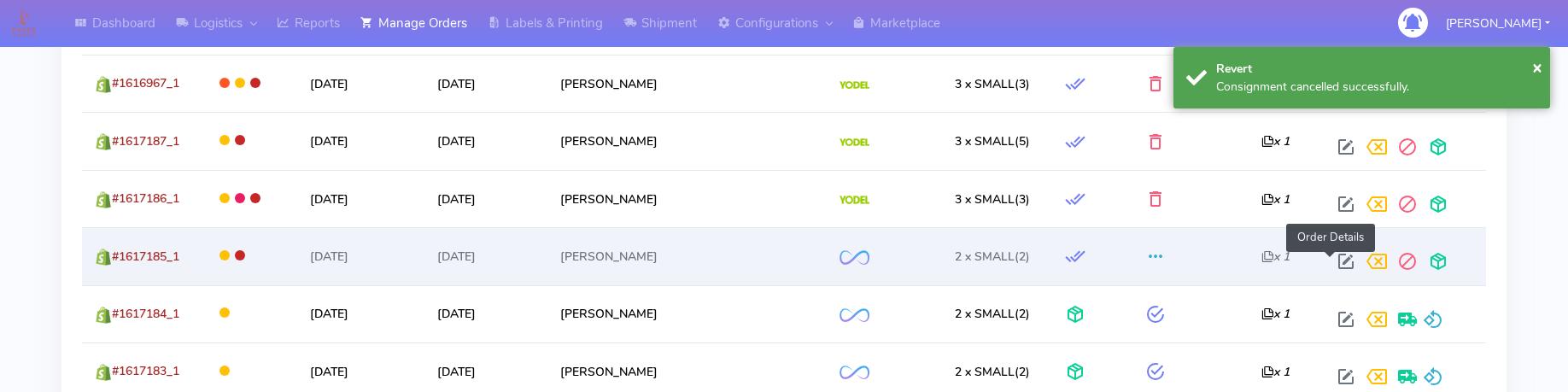
click at [1336, 266] on span at bounding box center [1346, 265] width 31 height 16
select select "2"
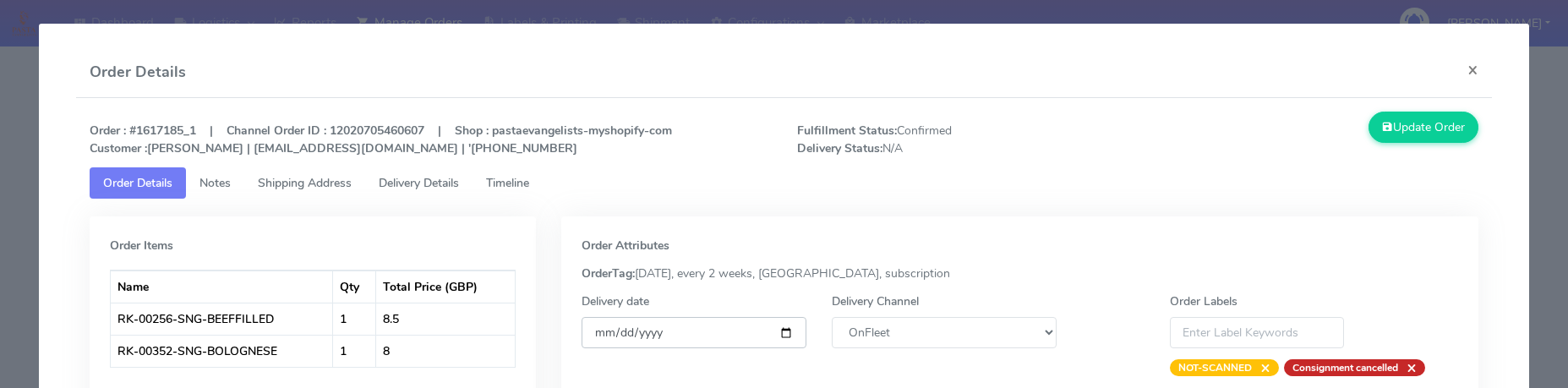
click at [773, 328] on input "[DATE]" at bounding box center [694, 333] width 225 height 32
type input "[DATE]"
click at [912, 339] on select "DHL OnFleet Royal Mail DPD Yodel MaxOptra Amazon Collection" at bounding box center [943, 333] width 225 height 32
select select "5"
click at [832, 317] on select "DHL OnFleet Royal Mail DPD Yodel MaxOptra Amazon Collection" at bounding box center [943, 333] width 225 height 32
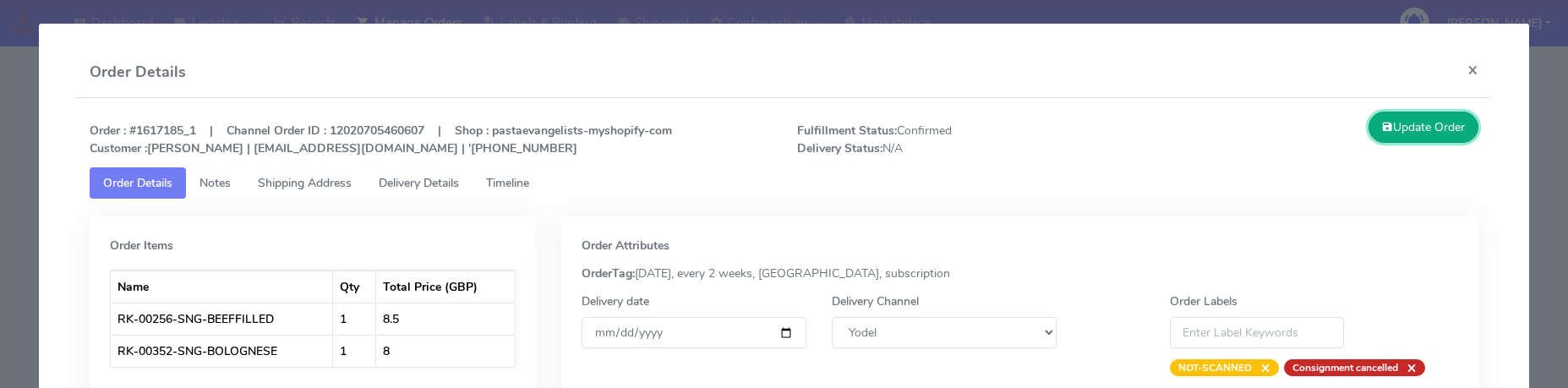
click at [1392, 129] on button "Update Order" at bounding box center [1423, 128] width 110 height 32
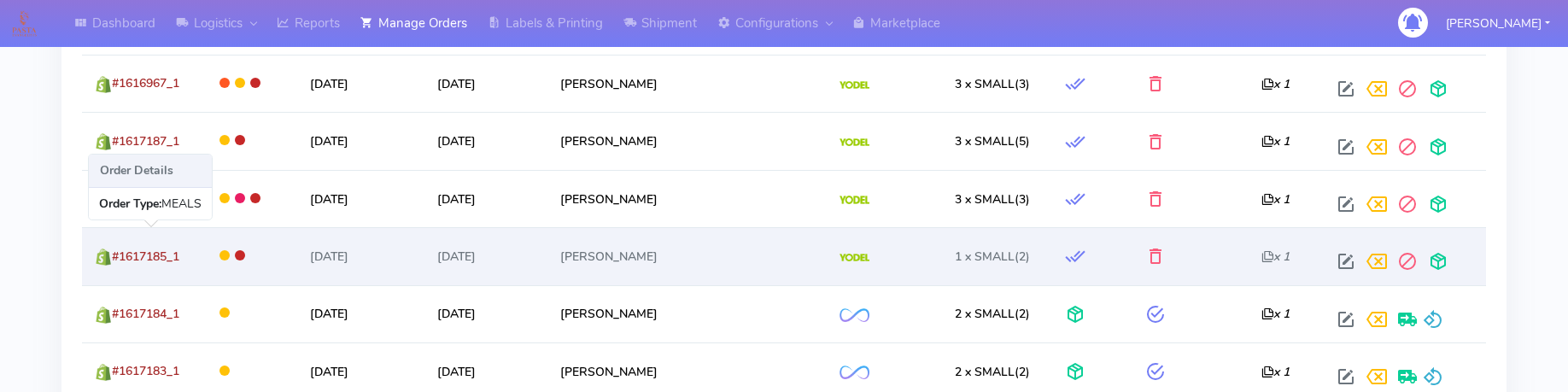
drag, startPoint x: 202, startPoint y: 262, endPoint x: 117, endPoint y: 267, distance: 84.7
click at [117, 267] on td "#1617185_1" at bounding box center [142, 255] width 120 height 57
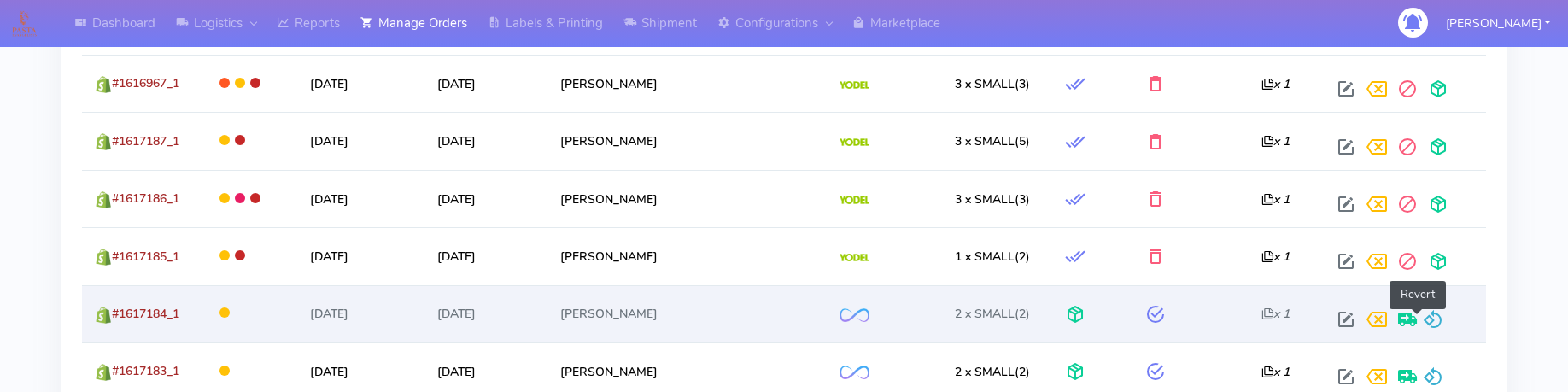
click at [1423, 319] on span at bounding box center [1433, 323] width 20 height 16
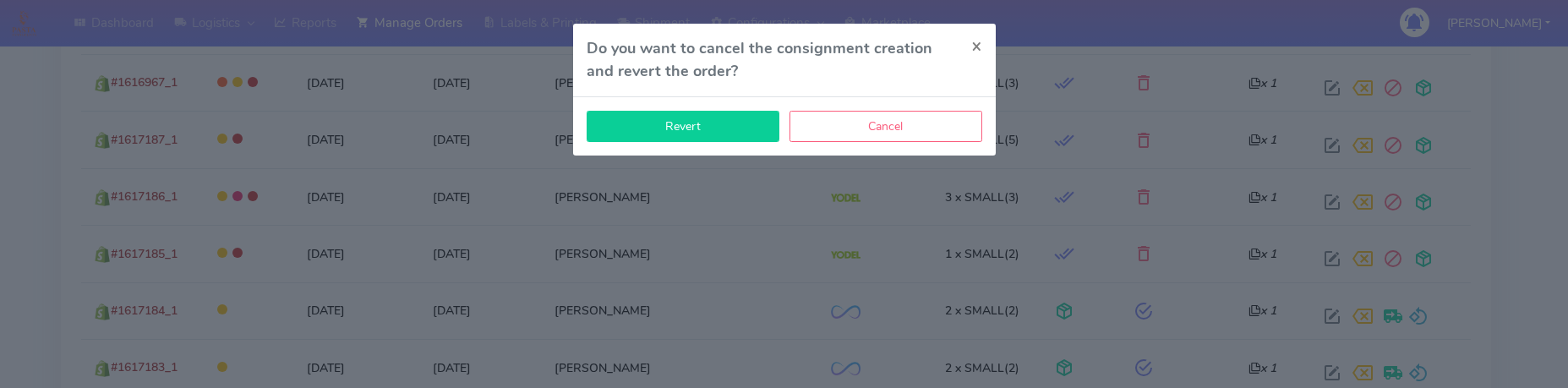
click at [742, 130] on button "Revert" at bounding box center [683, 127] width 193 height 32
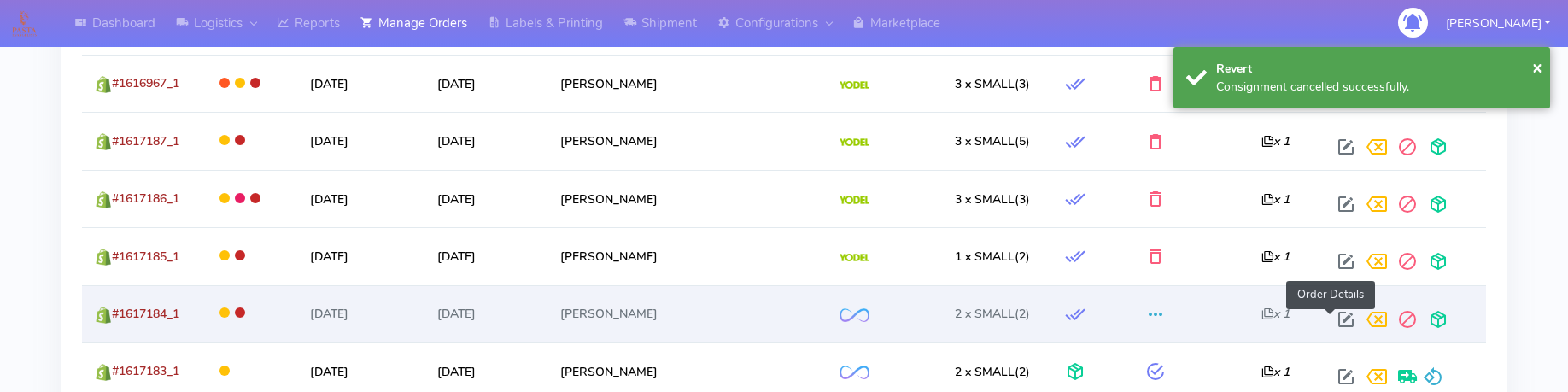
click at [1331, 315] on span at bounding box center [1346, 323] width 31 height 16
select select "2"
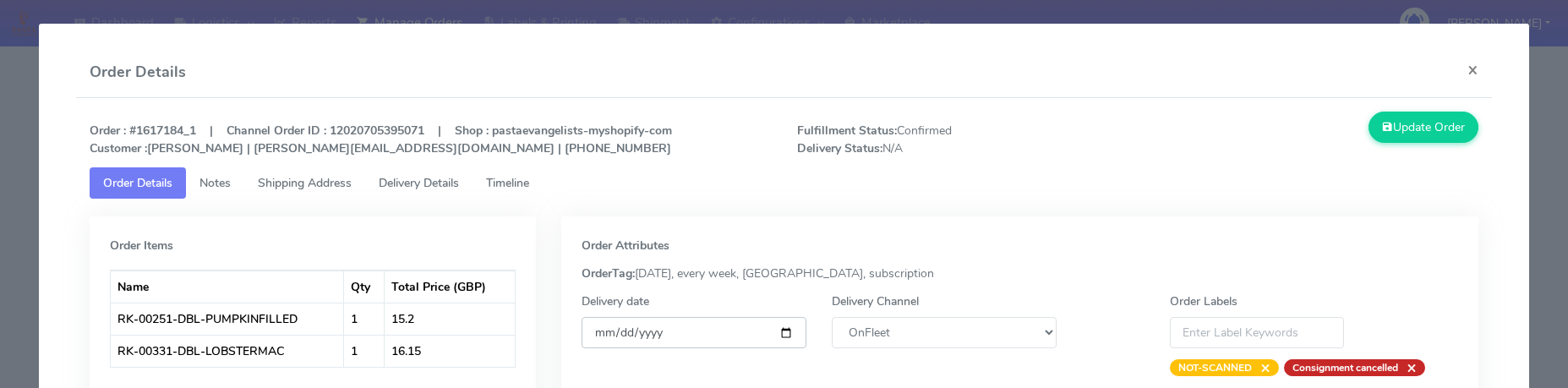
click at [770, 329] on input "[DATE]" at bounding box center [694, 333] width 225 height 32
type input "[DATE]"
click at [931, 337] on select "DHL OnFleet Royal Mail DPD Yodel MaxOptra Amazon Collection" at bounding box center [943, 333] width 225 height 32
select select "5"
click at [832, 317] on select "DHL OnFleet Royal Mail DPD Yodel MaxOptra Amazon Collection" at bounding box center [943, 333] width 225 height 32
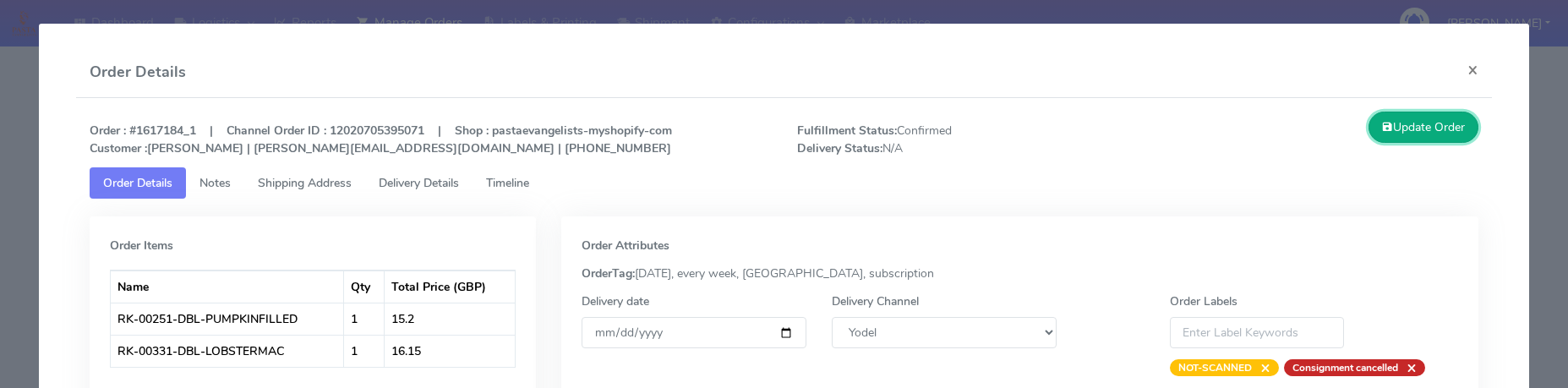
click at [1382, 129] on button "Update Order" at bounding box center [1423, 128] width 110 height 32
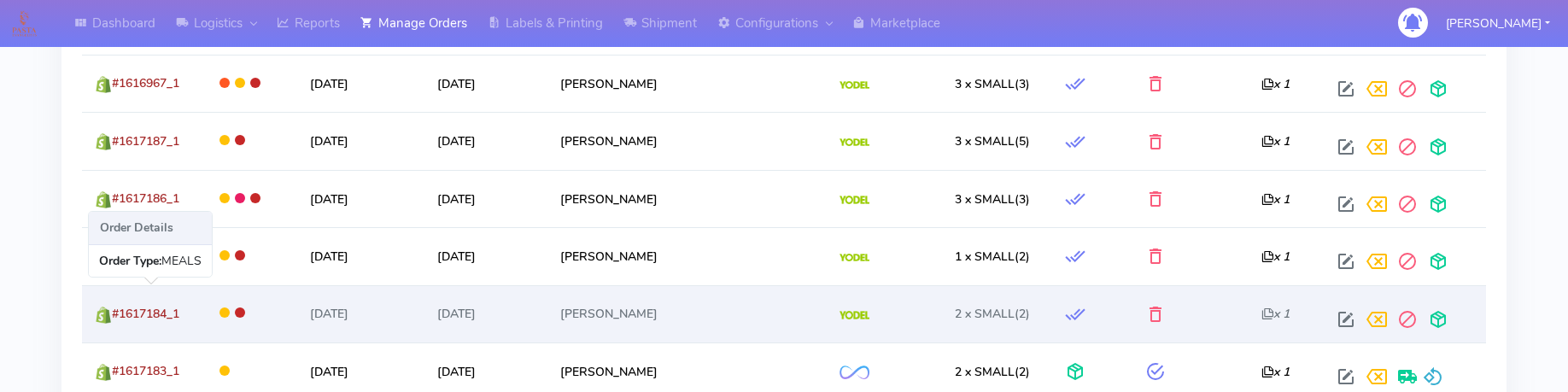
drag, startPoint x: 203, startPoint y: 317, endPoint x: 118, endPoint y: 318, distance: 85.4
click at [118, 318] on td "#1617184_1" at bounding box center [142, 313] width 120 height 57
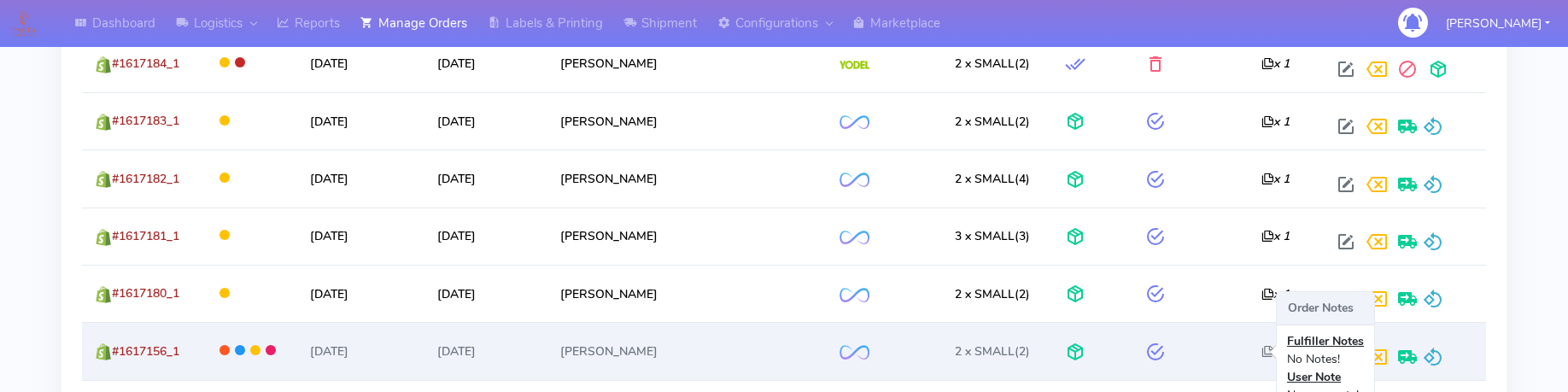
scroll to position [1707, 0]
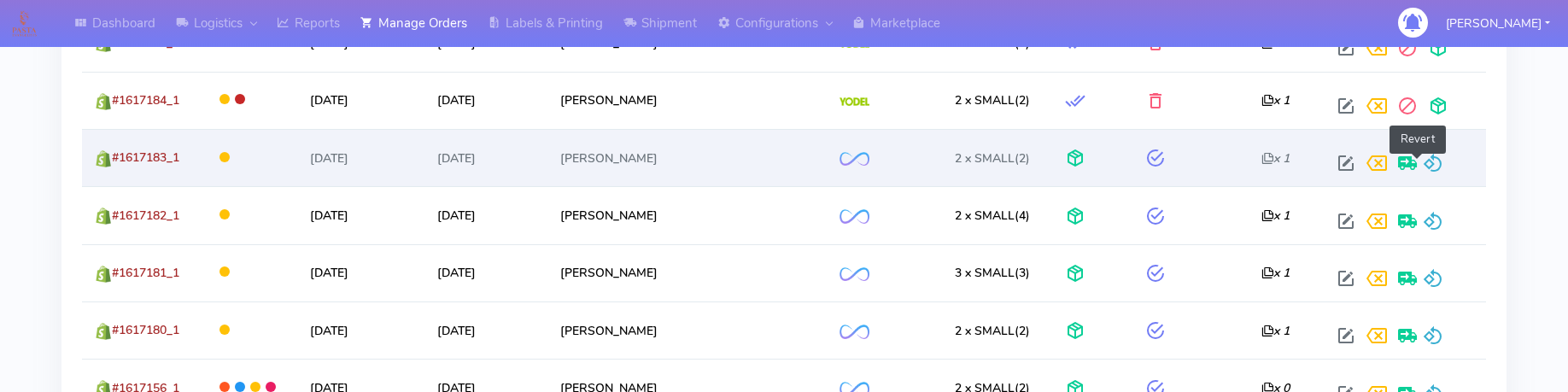
click at [1423, 167] on span at bounding box center [1433, 167] width 20 height 16
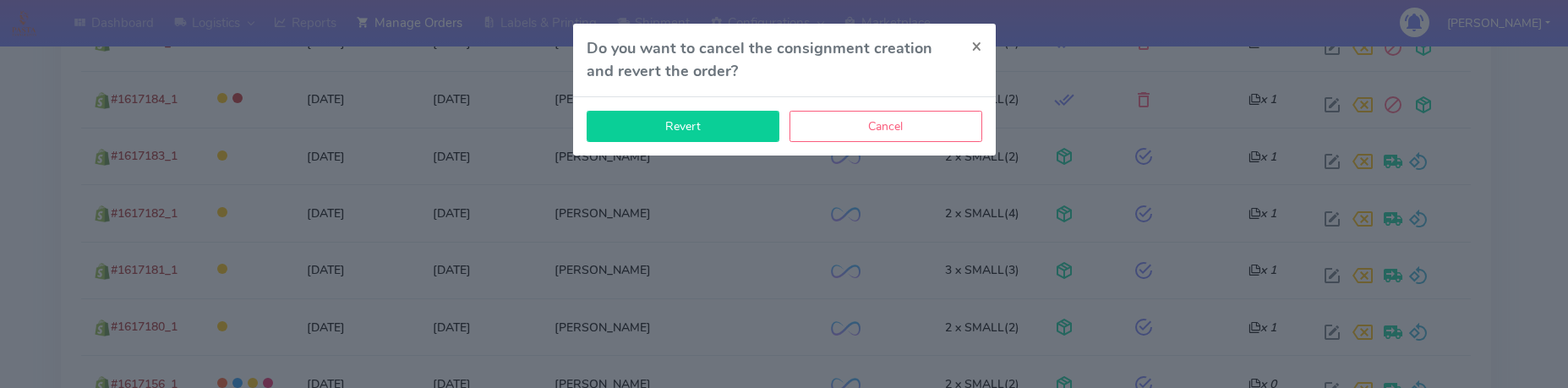
click at [695, 129] on button "Revert" at bounding box center [683, 127] width 193 height 32
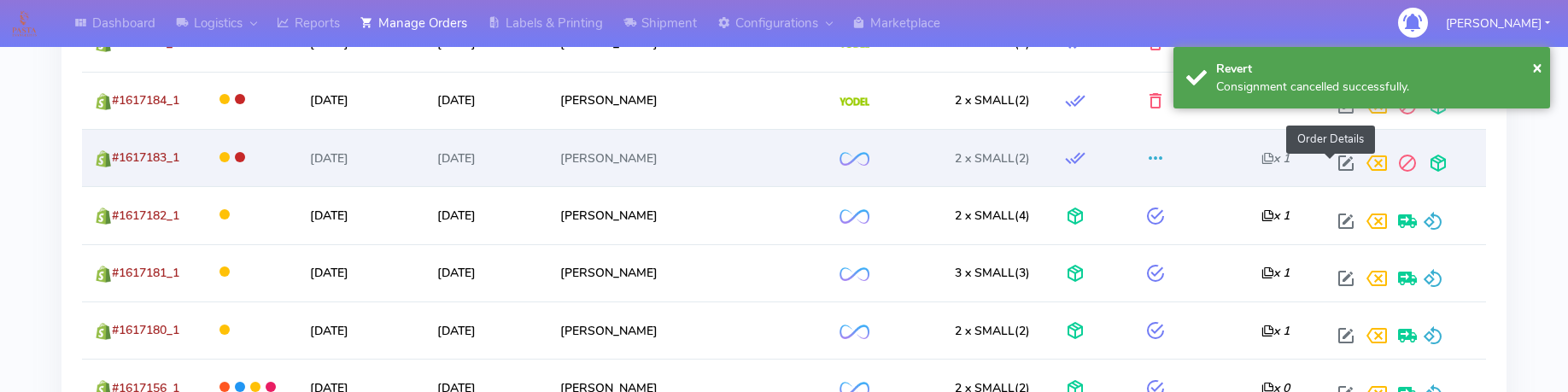
click at [1331, 165] on span at bounding box center [1346, 167] width 31 height 16
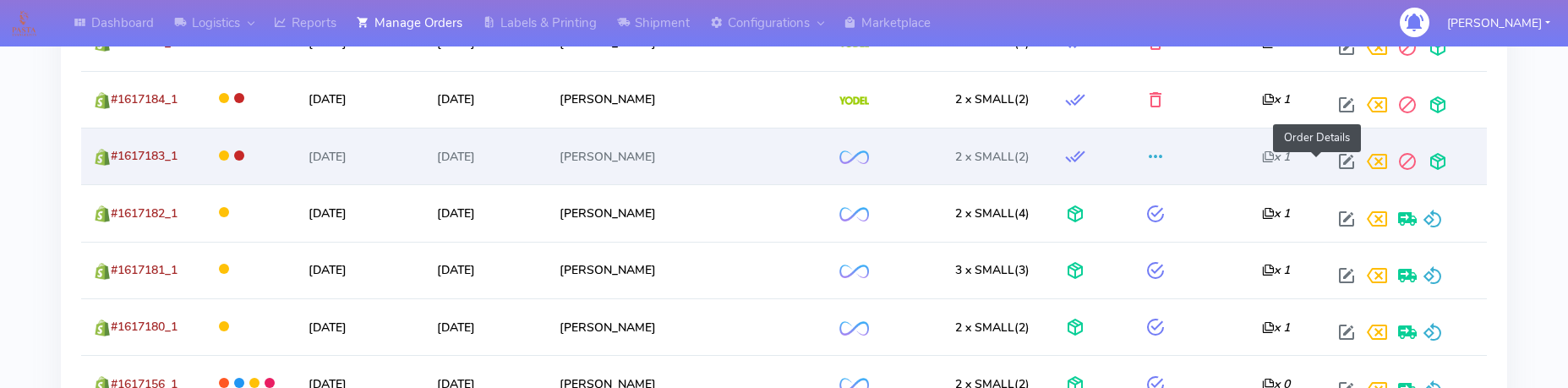
select select "2"
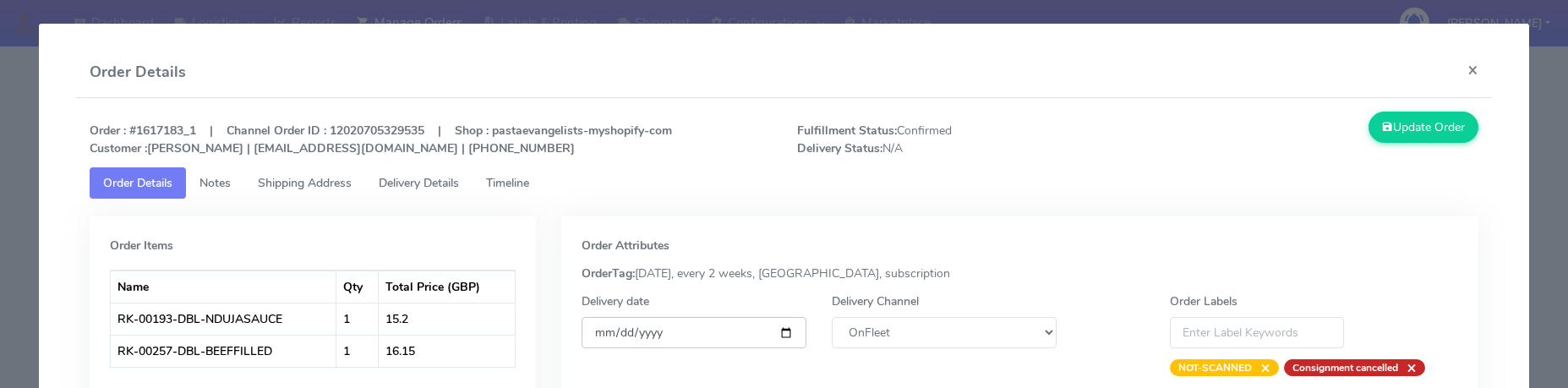
click at [774, 330] on input "[DATE]" at bounding box center [694, 333] width 225 height 32
type input "[DATE]"
click at [922, 321] on select "DHL OnFleet Royal Mail DPD Yodel MaxOptra Amazon Collection" at bounding box center [943, 333] width 225 height 32
select select "5"
click at [832, 317] on select "DHL OnFleet Royal Mail DPD Yodel MaxOptra Amazon Collection" at bounding box center [943, 333] width 225 height 32
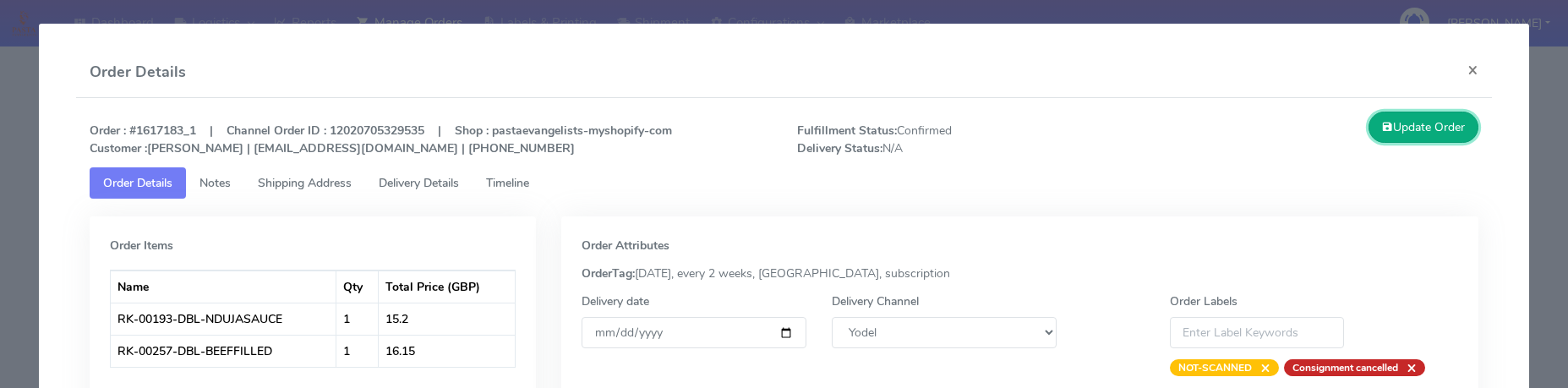
click at [1400, 135] on button "Update Order" at bounding box center [1423, 128] width 110 height 32
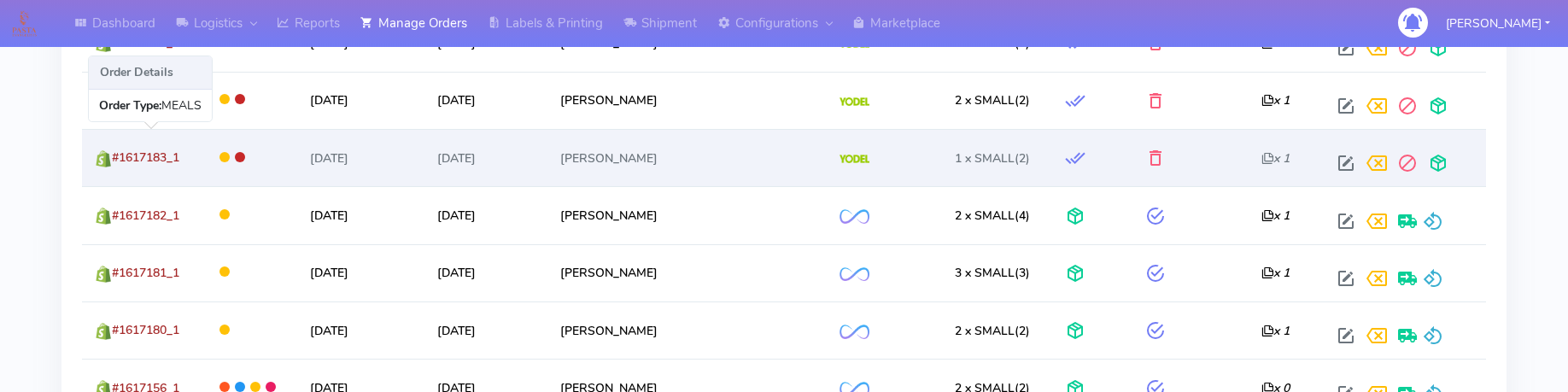
drag, startPoint x: 197, startPoint y: 162, endPoint x: 114, endPoint y: 162, distance: 83.7
click at [114, 162] on td "#1617183_1" at bounding box center [142, 157] width 120 height 57
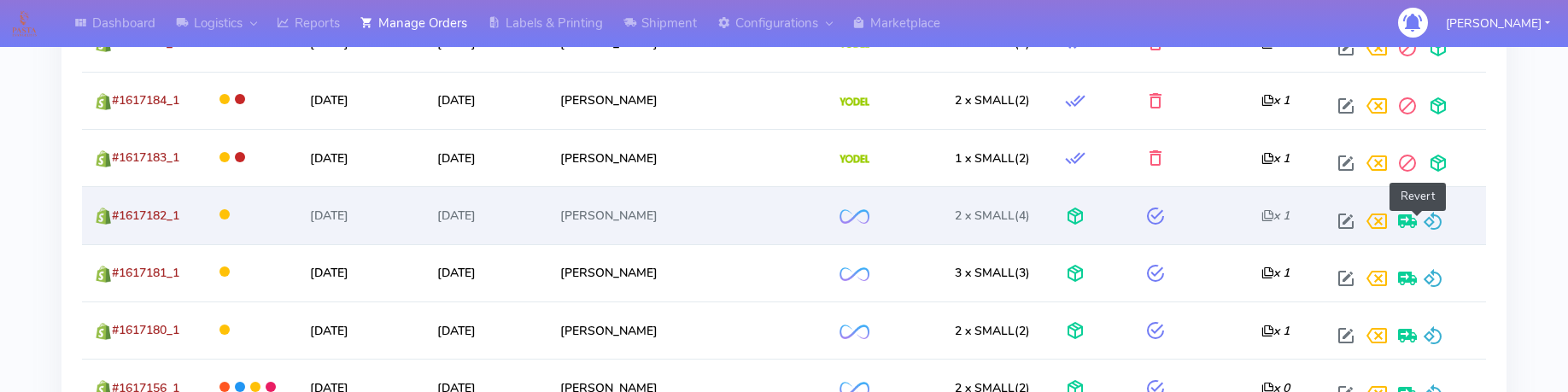
click at [1423, 223] on span at bounding box center [1433, 225] width 20 height 16
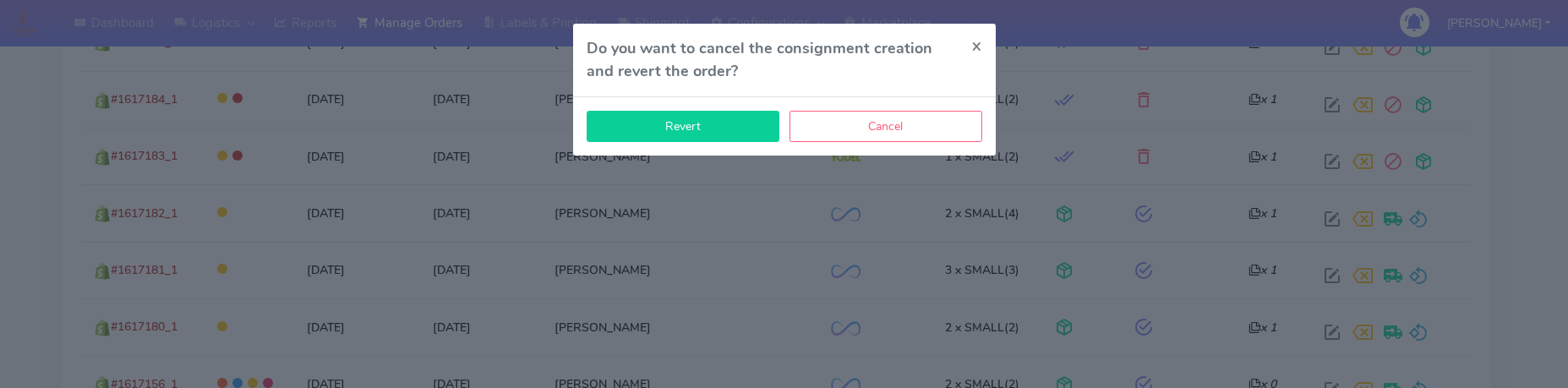
click at [734, 130] on button "Revert" at bounding box center [683, 127] width 193 height 32
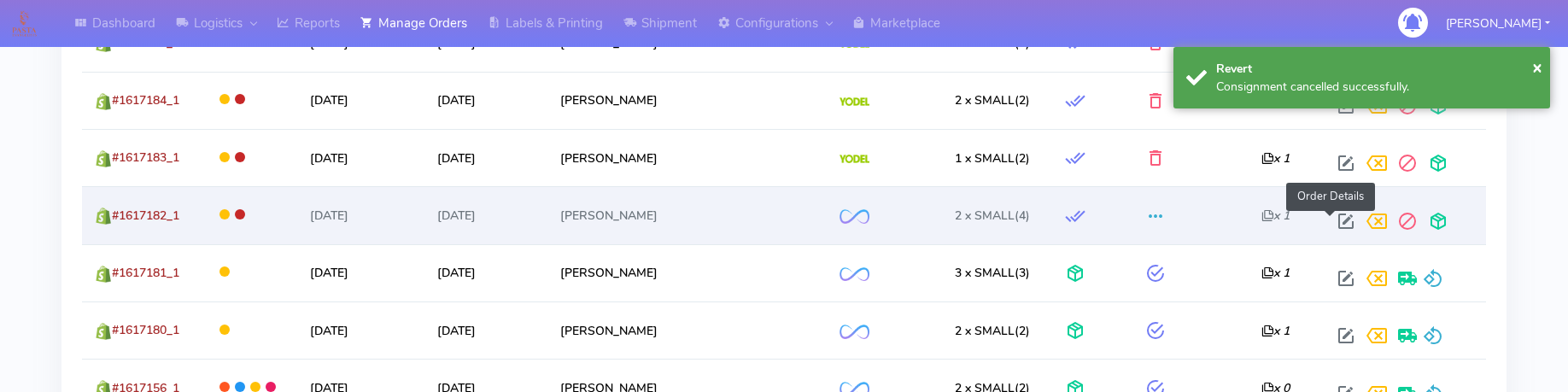
click at [1331, 226] on span at bounding box center [1346, 225] width 31 height 16
select select "2"
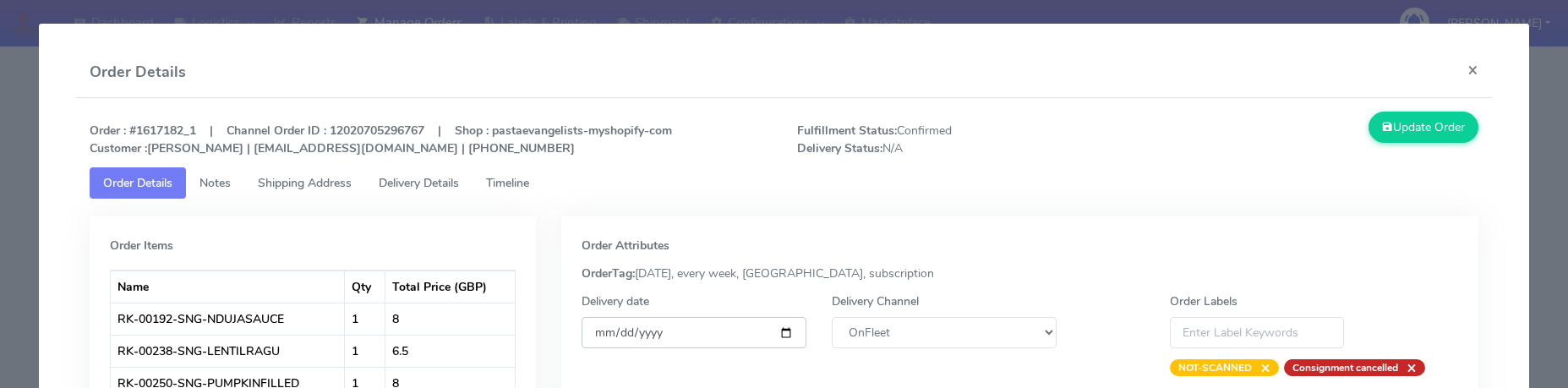
click at [780, 340] on input "[DATE]" at bounding box center [694, 333] width 225 height 32
type input "[DATE]"
click at [895, 340] on select "DHL OnFleet Royal Mail DPD Yodel MaxOptra Amazon Collection" at bounding box center [943, 333] width 225 height 32
select select "5"
click at [832, 317] on select "DHL OnFleet Royal Mail DPD Yodel MaxOptra Amazon Collection" at bounding box center [943, 333] width 225 height 32
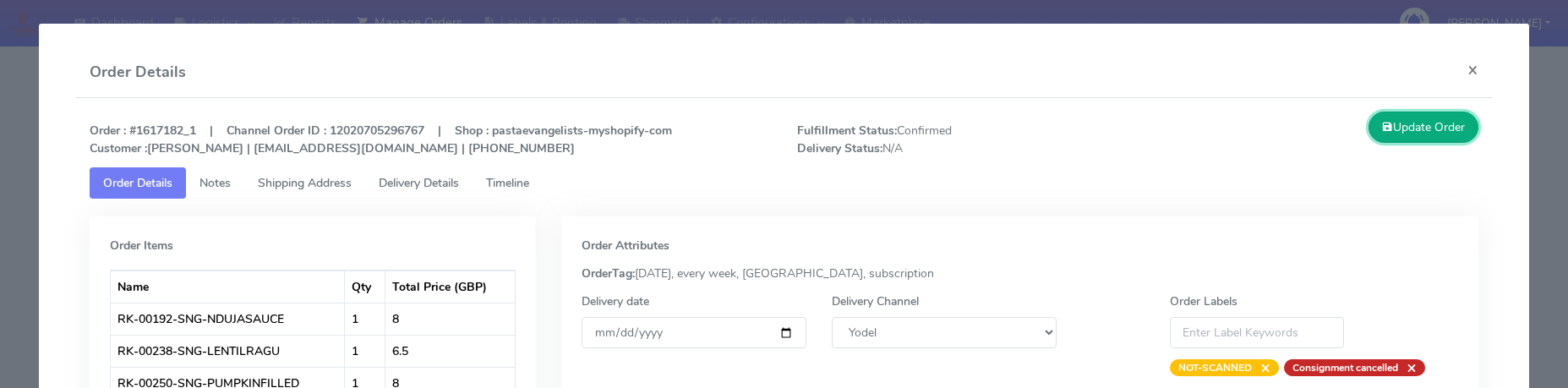
click at [1433, 127] on button "Update Order" at bounding box center [1423, 128] width 110 height 32
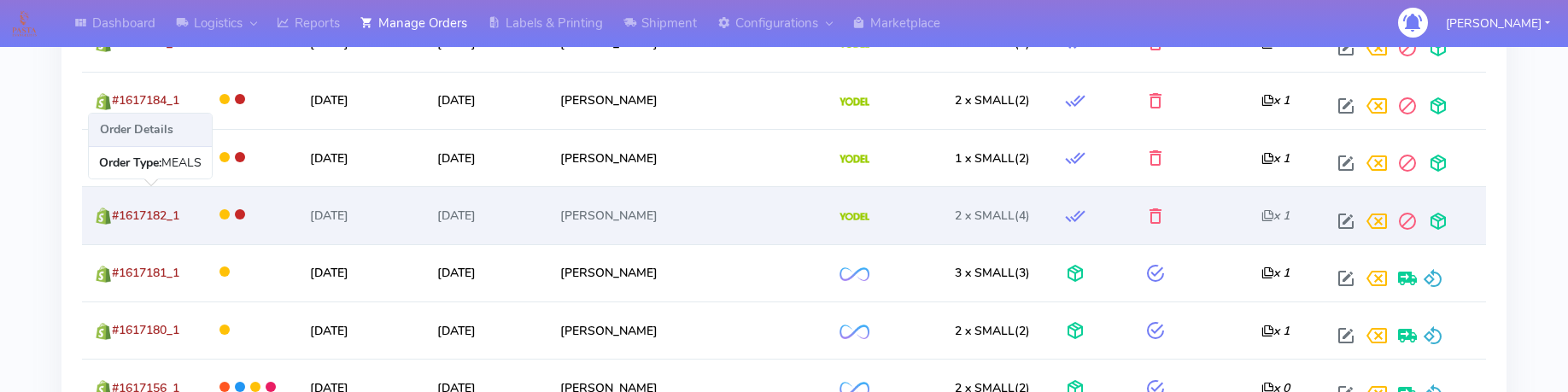
drag, startPoint x: 197, startPoint y: 219, endPoint x: 114, endPoint y: 222, distance: 83.8
click at [114, 222] on td "#1617182_1" at bounding box center [142, 214] width 120 height 57
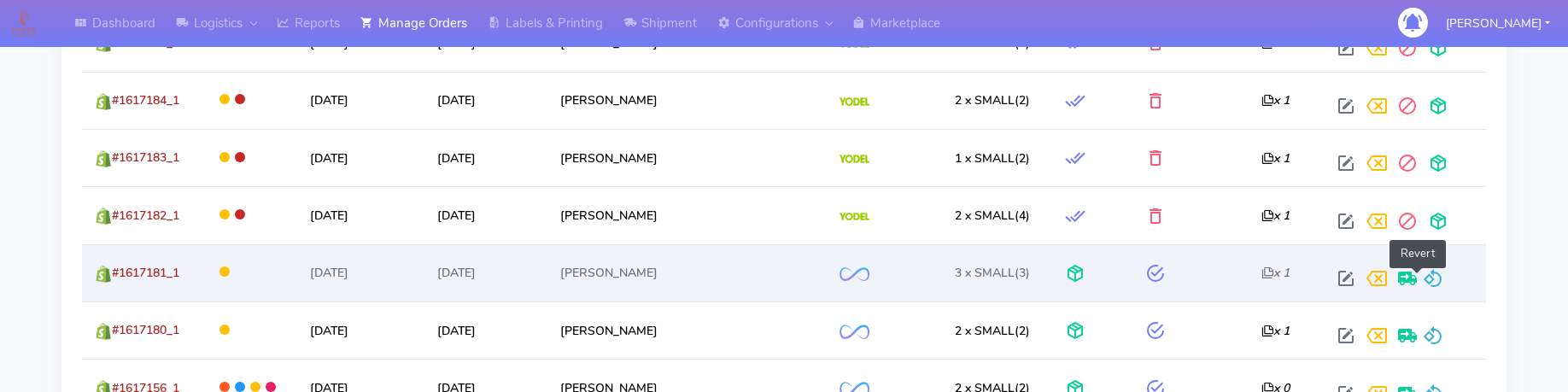
click at [1423, 278] on span at bounding box center [1433, 282] width 20 height 16
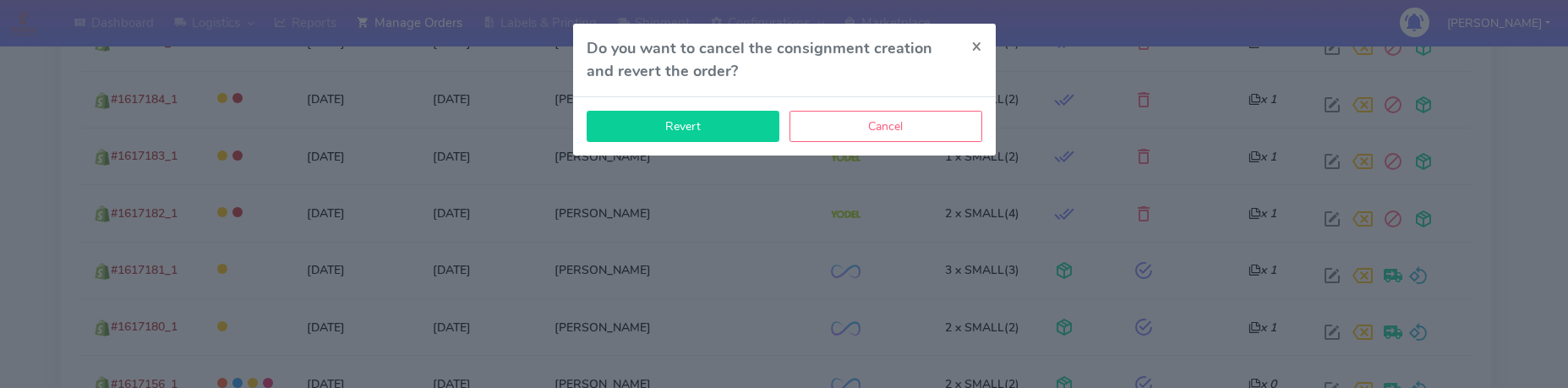
click at [716, 131] on button "Revert" at bounding box center [683, 127] width 193 height 32
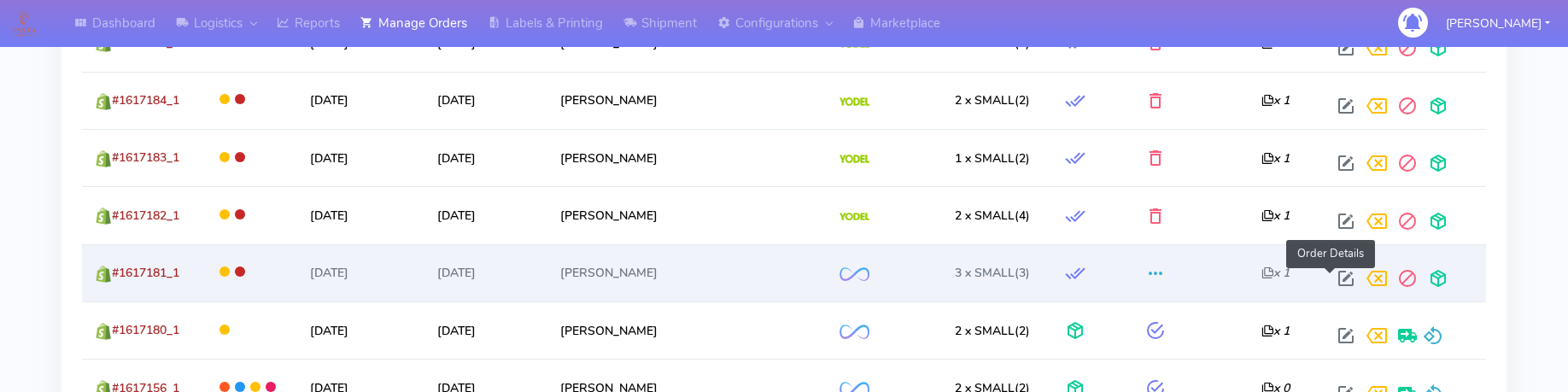
click at [1331, 279] on span at bounding box center [1346, 282] width 31 height 16
select select "2"
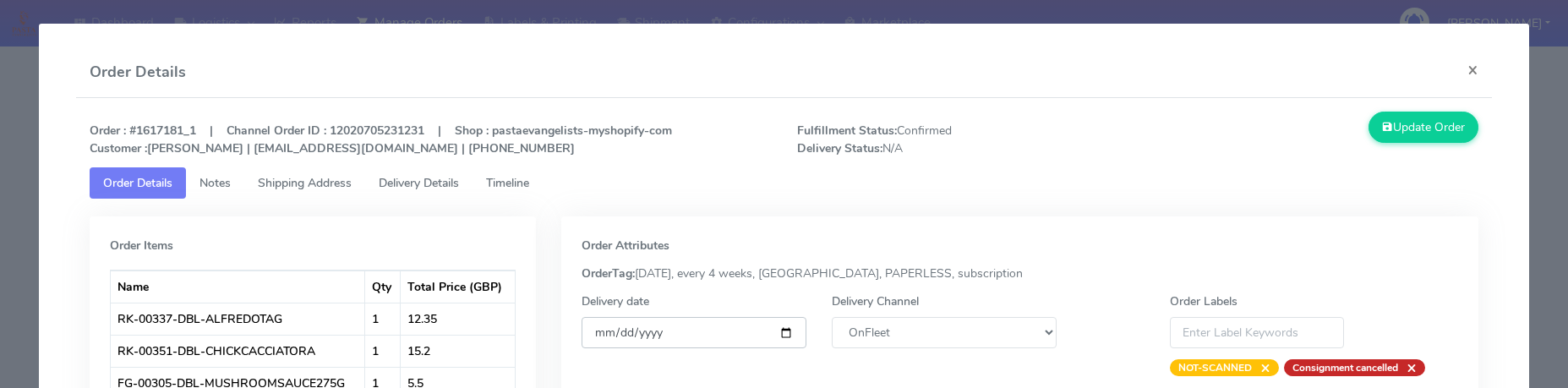
click at [781, 327] on input "[DATE]" at bounding box center [694, 333] width 225 height 32
type input "[DATE]"
click at [888, 333] on select "DHL OnFleet Royal Mail DPD Yodel MaxOptra Amazon Collection" at bounding box center [943, 333] width 225 height 32
select select "5"
click at [832, 317] on select "DHL OnFleet Royal Mail DPD Yodel MaxOptra Amazon Collection" at bounding box center [943, 333] width 225 height 32
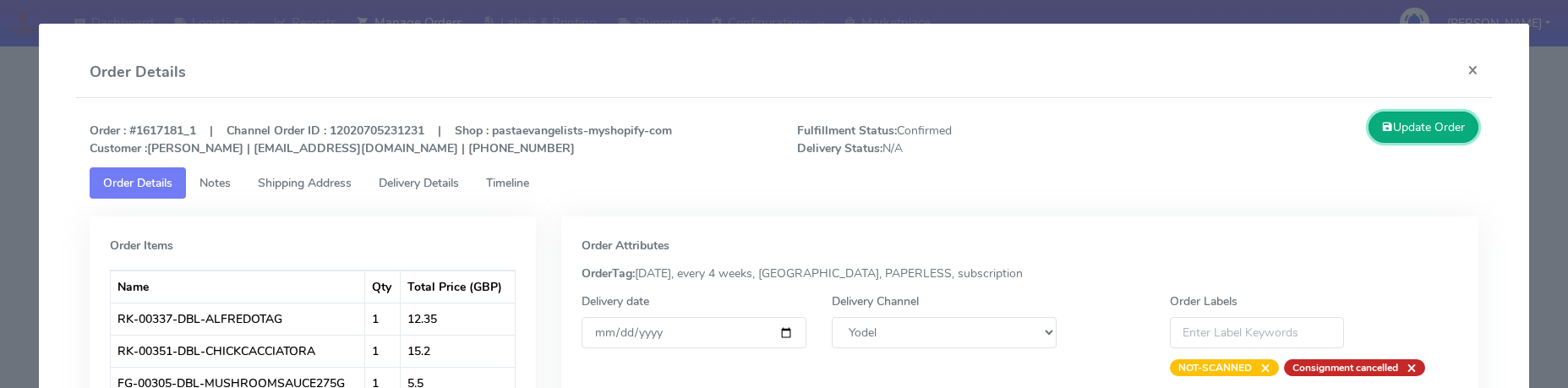
click at [1404, 124] on button "Update Order" at bounding box center [1423, 128] width 110 height 32
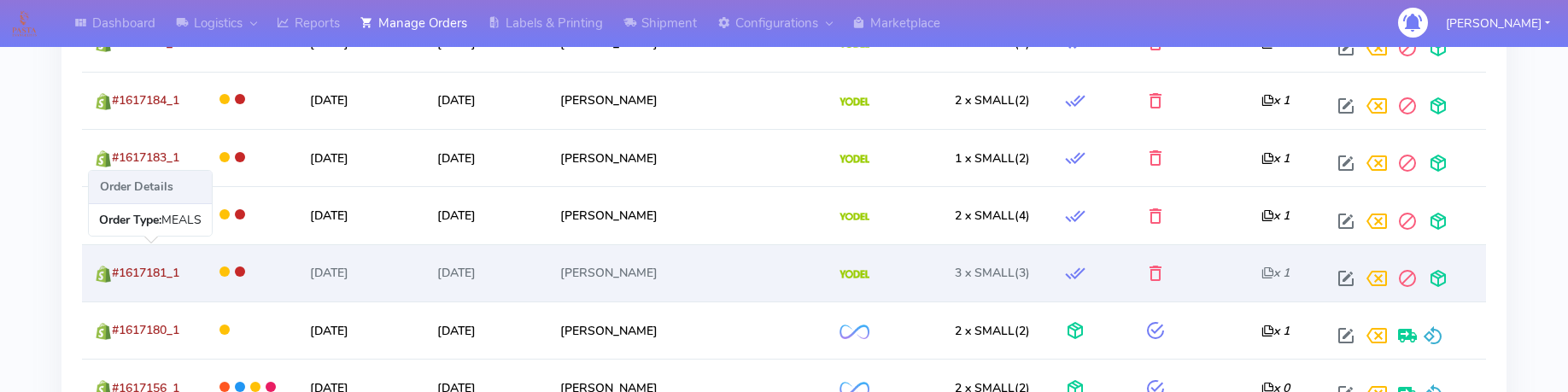
drag, startPoint x: 194, startPoint y: 279, endPoint x: 117, endPoint y: 282, distance: 76.9
click at [117, 282] on td "#1617181_1" at bounding box center [142, 272] width 120 height 57
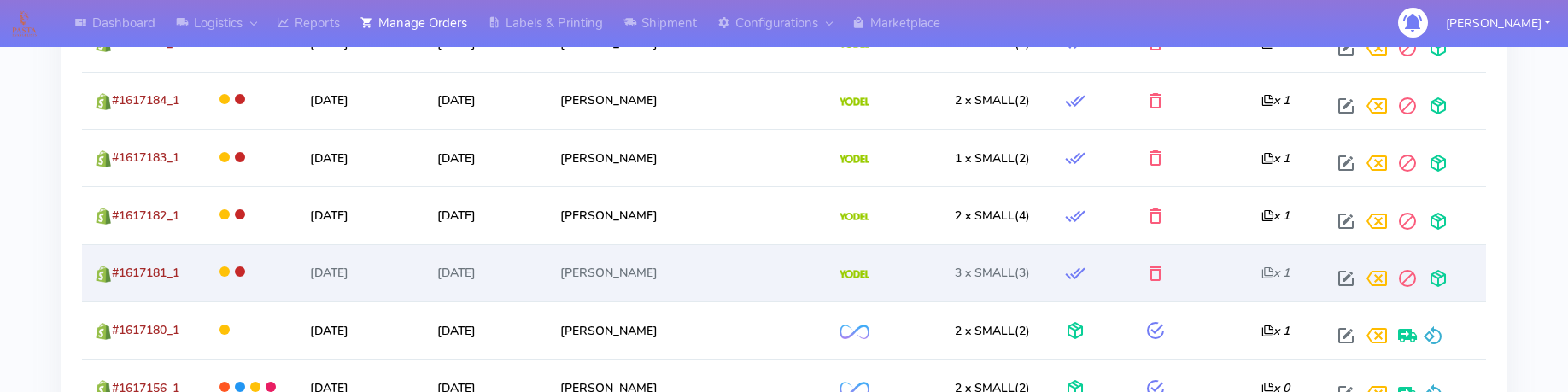
scroll to position [1814, 0]
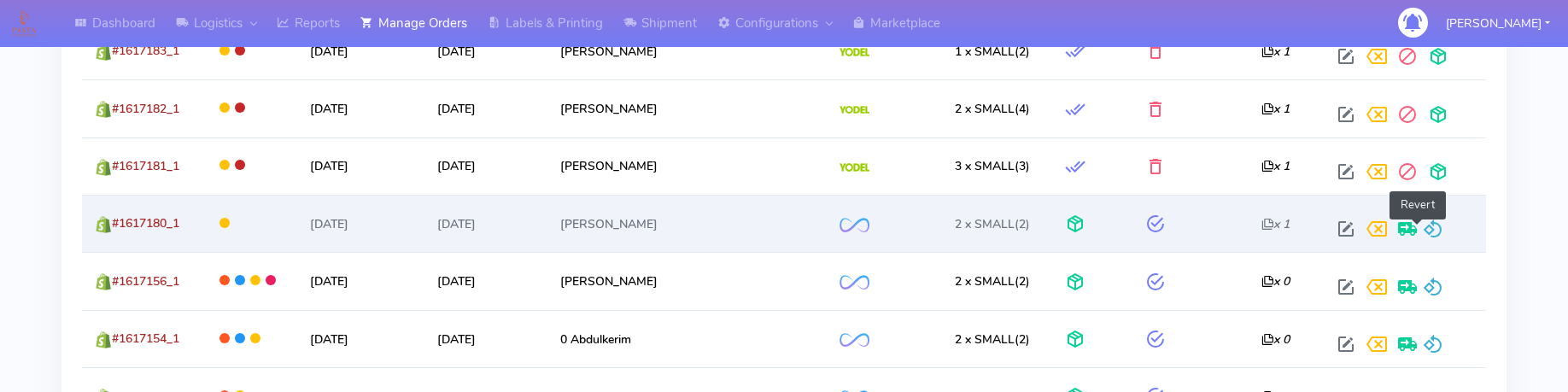
click at [1423, 228] on span at bounding box center [1433, 233] width 20 height 16
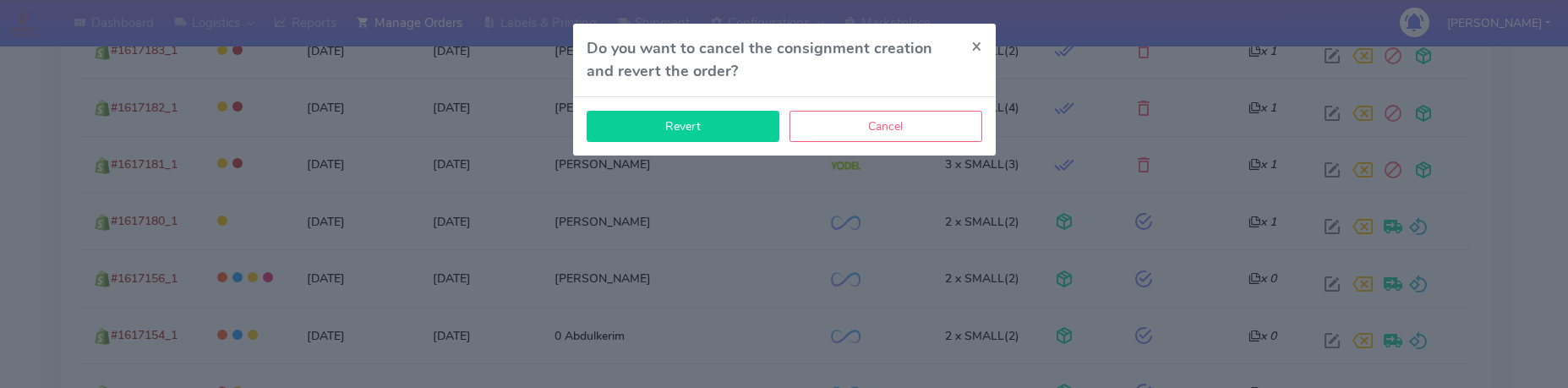
click at [736, 118] on button "Revert" at bounding box center [683, 127] width 193 height 32
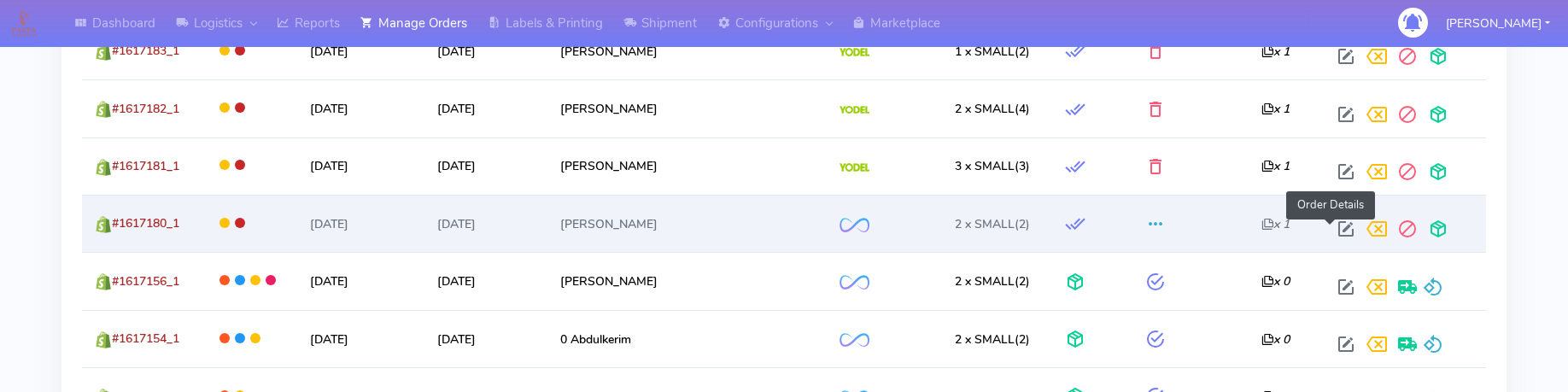
click at [1333, 228] on span at bounding box center [1346, 233] width 31 height 16
select select "2"
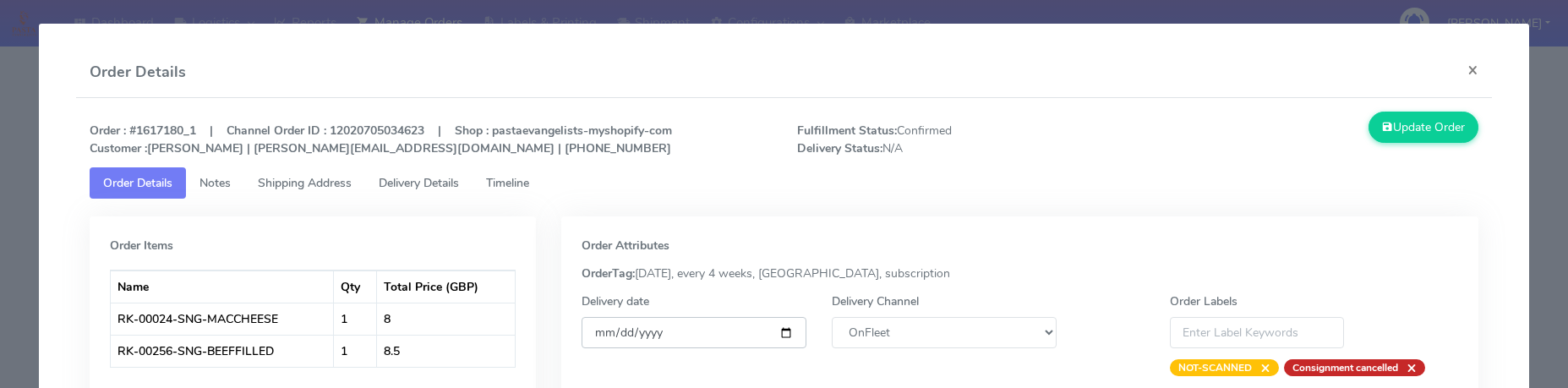
click at [778, 333] on input "[DATE]" at bounding box center [694, 333] width 225 height 32
type input "[DATE]"
click at [869, 332] on select "DHL OnFleet Royal Mail DPD Yodel MaxOptra Amazon Collection" at bounding box center [943, 333] width 225 height 32
select select "5"
click at [832, 317] on select "DHL OnFleet Royal Mail DPD Yodel MaxOptra Amazon Collection" at bounding box center [943, 333] width 225 height 32
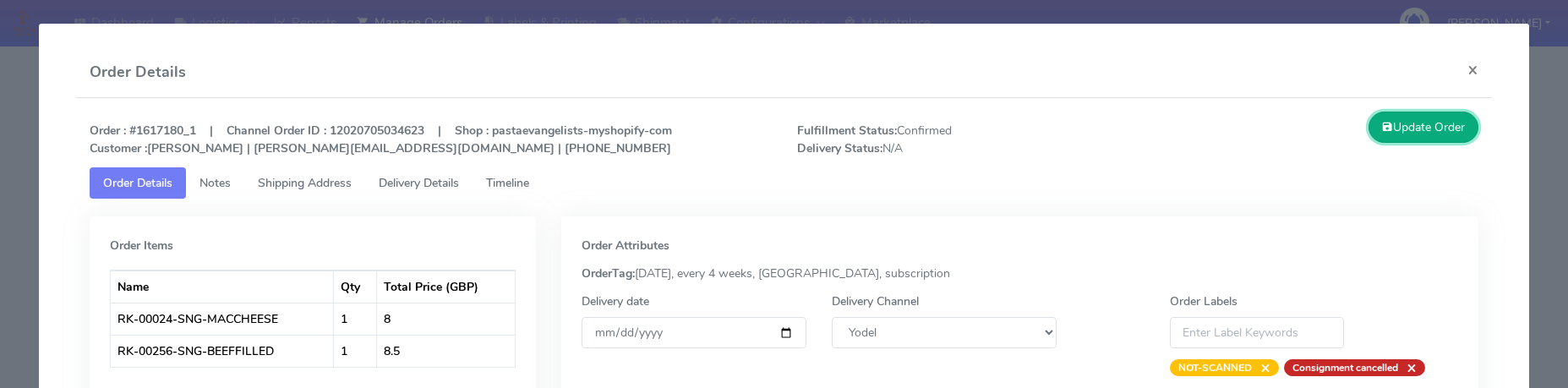
click at [1379, 131] on button "Update Order" at bounding box center [1423, 128] width 110 height 32
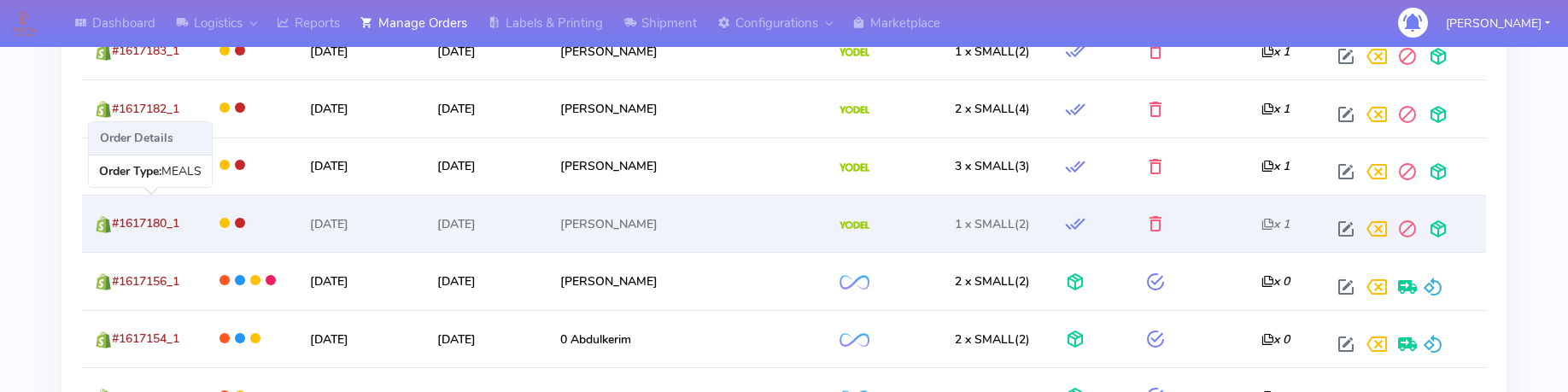
drag, startPoint x: 197, startPoint y: 225, endPoint x: 119, endPoint y: 228, distance: 78.6
click at [119, 228] on td "#1617180_1" at bounding box center [142, 223] width 120 height 57
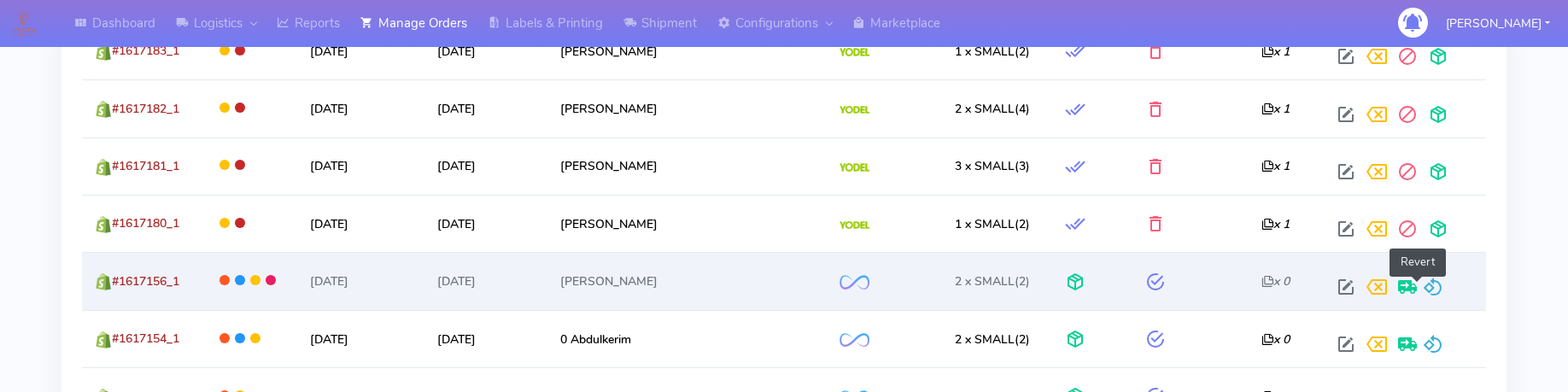
click at [1423, 294] on span at bounding box center [1433, 291] width 20 height 16
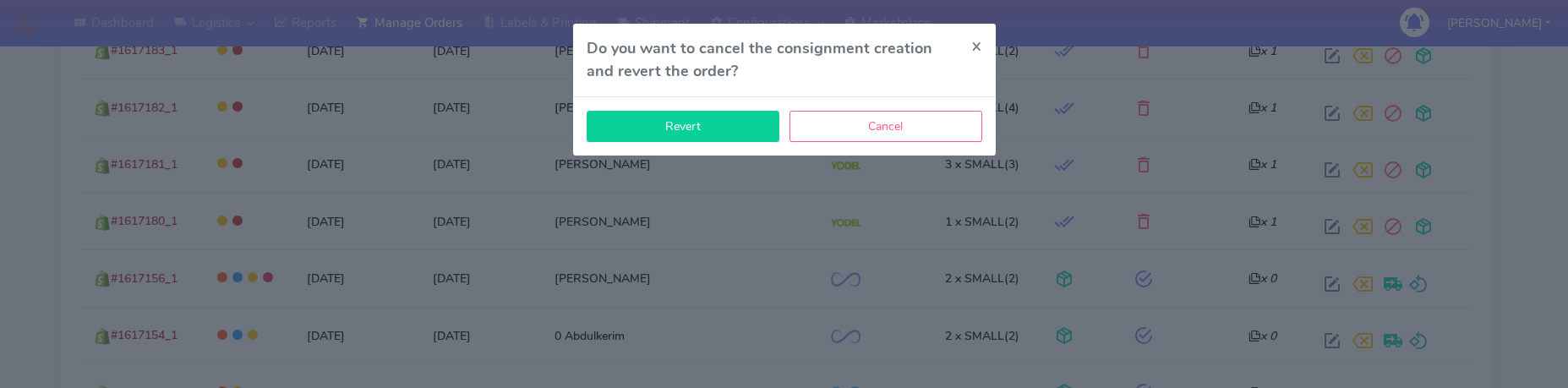
click at [733, 133] on button "Revert" at bounding box center [683, 127] width 193 height 32
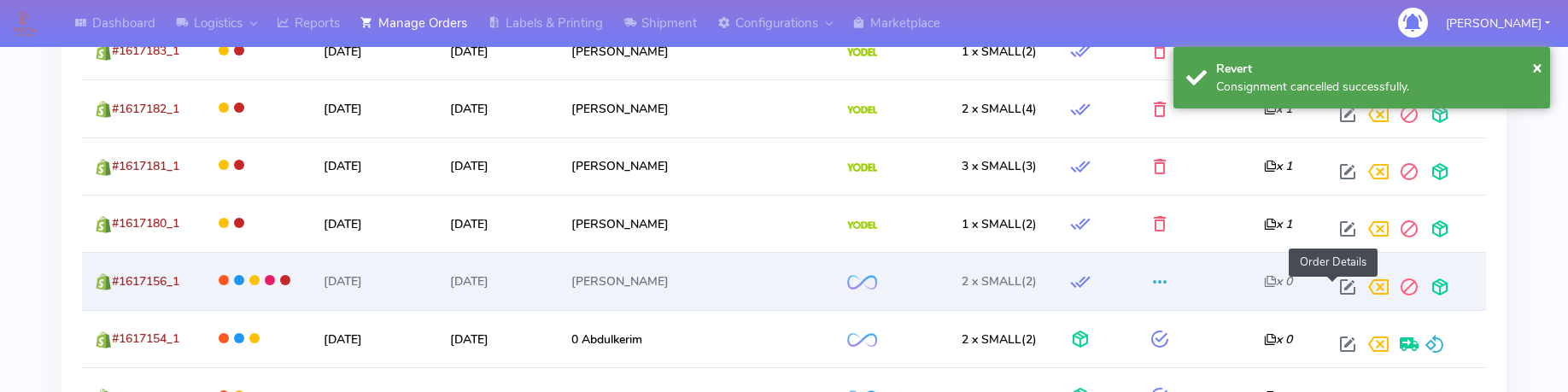
click at [1332, 290] on span at bounding box center [1347, 291] width 31 height 16
select select "2"
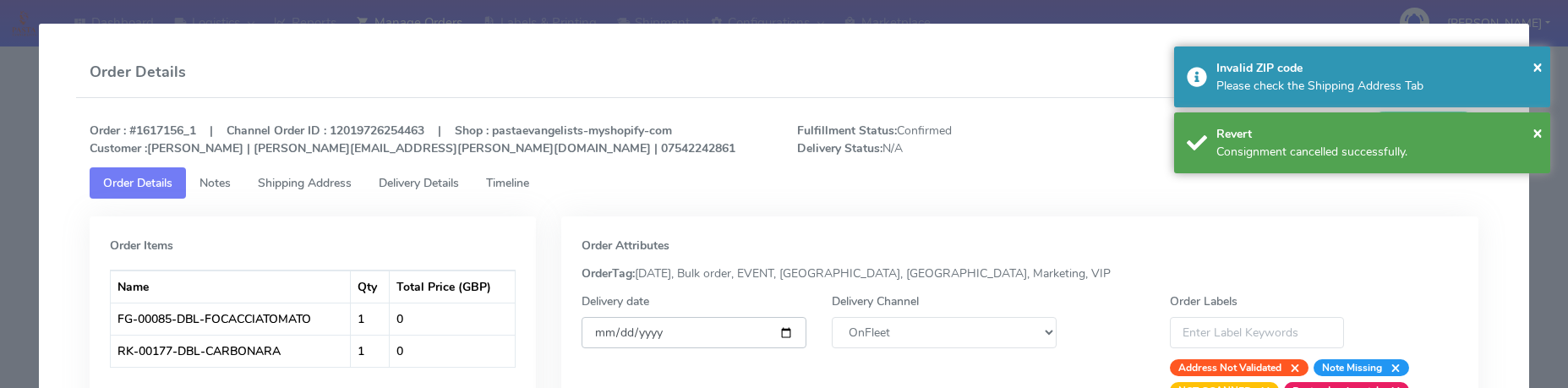
click at [780, 329] on input "[DATE]" at bounding box center [694, 333] width 225 height 32
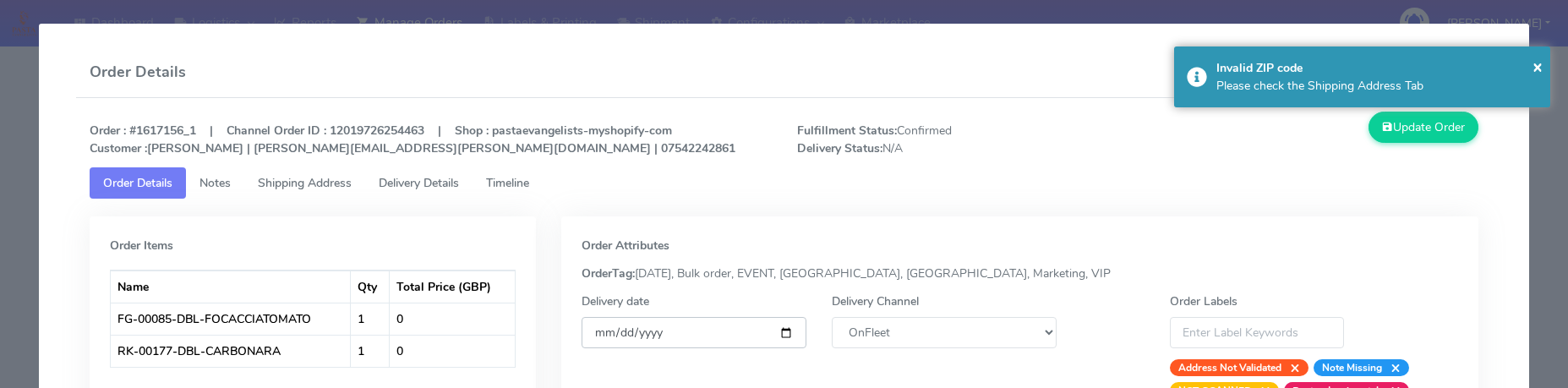
type input "[DATE]"
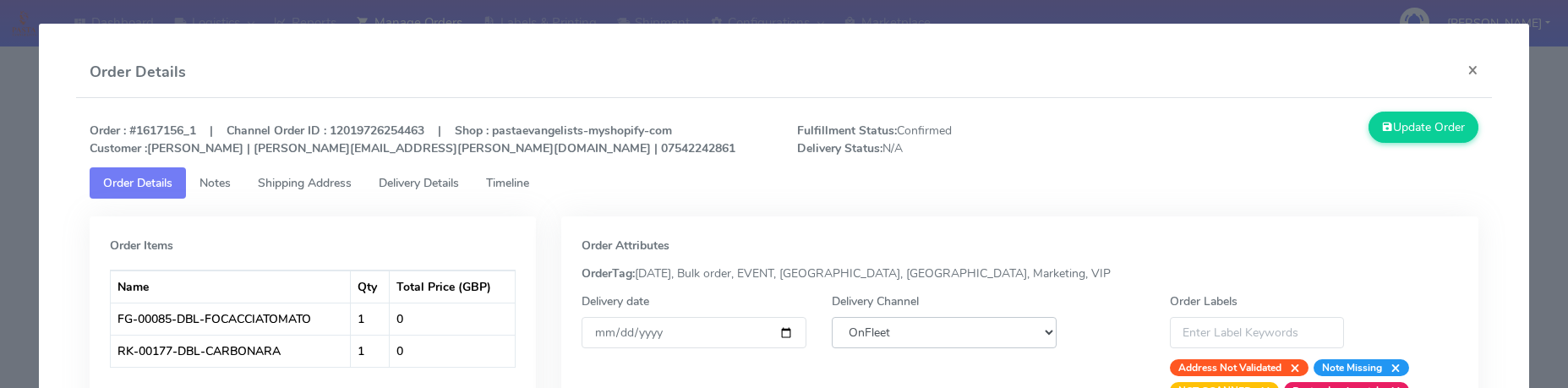
click at [908, 325] on select "DHL OnFleet Royal Mail DPD Yodel MaxOptra Amazon Collection" at bounding box center [943, 333] width 225 height 32
select select "5"
click at [832, 317] on select "DHL OnFleet Royal Mail DPD Yodel MaxOptra Amazon Collection" at bounding box center [943, 333] width 225 height 32
click at [1415, 134] on button "Update Order" at bounding box center [1423, 128] width 110 height 32
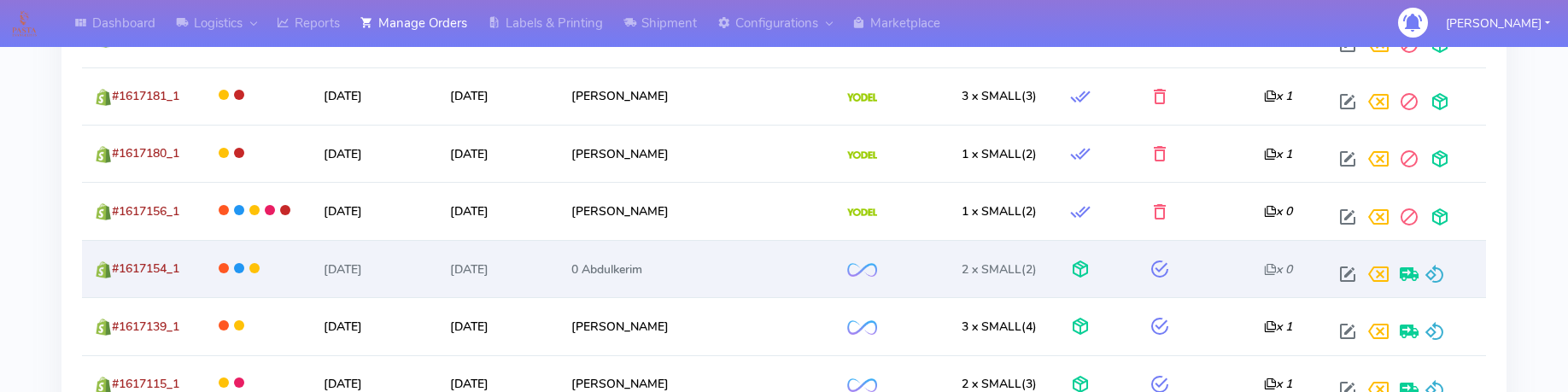
scroll to position [1921, 0]
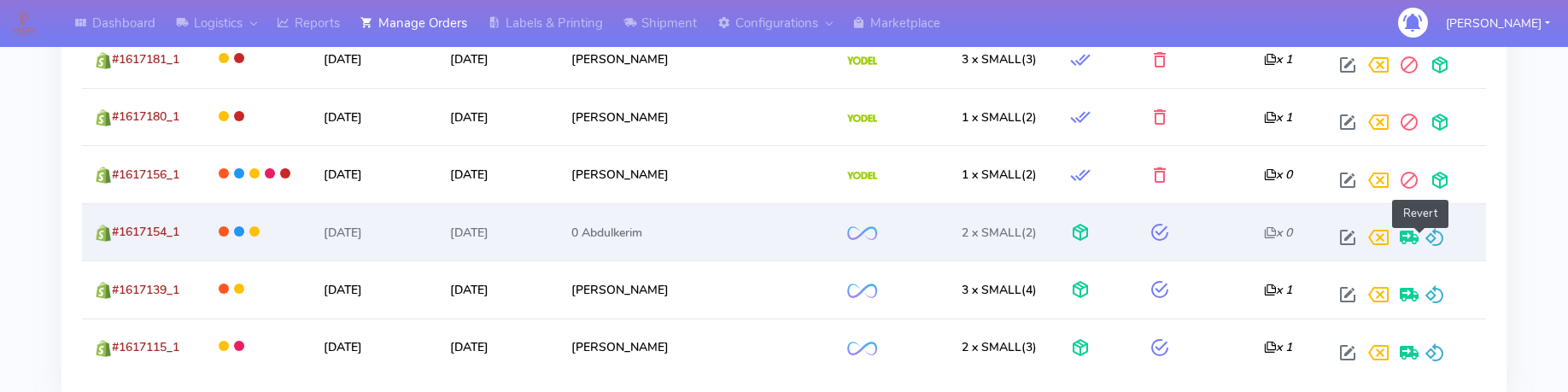
click at [1425, 239] on span at bounding box center [1434, 241] width 20 height 16
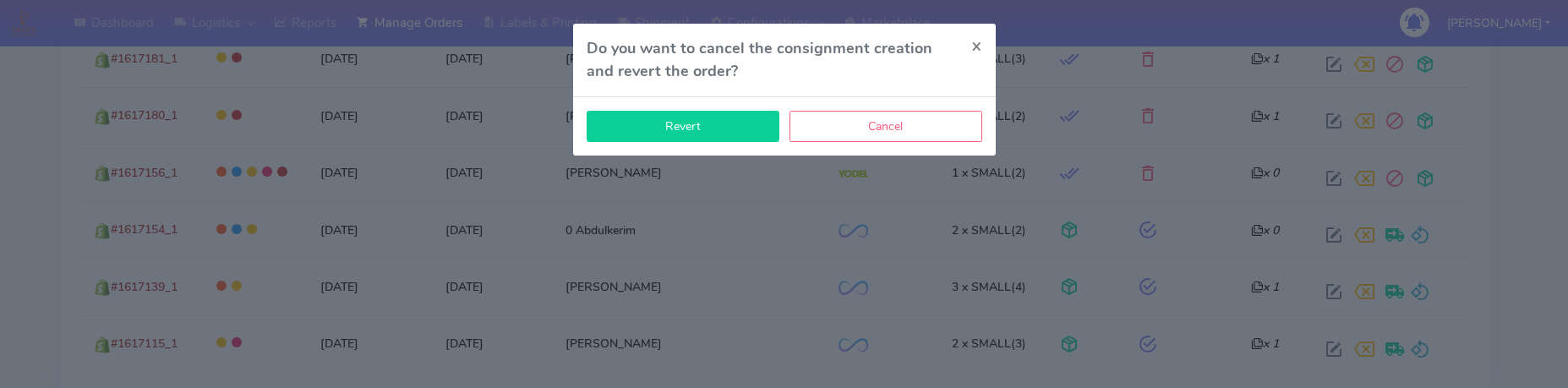
click at [746, 140] on button "Revert" at bounding box center [683, 127] width 193 height 32
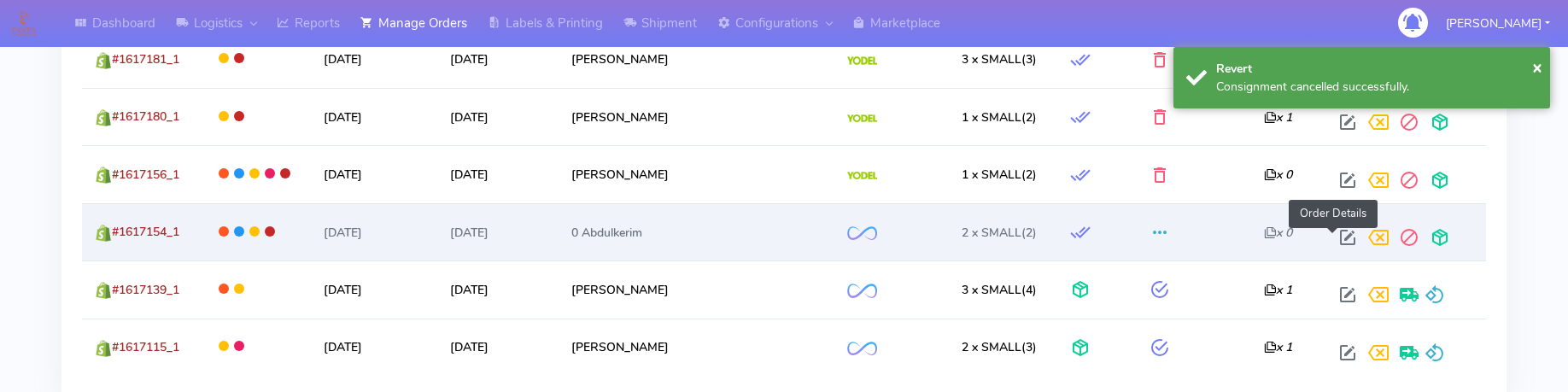
click at [1336, 240] on span at bounding box center [1347, 241] width 31 height 16
select select "2"
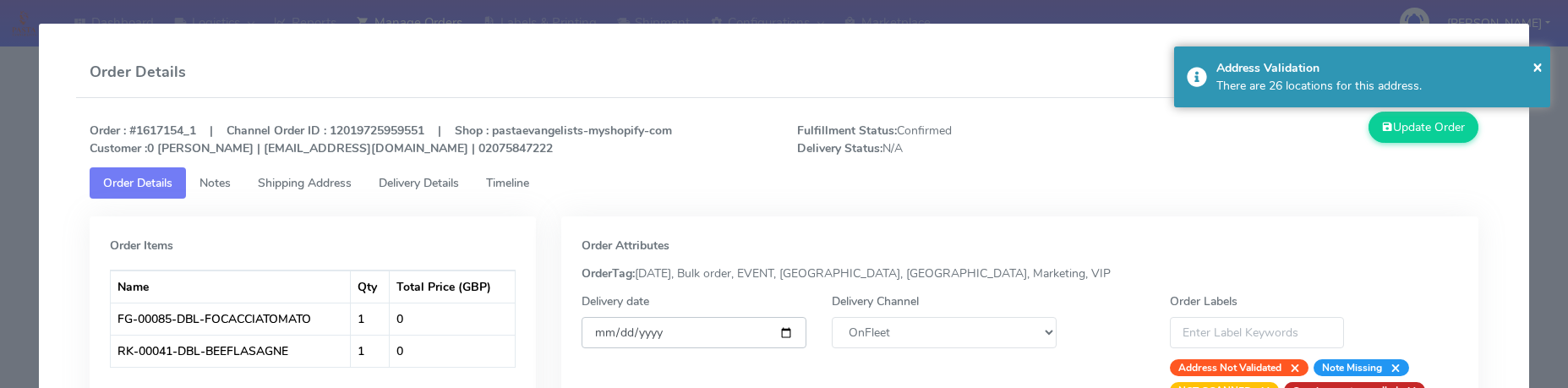
click at [729, 327] on input "[DATE]" at bounding box center [694, 333] width 225 height 32
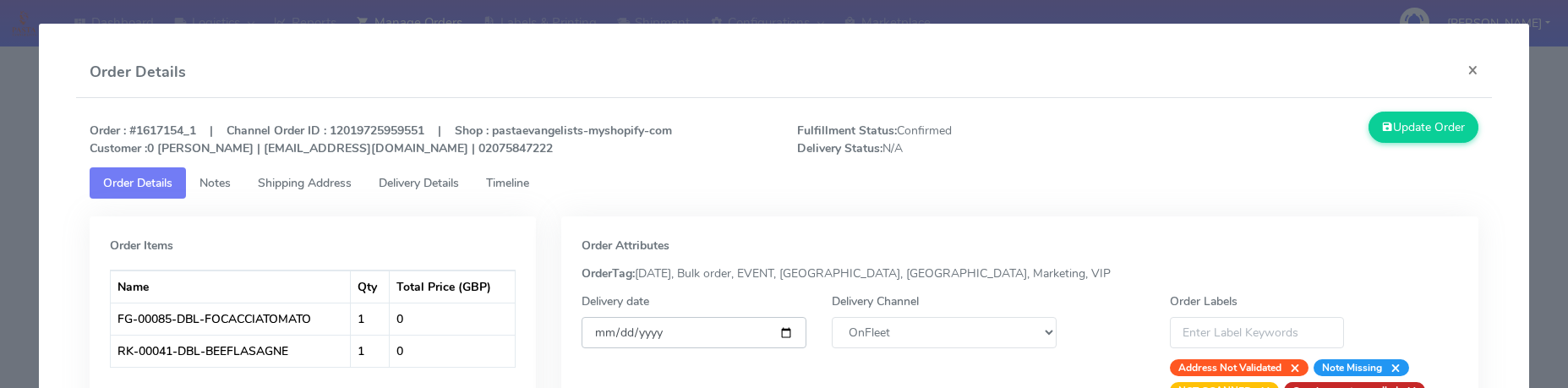
click at [749, 333] on input "[DATE]" at bounding box center [694, 333] width 225 height 32
click at [775, 331] on input "[DATE]" at bounding box center [694, 333] width 225 height 32
type input "[DATE]"
click at [918, 340] on select "DHL OnFleet Royal Mail DPD Yodel MaxOptra Amazon Collection" at bounding box center [943, 333] width 225 height 32
select select "5"
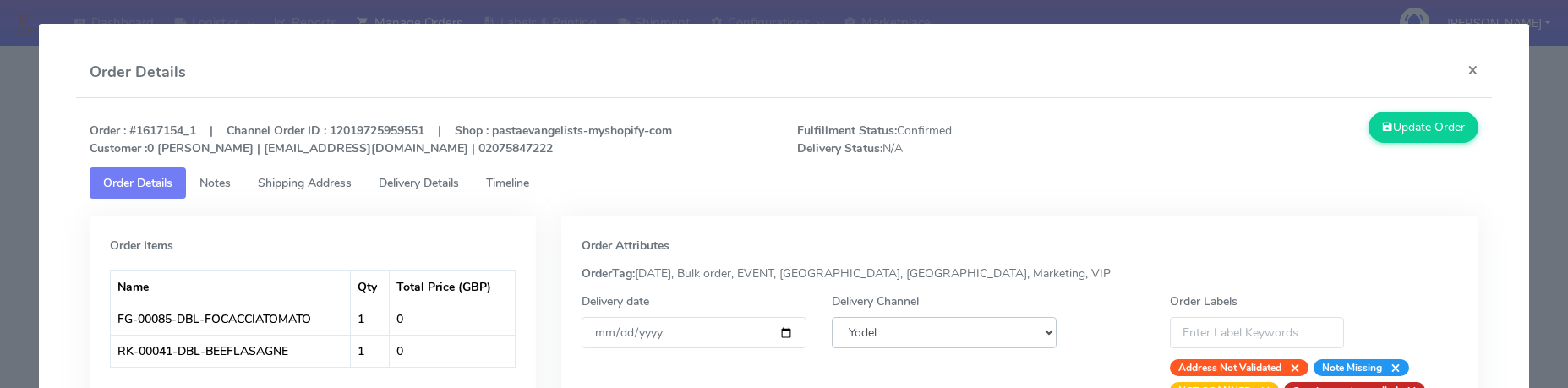
click at [832, 317] on select "DHL OnFleet Royal Mail DPD Yodel MaxOptra Amazon Collection" at bounding box center [943, 333] width 225 height 32
click at [1403, 124] on button "Update Order" at bounding box center [1423, 128] width 110 height 32
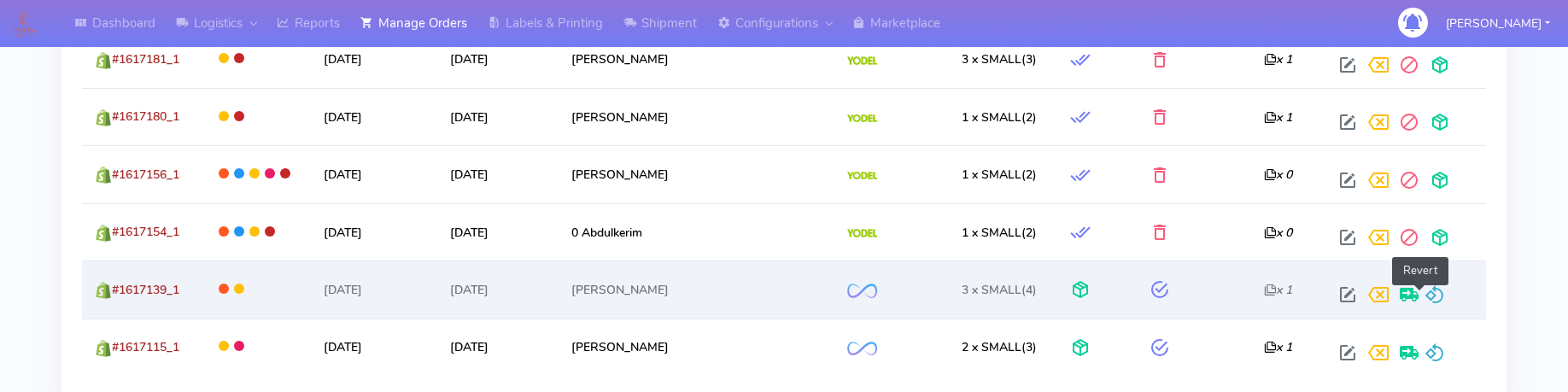
click at [1424, 291] on span at bounding box center [1434, 298] width 20 height 16
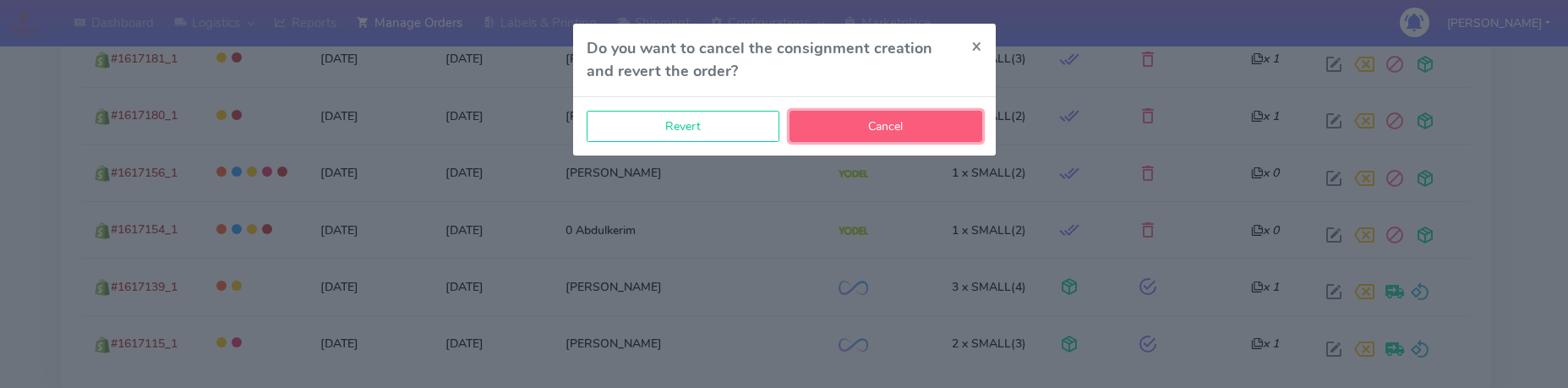
click at [848, 127] on button "Cancel" at bounding box center [886, 127] width 193 height 32
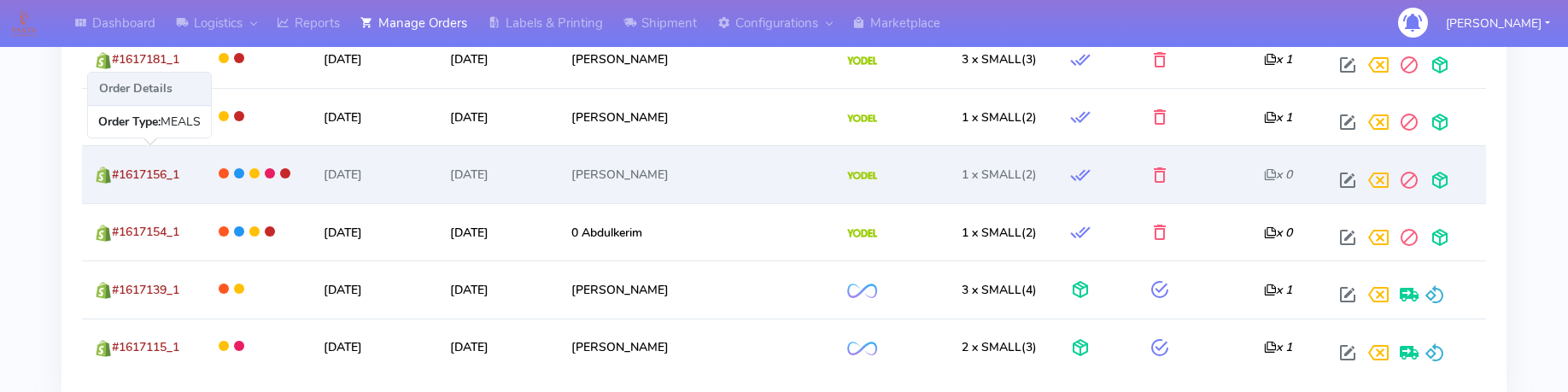
drag, startPoint x: 189, startPoint y: 175, endPoint x: 117, endPoint y: 173, distance: 71.8
click at [117, 173] on td "#1617156_1" at bounding box center [141, 173] width 119 height 57
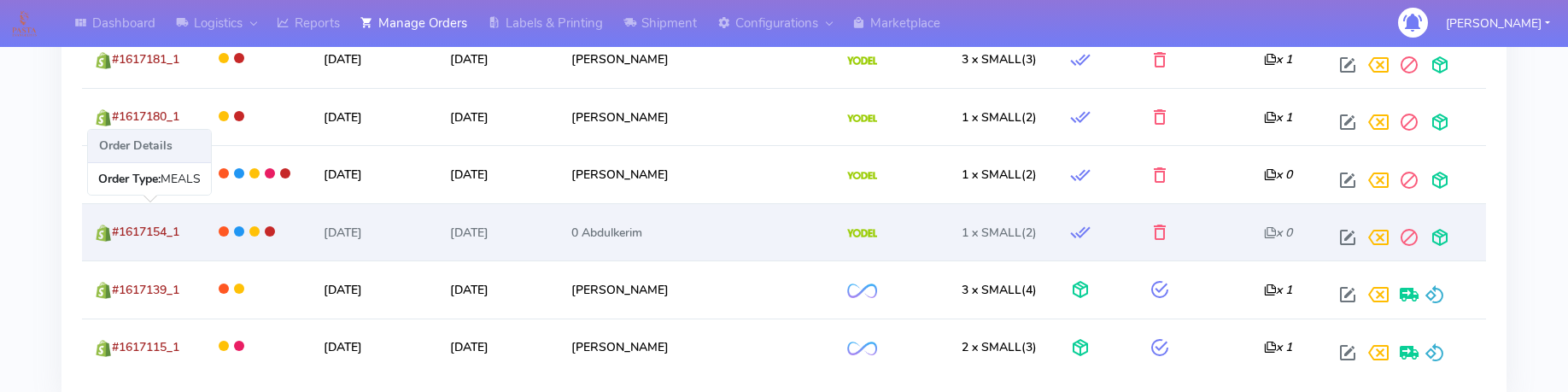
drag, startPoint x: 187, startPoint y: 237, endPoint x: 119, endPoint y: 238, distance: 68.3
click at [119, 238] on td "#1617154_1" at bounding box center [141, 231] width 119 height 57
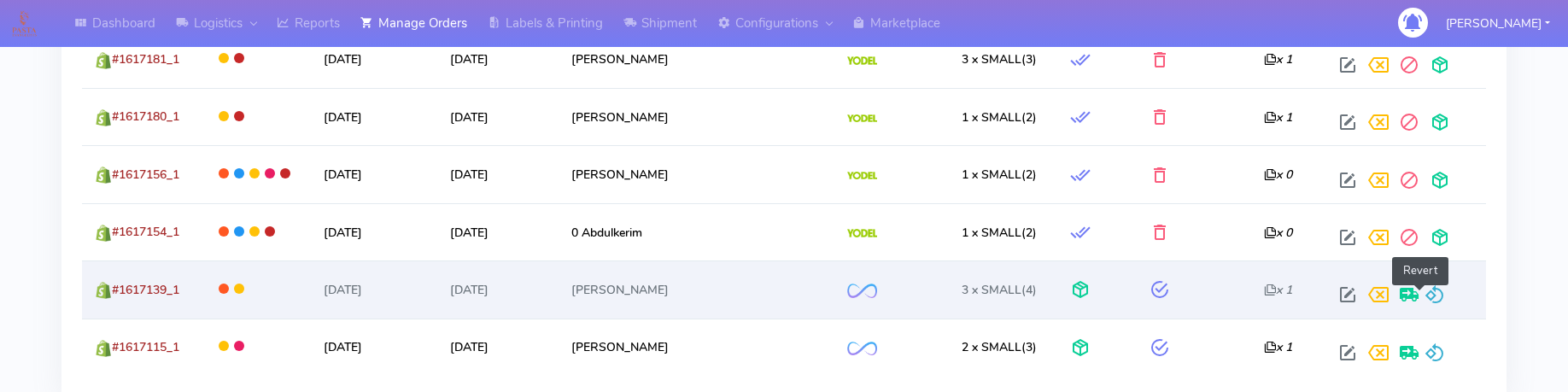
click at [1425, 290] on span at bounding box center [1434, 298] width 20 height 16
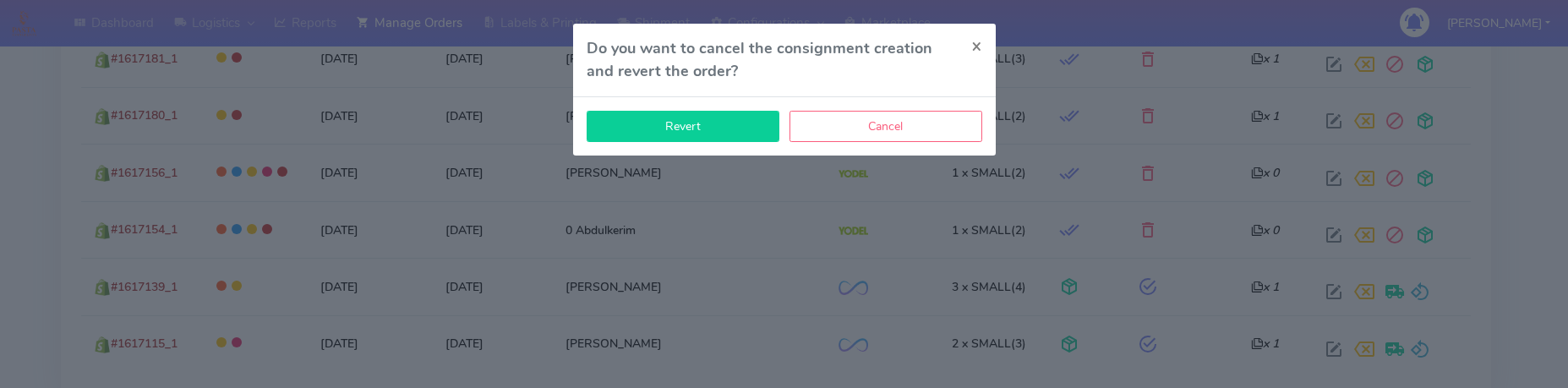
click at [715, 137] on button "Revert" at bounding box center [683, 127] width 193 height 32
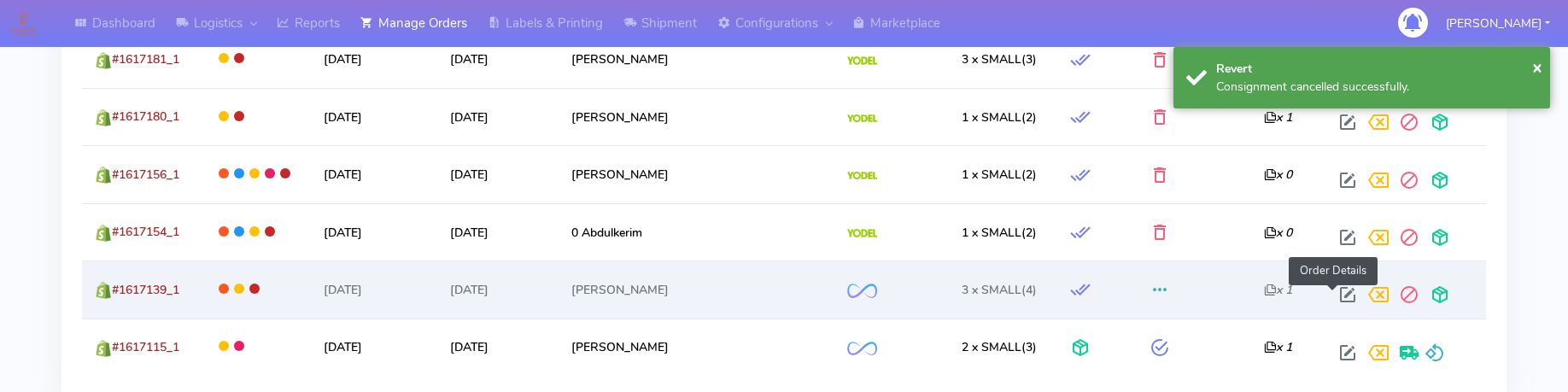
click at [1335, 295] on span at bounding box center [1347, 298] width 31 height 16
select select "2"
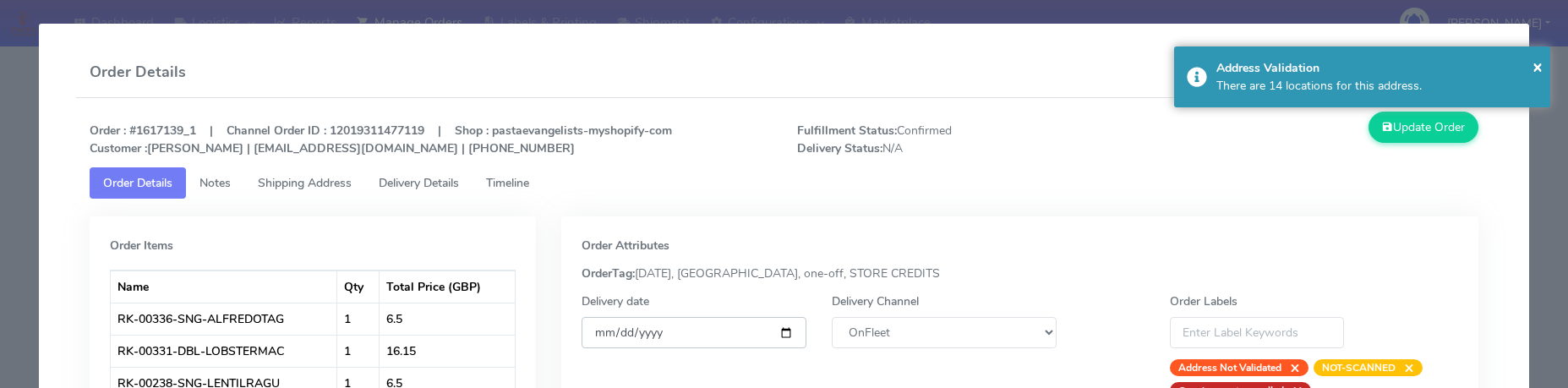
click at [779, 337] on input "[DATE]" at bounding box center [694, 333] width 225 height 32
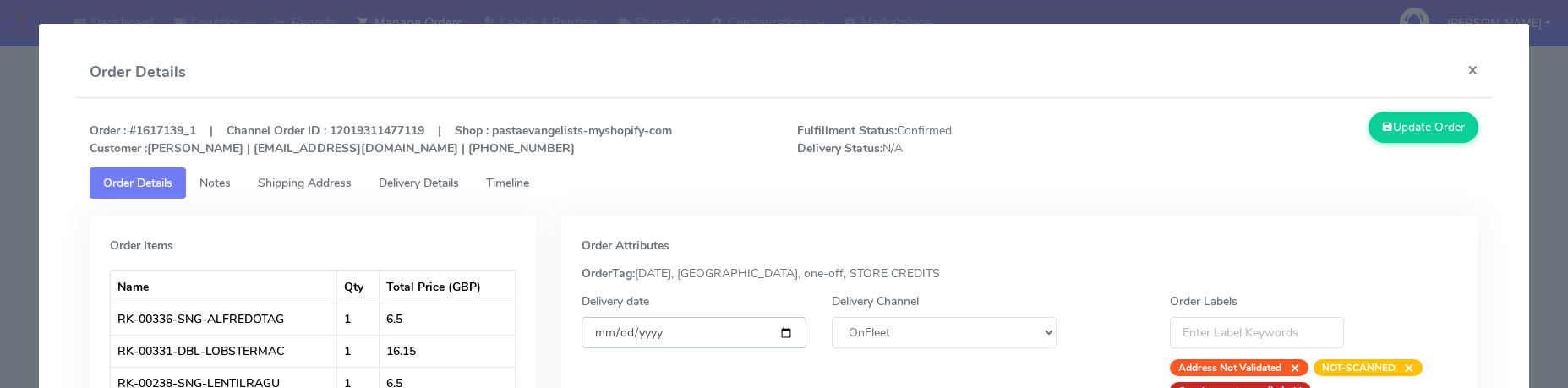
type input "[DATE]"
click at [900, 332] on select "DHL OnFleet Royal Mail DPD Yodel MaxOptra Amazon Collection" at bounding box center [943, 333] width 225 height 32
select select "5"
click at [832, 317] on select "DHL OnFleet Royal Mail DPD Yodel MaxOptra Amazon Collection" at bounding box center [943, 333] width 225 height 32
click at [1406, 123] on button "Update Order" at bounding box center [1423, 128] width 110 height 32
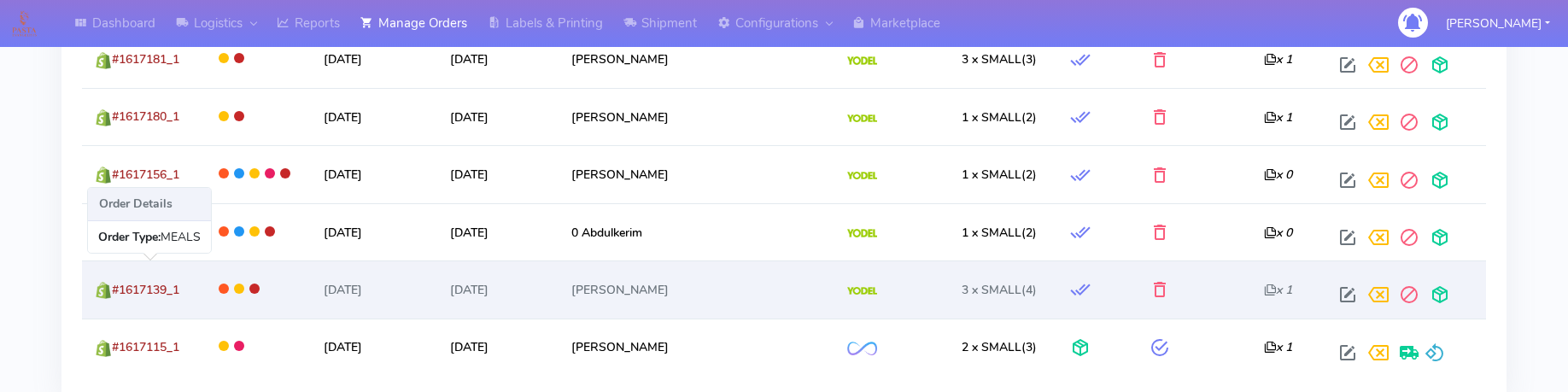
drag, startPoint x: 206, startPoint y: 293, endPoint x: 119, endPoint y: 300, distance: 87.4
click at [119, 300] on td "#1617139_1" at bounding box center [141, 288] width 119 height 57
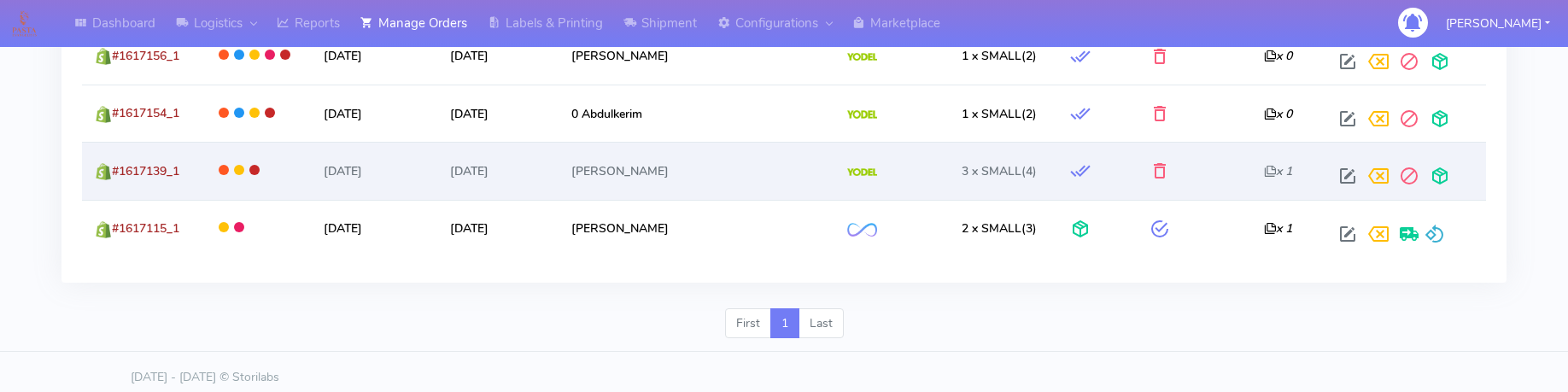
scroll to position [2050, 0]
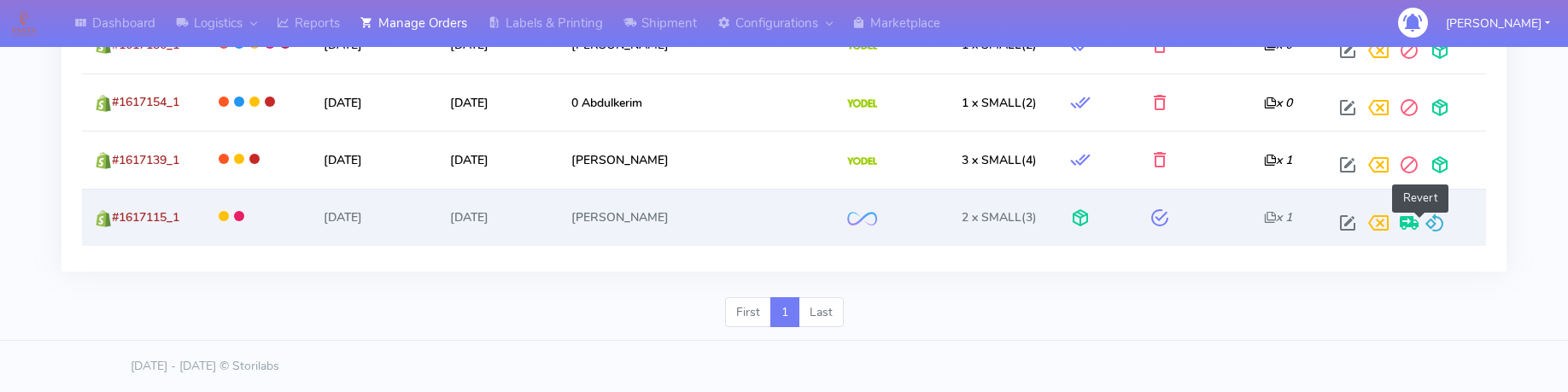
click at [1424, 219] on span at bounding box center [1434, 227] width 20 height 16
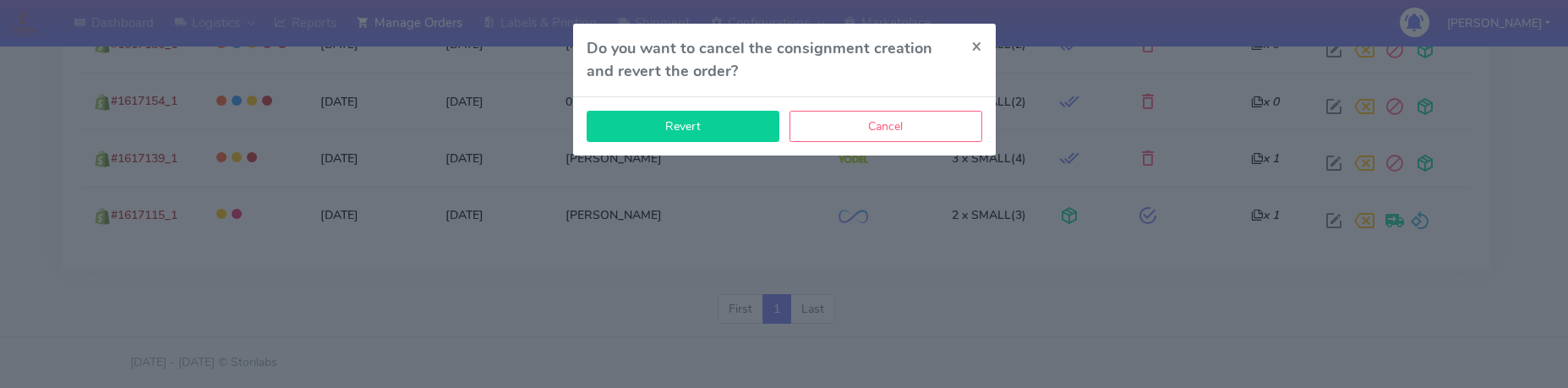
click at [719, 119] on button "Revert" at bounding box center [683, 127] width 193 height 32
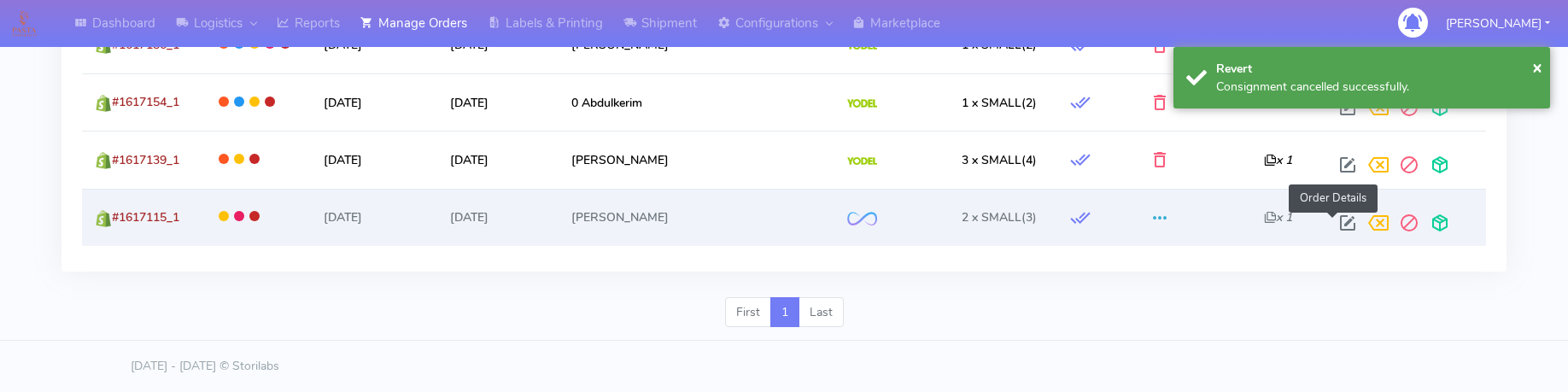
click at [1337, 225] on span at bounding box center [1347, 227] width 31 height 16
select select "2"
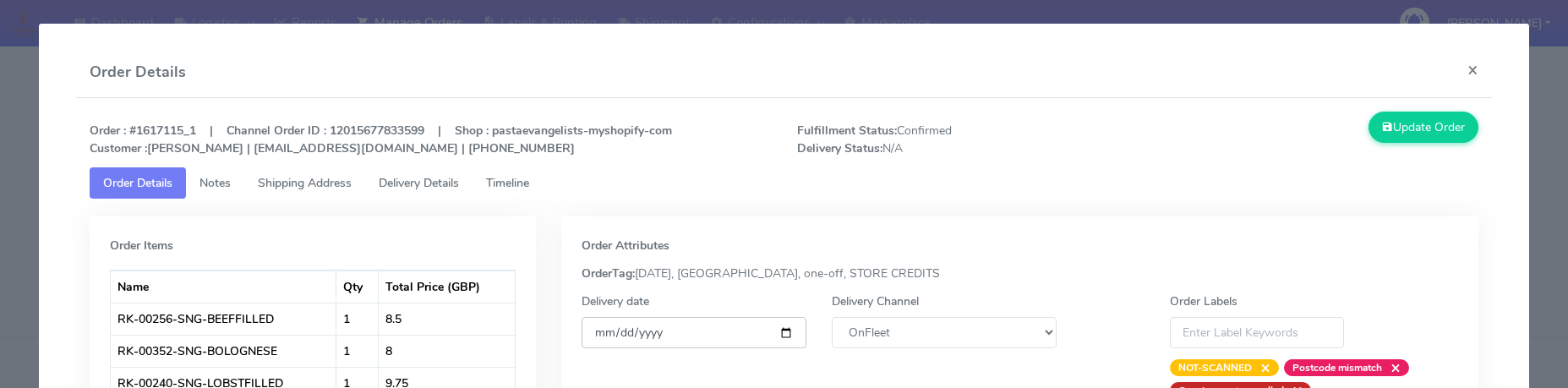
click at [782, 339] on input "[DATE]" at bounding box center [694, 333] width 225 height 32
type input "[DATE]"
click at [918, 333] on select "DHL OnFleet Royal Mail DPD Yodel MaxOptra Amazon Collection" at bounding box center [943, 333] width 225 height 32
select select "5"
click at [832, 317] on select "DHL OnFleet Royal Mail DPD Yodel MaxOptra Amazon Collection" at bounding box center [943, 333] width 225 height 32
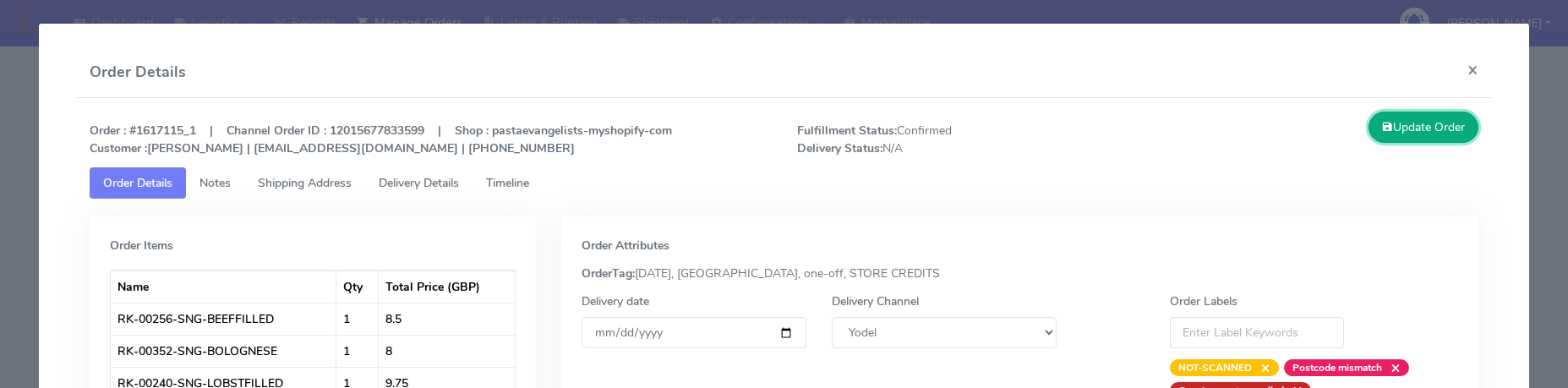
click at [1440, 131] on button "Update Order" at bounding box center [1423, 128] width 110 height 32
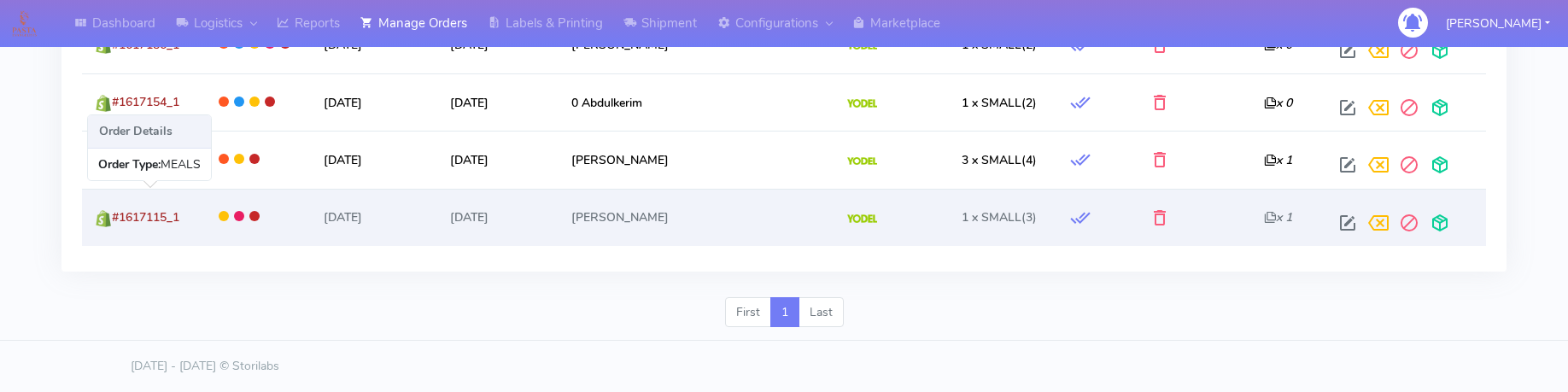
drag, startPoint x: 196, startPoint y: 216, endPoint x: 117, endPoint y: 230, distance: 79.7
click at [117, 230] on td "#1617115_1" at bounding box center [141, 217] width 119 height 57
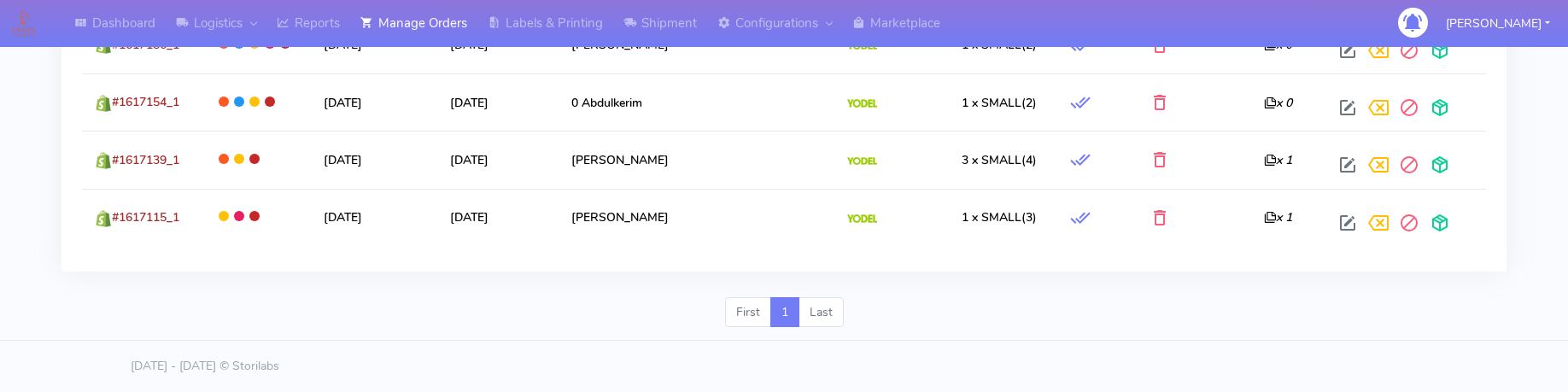
click at [1493, 307] on div "First 1 Last" at bounding box center [784, 319] width 1471 height 44
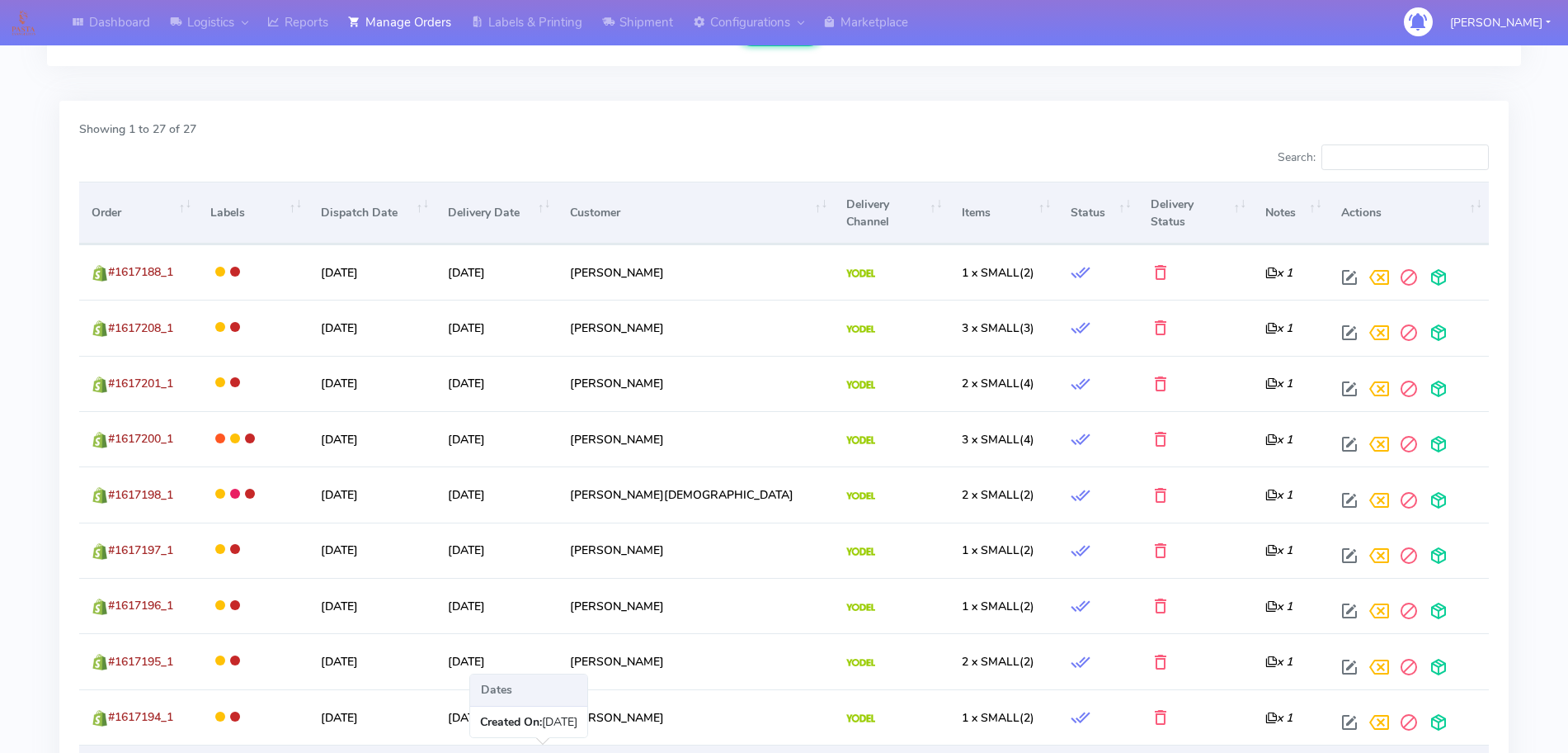
scroll to position [473, 0]
click at [35, 433] on div "Dashboard Logistics London Logistics Reports Manage Orders Labels & Printing Sh…" at bounding box center [784, 697] width 1568 height 2281
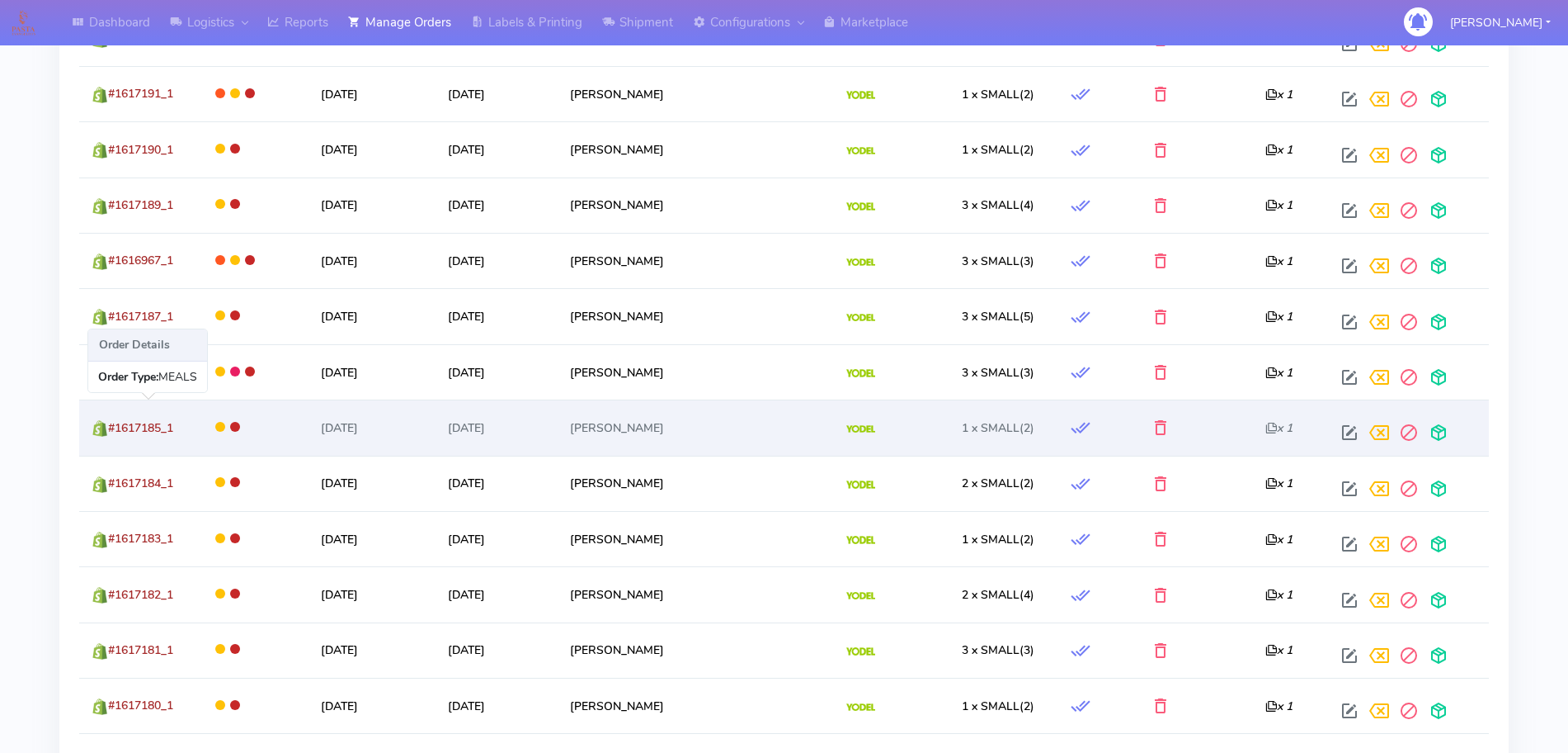
scroll to position [1298, 0]
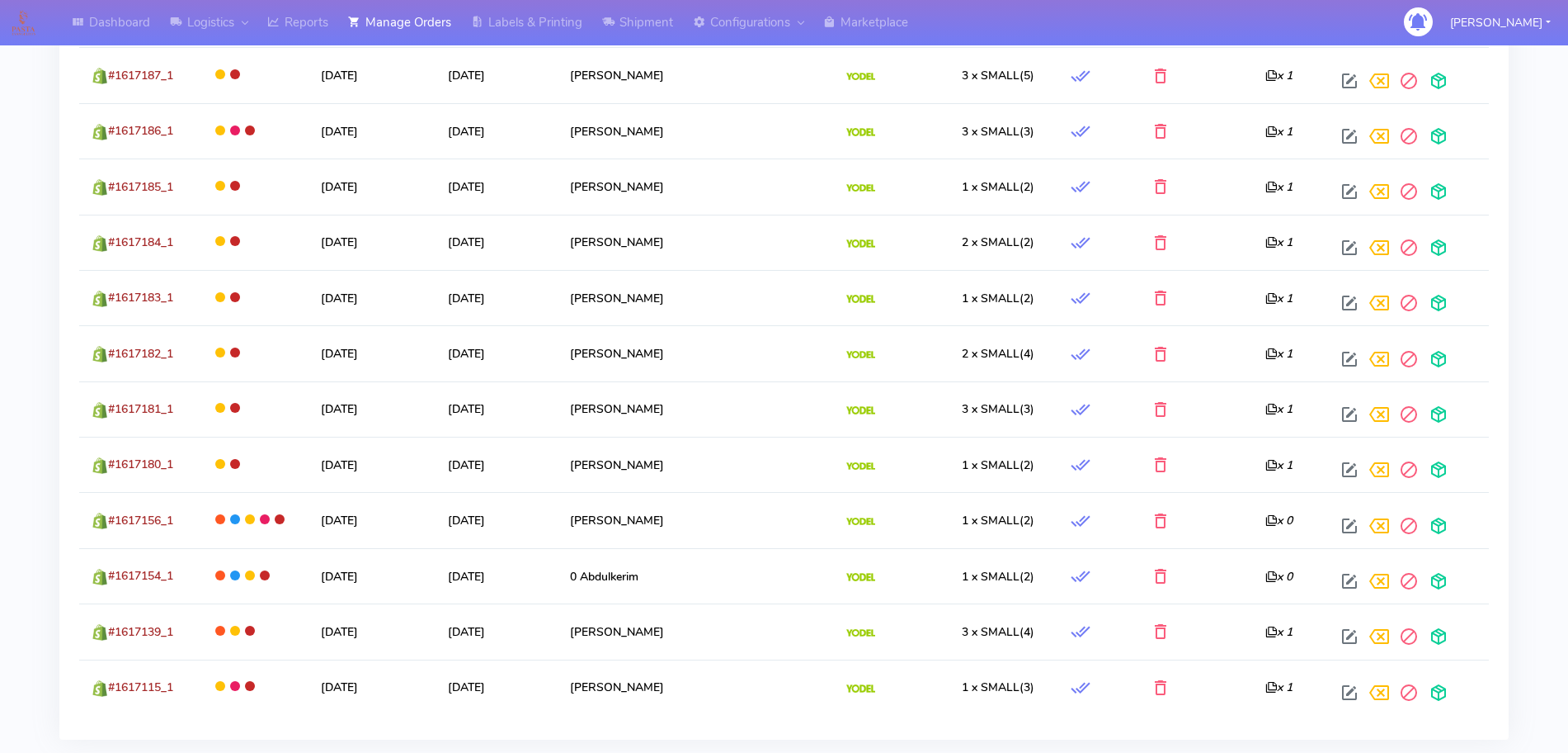
scroll to position [1608, 0]
